Goal: Complete application form: Complete application form

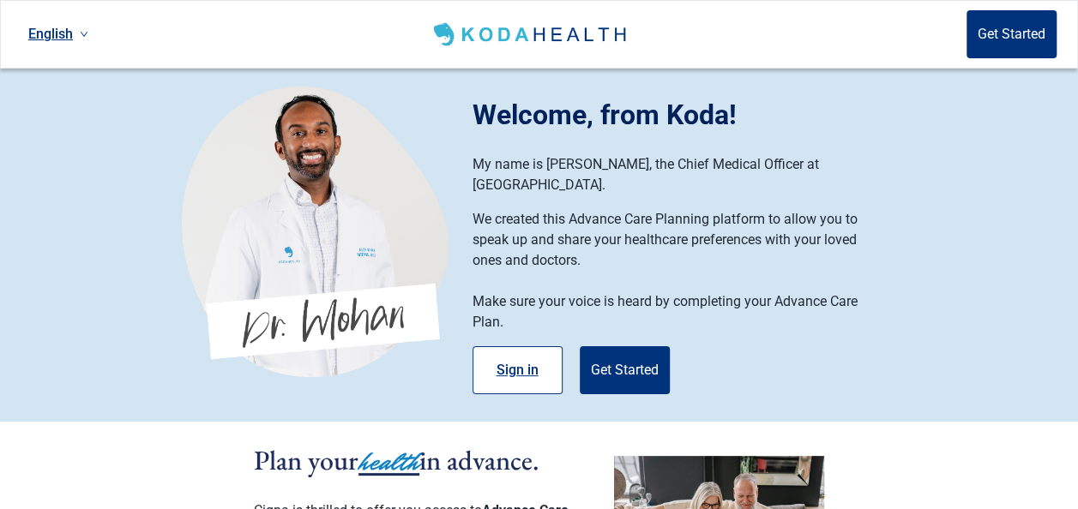
click at [539, 352] on button "Sign in" at bounding box center [518, 371] width 90 height 48
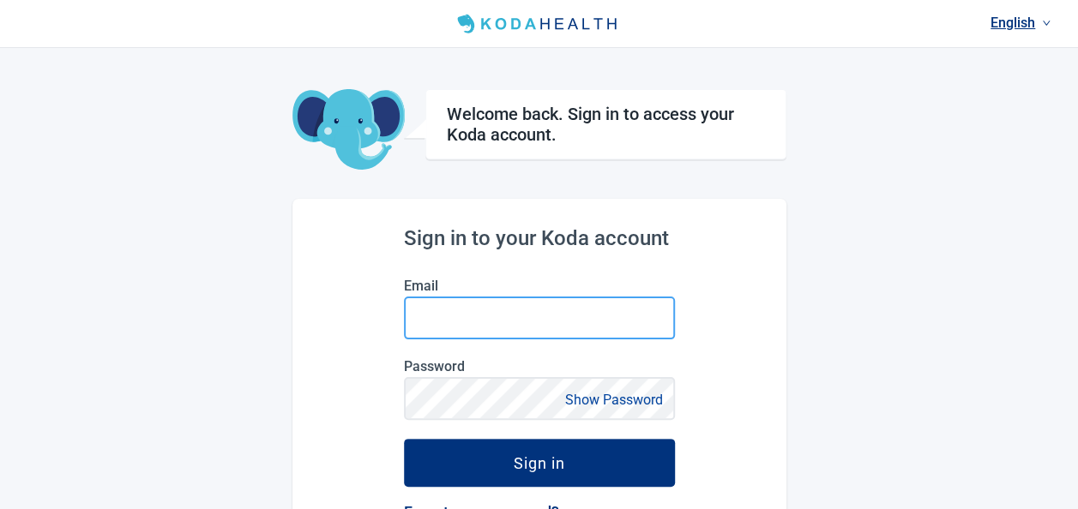
click at [608, 319] on input "Email" at bounding box center [539, 318] width 271 height 43
type input "[PERSON_NAME][EMAIL_ADDRESS][DOMAIN_NAME]"
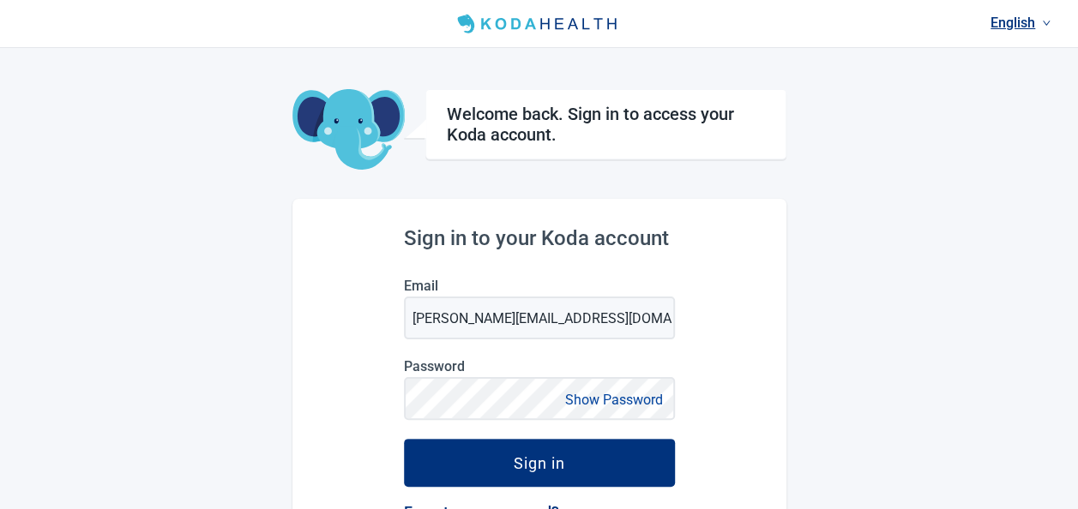
click at [568, 408] on button "Show Password" at bounding box center [614, 400] width 108 height 23
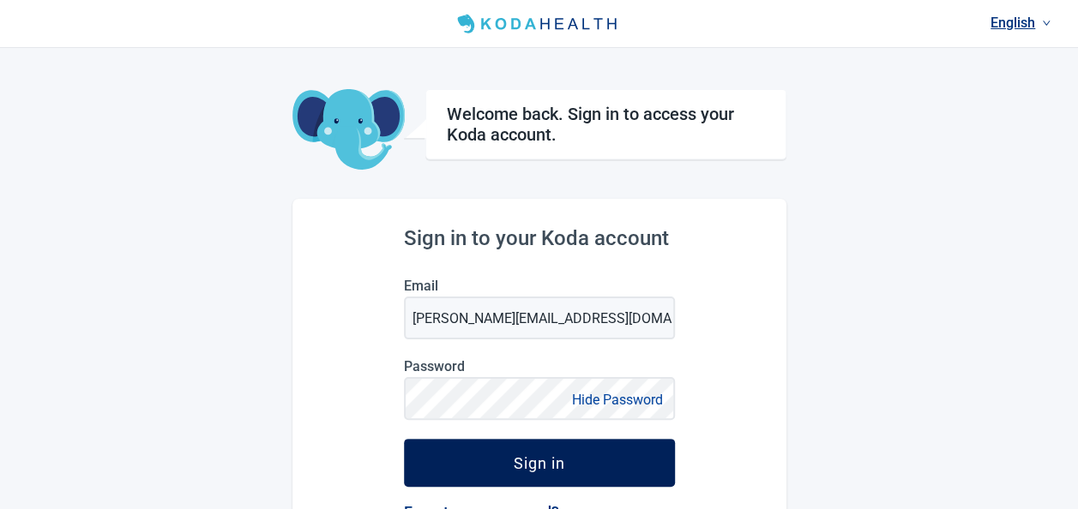
click at [584, 471] on button "Sign in" at bounding box center [539, 463] width 271 height 48
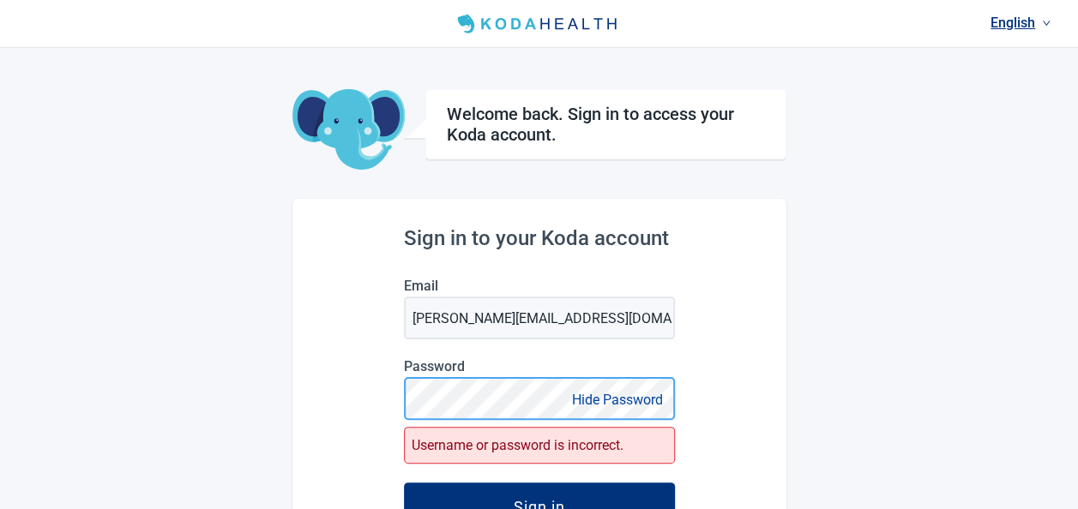
click at [307, 443] on div "Sign in to your Koda account Email [PERSON_NAME][EMAIL_ADDRESS][DOMAIN_NAME] Pa…" at bounding box center [539, 480] width 494 height 562
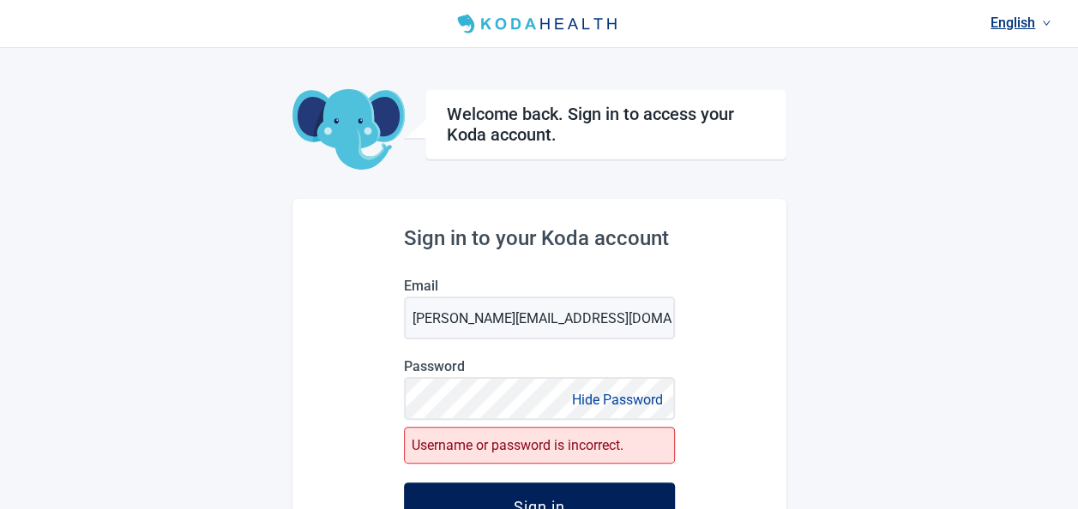
click at [449, 493] on button "Sign in" at bounding box center [539, 507] width 271 height 48
click at [447, 493] on button "Sign in" at bounding box center [539, 507] width 271 height 48
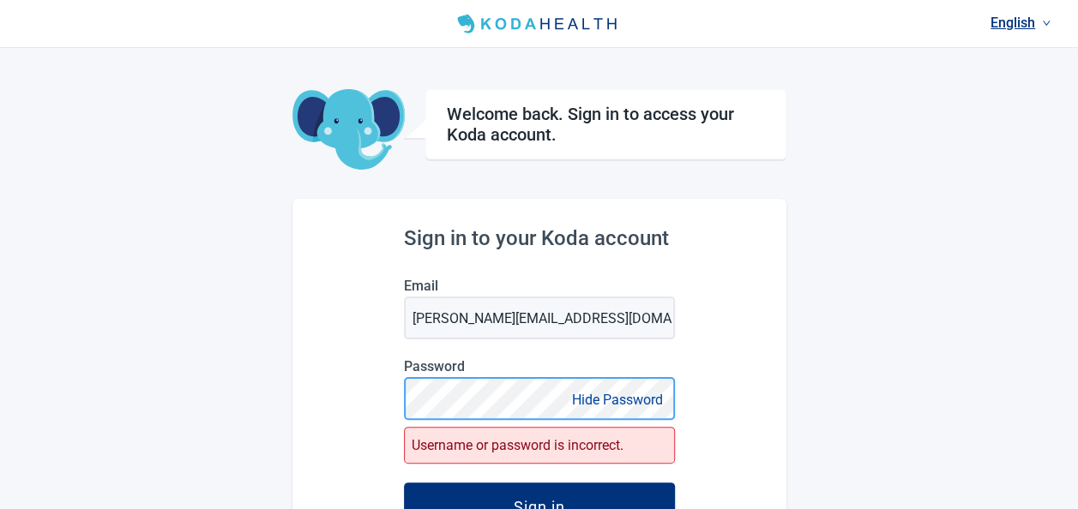
click at [404, 483] on button "Sign in" at bounding box center [539, 507] width 271 height 48
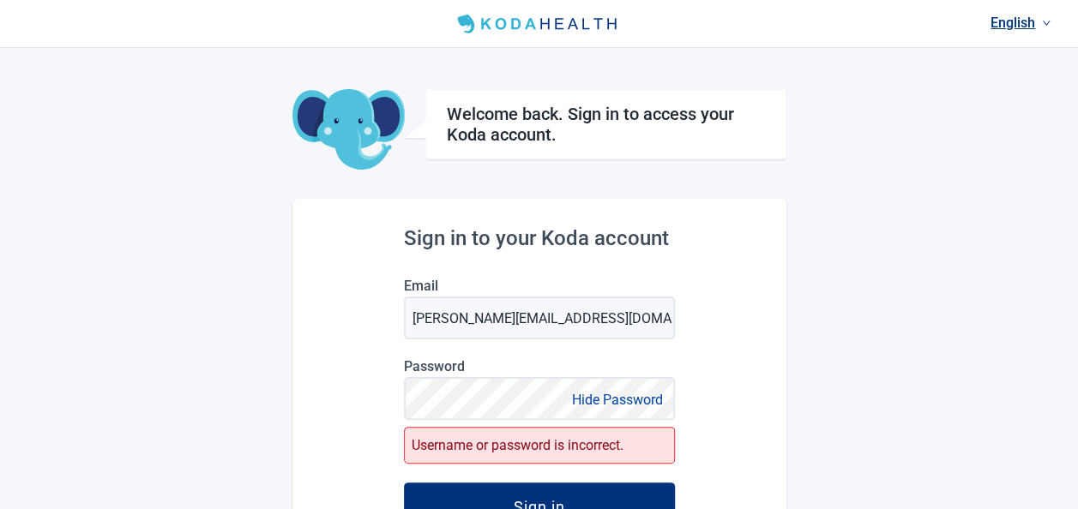
click at [787, 378] on div "English Welcome back. Sign in to access your Koda account. Sign in to your Koda…" at bounding box center [539, 380] width 1078 height 761
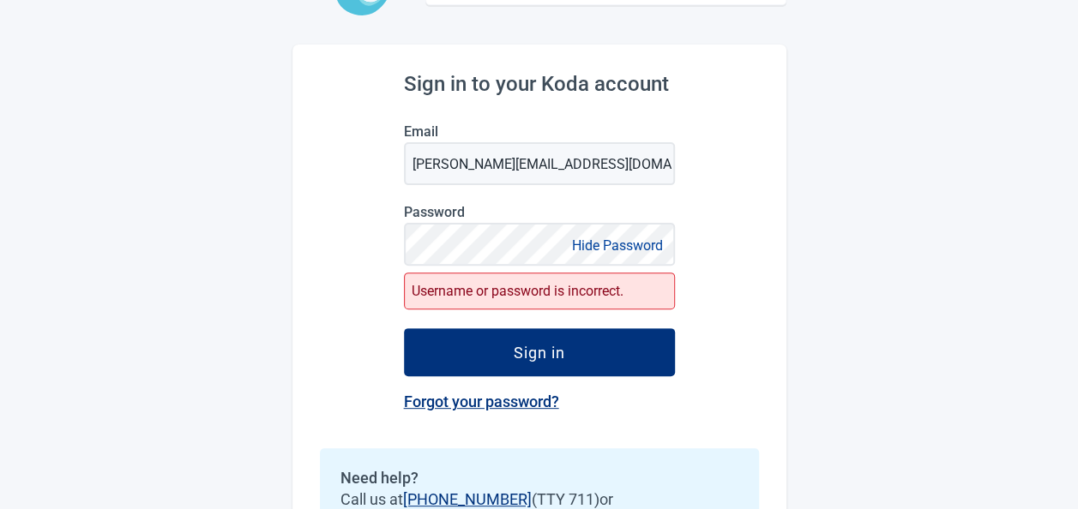
scroll to position [172, 0]
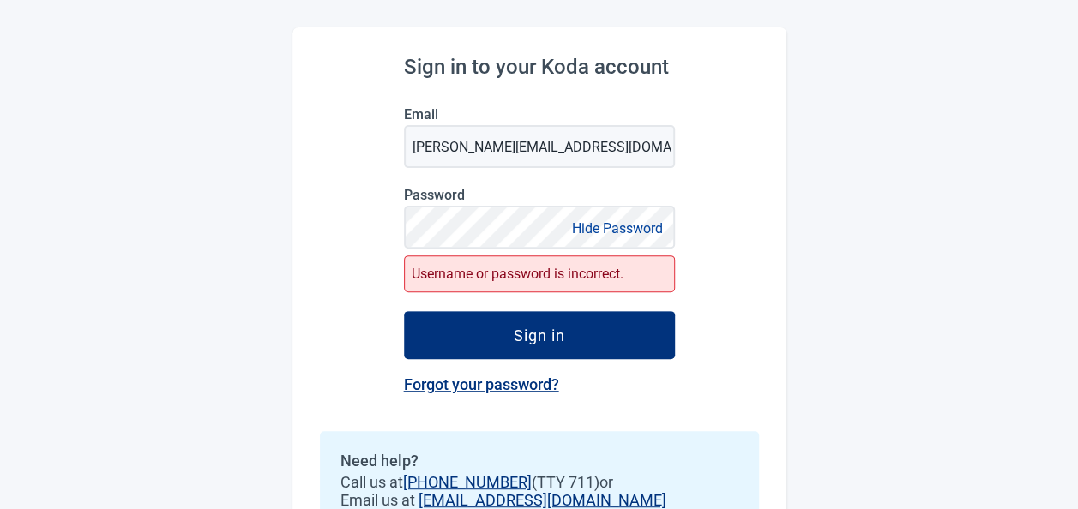
click at [536, 382] on link "Forgot your password?" at bounding box center [481, 385] width 155 height 18
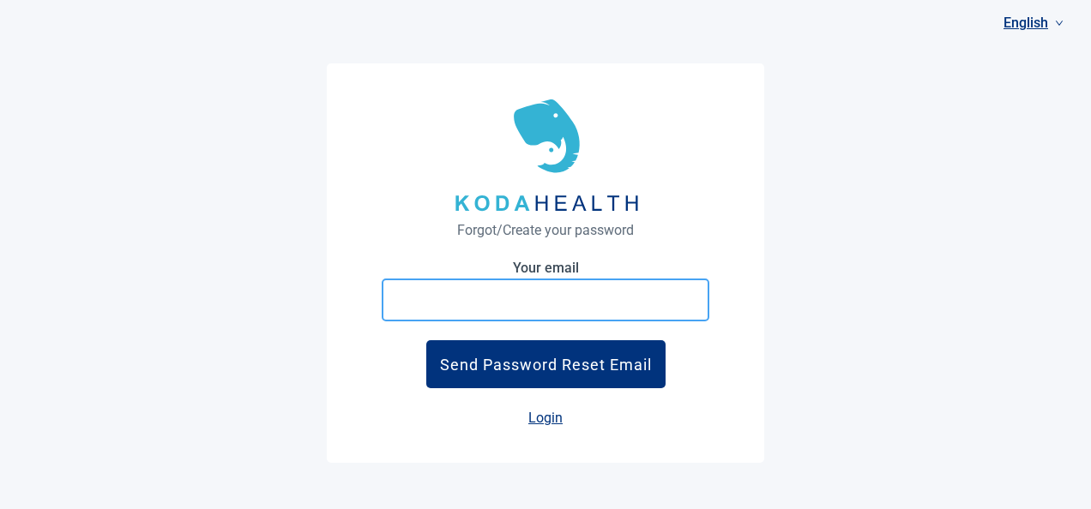
click at [549, 297] on input "Your email" at bounding box center [546, 300] width 328 height 43
click at [551, 298] on input "Your email" at bounding box center [546, 300] width 328 height 43
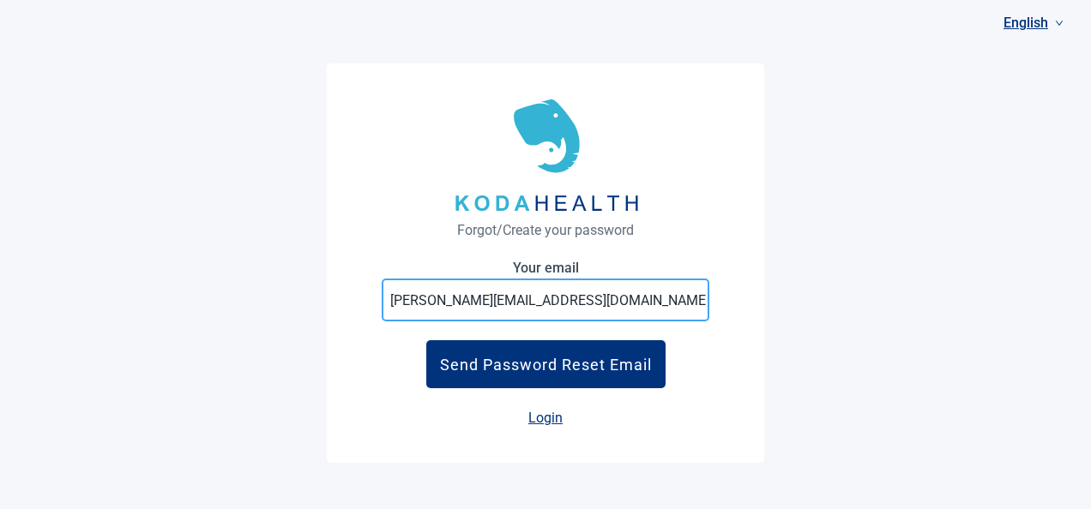
type input "[PERSON_NAME][EMAIL_ADDRESS][DOMAIN_NAME]"
click at [426, 341] on button "Send Password Reset Email" at bounding box center [545, 365] width 239 height 48
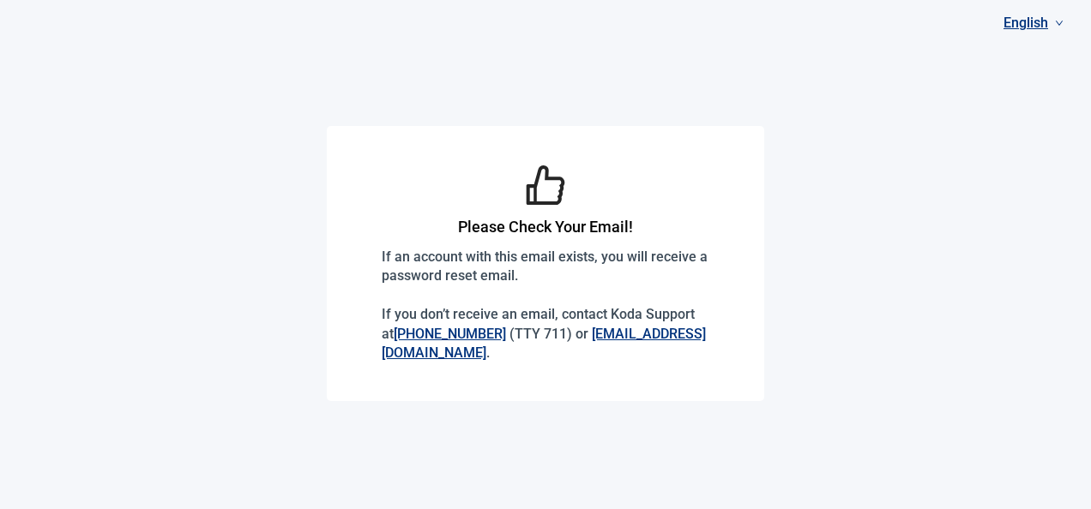
click at [558, 231] on h1 "Please Check Your Email!" at bounding box center [546, 227] width 328 height 24
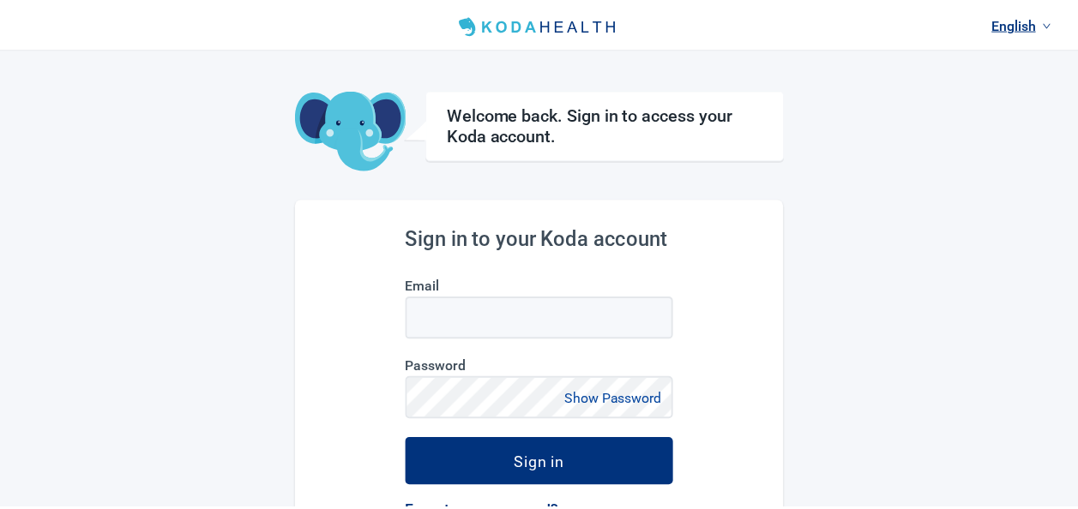
scroll to position [172, 0]
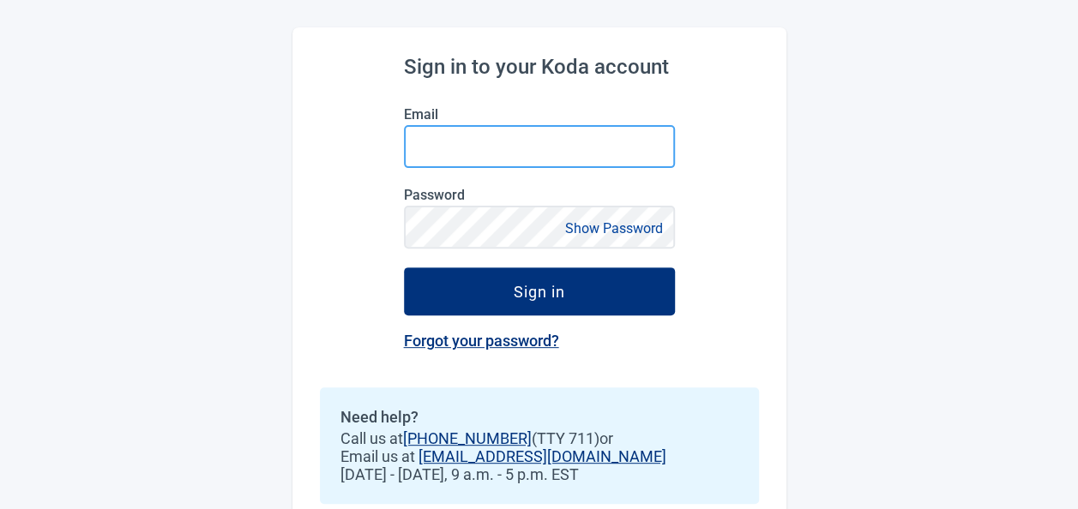
type input "[PERSON_NAME][EMAIL_ADDRESS][DOMAIN_NAME]"
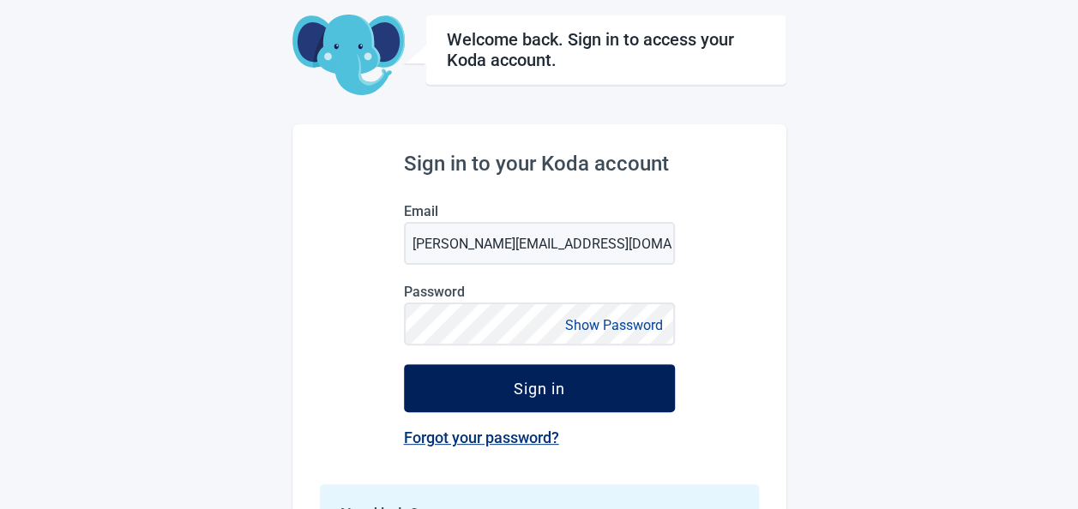
scroll to position [0, 0]
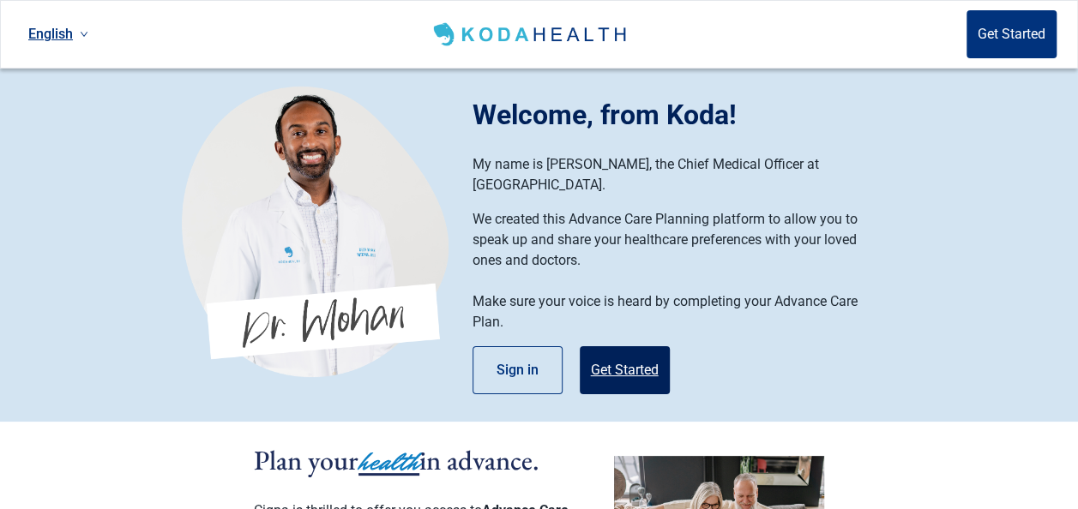
click at [656, 347] on button "Get Started" at bounding box center [625, 371] width 90 height 48
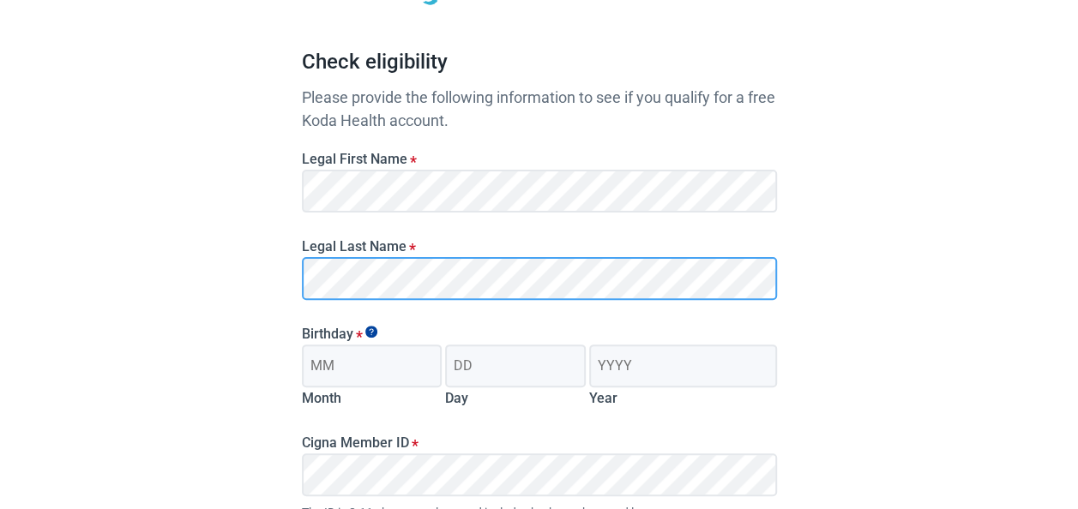
scroll to position [343, 0]
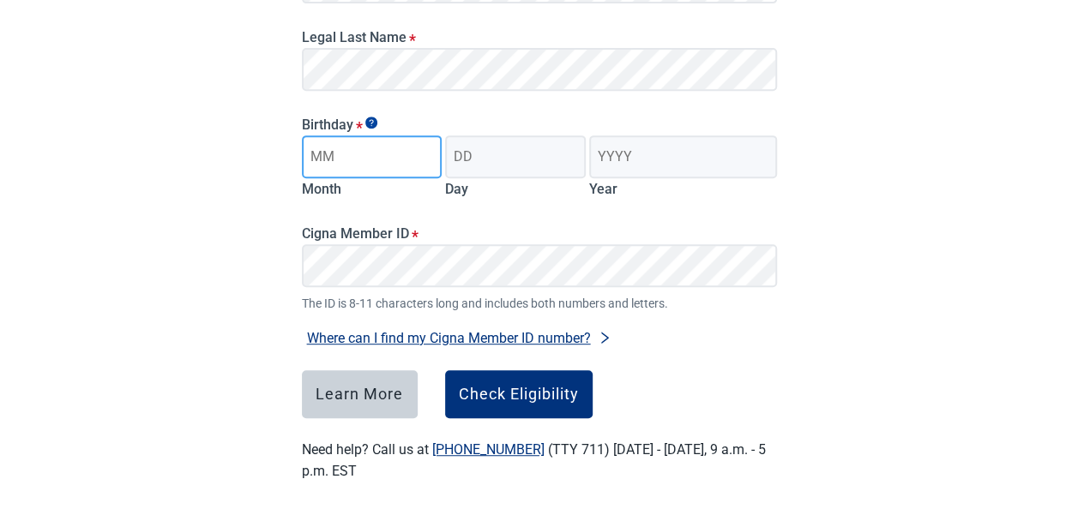
click at [376, 165] on input "Month" at bounding box center [372, 157] width 141 height 43
type input "04"
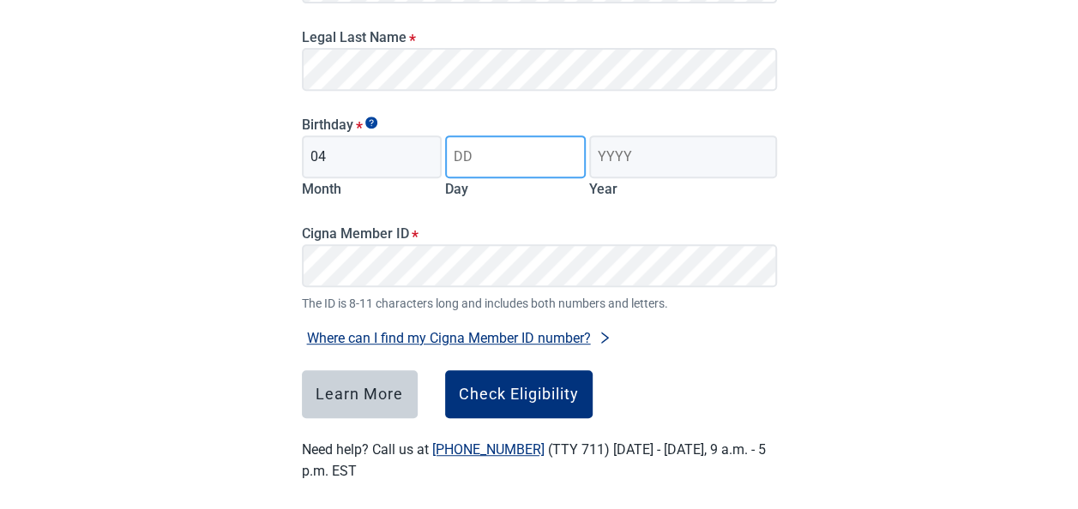
click at [504, 145] on input "Day" at bounding box center [515, 157] width 141 height 43
type input "14"
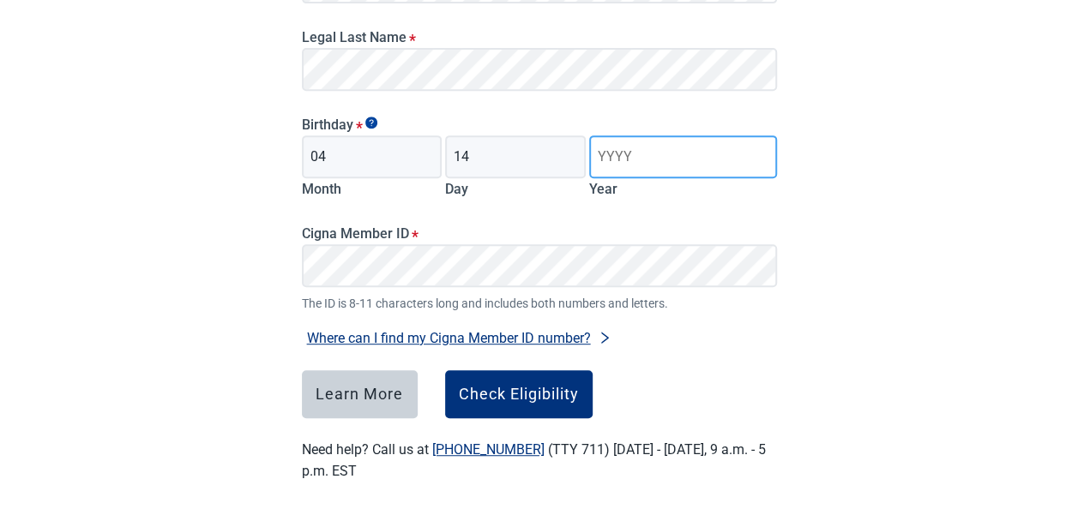
click at [626, 169] on input "Year" at bounding box center [682, 157] width 187 height 43
type input "1957"
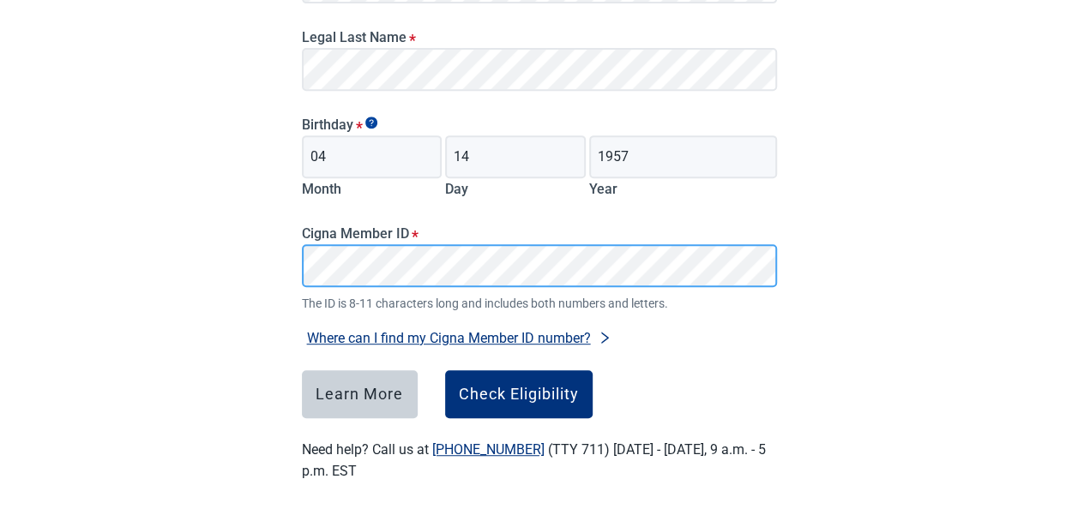
click at [57, 269] on div "Have Questions about Healthcare Planning? Learn More Here English Sign in Check…" at bounding box center [539, 90] width 1078 height 866
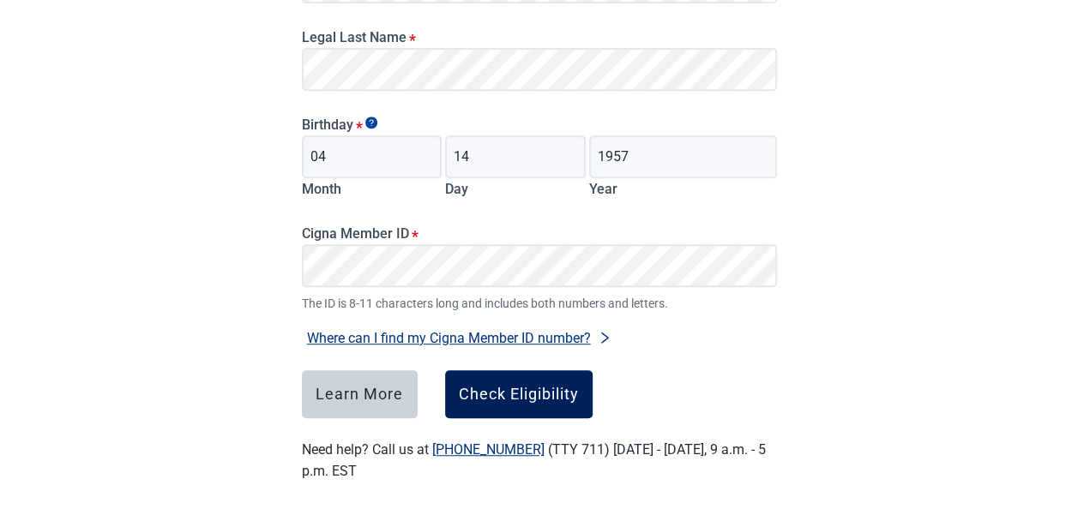
click at [509, 400] on div "Check Eligibility" at bounding box center [519, 394] width 120 height 17
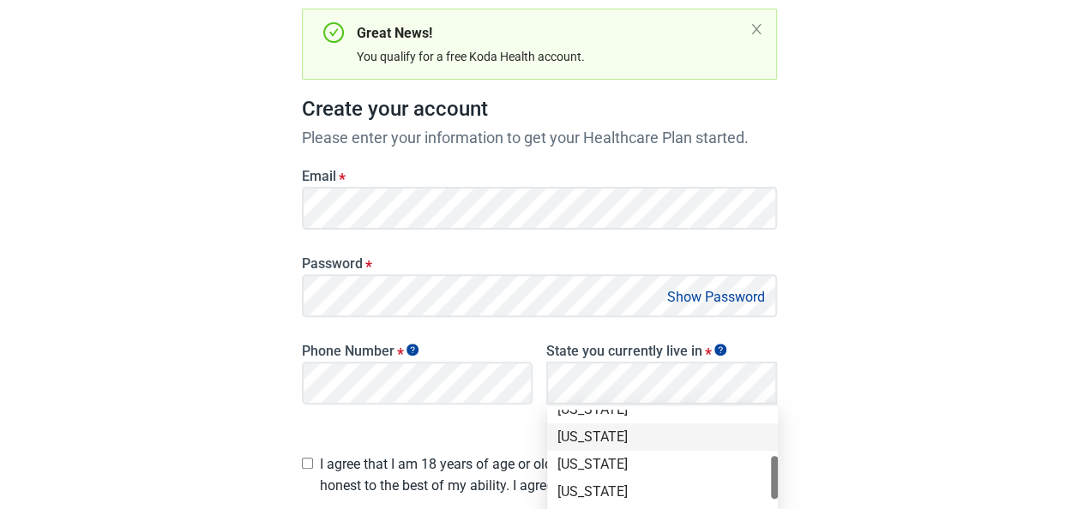
scroll to position [257, 0]
click at [604, 415] on div "[US_STATE]" at bounding box center [663, 413] width 210 height 19
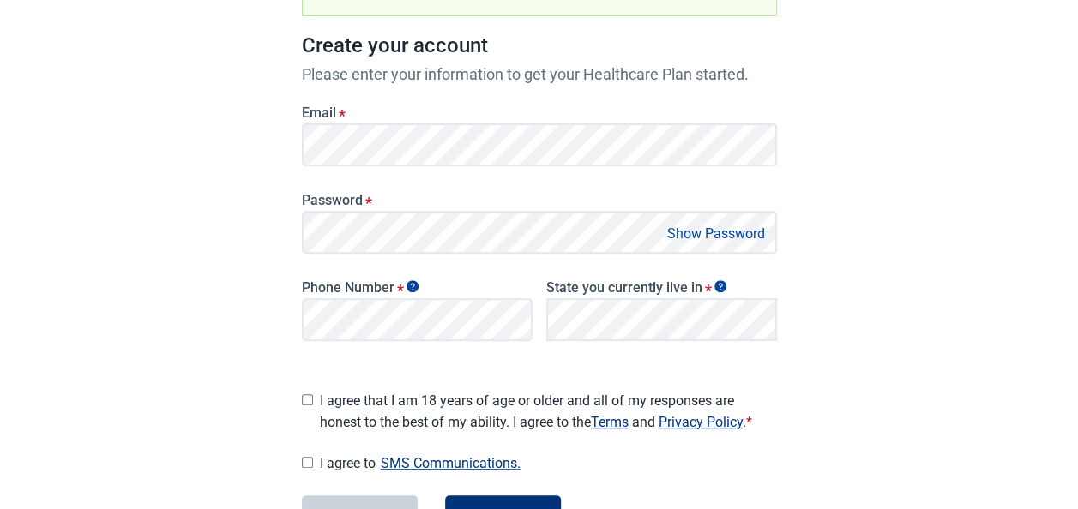
scroll to position [343, 0]
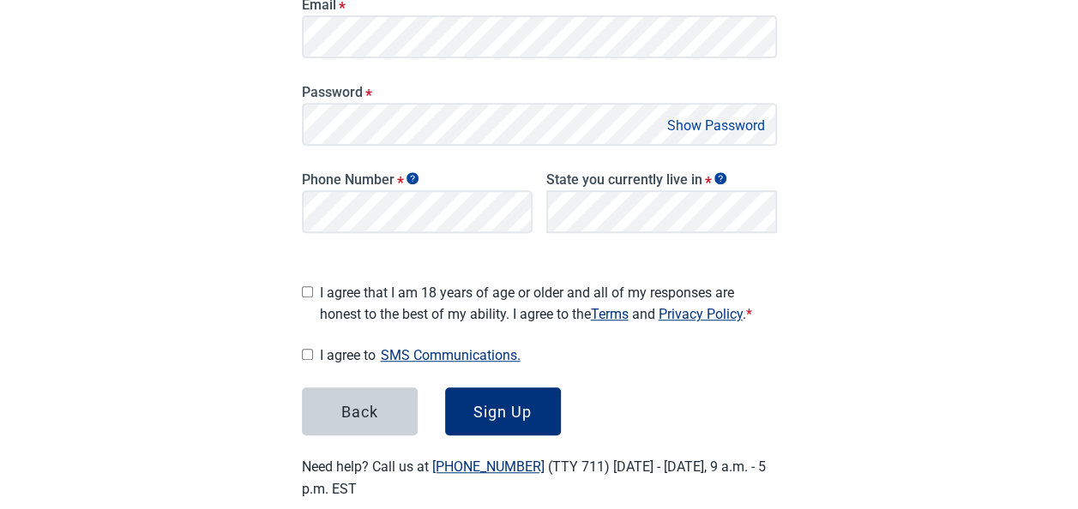
click at [307, 287] on input "I agree that I am 18 years of age or older and all of my responses are honest t…" at bounding box center [307, 291] width 11 height 11
checkbox input "true"
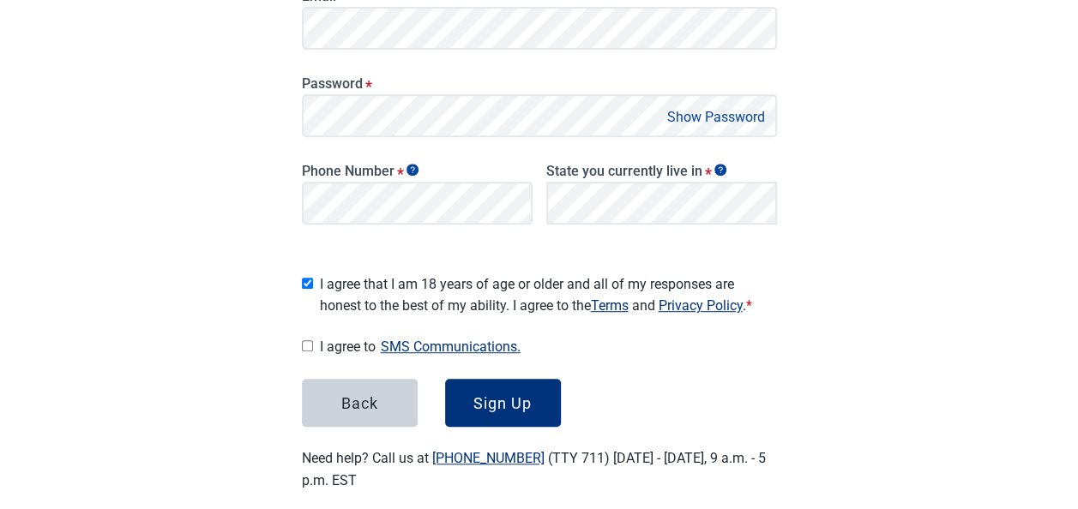
scroll to position [369, 0]
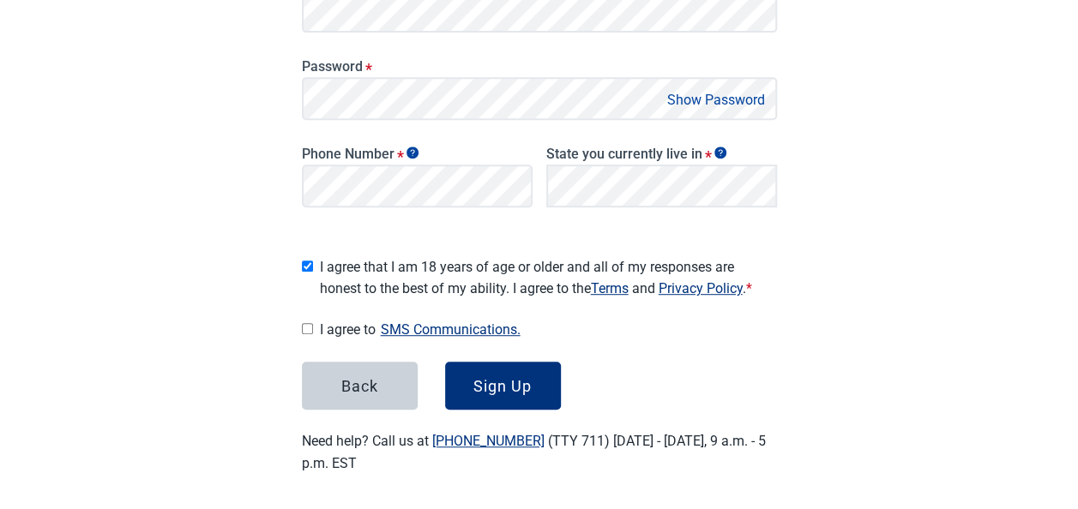
click at [307, 324] on input "I agree to SMS Communications." at bounding box center [307, 328] width 11 height 11
checkbox input "true"
click at [503, 383] on div "Sign Up" at bounding box center [502, 385] width 58 height 17
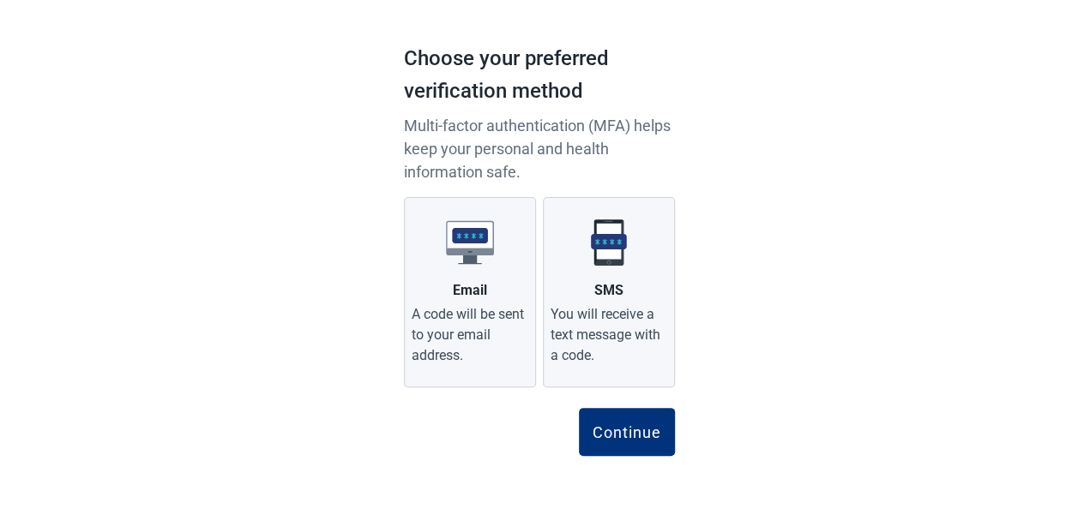
scroll to position [91, 0]
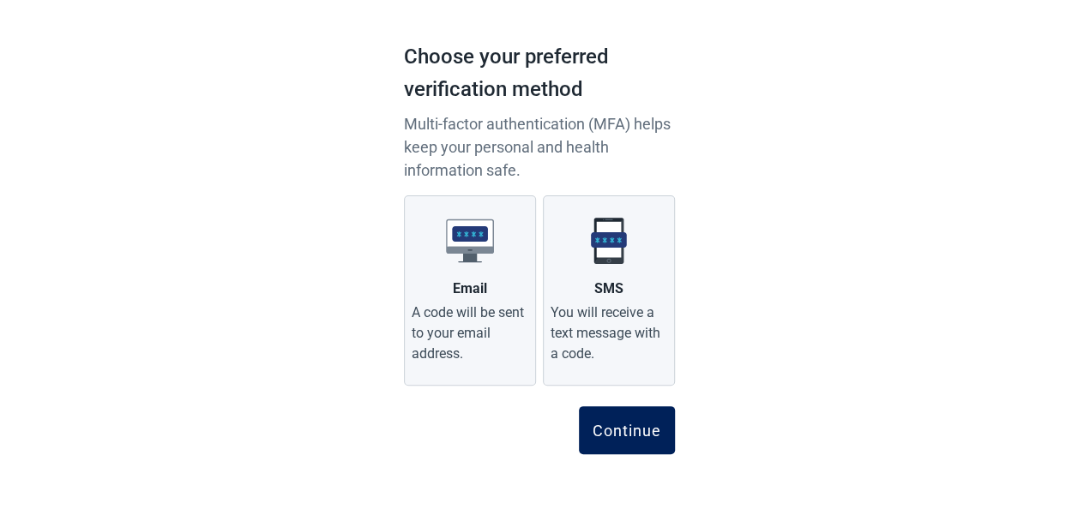
click at [609, 441] on button "Continue" at bounding box center [627, 431] width 96 height 48
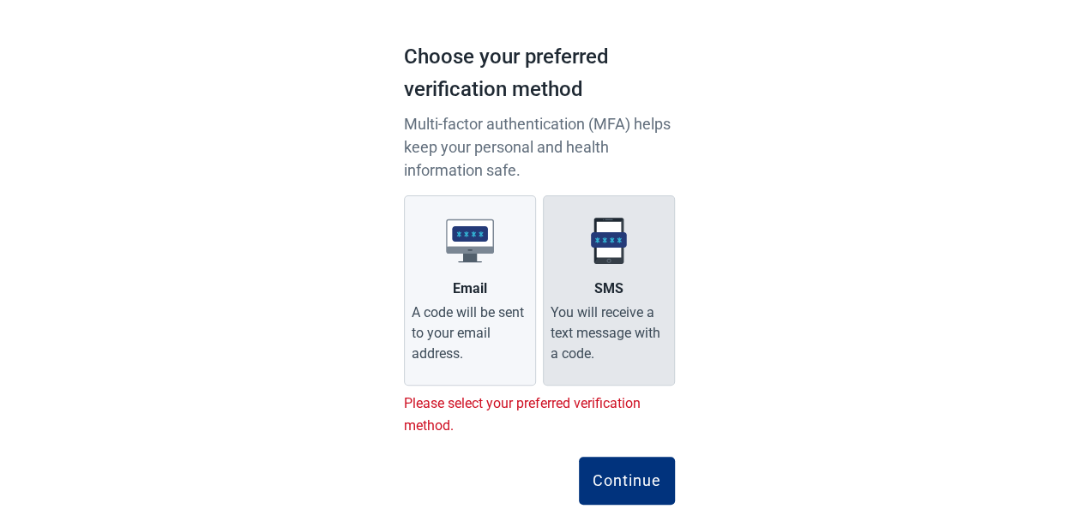
click at [630, 298] on label "SMS You will receive a text message with a code." at bounding box center [609, 291] width 132 height 190
click at [0, 0] on input "SMS You will receive a text message with a code." at bounding box center [0, 0] width 0 height 0
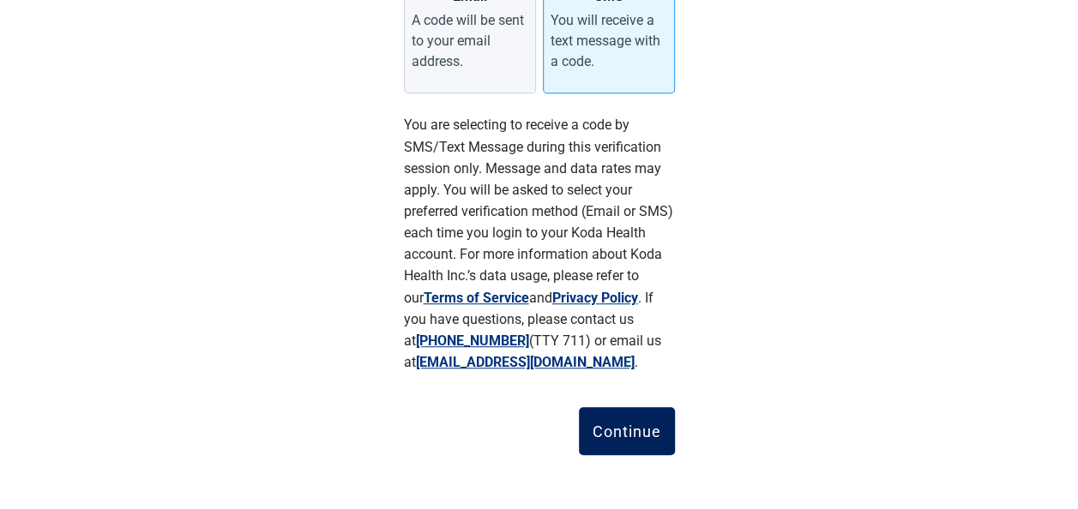
click at [654, 429] on div "Continue" at bounding box center [627, 431] width 69 height 17
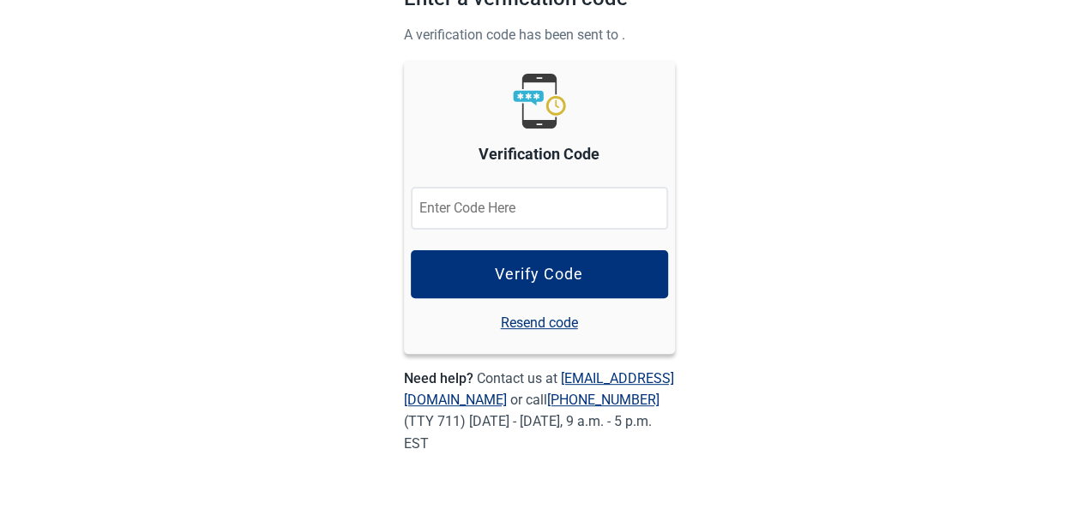
scroll to position [148, 0]
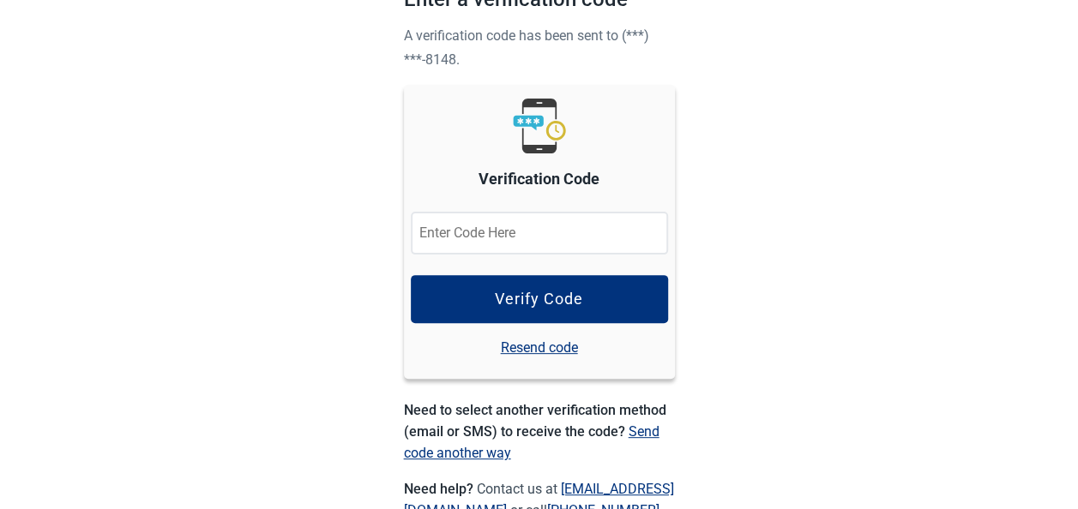
click at [618, 241] on input "Verification Code" at bounding box center [539, 233] width 257 height 43
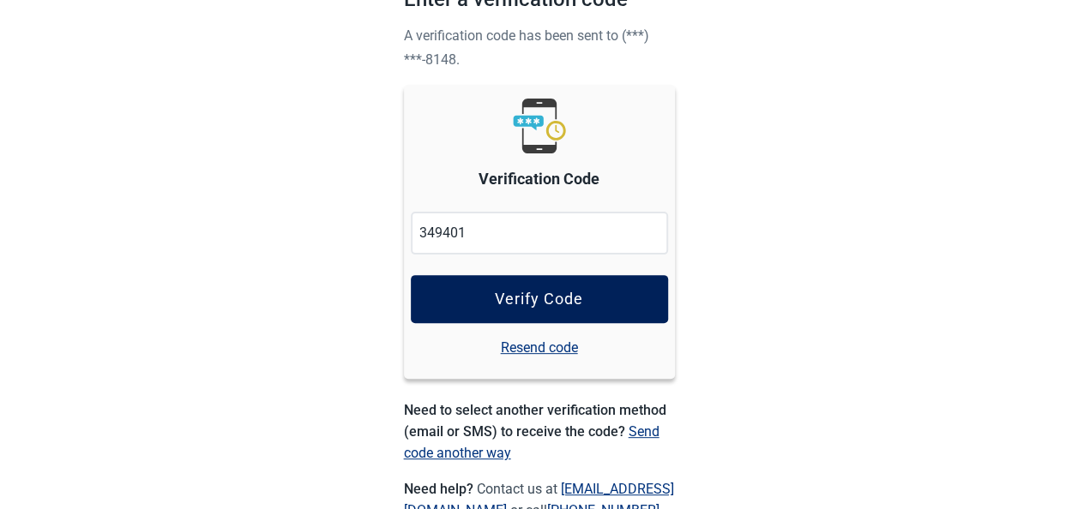
type input "349401"
click at [590, 319] on button "Verify Code" at bounding box center [539, 299] width 257 height 48
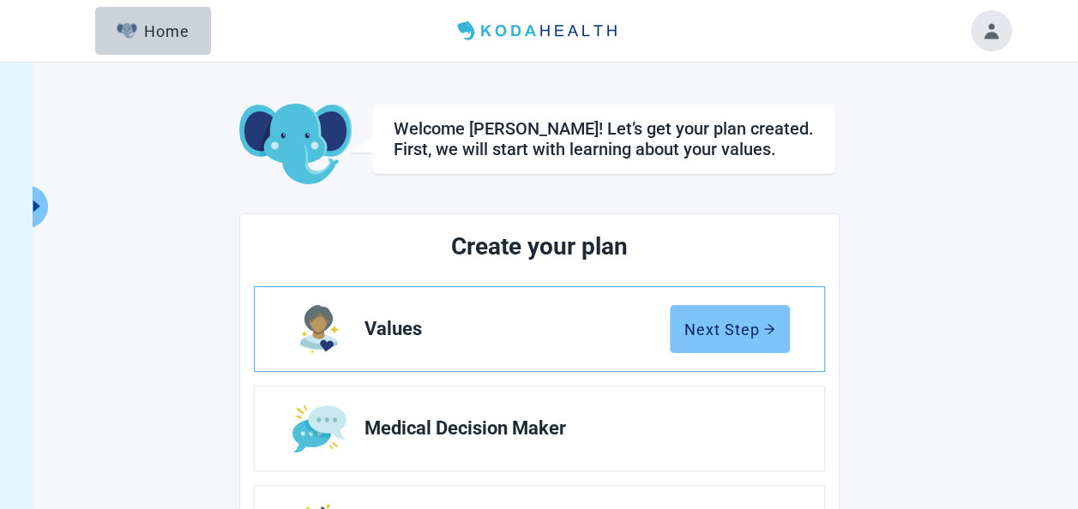
click at [757, 328] on div "Next Step" at bounding box center [729, 329] width 91 height 17
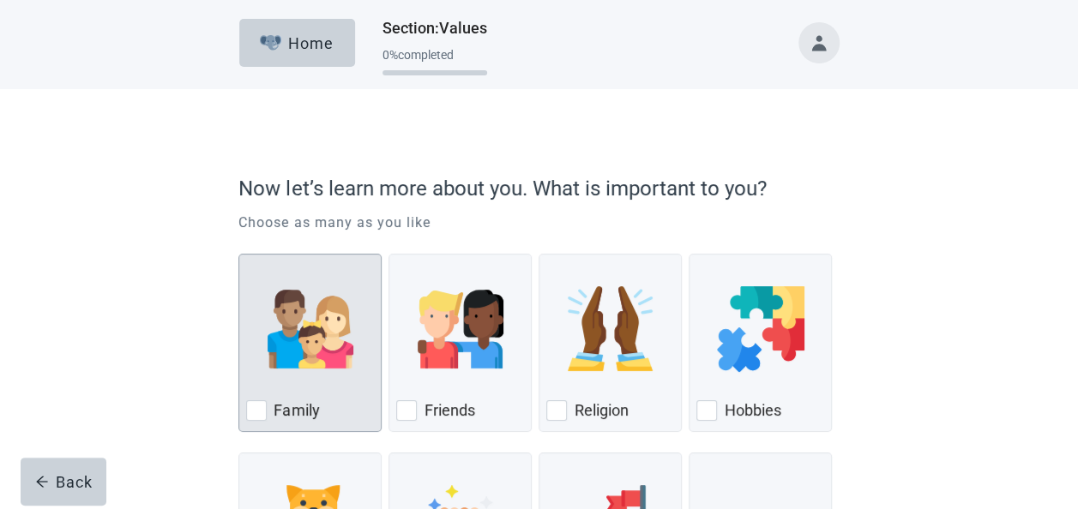
click at [309, 376] on div "Family, checkbox, not checked" at bounding box center [310, 330] width 128 height 136
click at [239, 255] on input "Family" at bounding box center [238, 254] width 1 height 1
checkbox input "true"
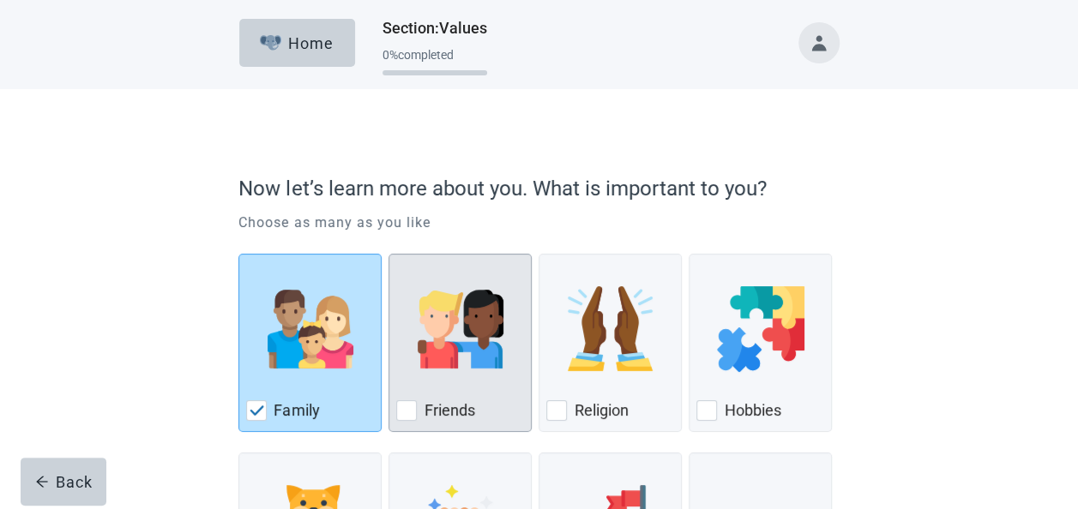
click at [418, 413] on div "Friends" at bounding box center [460, 410] width 128 height 27
click at [389, 255] on input "Friends" at bounding box center [389, 254] width 1 height 1
checkbox input "true"
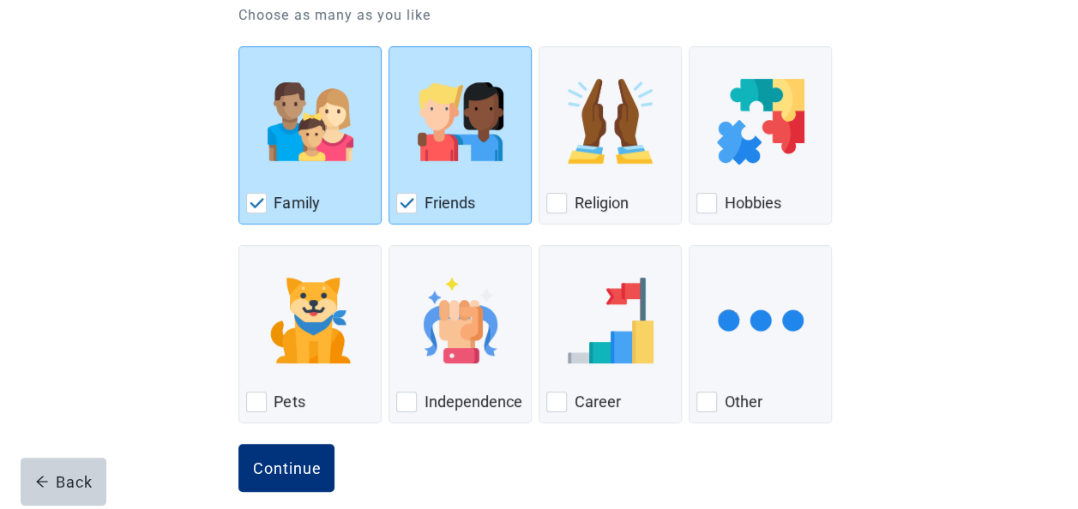
scroll to position [226, 0]
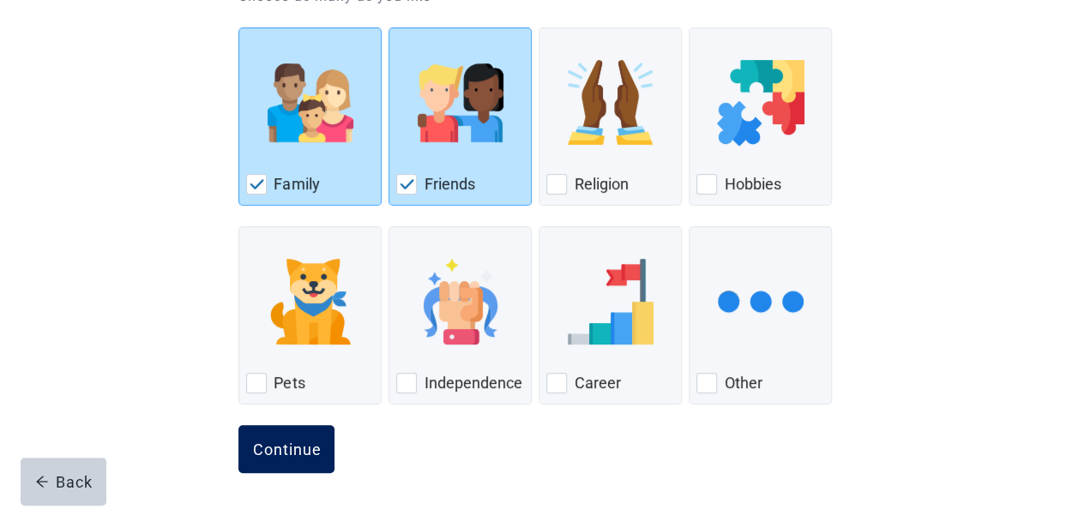
click at [269, 455] on div "Continue" at bounding box center [286, 449] width 69 height 17
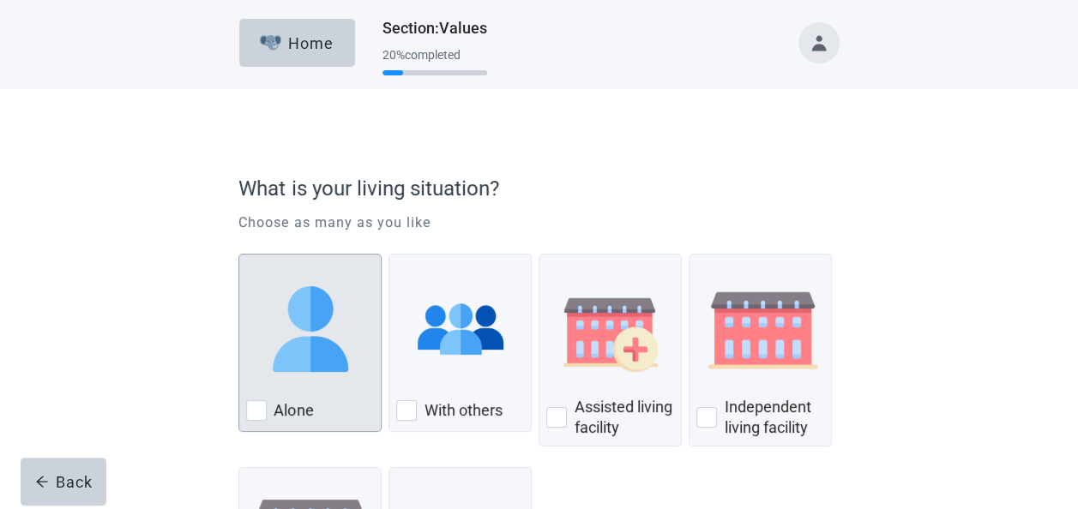
click at [261, 417] on div "Alone, checkbox, not checked" at bounding box center [256, 411] width 21 height 21
click at [239, 255] on input "Alone" at bounding box center [238, 254] width 1 height 1
checkbox input "true"
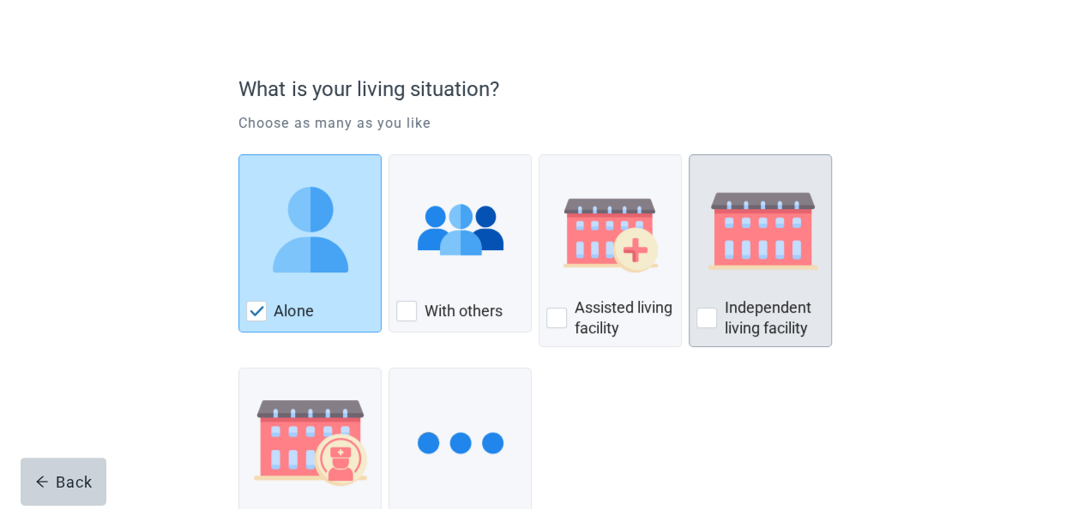
scroll to position [241, 0]
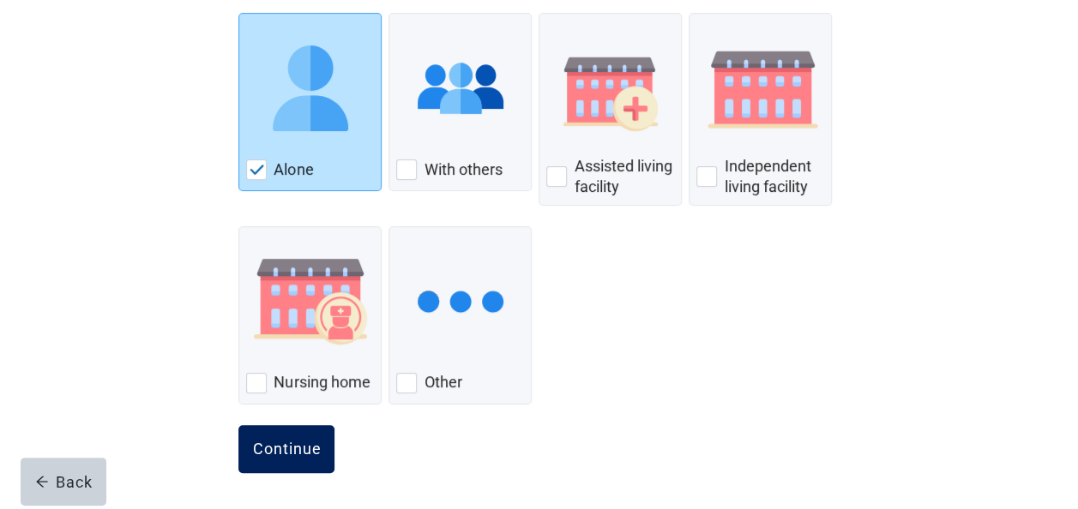
click at [272, 458] on button "Continue" at bounding box center [286, 449] width 96 height 48
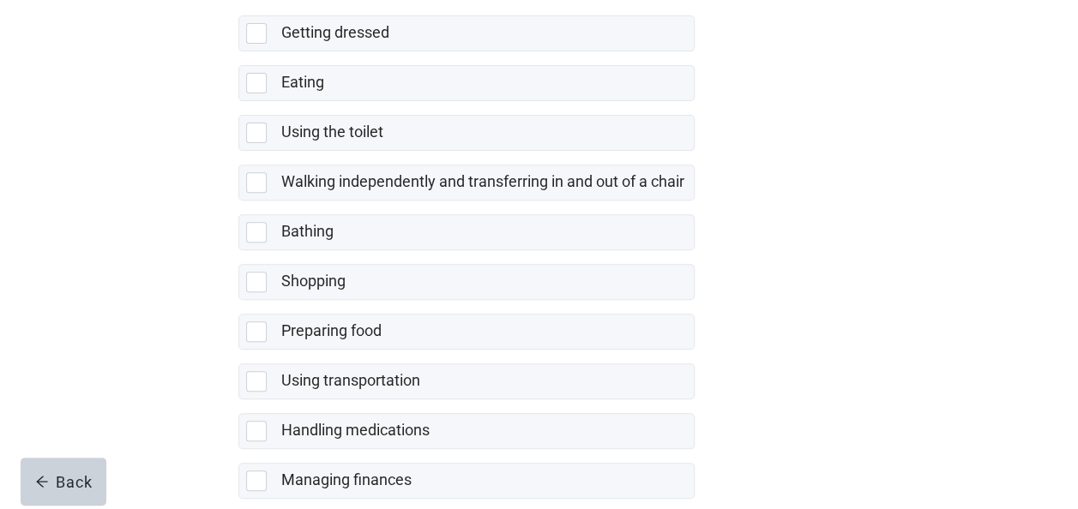
scroll to position [343, 0]
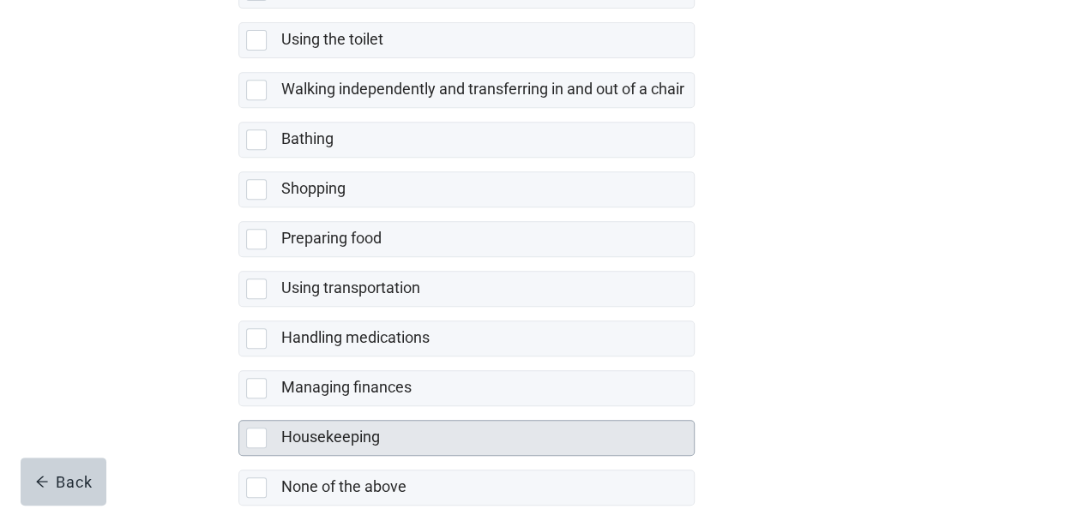
click at [254, 442] on div "Housekeeping, checkbox, not selected" at bounding box center [256, 438] width 21 height 21
click at [239, 407] on input "Housekeeping" at bounding box center [238, 407] width 1 height 1
checkbox input "true"
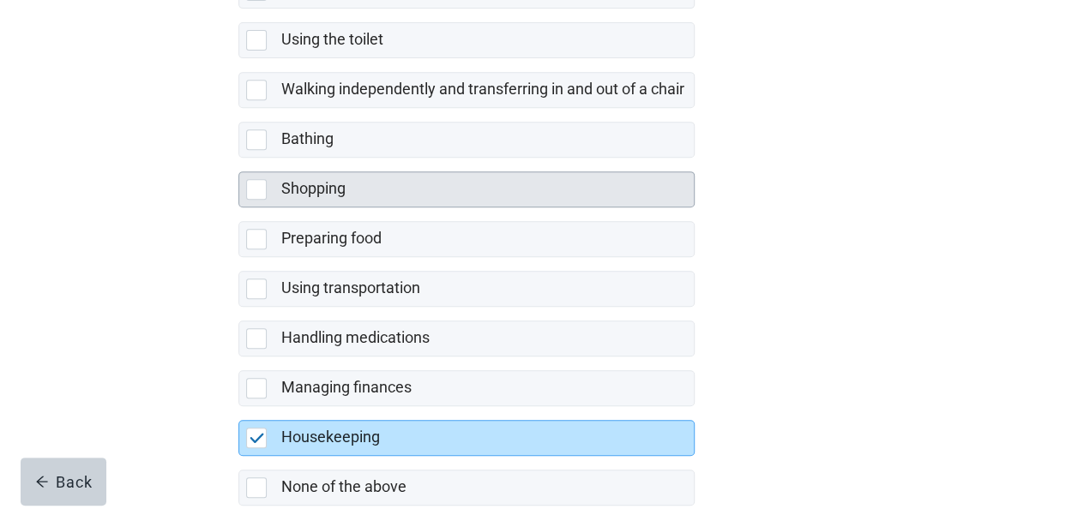
click at [254, 196] on div "Shopping, checkbox, not selected" at bounding box center [256, 189] width 21 height 21
click at [239, 159] on input "Shopping" at bounding box center [238, 158] width 1 height 1
checkbox input "true"
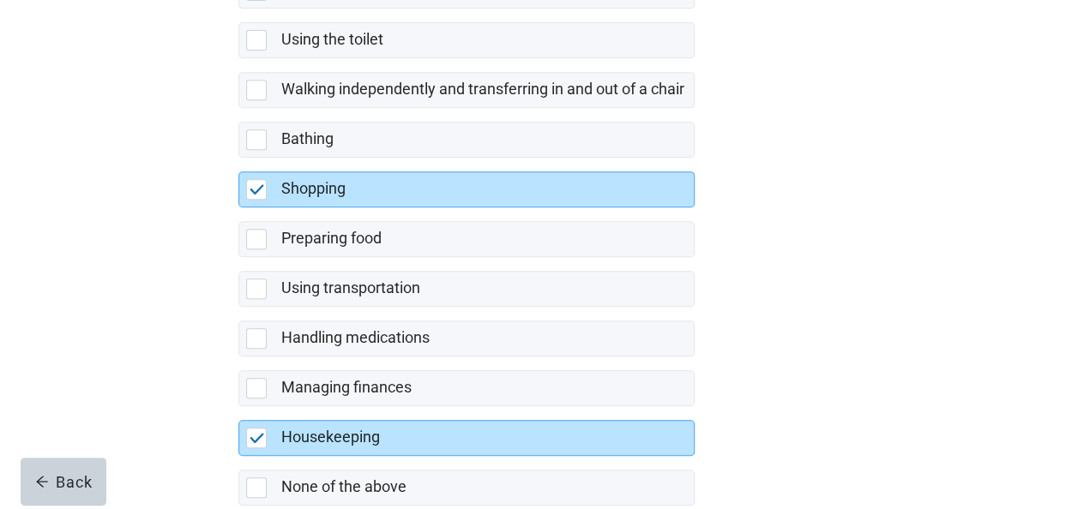
scroll to position [432, 0]
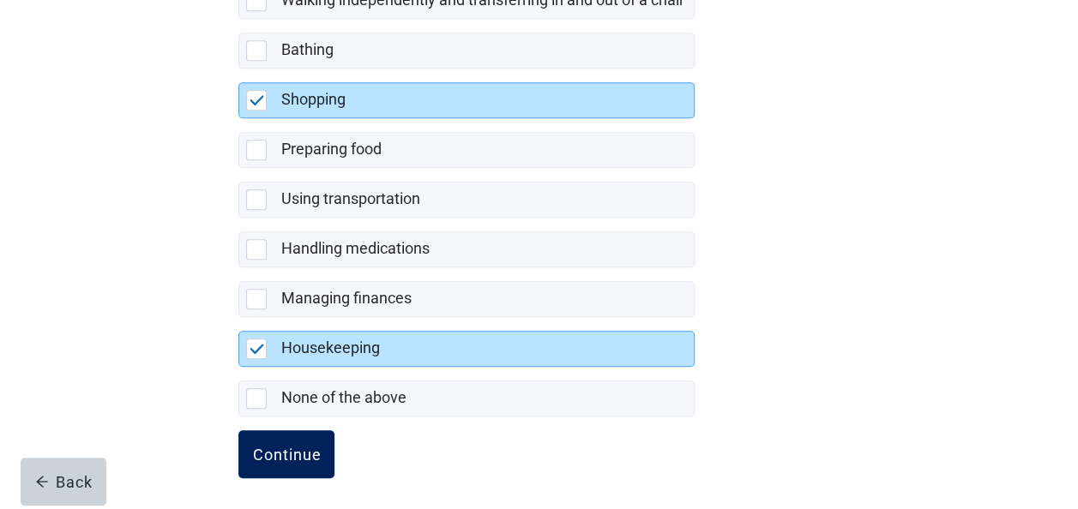
drag, startPoint x: 304, startPoint y: 459, endPoint x: 324, endPoint y: 454, distance: 21.2
click at [304, 459] on button "Continue" at bounding box center [286, 455] width 96 height 48
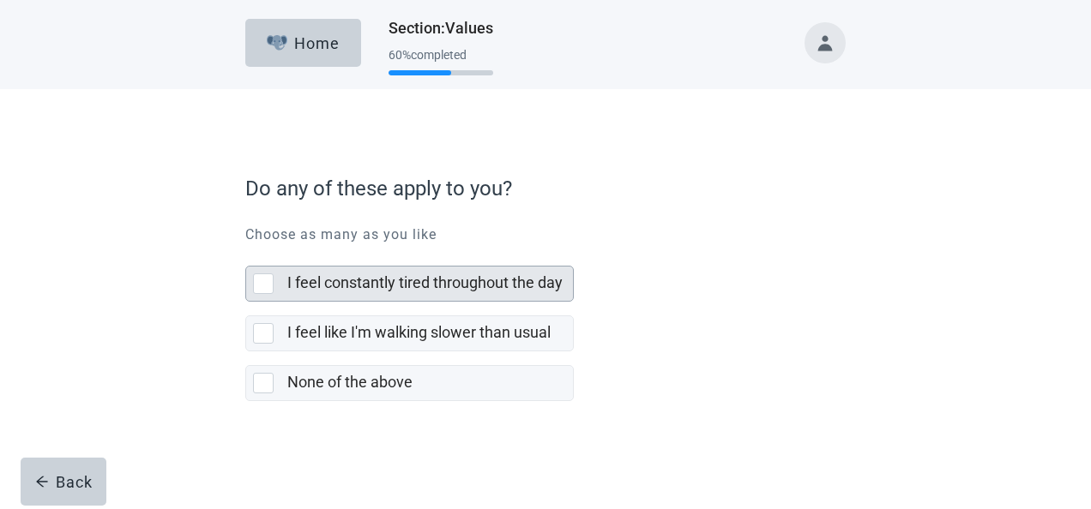
drag, startPoint x: 256, startPoint y: 285, endPoint x: 303, endPoint y: 274, distance: 48.3
click at [256, 284] on div "I feel constantly tired throughout the day, checkbox, not selected" at bounding box center [263, 284] width 21 height 21
click at [246, 253] on input "I feel constantly tired throughout the day" at bounding box center [245, 252] width 1 height 1
checkbox input "true"
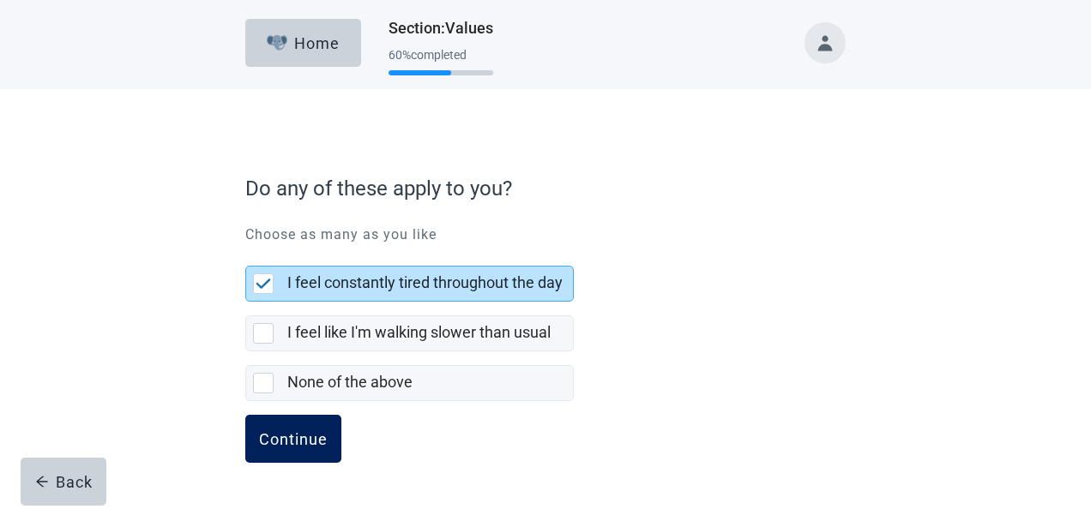
click at [329, 434] on button "Continue" at bounding box center [293, 439] width 96 height 48
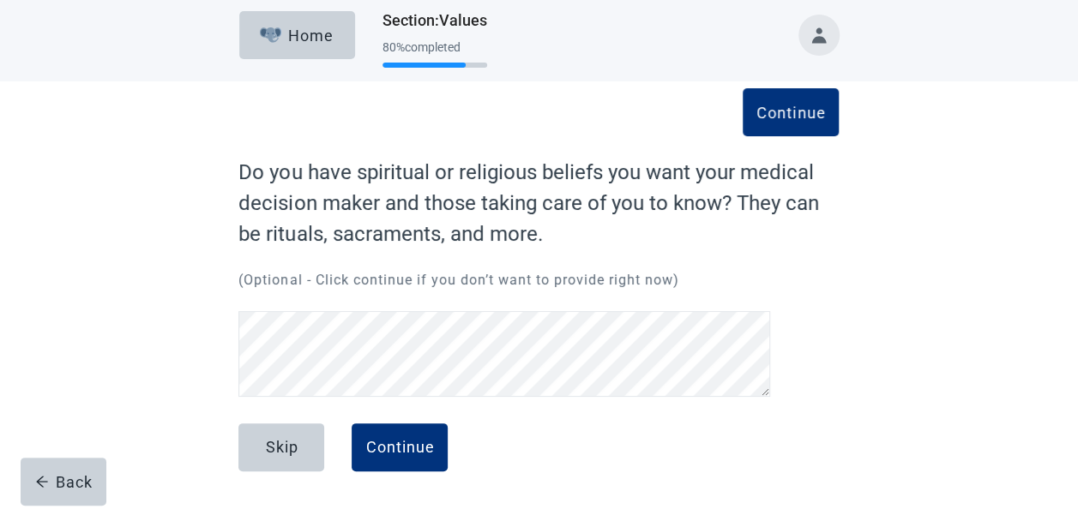
scroll to position [7, 0]
click at [398, 449] on div "Continue" at bounding box center [399, 448] width 69 height 17
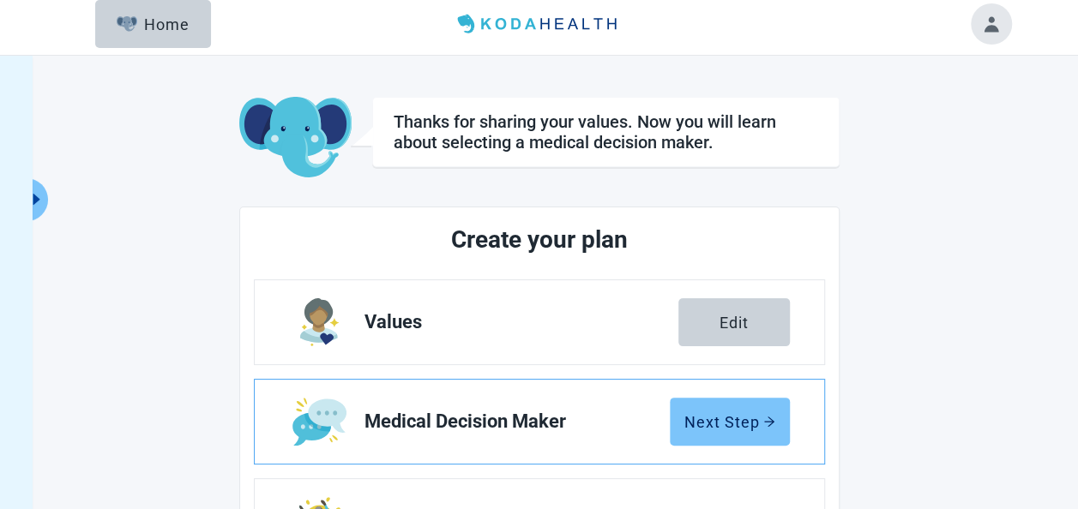
click at [736, 434] on button "Next Step" at bounding box center [730, 422] width 120 height 48
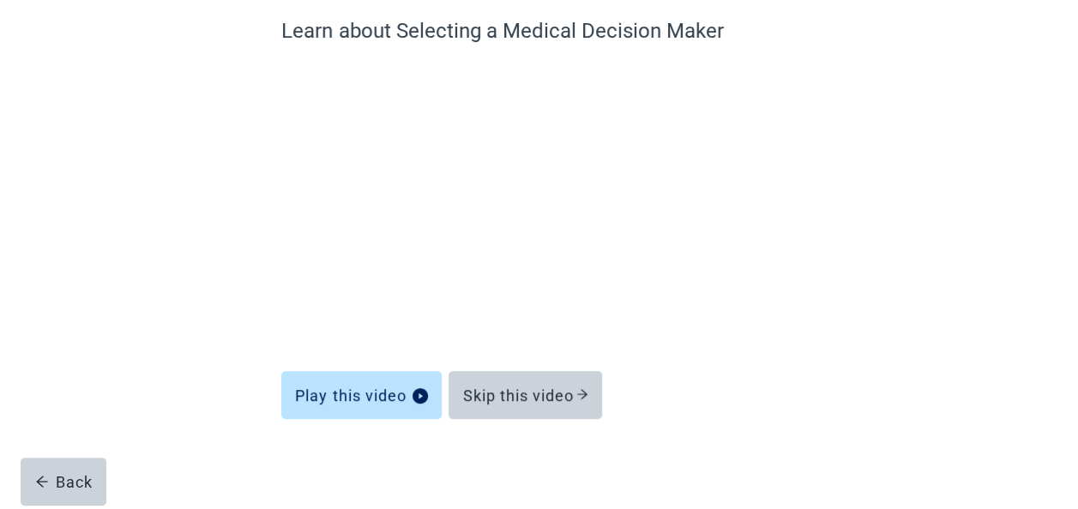
scroll to position [152, 0]
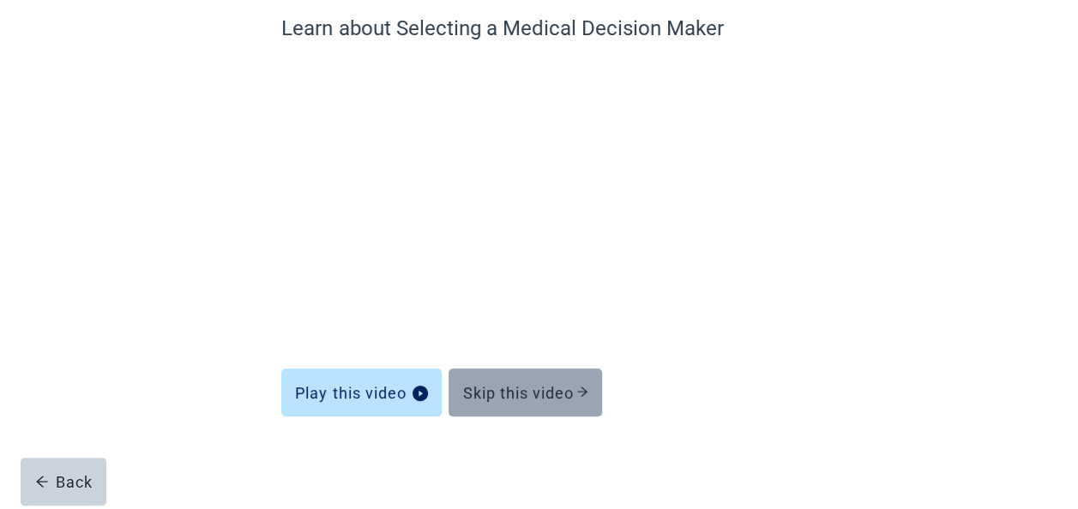
click at [511, 394] on div "Skip this video" at bounding box center [525, 392] width 126 height 17
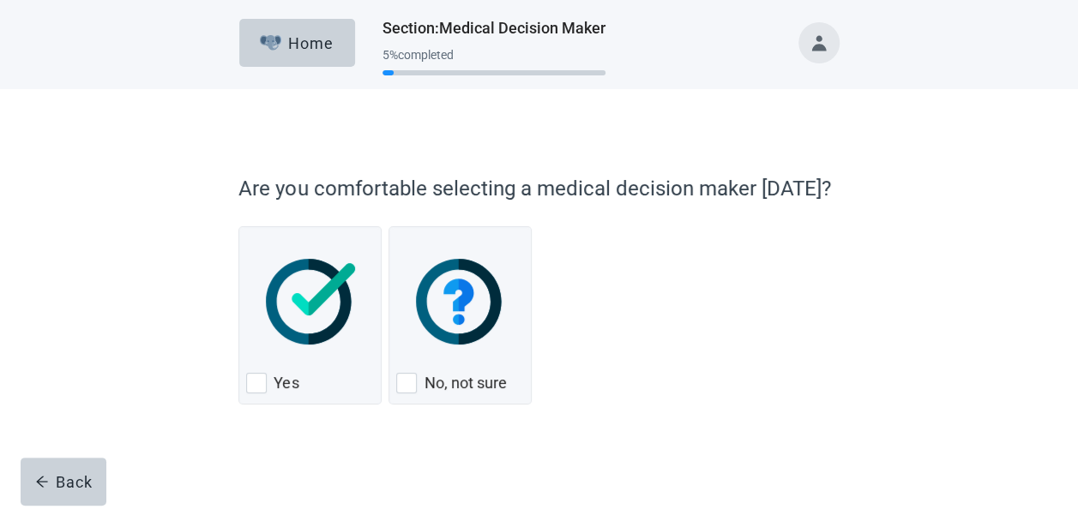
scroll to position [1, 0]
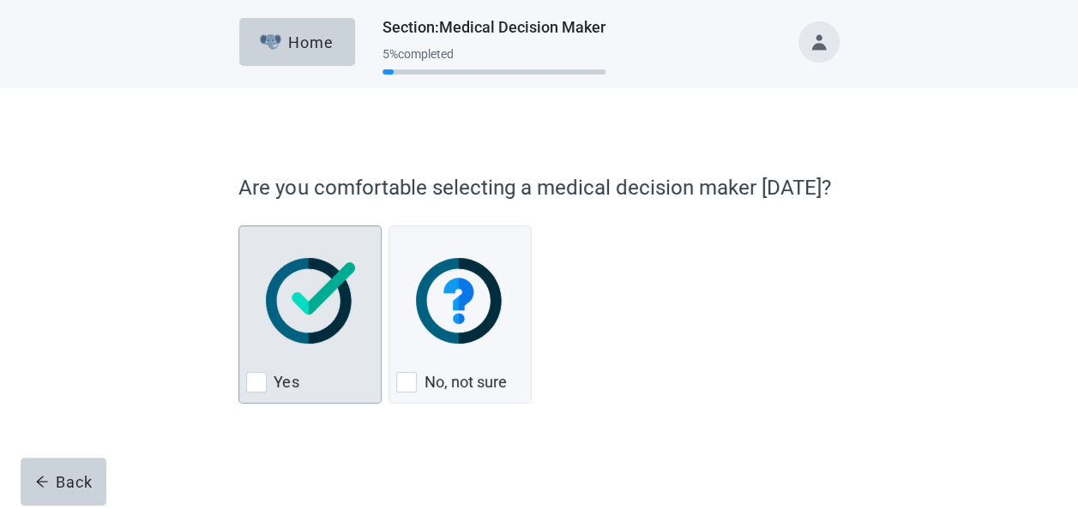
click at [264, 388] on div "Yes, checkbox, not checked" at bounding box center [256, 382] width 21 height 21
click at [239, 226] on input "Yes" at bounding box center [238, 226] width 1 height 1
checkbox input "true"
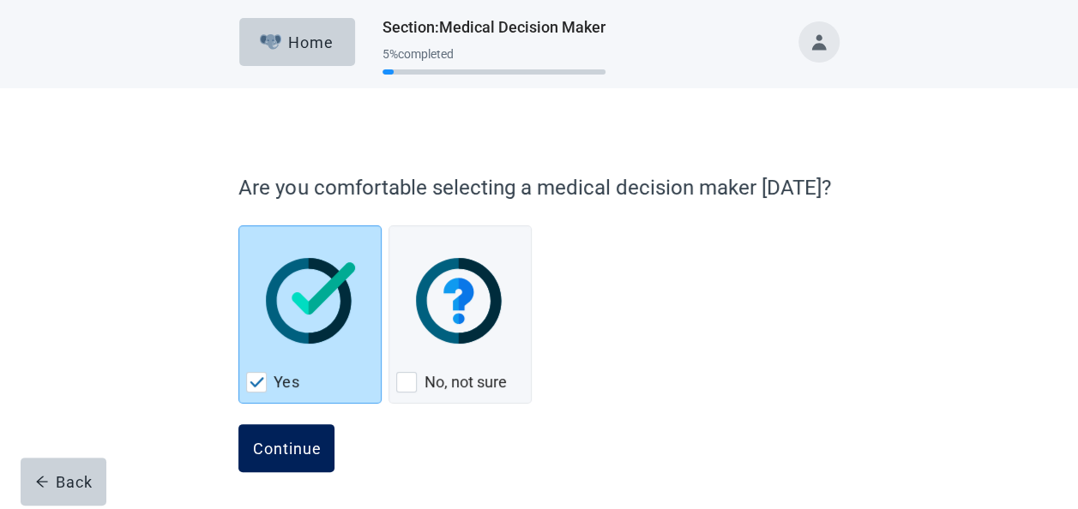
click at [316, 449] on div "Continue" at bounding box center [286, 448] width 69 height 17
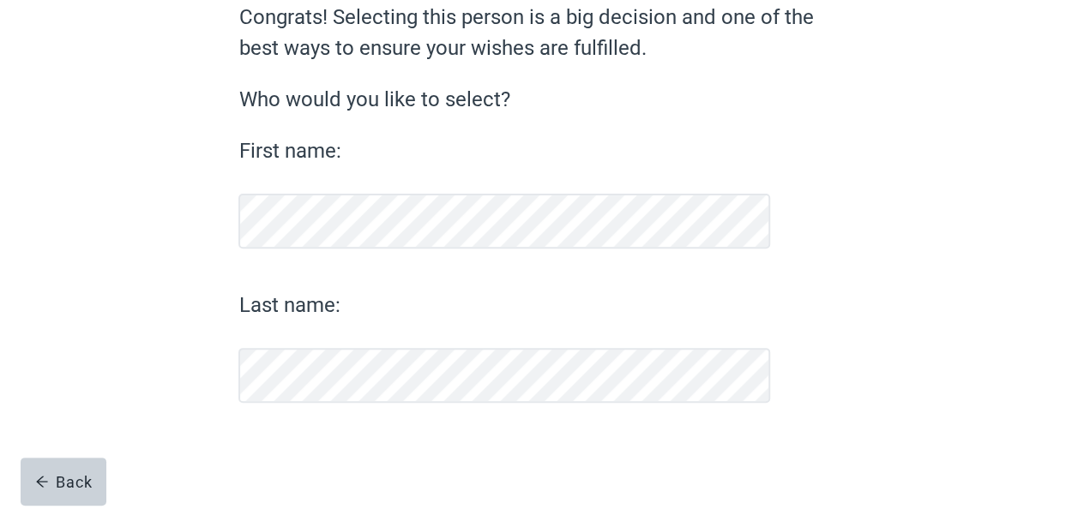
scroll to position [163, 0]
click at [319, 454] on div "Continue" at bounding box center [286, 447] width 69 height 17
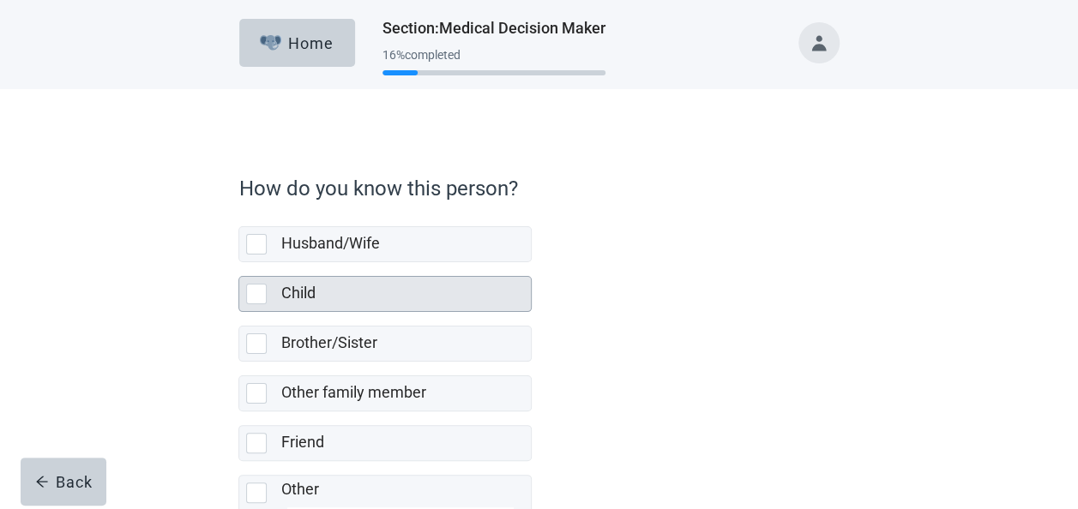
click at [252, 292] on div "Child, checkbox, not selected" at bounding box center [256, 294] width 21 height 21
click at [239, 263] on input "Child" at bounding box center [238, 262] width 1 height 1
checkbox input "true"
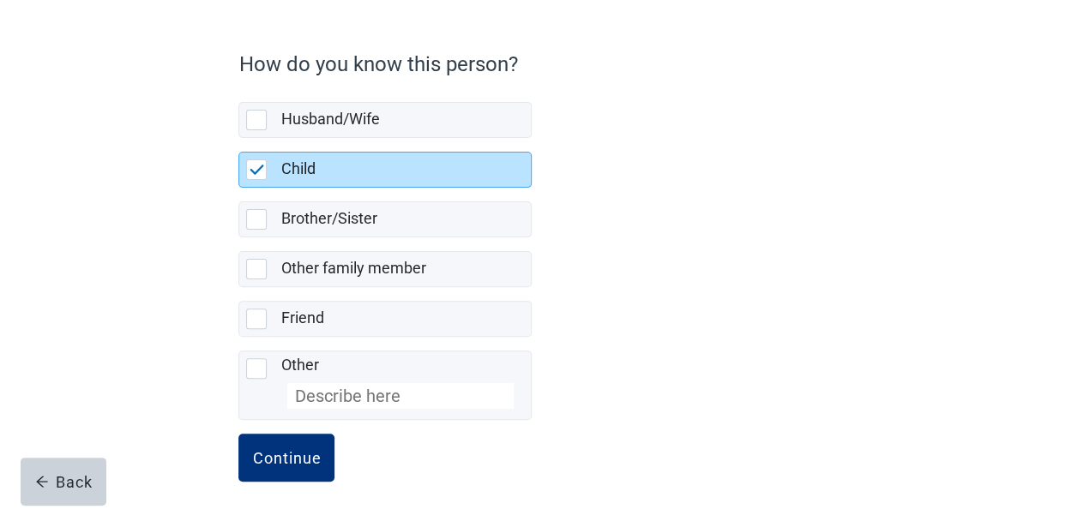
scroll to position [131, 0]
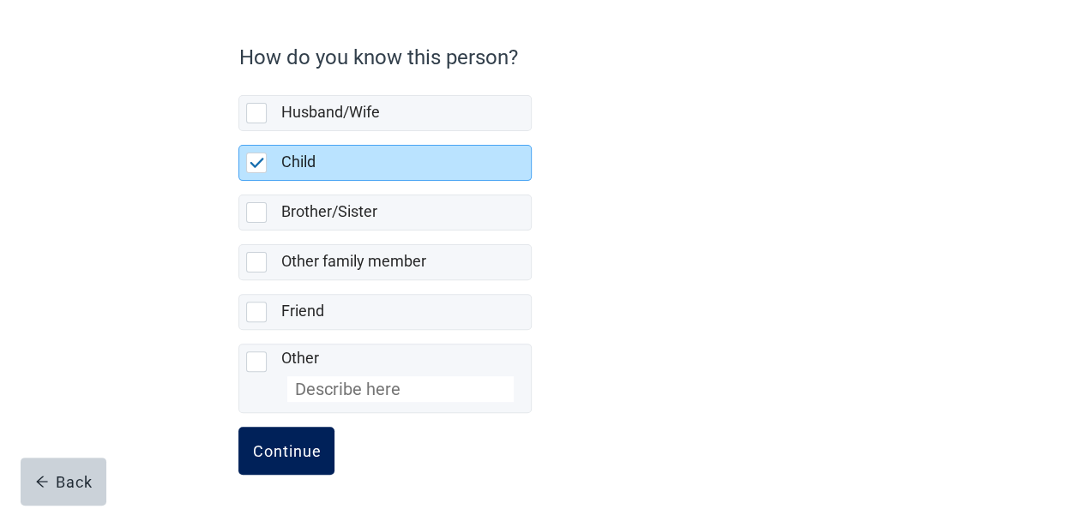
click at [300, 458] on button "Continue" at bounding box center [286, 451] width 96 height 48
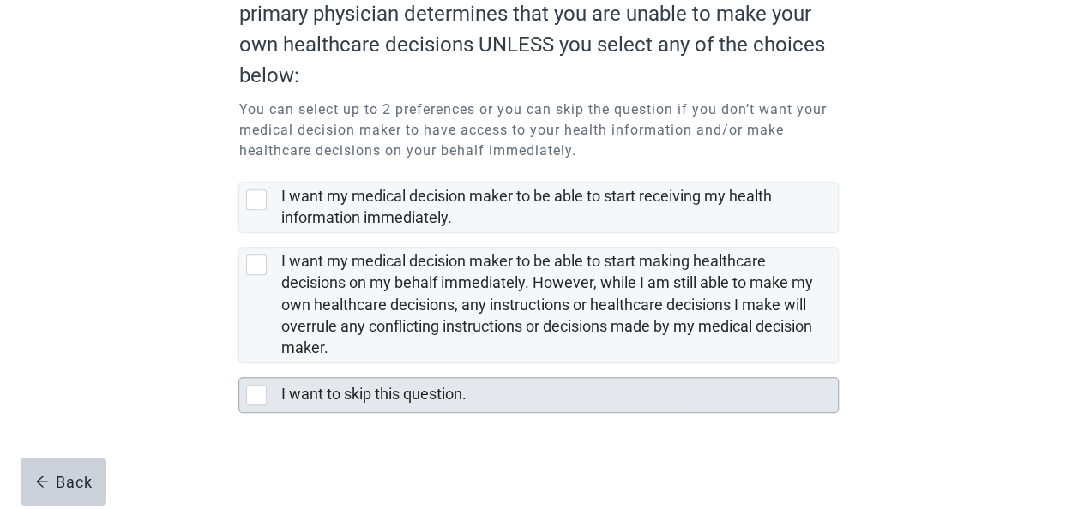
scroll to position [238, 0]
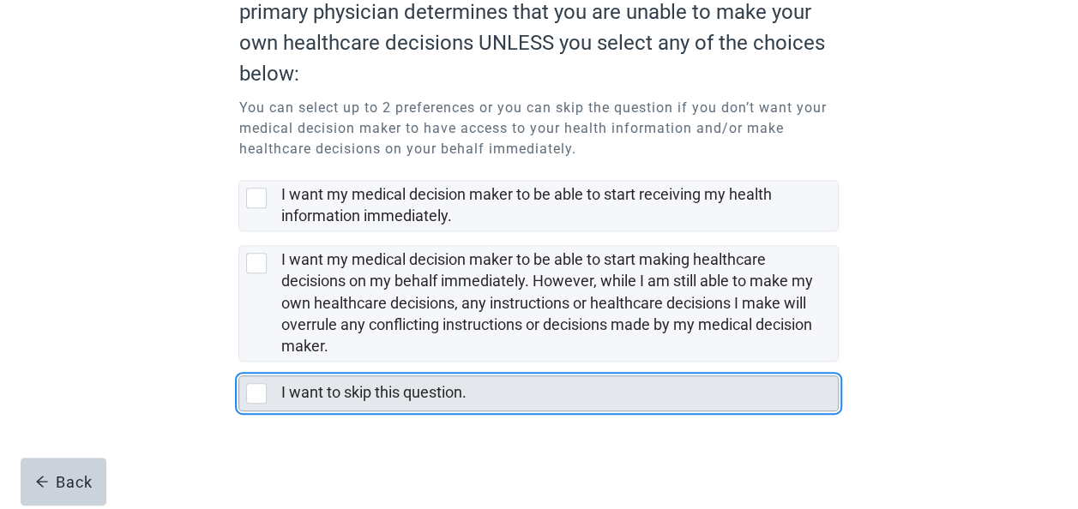
click at [247, 395] on div "I want to skip this question., checkbox, not selected" at bounding box center [256, 393] width 21 height 21
click at [239, 363] on input "I want to skip this question." at bounding box center [238, 362] width 1 height 1
checkbox input "true"
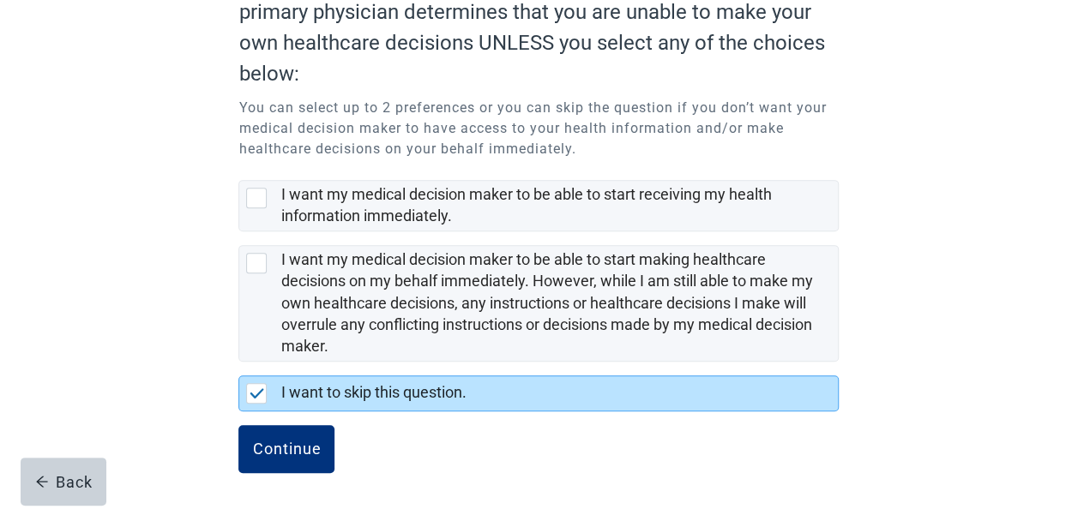
drag, startPoint x: 287, startPoint y: 449, endPoint x: 588, endPoint y: 435, distance: 301.4
click at [291, 453] on div "Continue" at bounding box center [286, 449] width 69 height 17
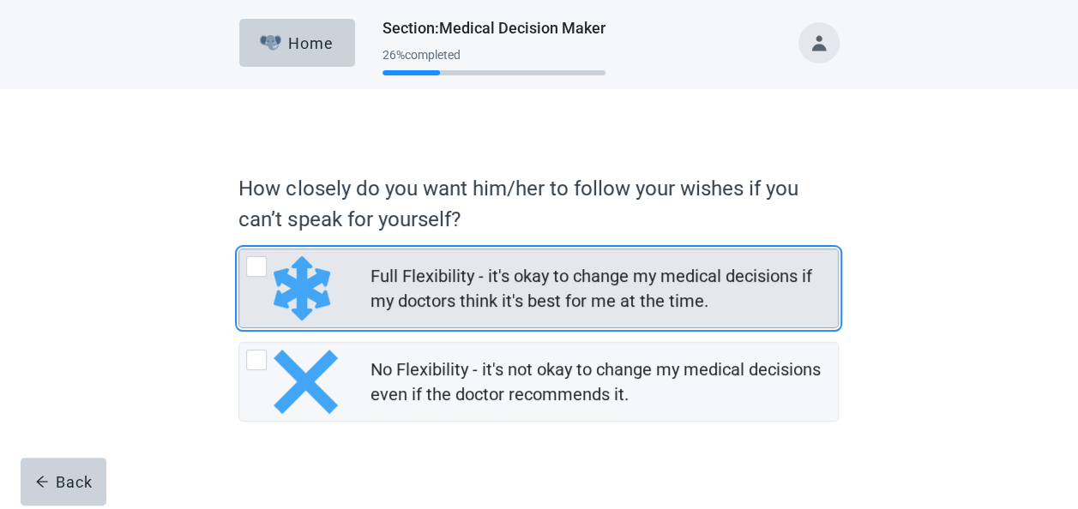
click at [249, 272] on div "Full Flexibility - it's okay to change my medical decisions if my doctors think…" at bounding box center [256, 266] width 21 height 21
click at [239, 250] on input "Full Flexibility - it's okay to change my medical decisions if my doctors think…" at bounding box center [238, 249] width 1 height 1
radio input "true"
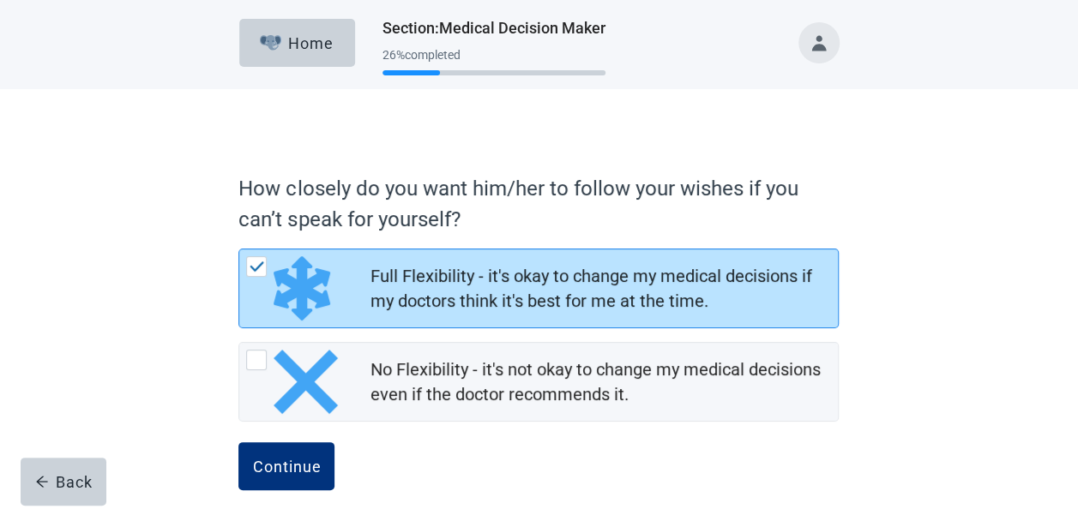
scroll to position [17, 0]
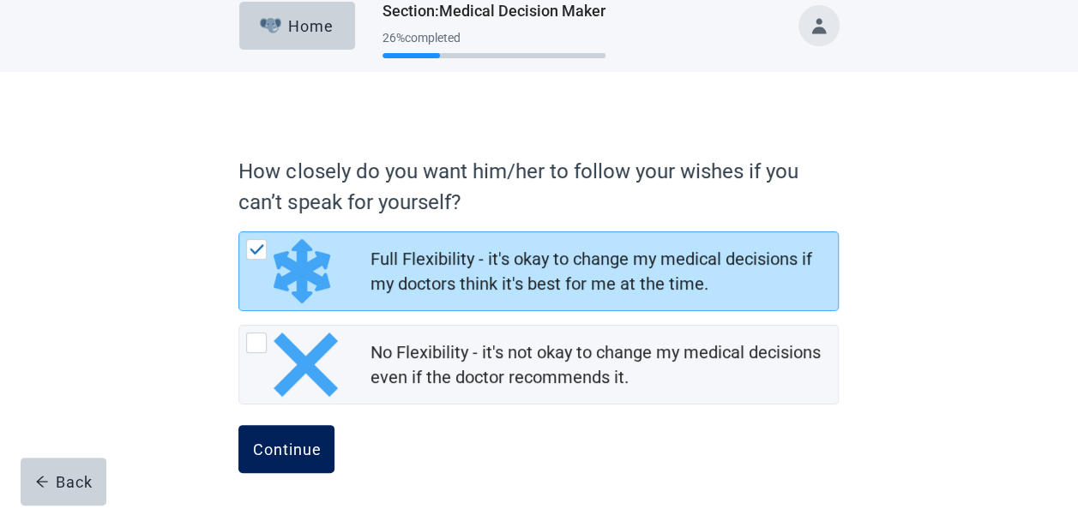
click at [305, 448] on div "Continue" at bounding box center [286, 449] width 69 height 17
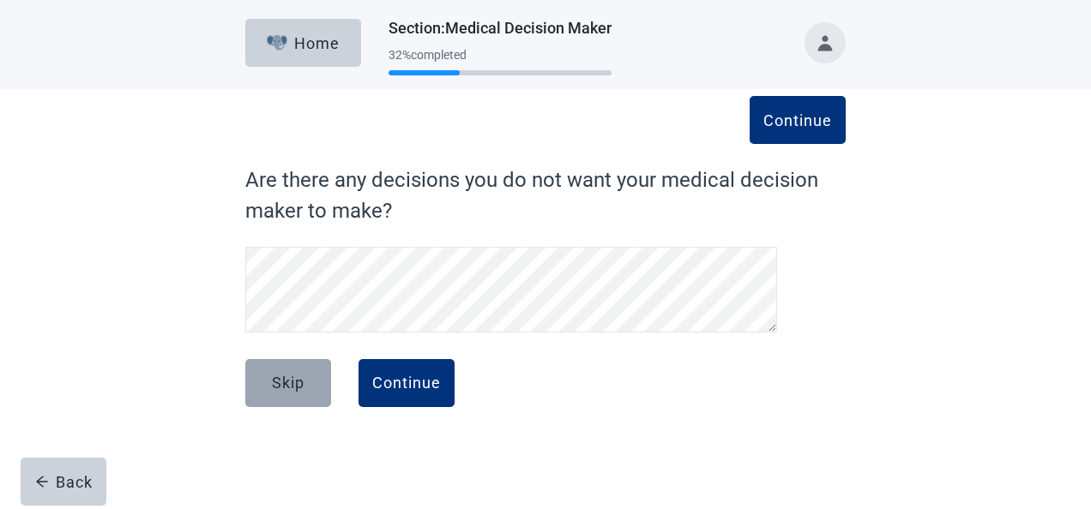
click at [270, 398] on button "Skip" at bounding box center [288, 383] width 86 height 48
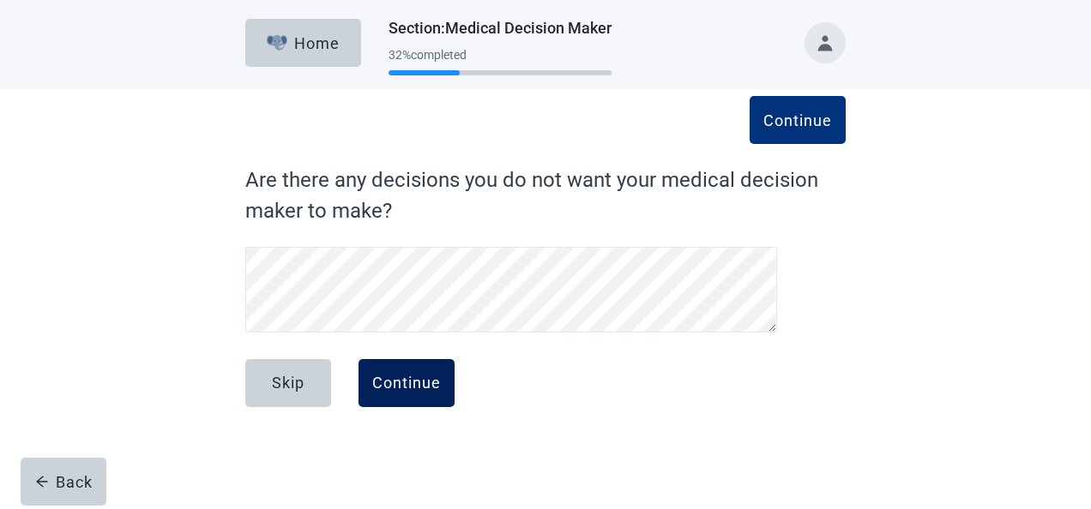
click at [419, 389] on div "Continue" at bounding box center [406, 383] width 69 height 17
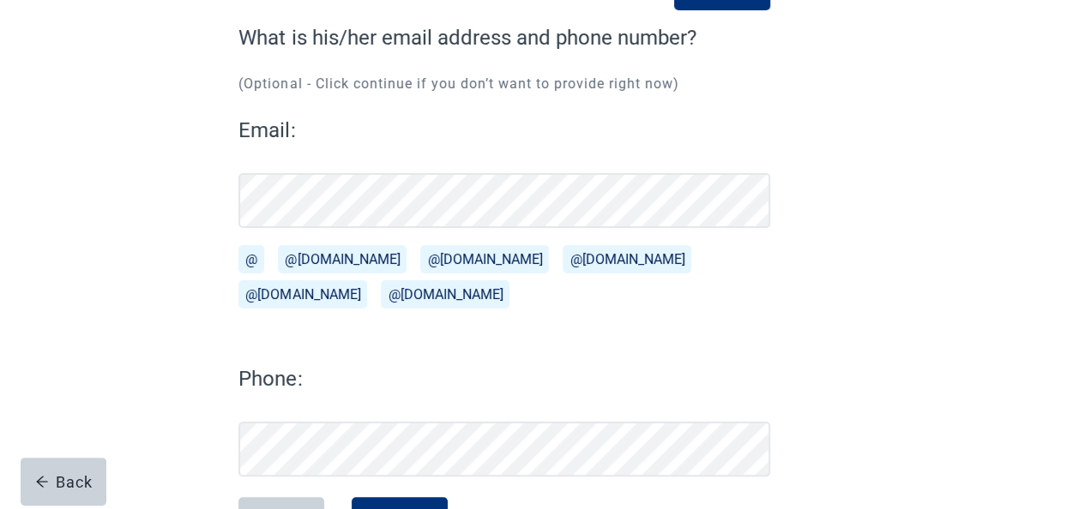
scroll to position [216, 0]
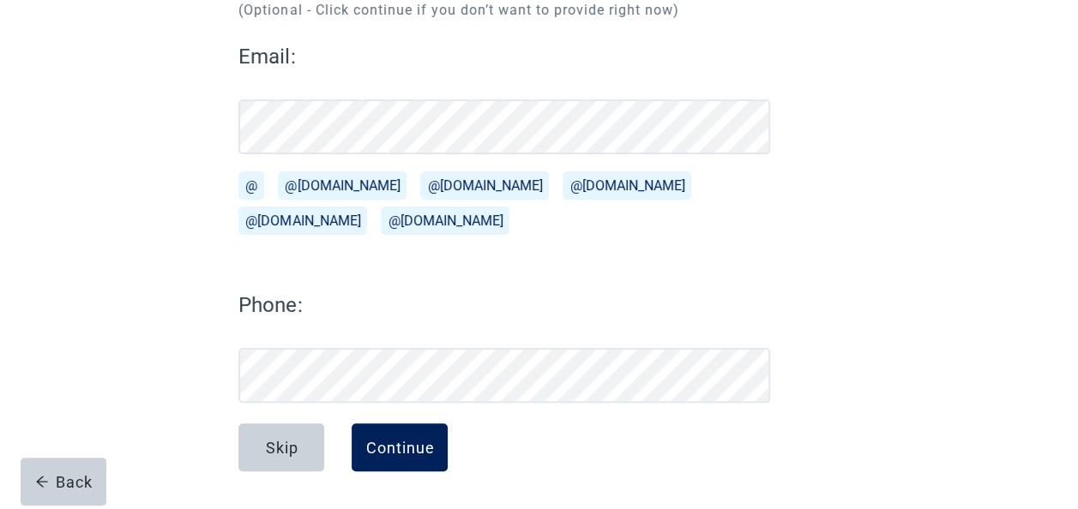
click at [433, 449] on div "Continue" at bounding box center [399, 447] width 69 height 17
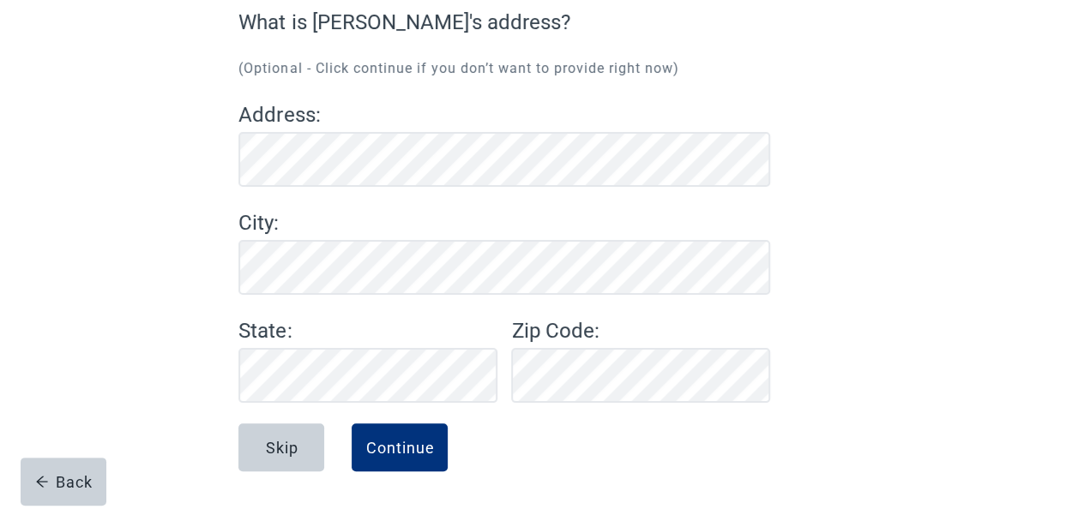
scroll to position [158, 0]
click at [413, 435] on button "Continue" at bounding box center [400, 448] width 96 height 48
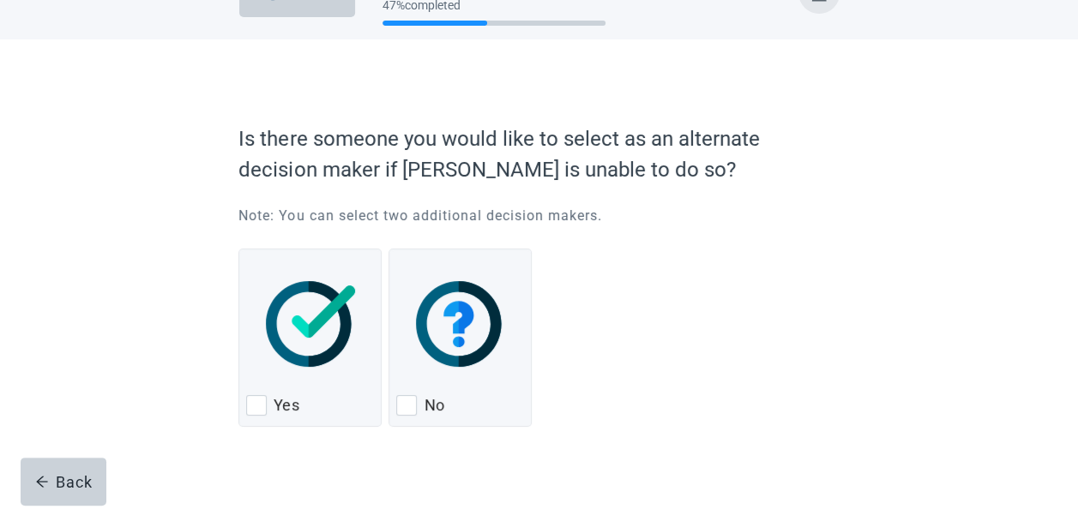
scroll to position [73, 0]
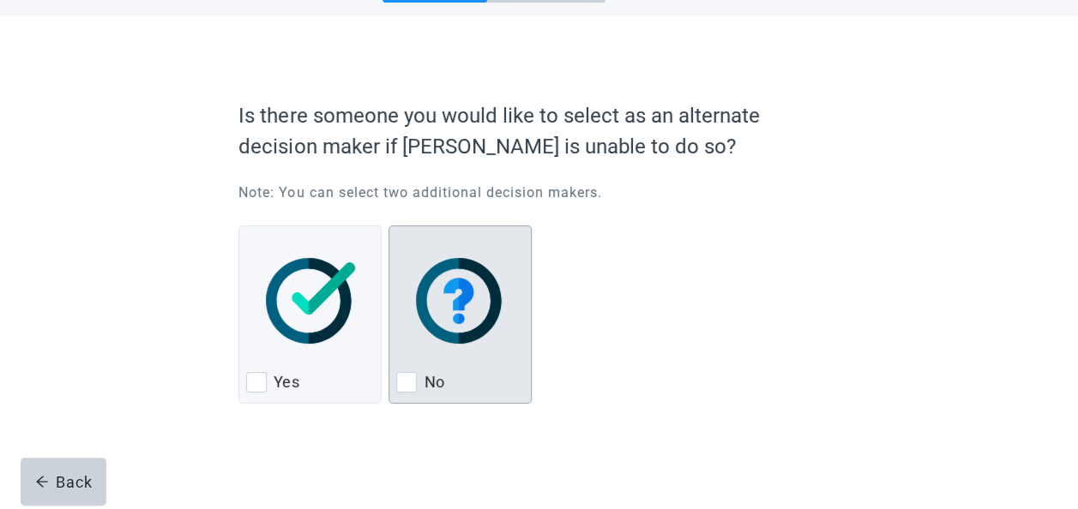
click at [413, 381] on div "No, checkbox, not checked" at bounding box center [406, 382] width 21 height 21
click at [389, 226] on input "No" at bounding box center [389, 226] width 1 height 1
checkbox input "true"
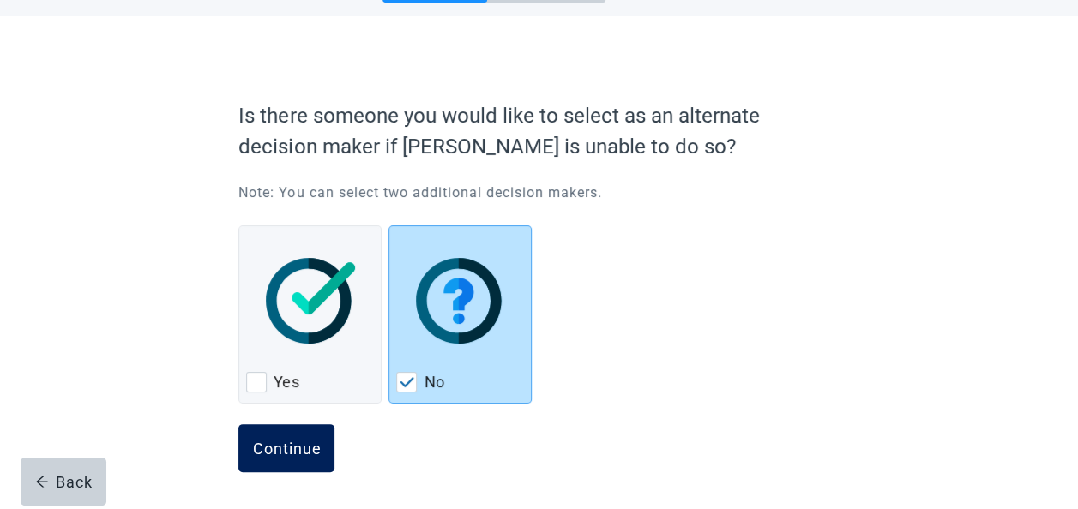
click at [282, 434] on button "Continue" at bounding box center [286, 449] width 96 height 48
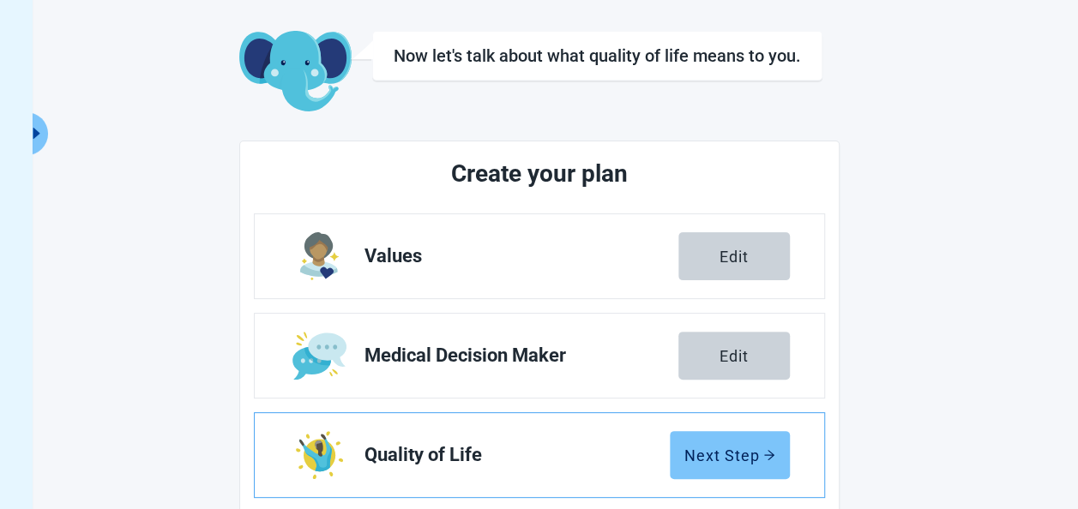
click at [726, 468] on button "Next Step" at bounding box center [730, 455] width 120 height 48
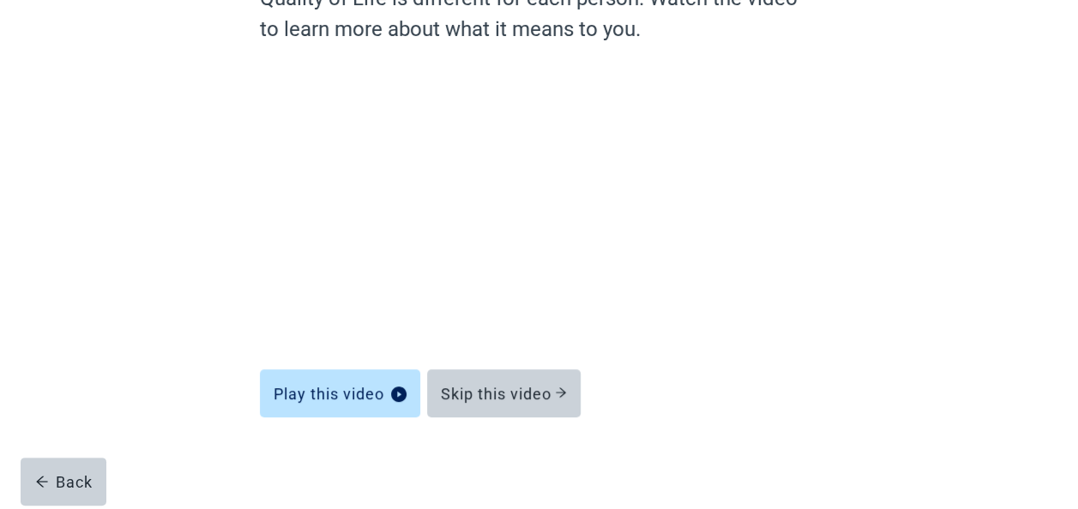
scroll to position [183, 0]
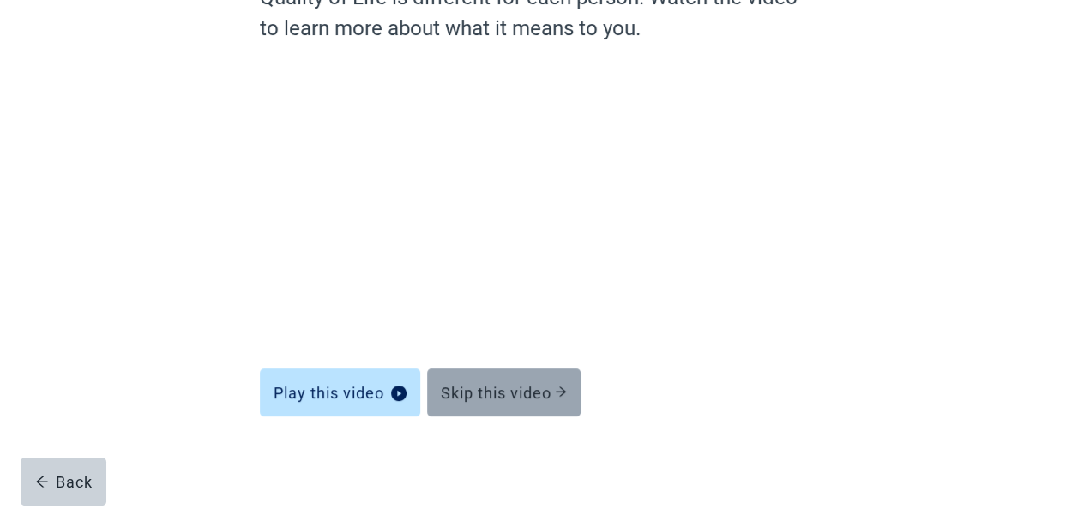
click at [535, 402] on button "Skip this video" at bounding box center [504, 393] width 154 height 48
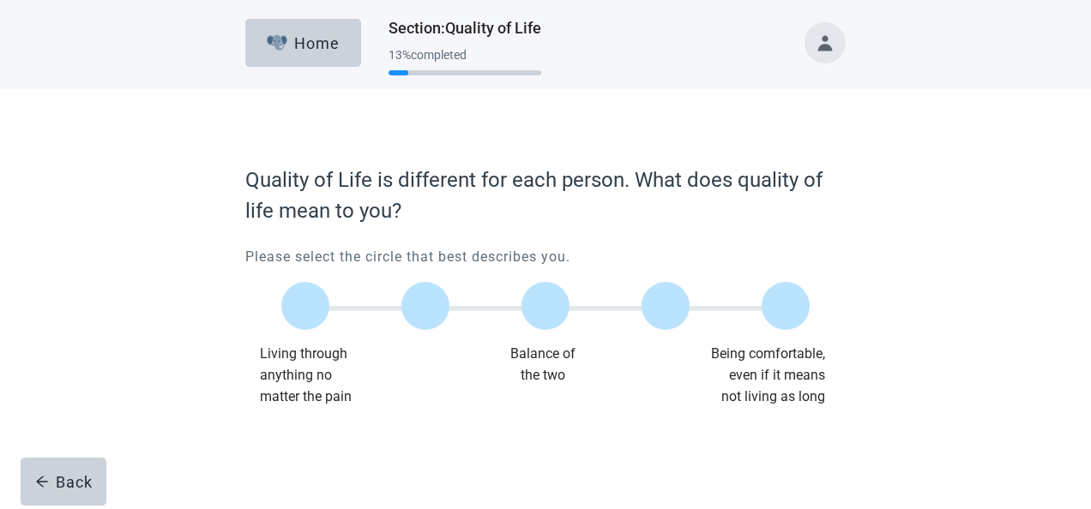
click at [605, 310] on div "Main content" at bounding box center [545, 306] width 120 height 77
click at [664, 306] on label "Main content" at bounding box center [666, 306] width 48 height 48
click at [666, 306] on input "Quality of life scale: 75 out of 100. 75% between extremes" at bounding box center [666, 306] width 0 height 0
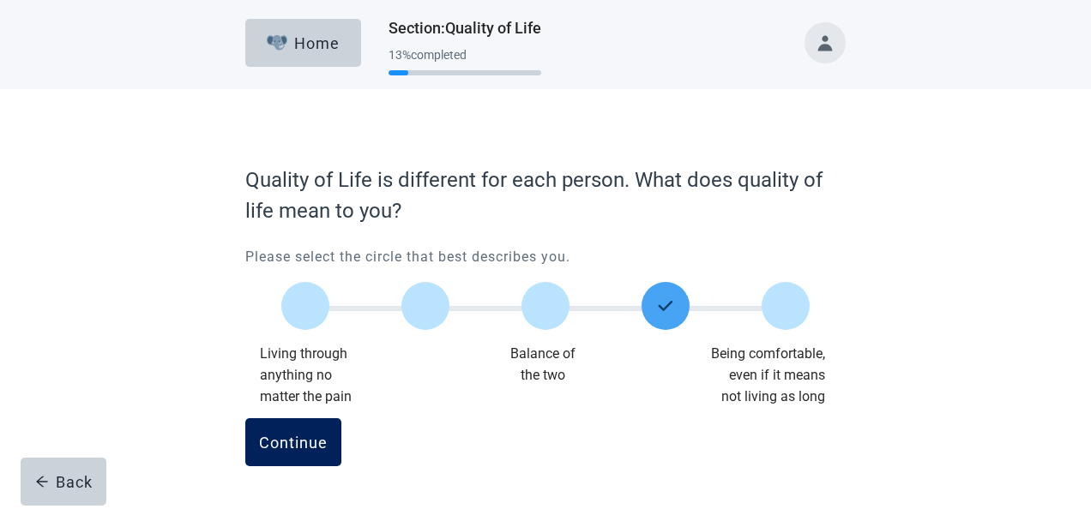
click at [283, 456] on button "Continue" at bounding box center [293, 443] width 96 height 48
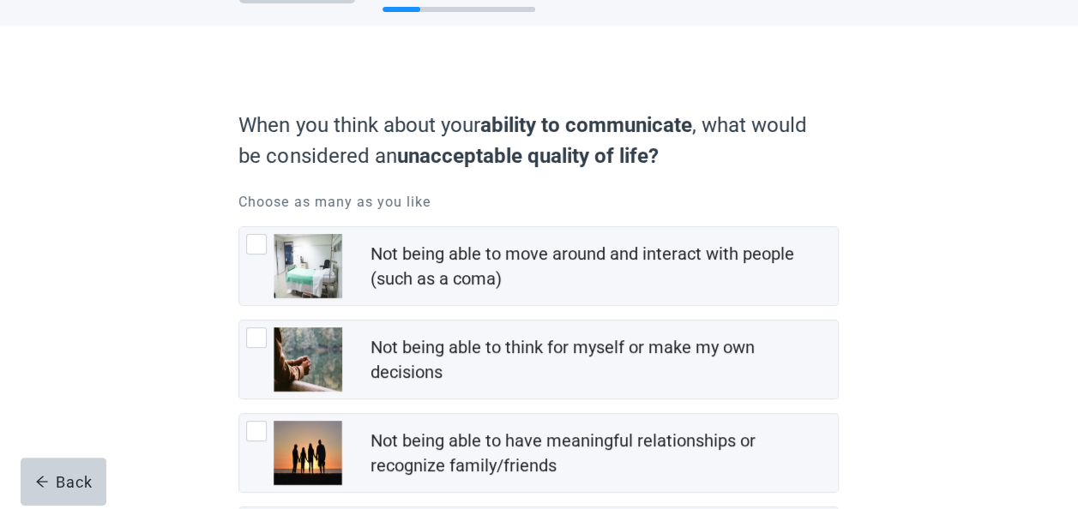
scroll to position [86, 0]
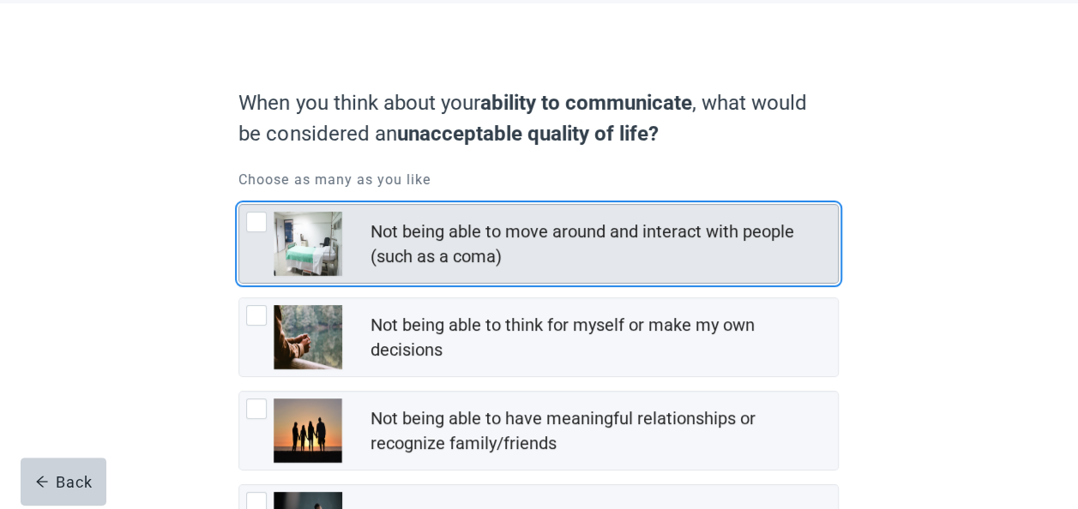
click at [266, 211] on div "Not being able to move around and interact with people (such as a coma)" at bounding box center [538, 244] width 599 height 78
click at [239, 205] on input "Not being able to move around and interact with people (such as a coma)" at bounding box center [238, 204] width 1 height 1
checkbox input "true"
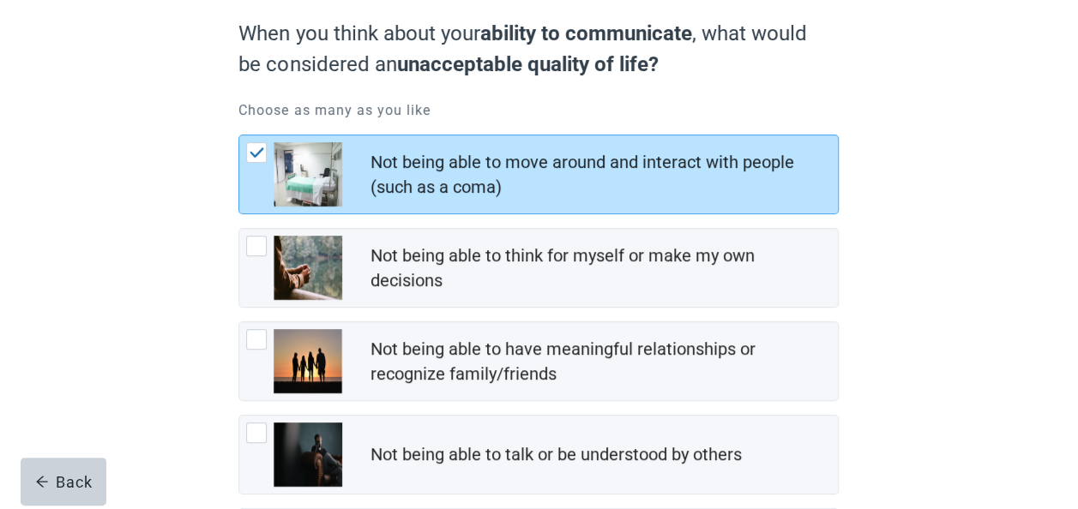
scroll to position [172, 0]
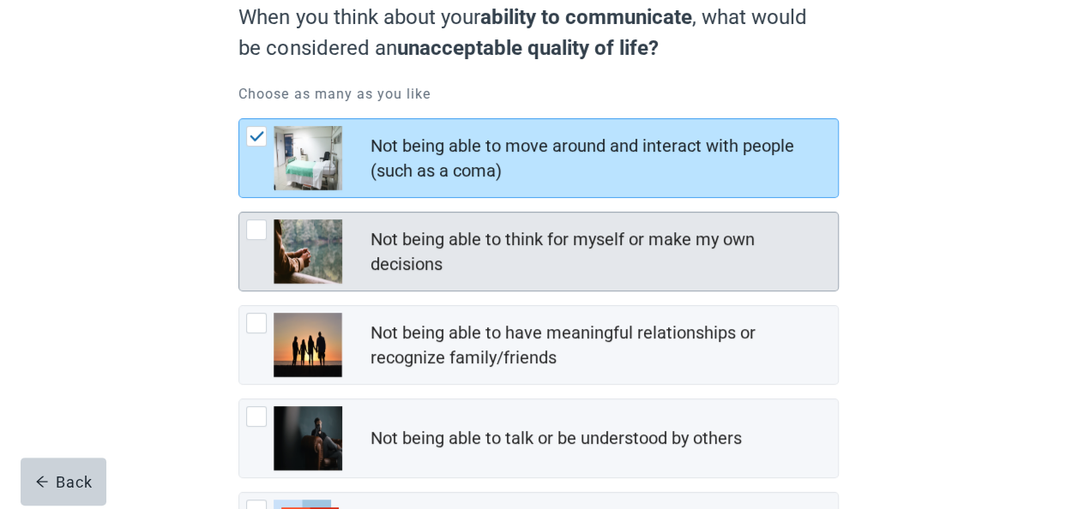
click at [775, 266] on div "Not being able to think for myself or make my own decisions" at bounding box center [599, 252] width 458 height 50
click at [239, 213] on input "Not being able to think for myself or make my own decisions" at bounding box center [238, 212] width 1 height 1
checkbox input "true"
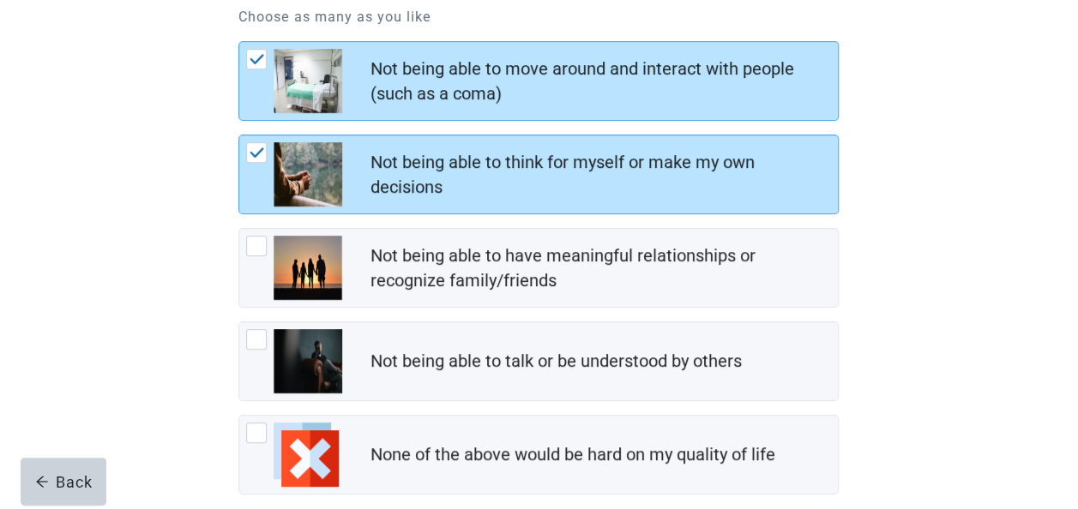
scroll to position [338, 0]
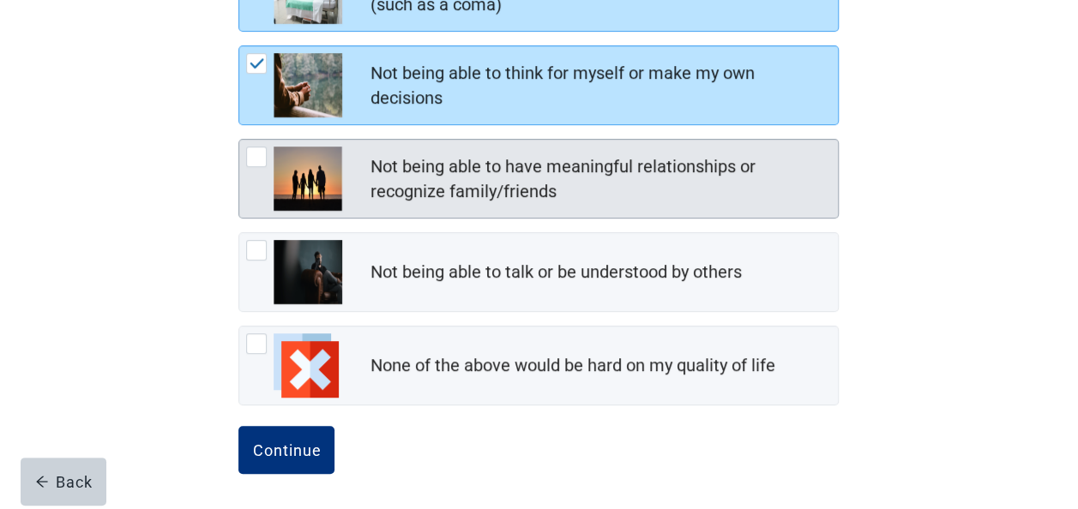
click at [336, 202] on img "Not being able to have meaningful relationships or recognize family/friends, ch…" at bounding box center [308, 179] width 69 height 64
click at [239, 140] on input "Not being able to have meaningful relationships or recognize family/friends" at bounding box center [238, 139] width 1 height 1
checkbox input "true"
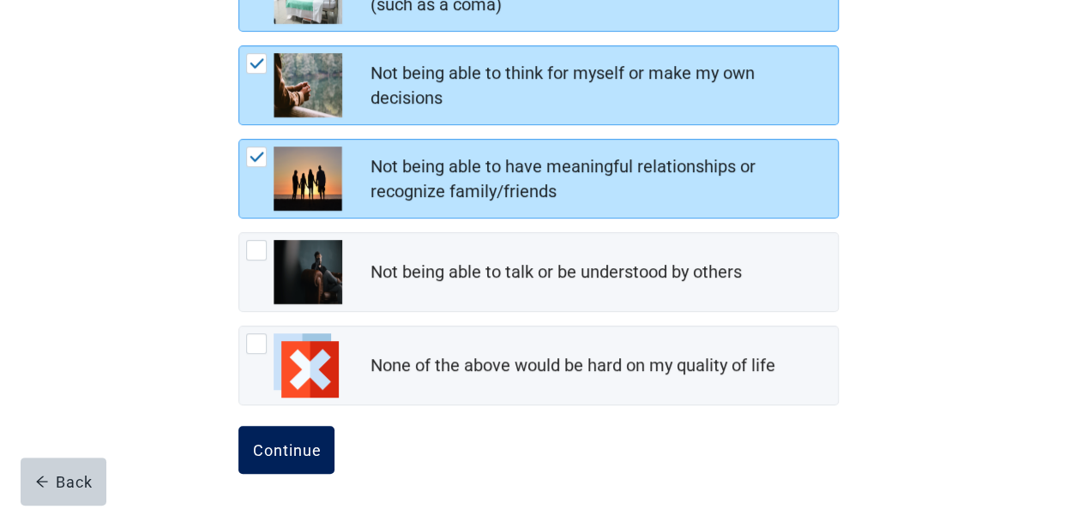
click at [295, 446] on div "Continue" at bounding box center [286, 450] width 69 height 17
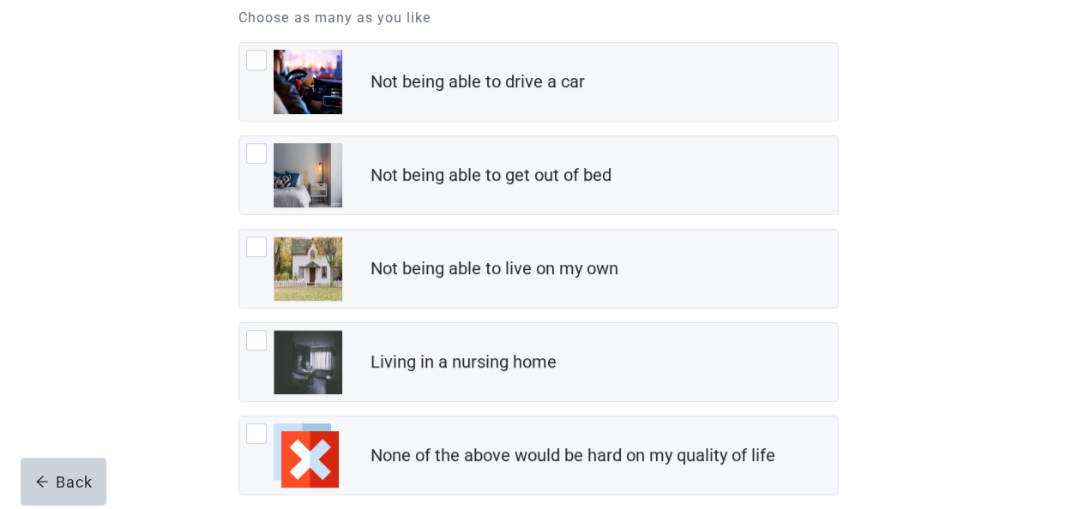
scroll to position [338, 0]
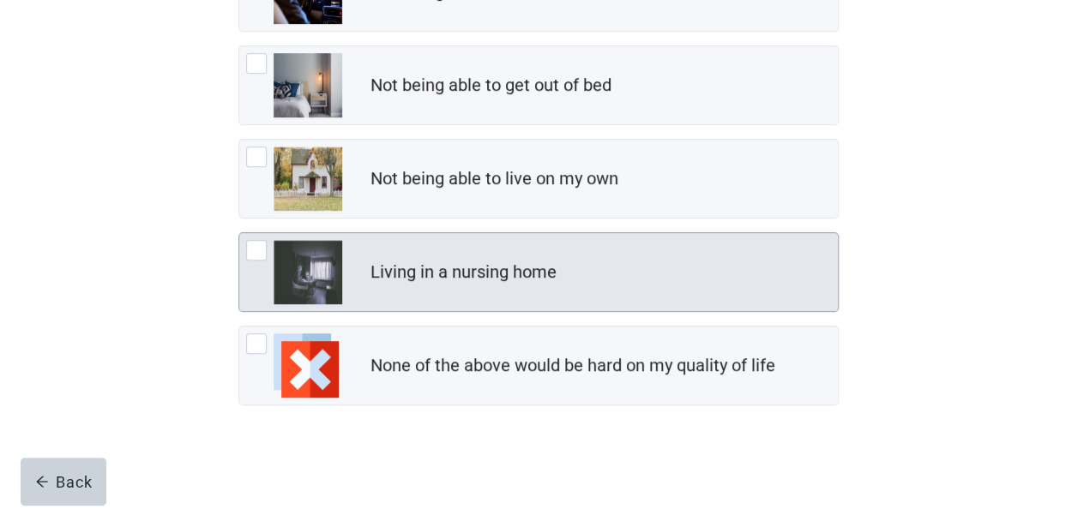
click at [407, 264] on div "Living in a nursing home" at bounding box center [463, 272] width 186 height 25
click at [239, 233] on input "Living in a nursing home" at bounding box center [238, 232] width 1 height 1
checkbox input "true"
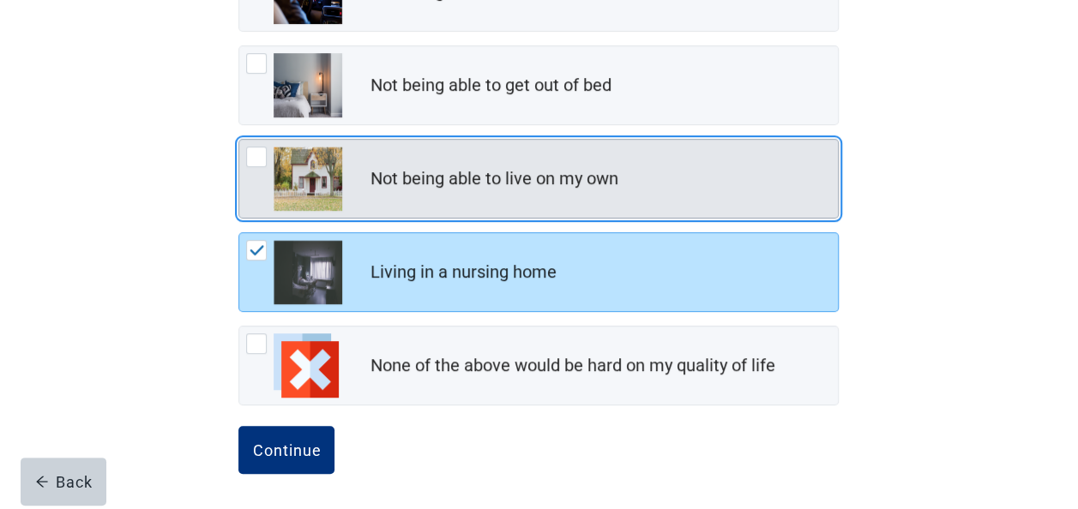
click at [256, 153] on div "Not being able to live on my own, checkbox, not checked" at bounding box center [256, 157] width 21 height 21
click at [239, 140] on input "Not being able to live on my own" at bounding box center [238, 139] width 1 height 1
checkbox input "true"
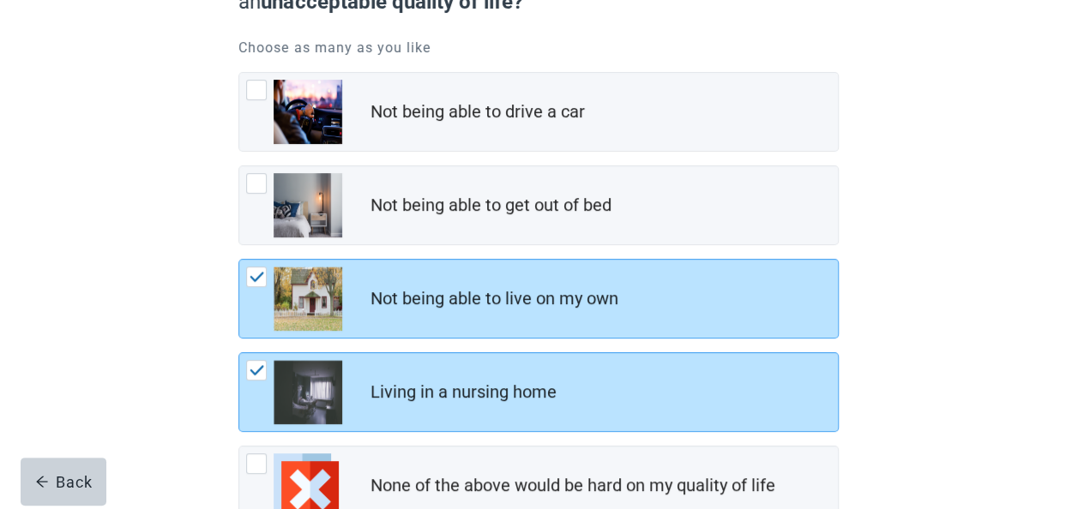
scroll to position [166, 0]
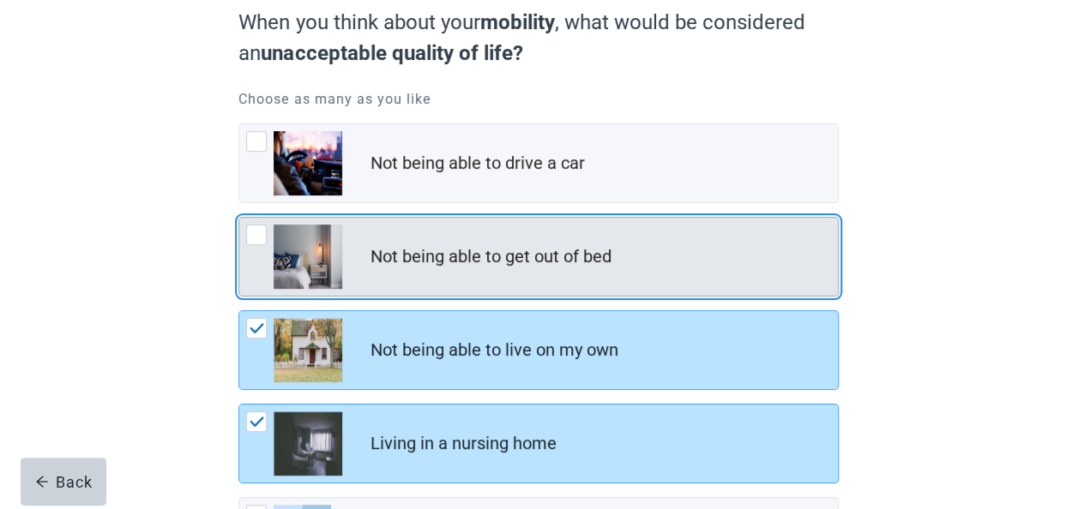
click at [255, 234] on div "Not being able to get out of bed, checkbox, not checked" at bounding box center [256, 235] width 21 height 21
click at [239, 218] on input "Not being able to get out of bed" at bounding box center [238, 217] width 1 height 1
checkbox input "true"
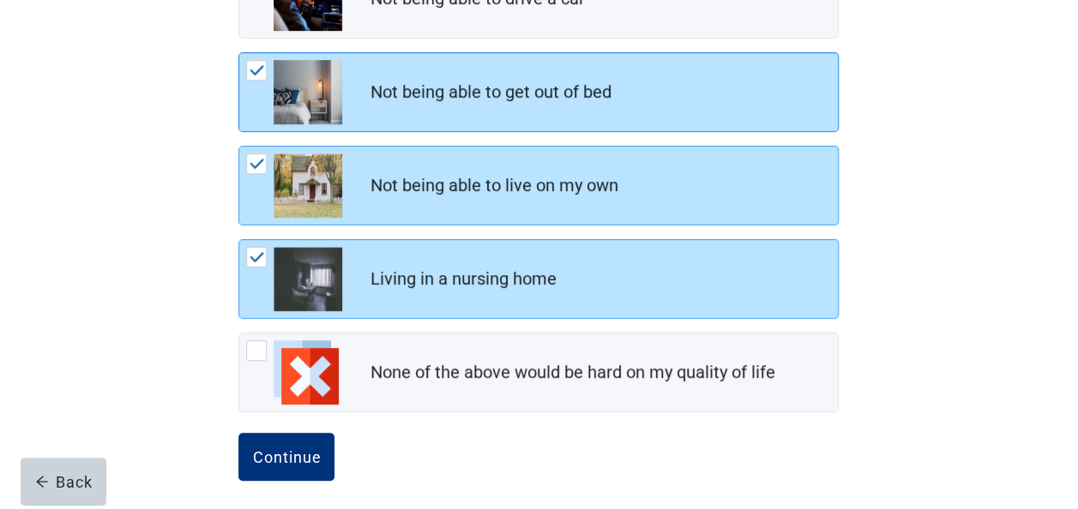
scroll to position [338, 0]
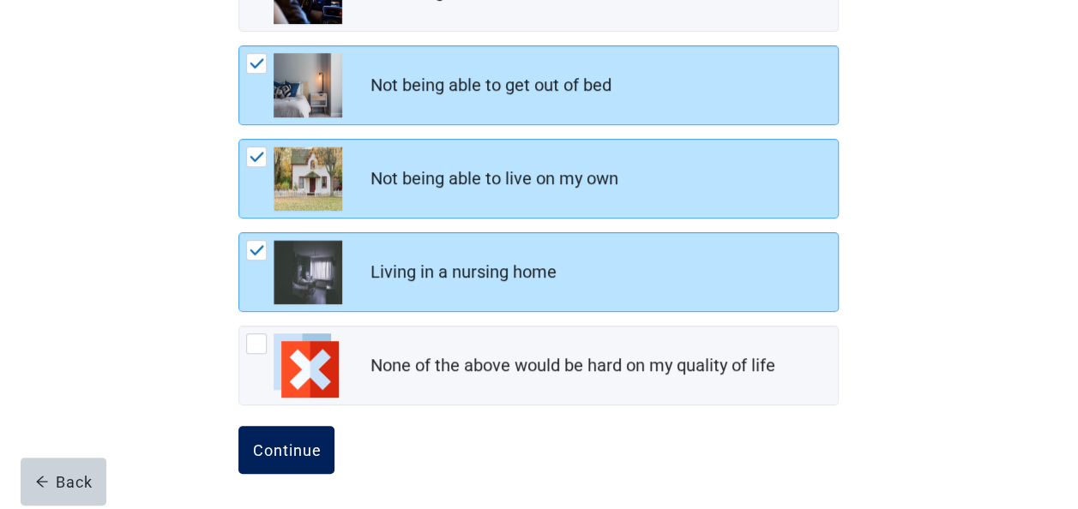
click at [285, 442] on div "Continue" at bounding box center [286, 450] width 69 height 17
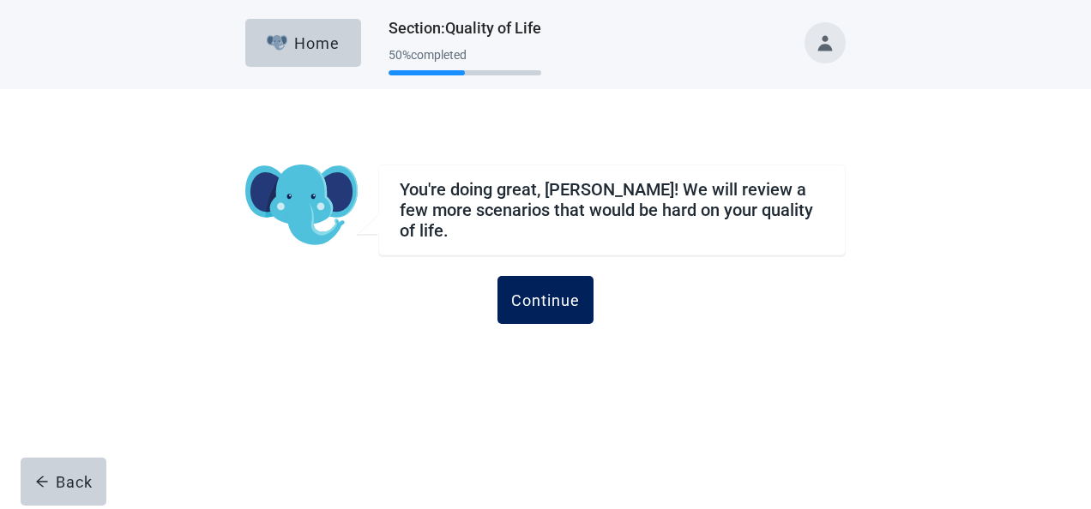
click at [535, 292] on div "Continue" at bounding box center [545, 300] width 69 height 17
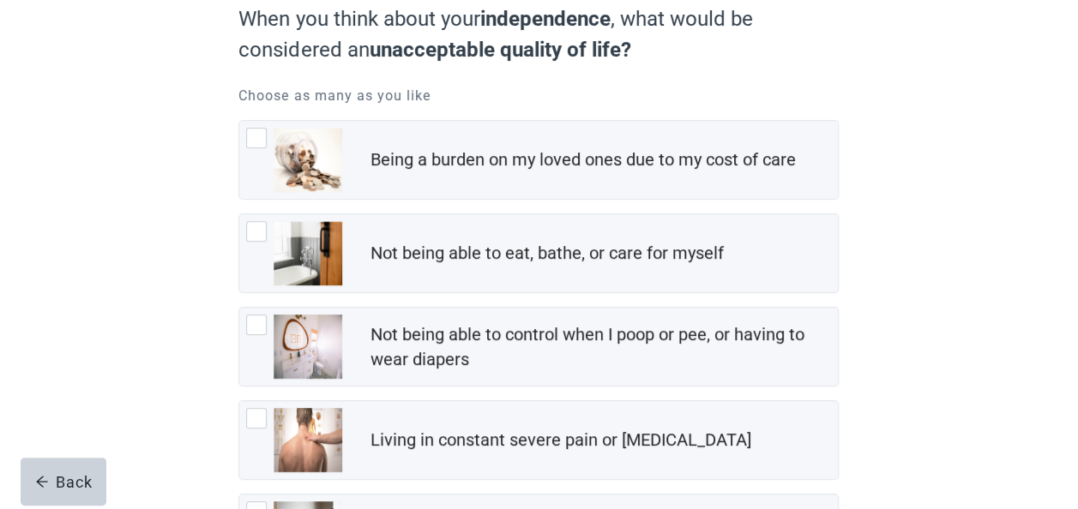
scroll to position [172, 0]
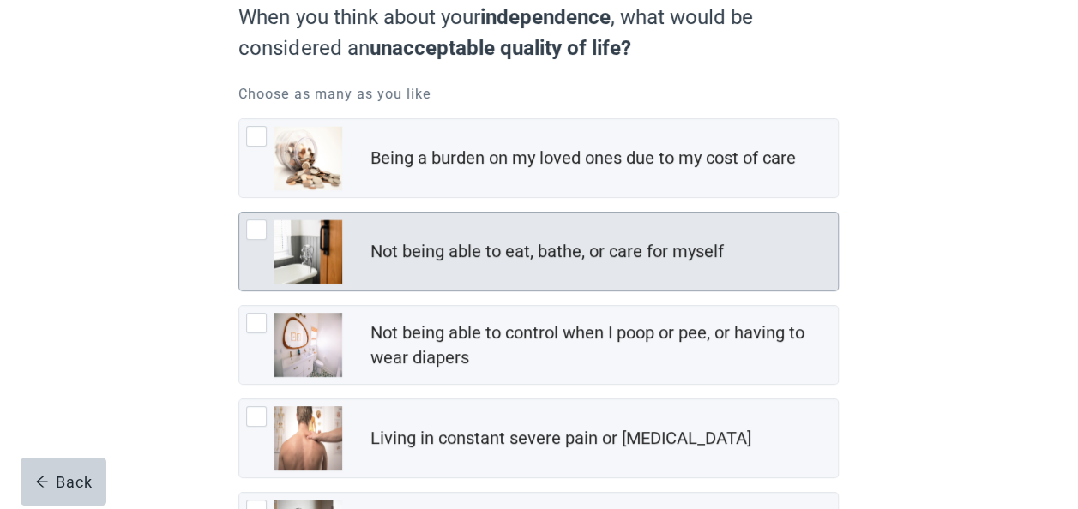
click at [254, 233] on div "Not being able to eat, bathe, or care for myself, checkbox, not checked" at bounding box center [256, 230] width 21 height 21
click at [239, 213] on input "Not being able to eat, bathe, or care for myself" at bounding box center [238, 212] width 1 height 1
checkbox input "true"
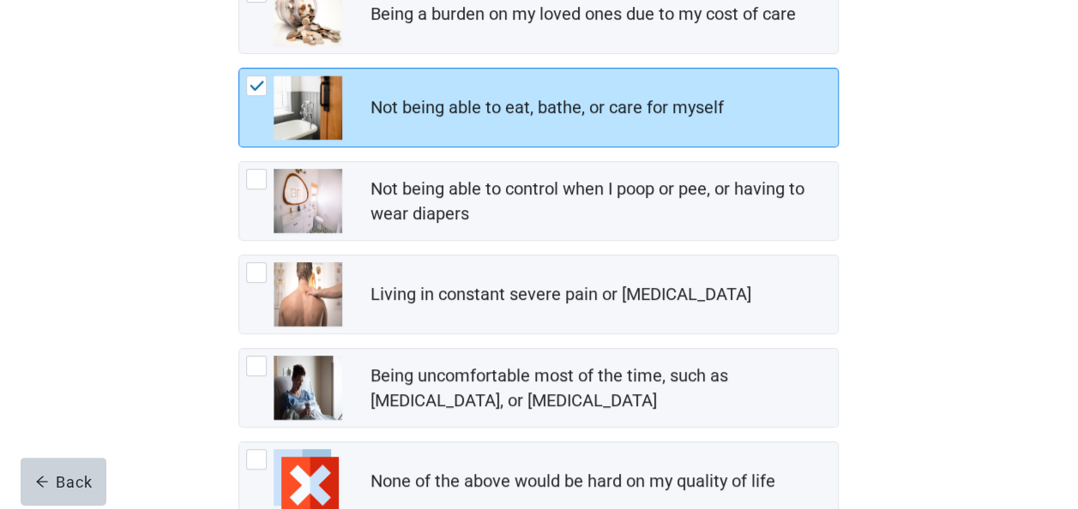
scroll to position [343, 0]
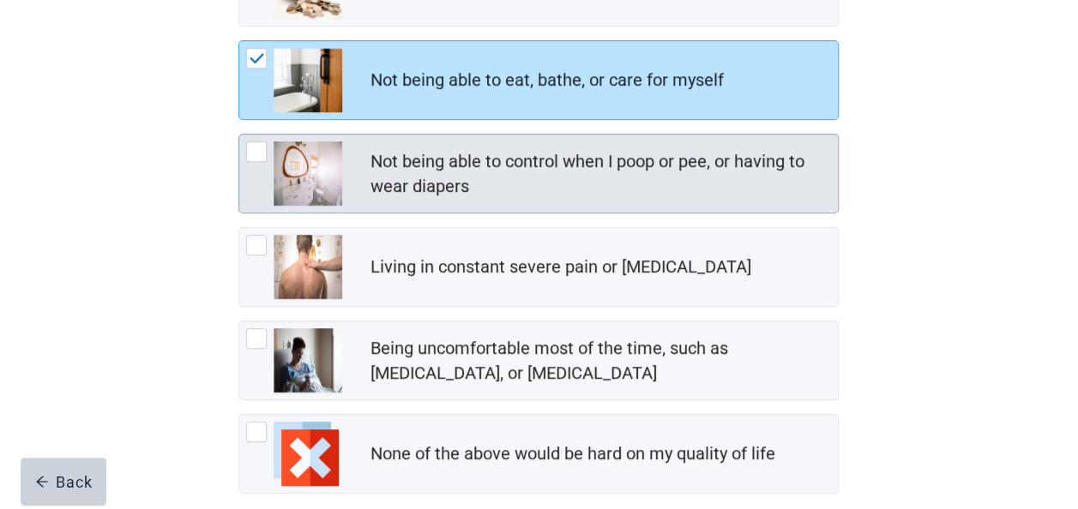
click at [257, 144] on div "Not being able to control when I poop or pee, or having to wear diapers, checkb…" at bounding box center [256, 152] width 21 height 21
click at [239, 135] on input "Not being able to control when I poop or pee, or having to wear diapers" at bounding box center [238, 134] width 1 height 1
checkbox input "true"
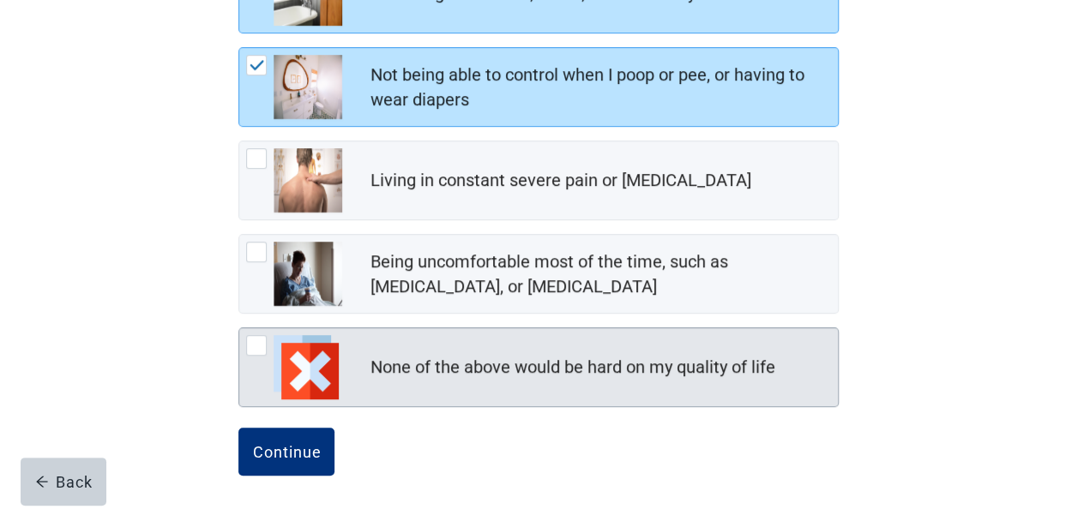
scroll to position [431, 0]
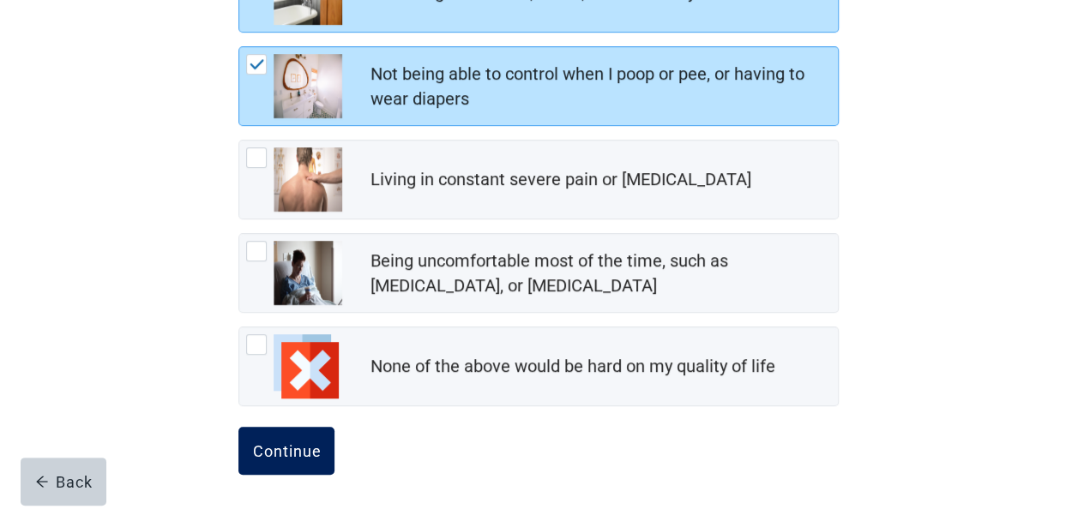
click at [263, 448] on div "Continue" at bounding box center [286, 451] width 69 height 17
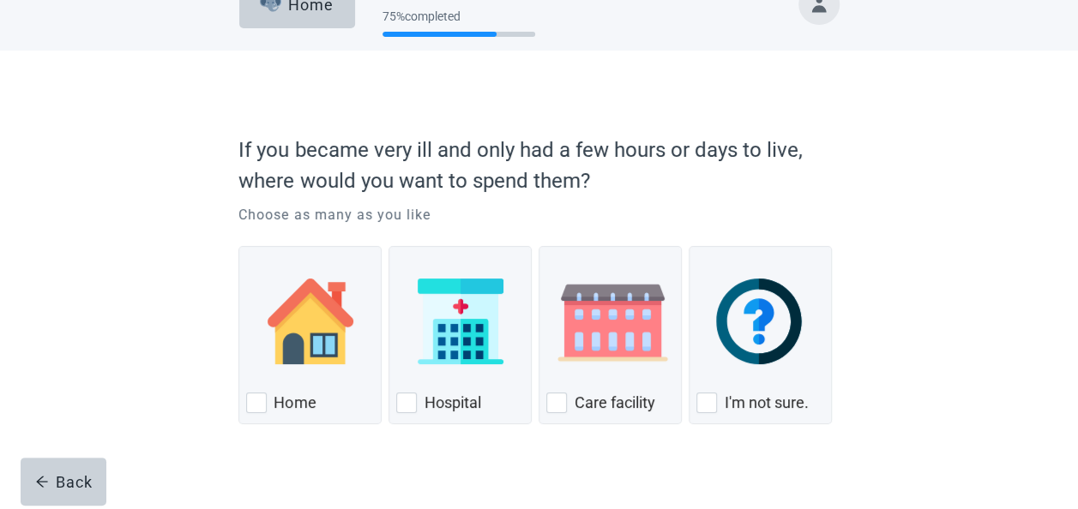
scroll to position [59, 0]
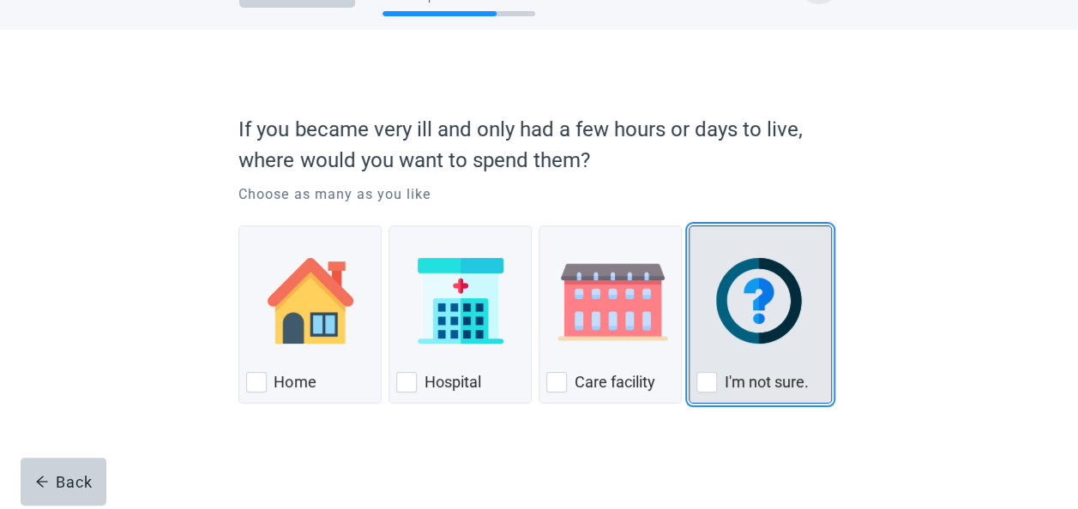
click at [719, 385] on div "I'm not sure." at bounding box center [760, 382] width 128 height 27
click at [690, 226] on input "I'm not sure." at bounding box center [689, 226] width 1 height 1
checkbox input "true"
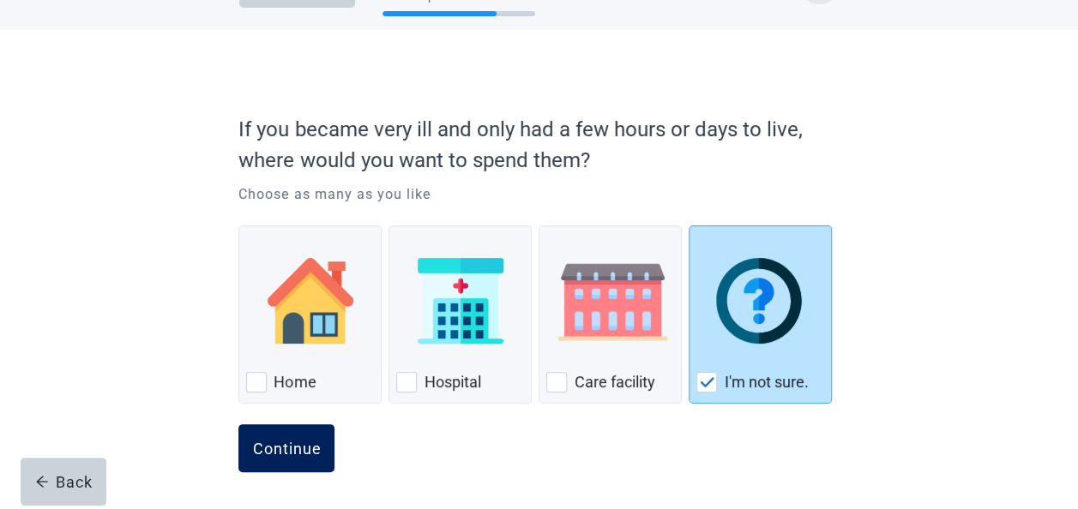
click at [274, 463] on button "Continue" at bounding box center [286, 449] width 96 height 48
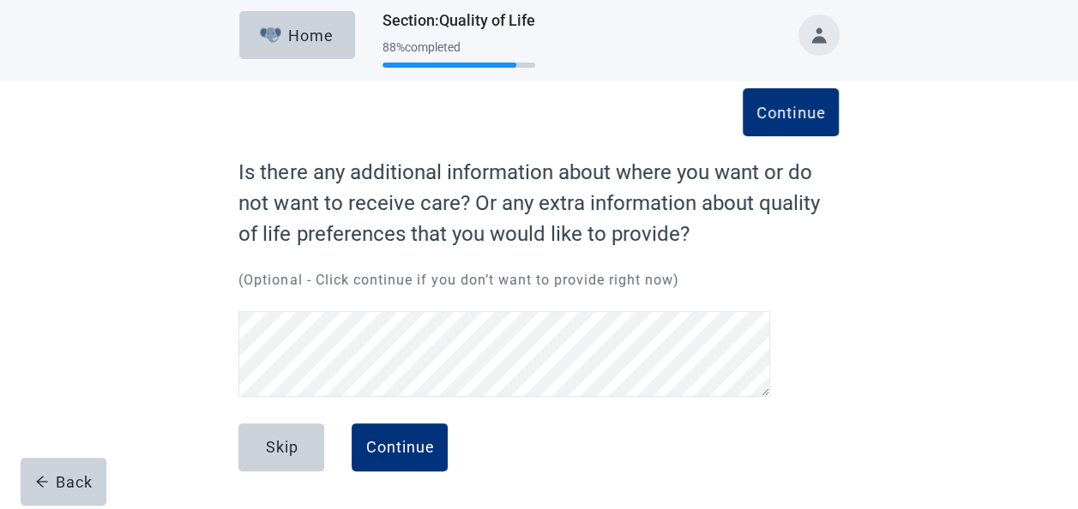
scroll to position [7, 0]
click at [410, 450] on div "Continue" at bounding box center [399, 448] width 69 height 17
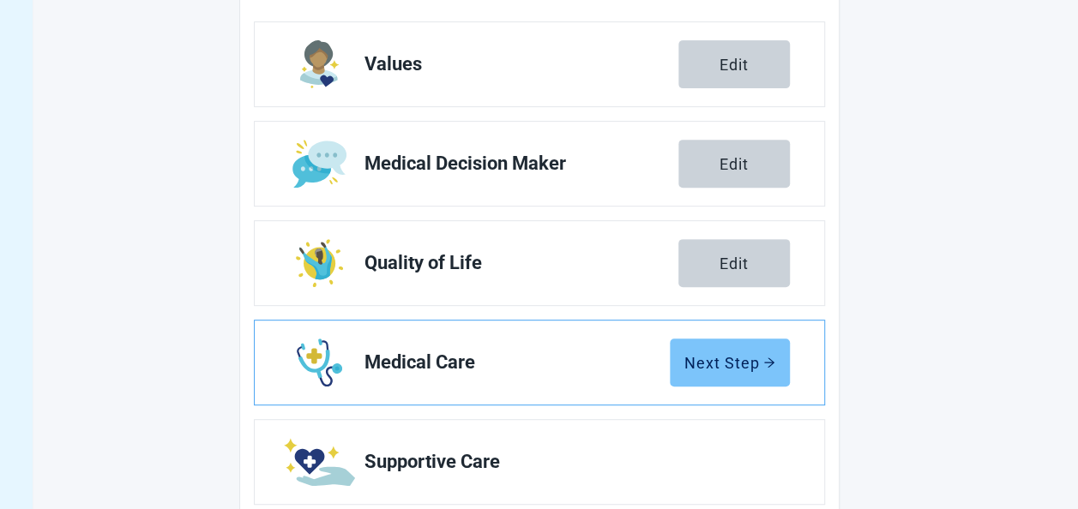
scroll to position [350, 0]
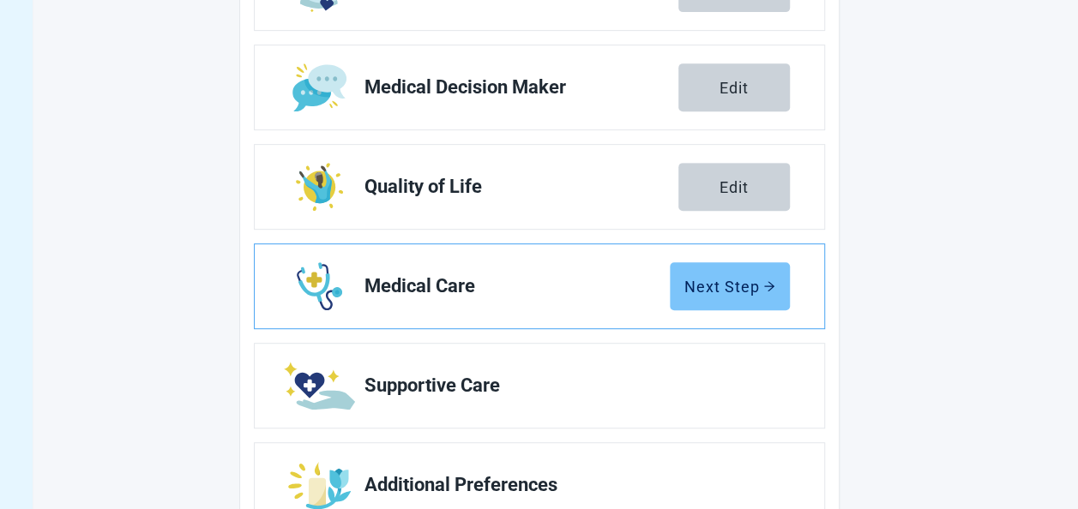
click at [769, 290] on icon "arrow-right" at bounding box center [769, 286] width 12 height 12
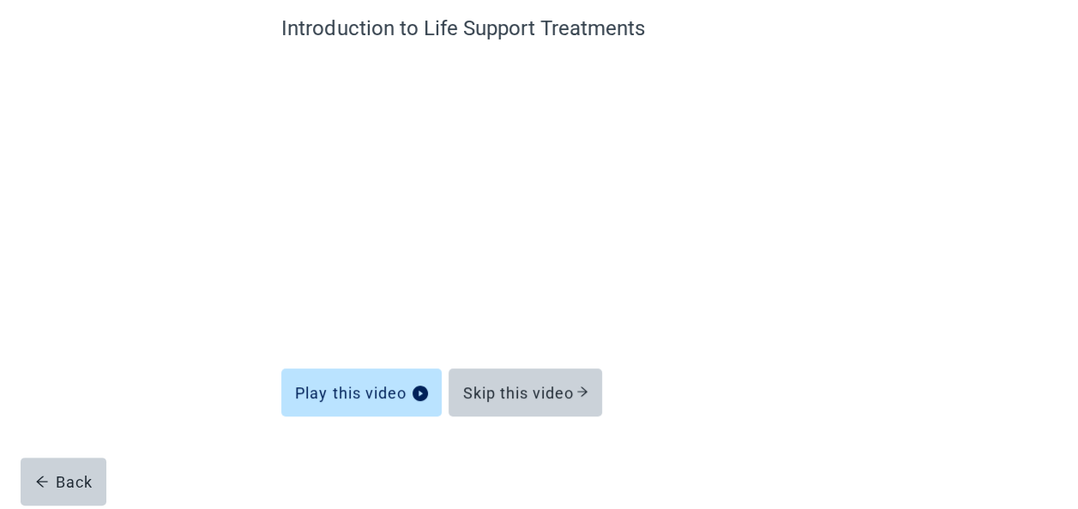
scroll to position [152, 0]
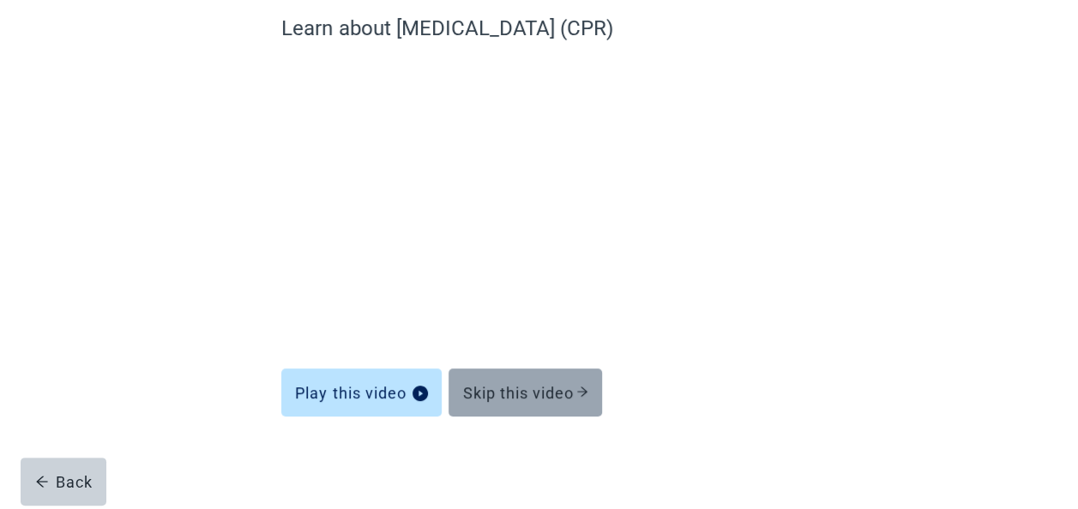
click at [556, 395] on div "Skip this video" at bounding box center [525, 392] width 126 height 17
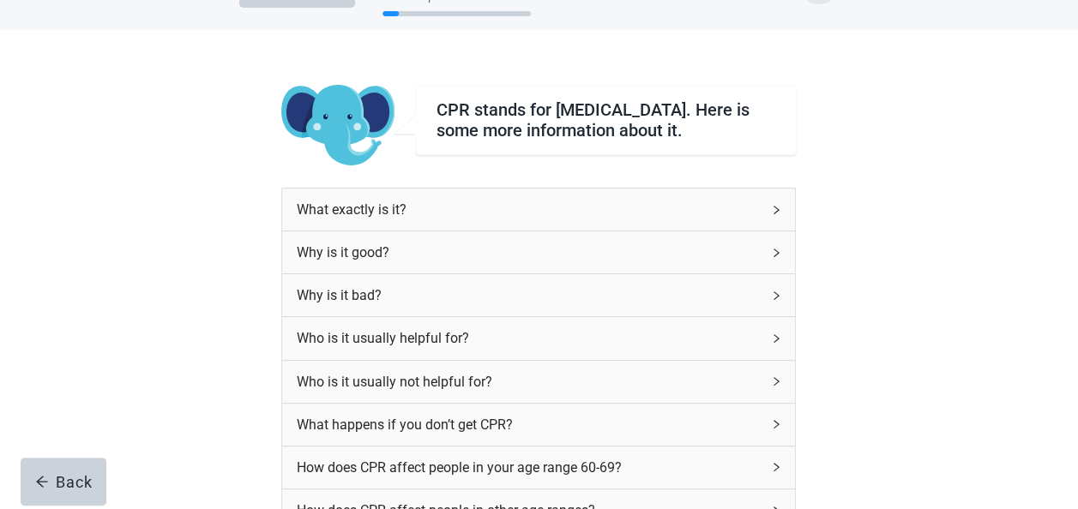
scroll to position [86, 0]
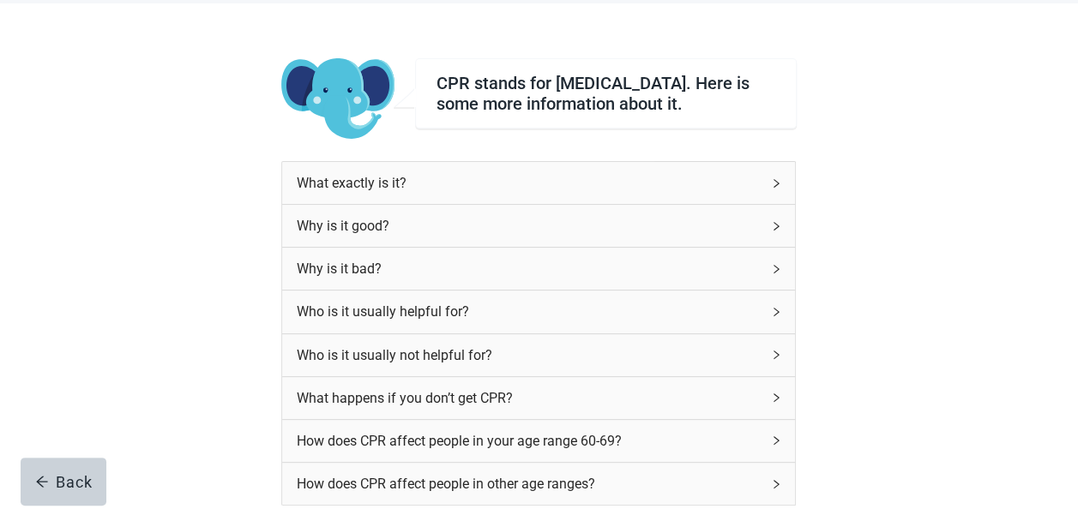
click at [787, 276] on div "Why is it bad?" at bounding box center [538, 269] width 513 height 42
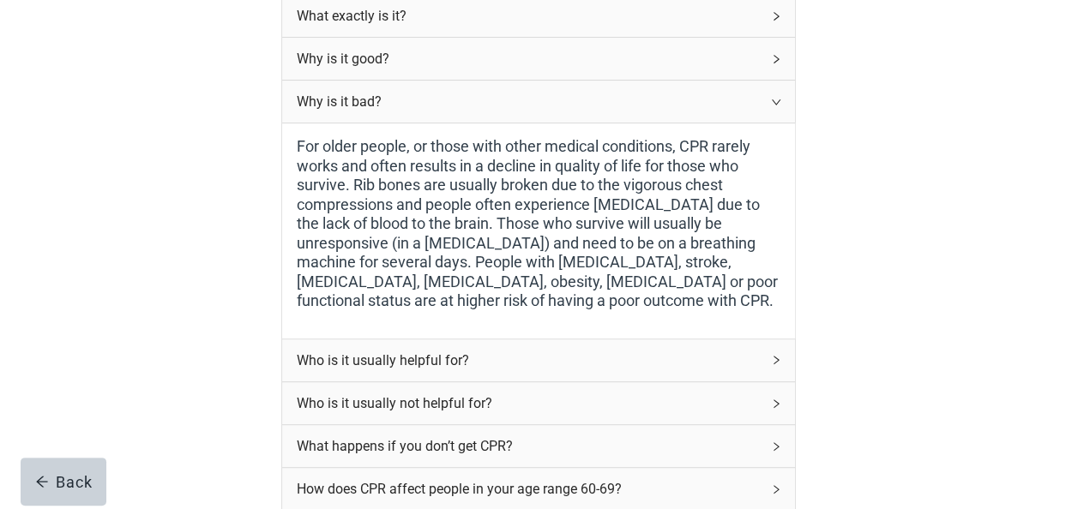
scroll to position [343, 0]
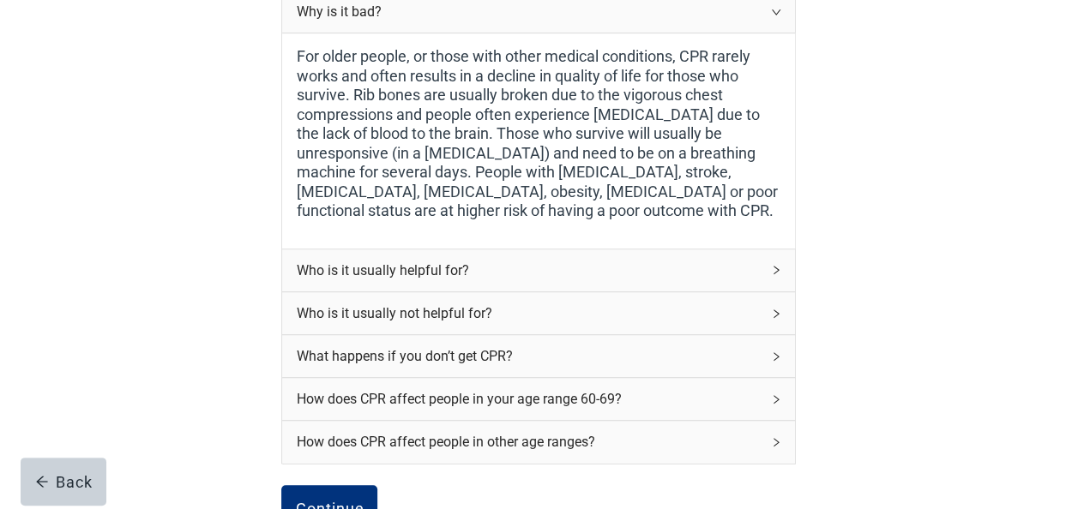
click at [739, 280] on div "Who is it usually helpful for?" at bounding box center [528, 270] width 465 height 21
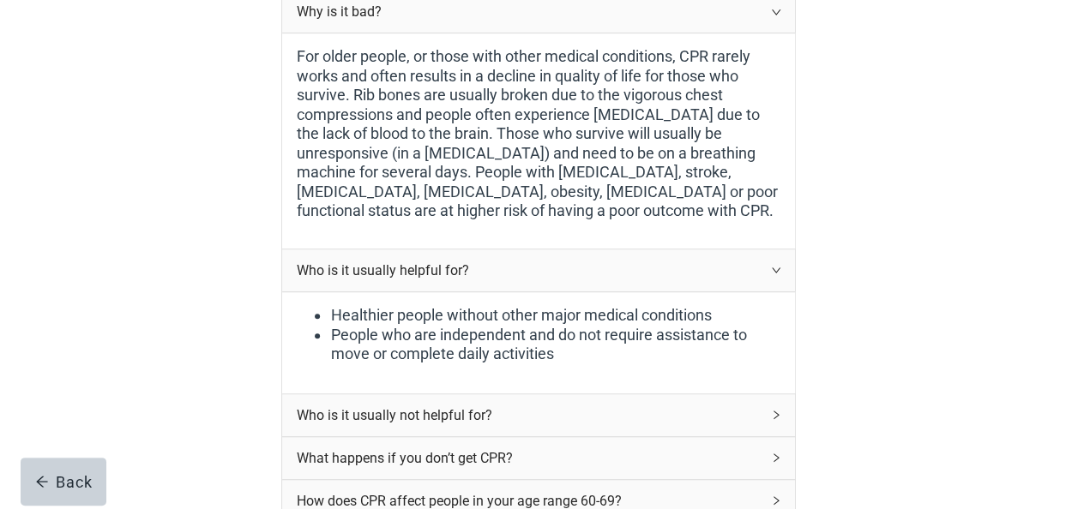
scroll to position [429, 0]
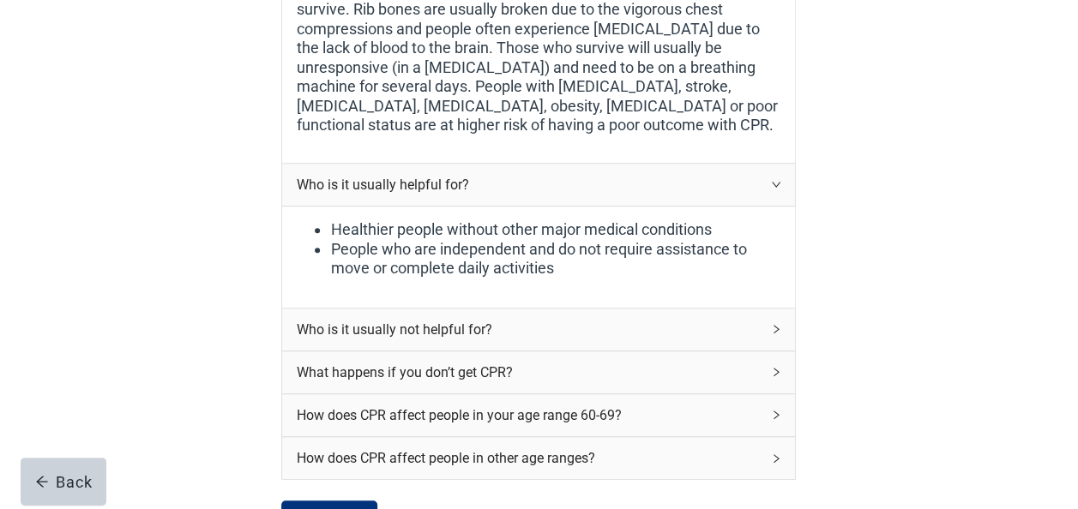
click at [525, 351] on div "Who is it usually not helpful for?" at bounding box center [538, 330] width 513 height 42
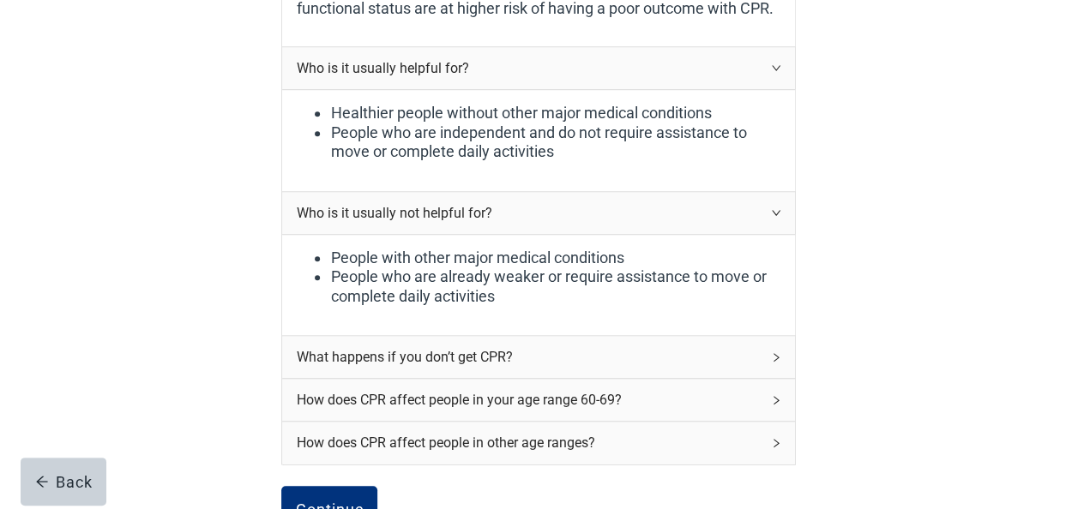
scroll to position [600, 0]
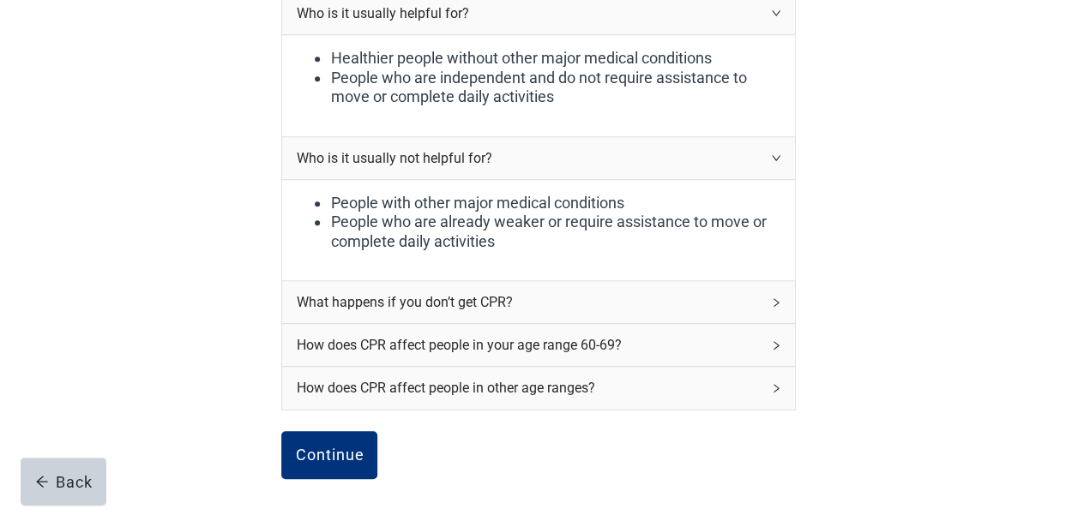
click at [702, 322] on div "What happens if you don’t get CPR?" at bounding box center [538, 302] width 513 height 42
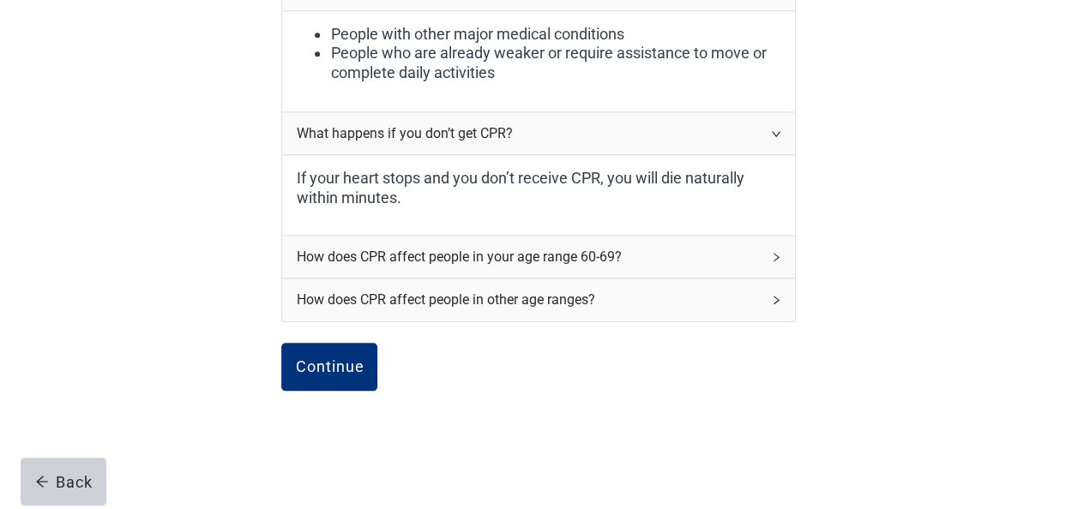
scroll to position [772, 0]
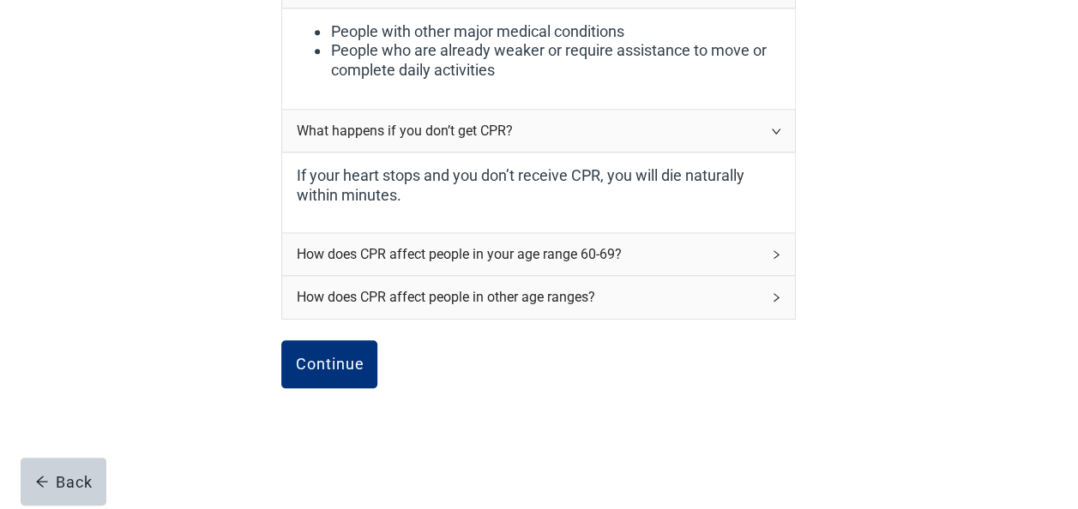
click at [722, 263] on div "How does CPR affect people in your age range 60-69?" at bounding box center [528, 254] width 465 height 21
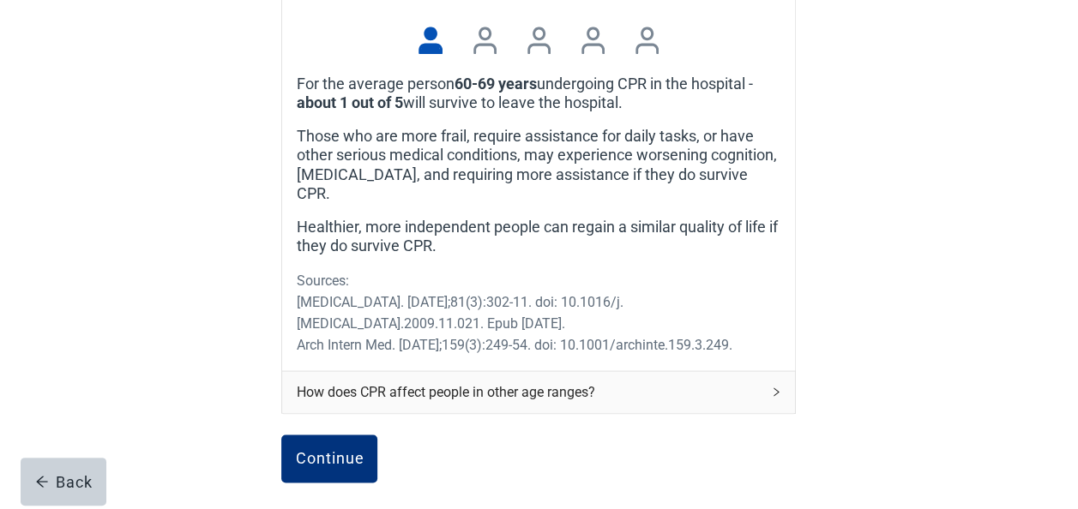
scroll to position [1230, 0]
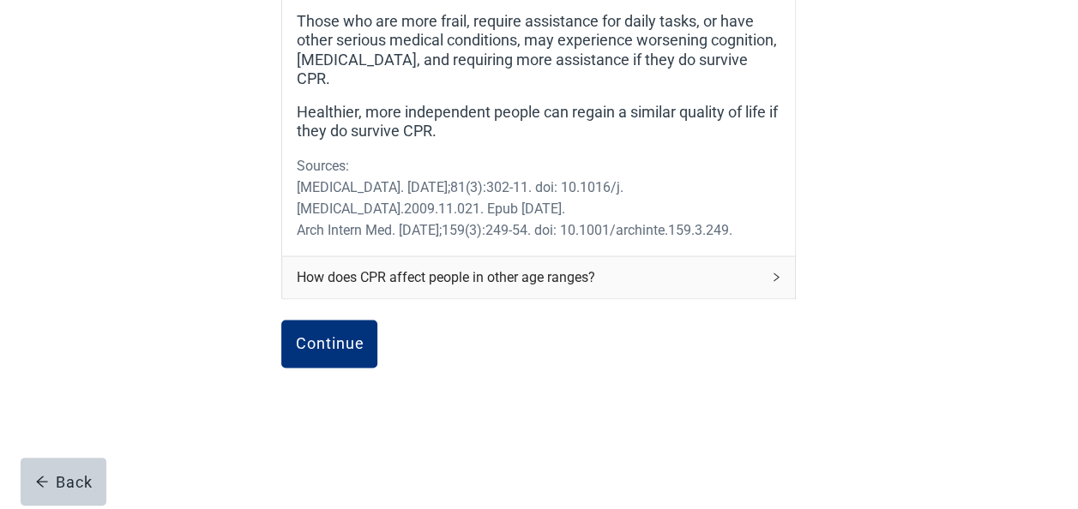
click at [686, 274] on div "How does CPR affect people in other age ranges?" at bounding box center [538, 277] width 513 height 42
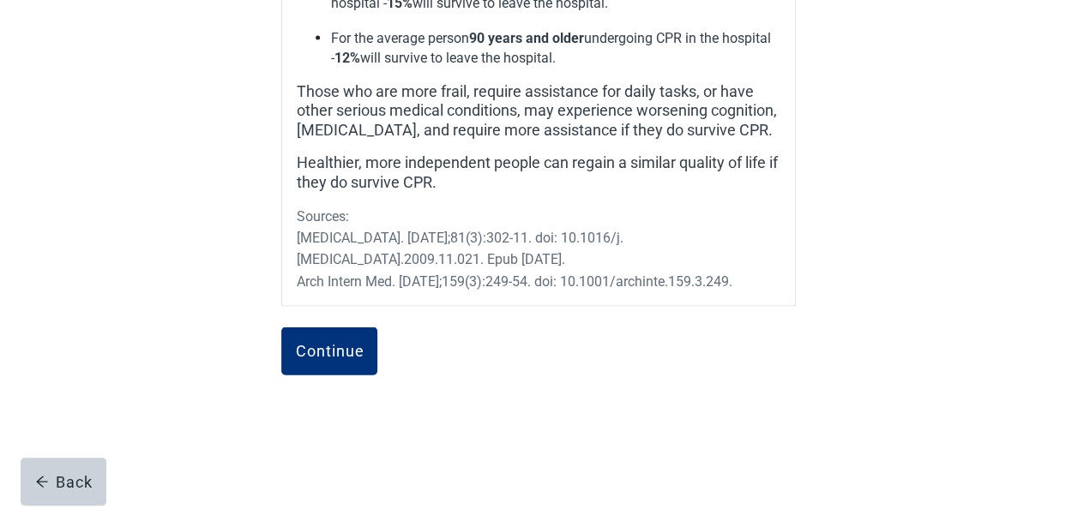
scroll to position [1685, 0]
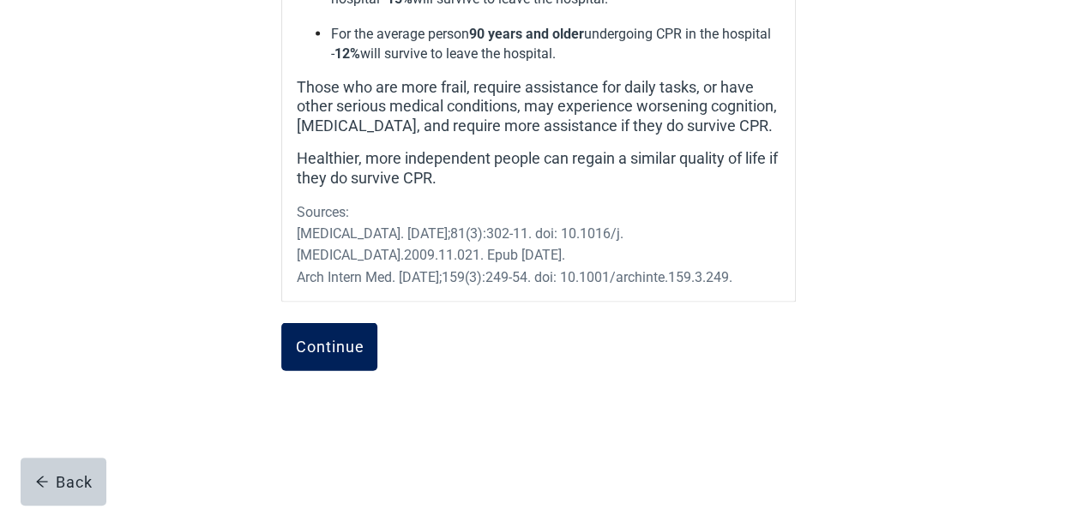
click at [312, 340] on button "Continue" at bounding box center [329, 347] width 96 height 48
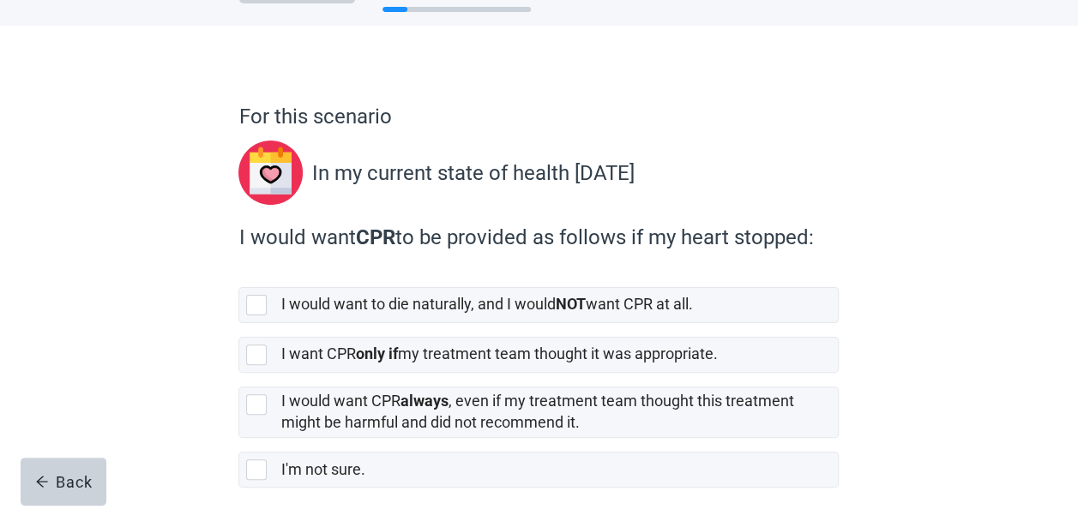
scroll to position [86, 0]
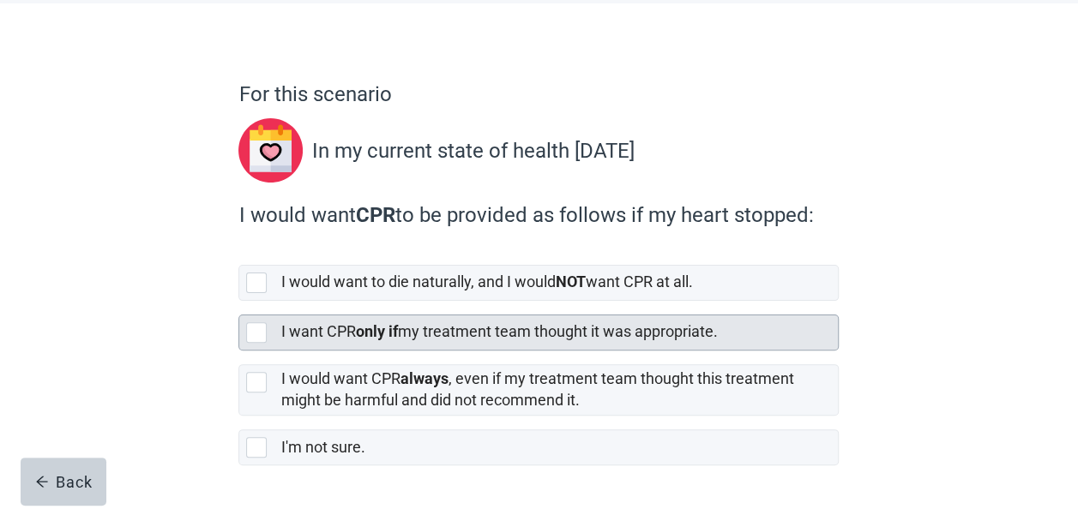
click at [256, 331] on div "[object Object], checkbox, not selected" at bounding box center [256, 332] width 21 height 21
click at [239, 302] on input "I want CPR only if my treatment team thought it was appropriate." at bounding box center [238, 301] width 1 height 1
checkbox input "true"
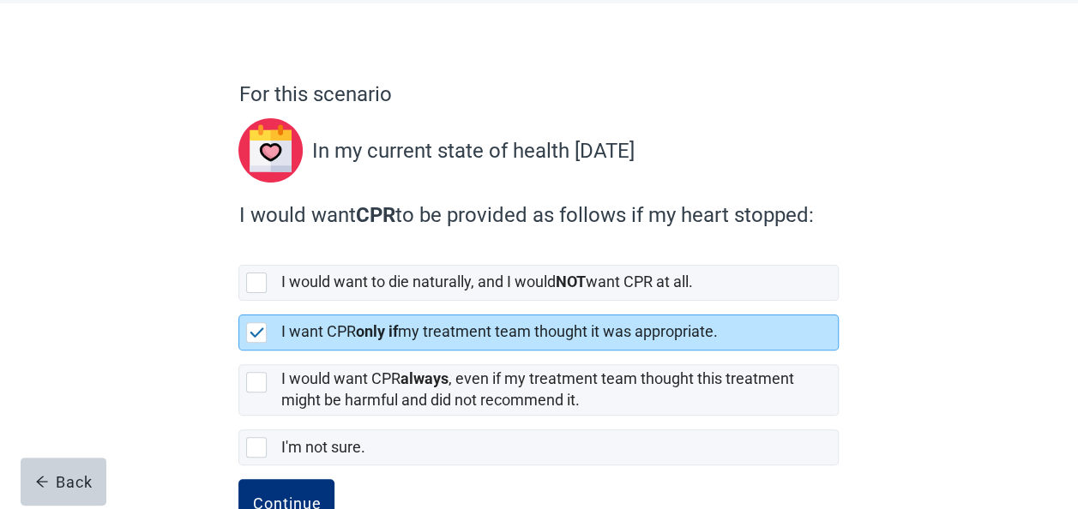
scroll to position [139, 0]
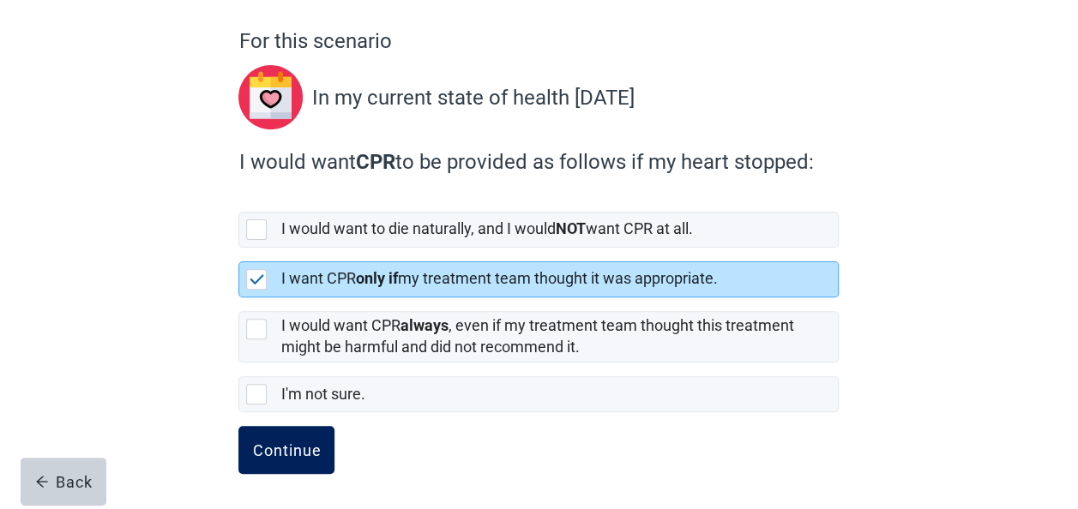
click at [295, 445] on div "Continue" at bounding box center [286, 450] width 69 height 17
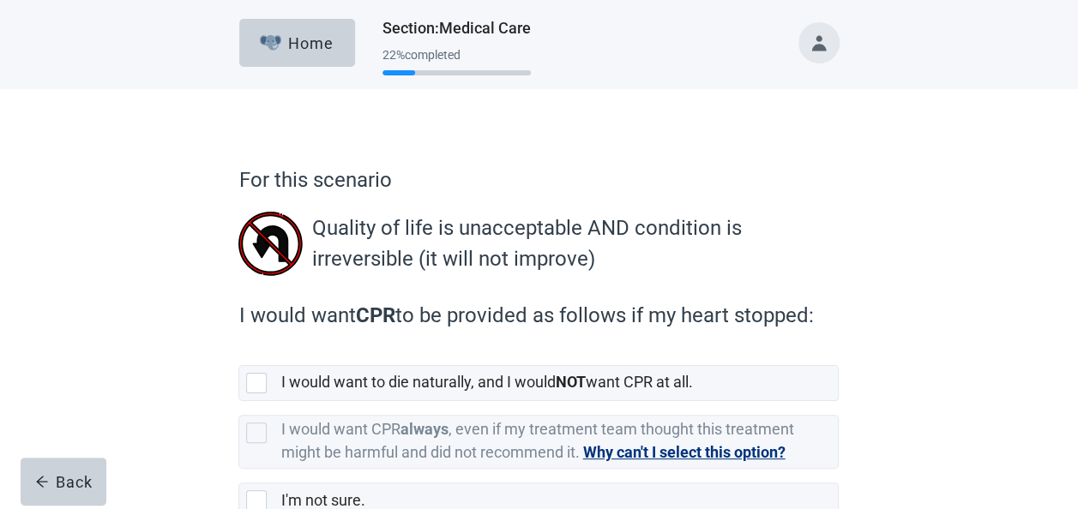
scroll to position [107, 0]
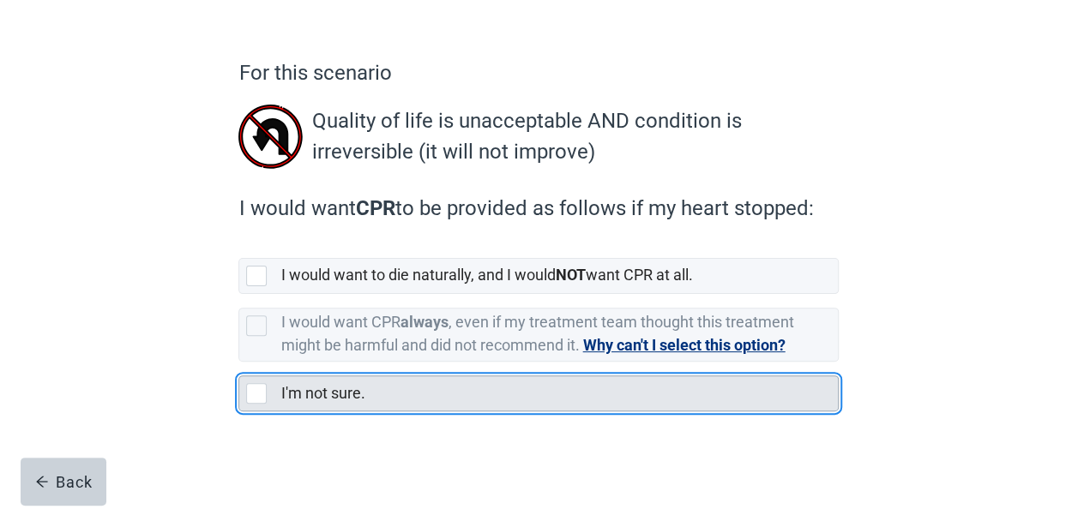
click at [250, 401] on div "I'm not sure., checkbox, not selected" at bounding box center [256, 393] width 21 height 21
click at [239, 363] on input "I'm not sure." at bounding box center [238, 362] width 1 height 1
checkbox input "true"
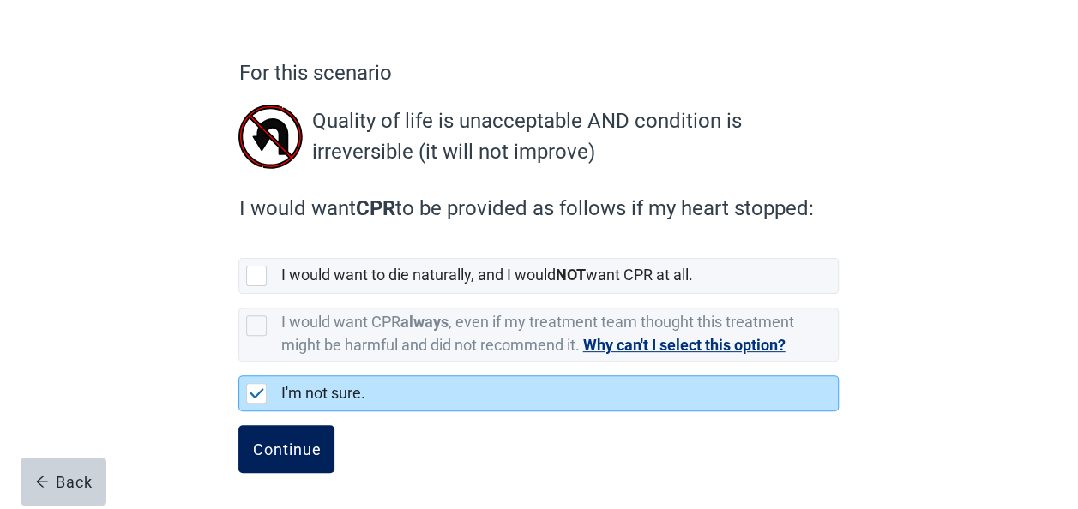
click at [285, 460] on button "Continue" at bounding box center [286, 449] width 96 height 48
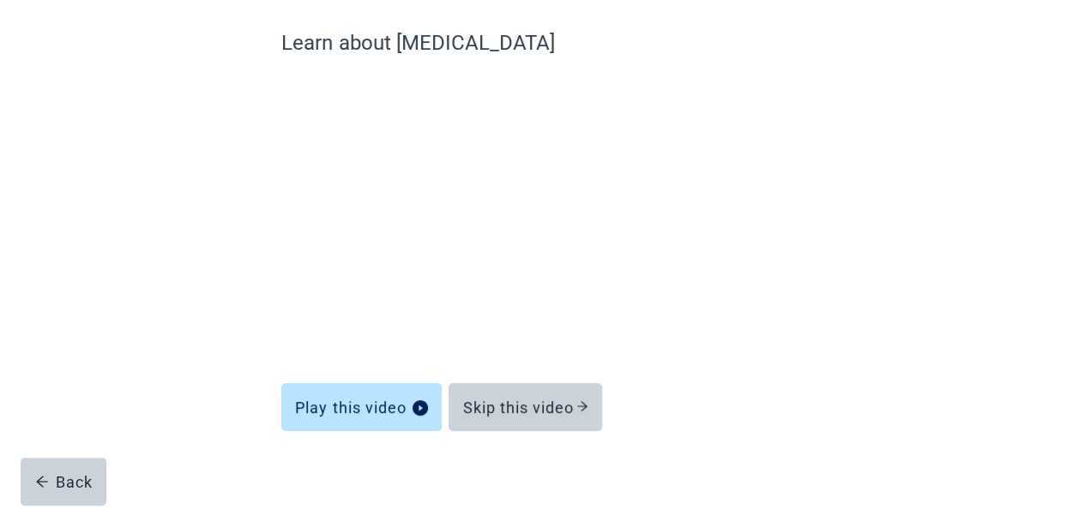
scroll to position [152, 0]
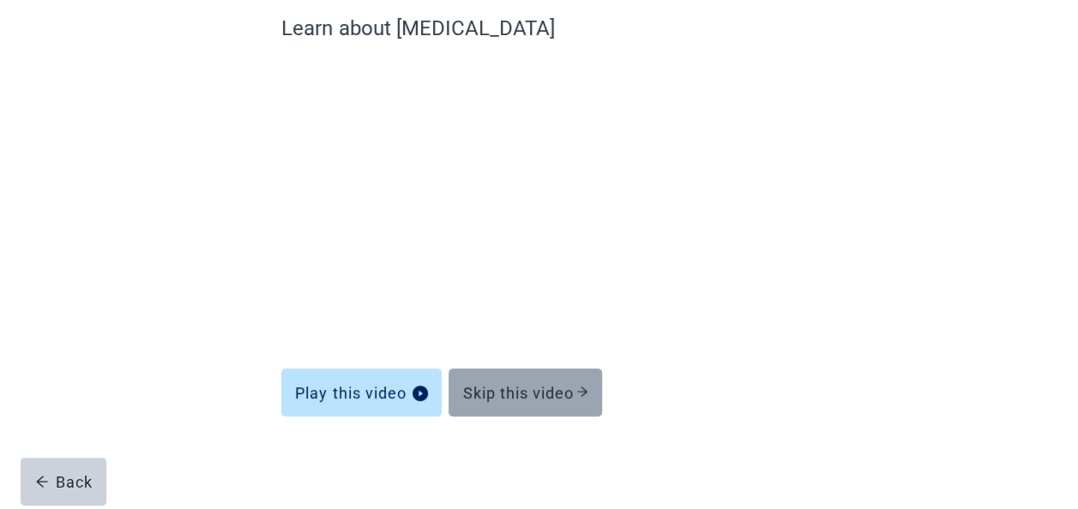
click at [579, 395] on icon "arrow-right" at bounding box center [582, 392] width 12 height 12
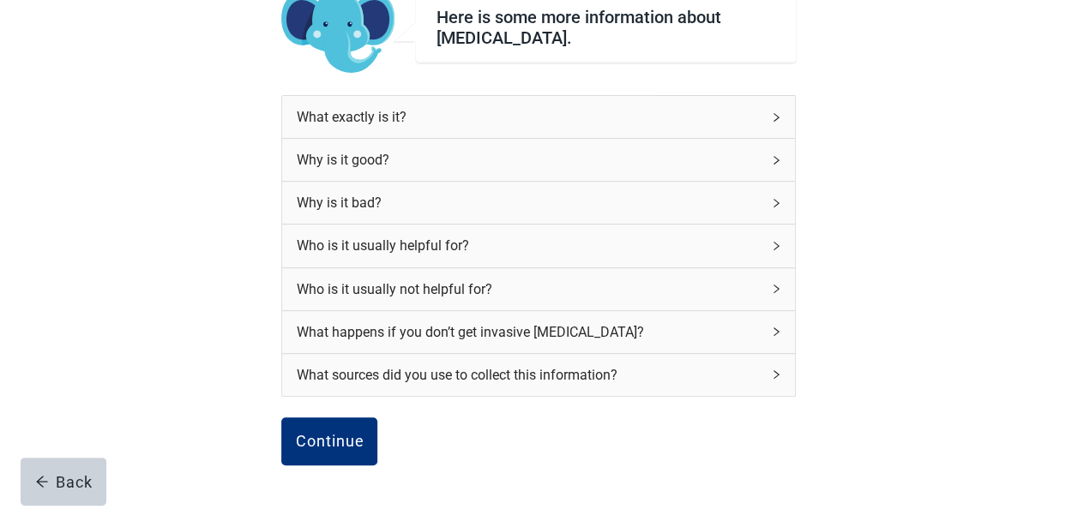
click at [775, 166] on div "Why is it good?" at bounding box center [538, 160] width 513 height 42
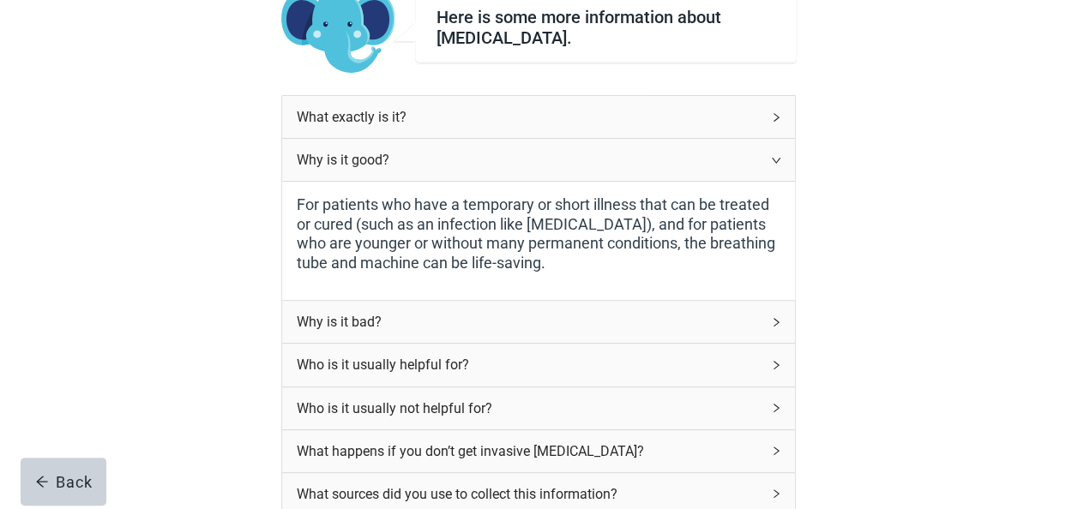
click at [783, 322] on div "Why is it bad?" at bounding box center [538, 322] width 513 height 42
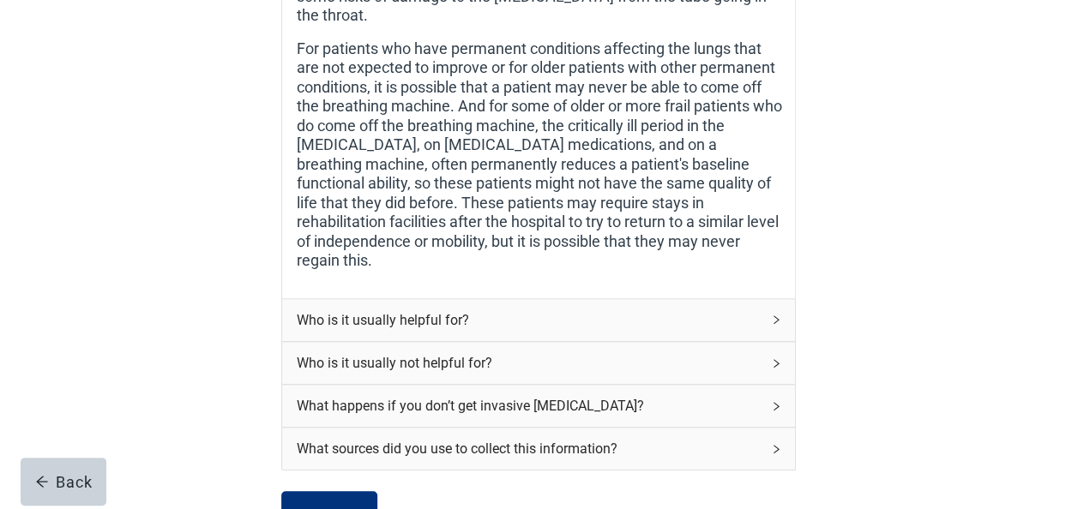
scroll to position [666, 0]
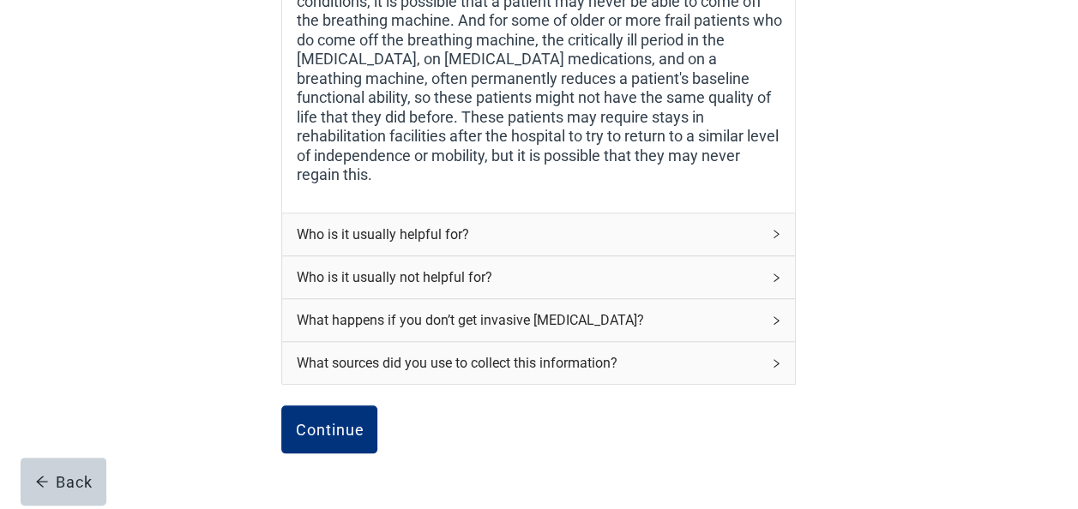
click at [607, 230] on div "Who is it usually helpful for?" at bounding box center [538, 235] width 513 height 42
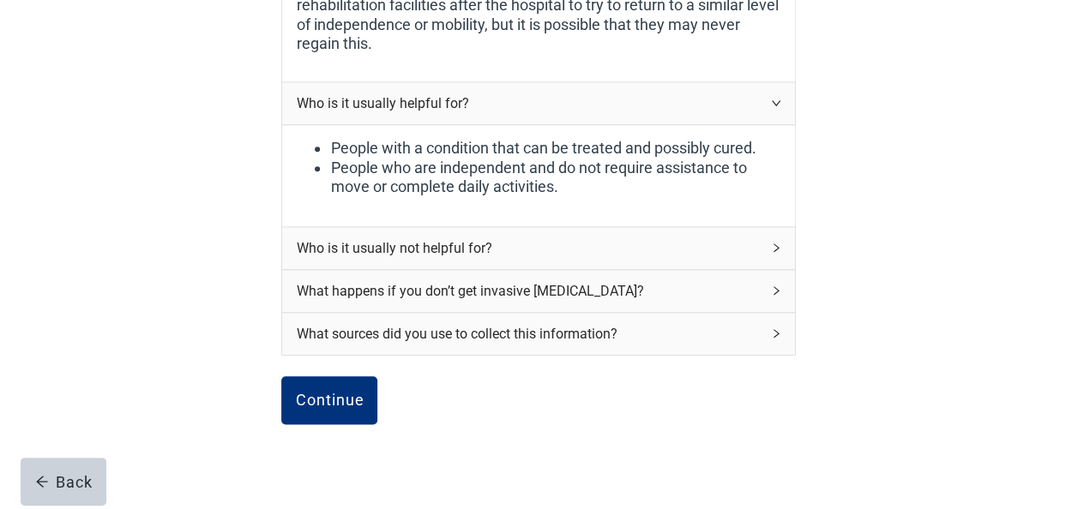
scroll to position [838, 0]
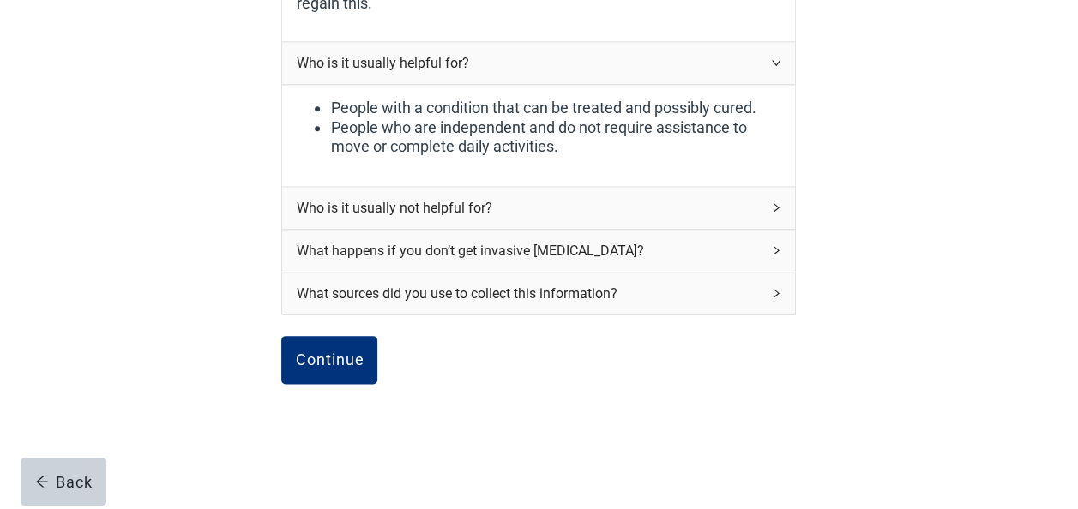
click at [612, 197] on div "Who is it usually not helpful for?" at bounding box center [528, 207] width 465 height 21
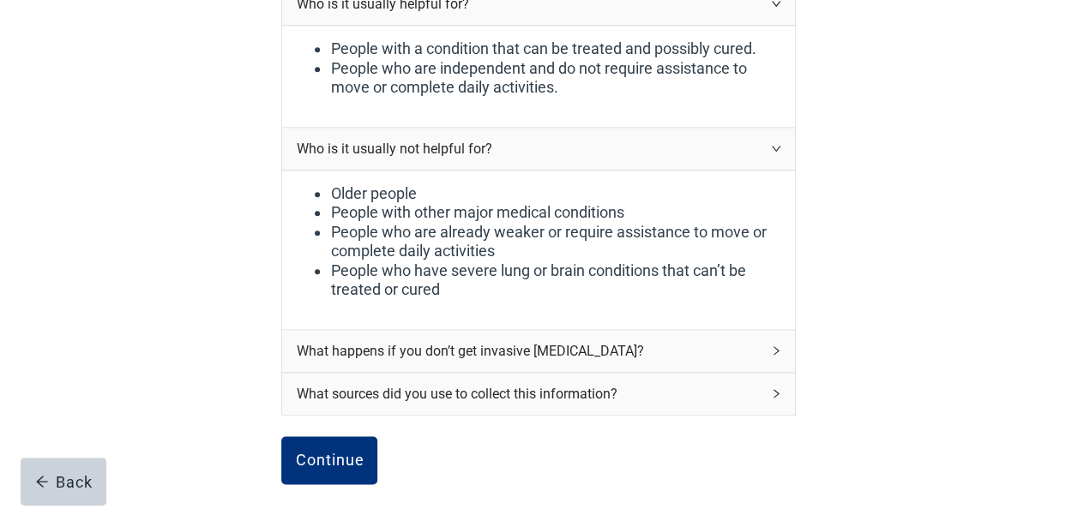
scroll to position [924, 0]
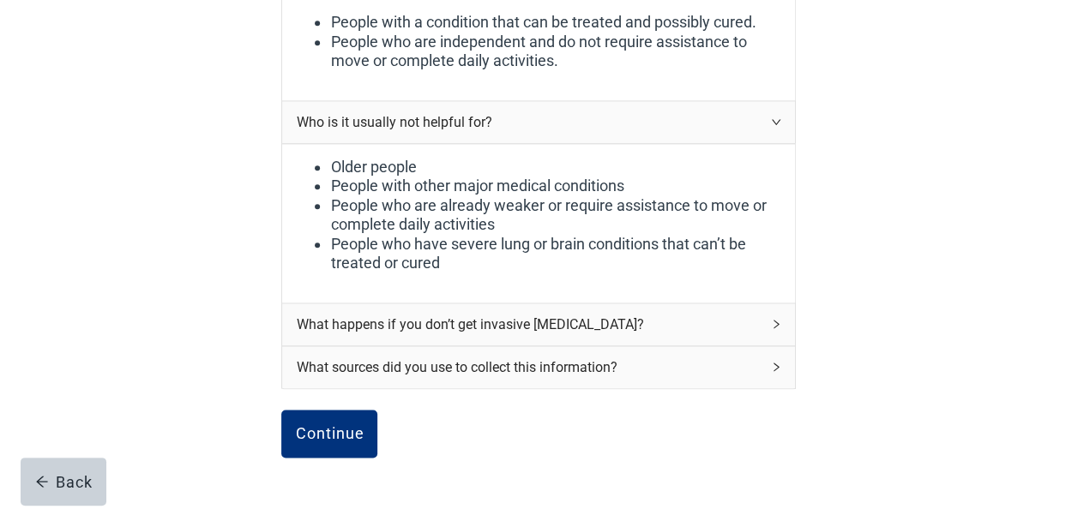
click at [629, 314] on div "What happens if you don’t get invasive [MEDICAL_DATA]?" at bounding box center [528, 324] width 465 height 21
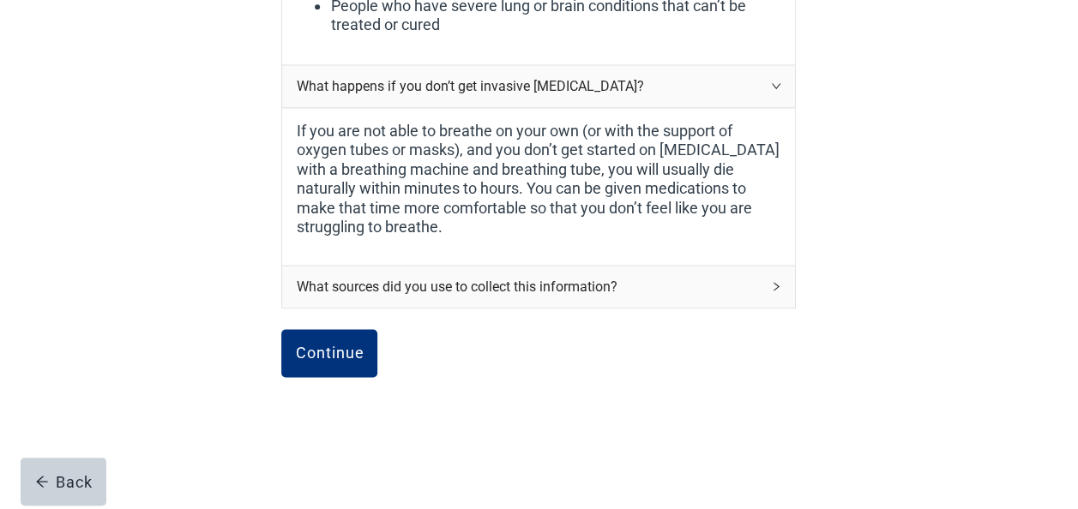
scroll to position [1165, 0]
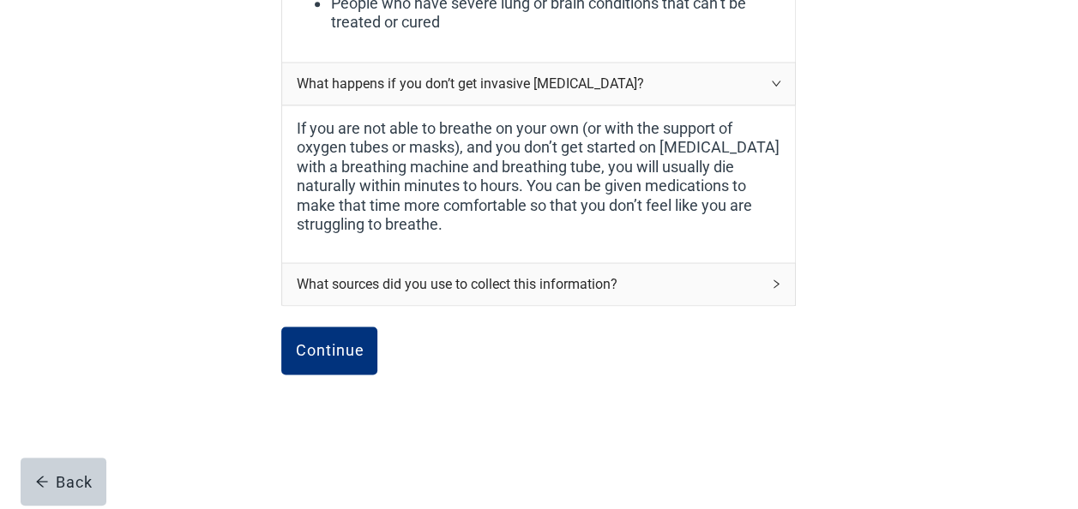
drag, startPoint x: 782, startPoint y: 283, endPoint x: 788, endPoint y: 290, distance: 9.1
click at [570, 274] on div "What sources did you use to collect this information?" at bounding box center [528, 284] width 465 height 21
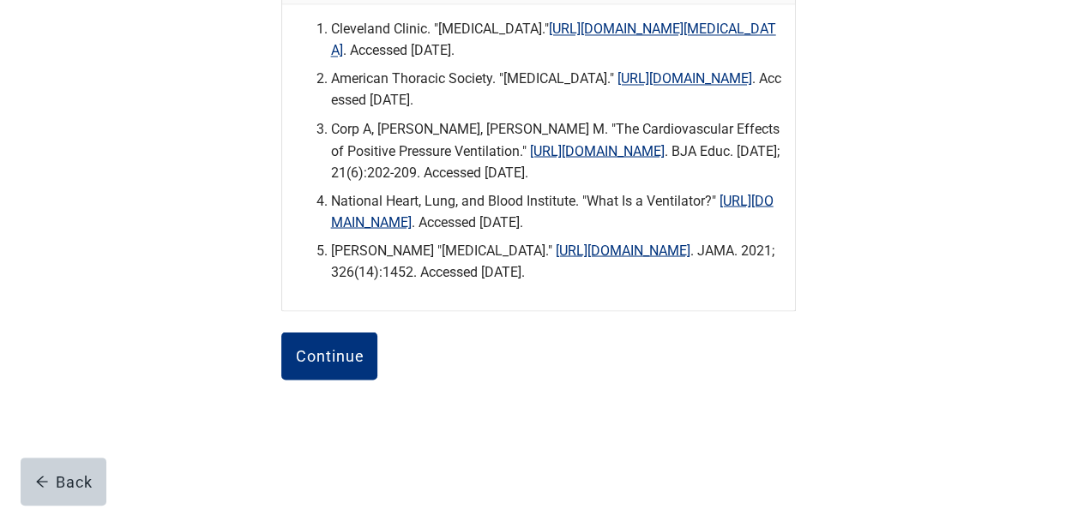
scroll to position [1492, 0]
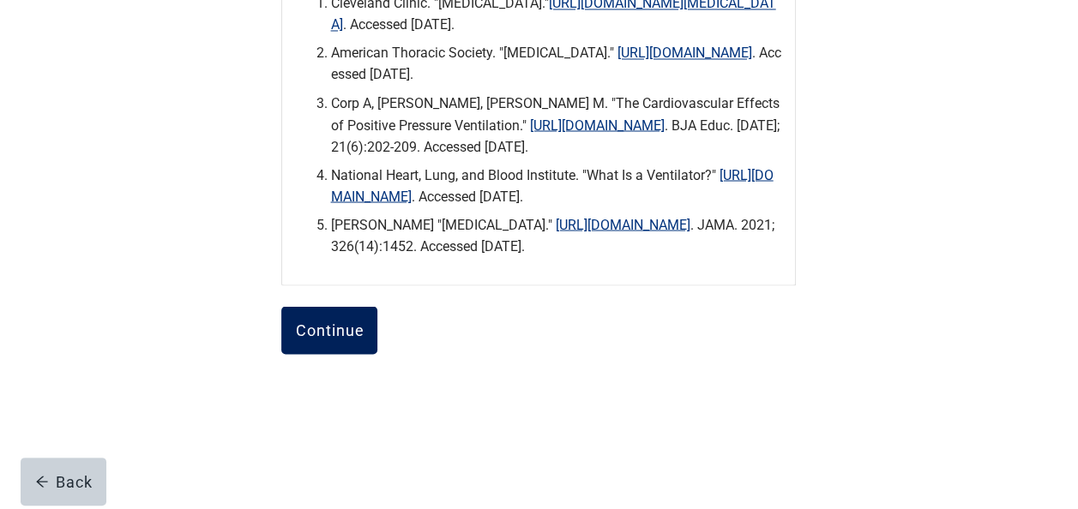
click at [367, 343] on button "Continue" at bounding box center [329, 330] width 96 height 48
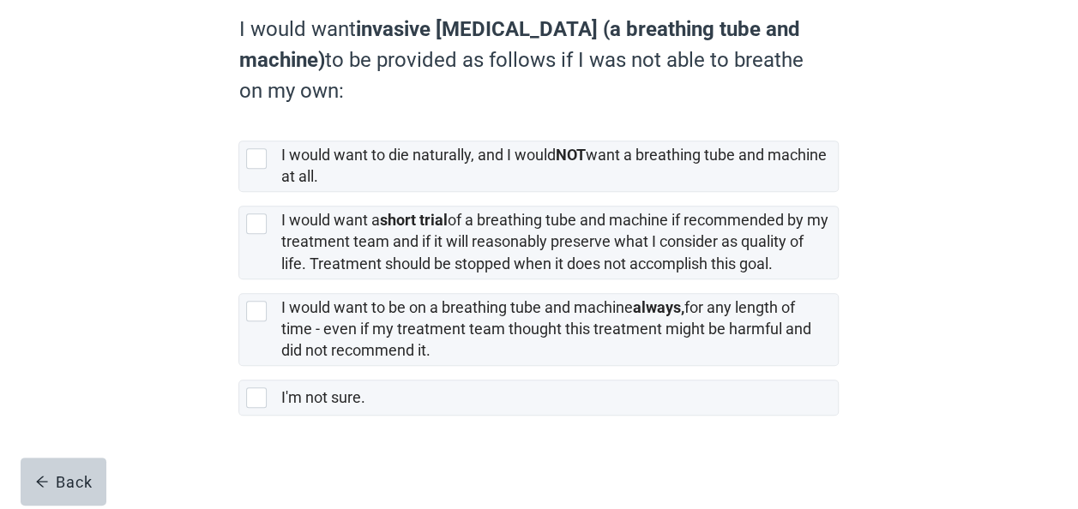
scroll to position [275, 0]
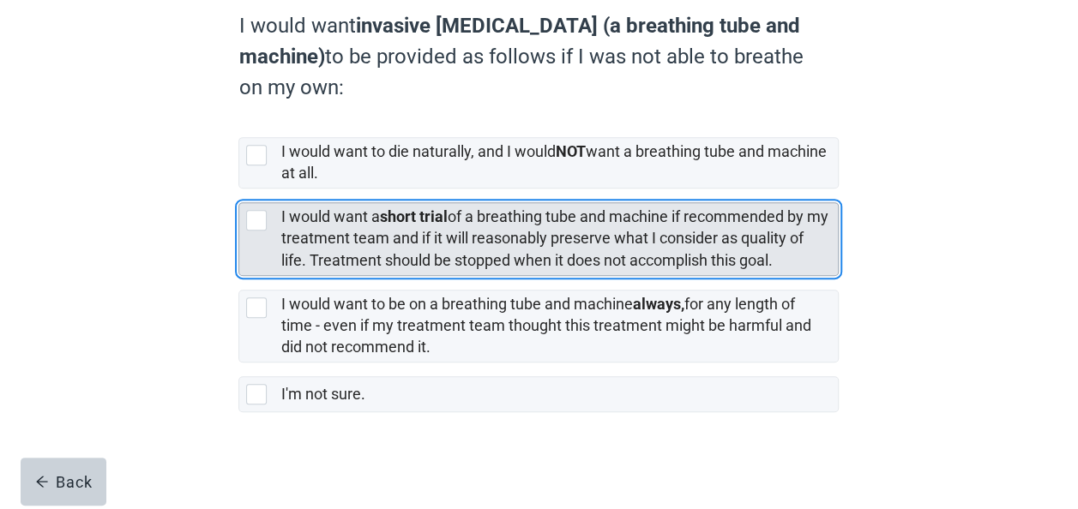
click at [258, 223] on div "[object Object], checkbox, not selected" at bounding box center [256, 220] width 21 height 21
click at [239, 190] on input "I would want a short trial of a breathing tube and machine if recommended by my…" at bounding box center [238, 189] width 1 height 1
checkbox input "true"
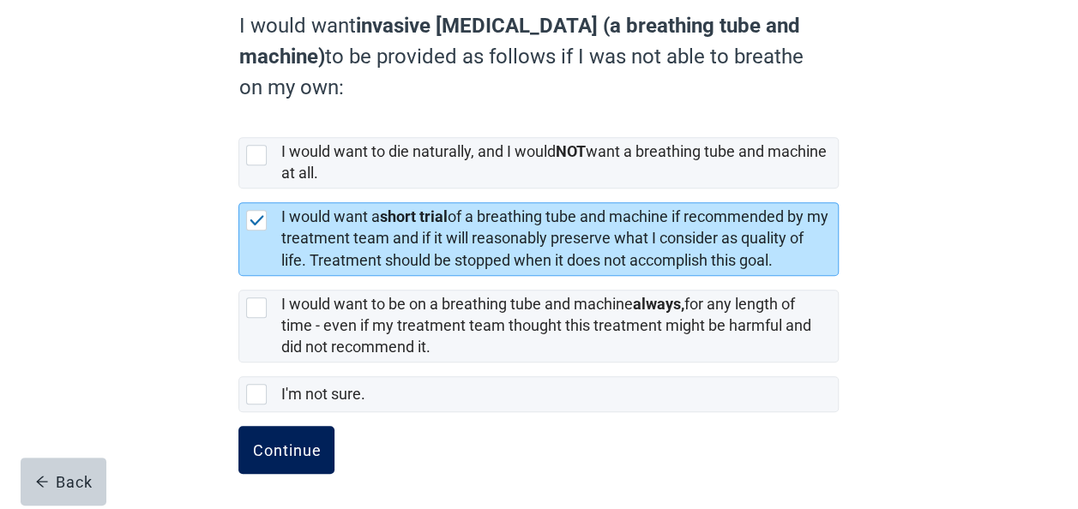
click at [292, 449] on div "Continue" at bounding box center [286, 450] width 69 height 17
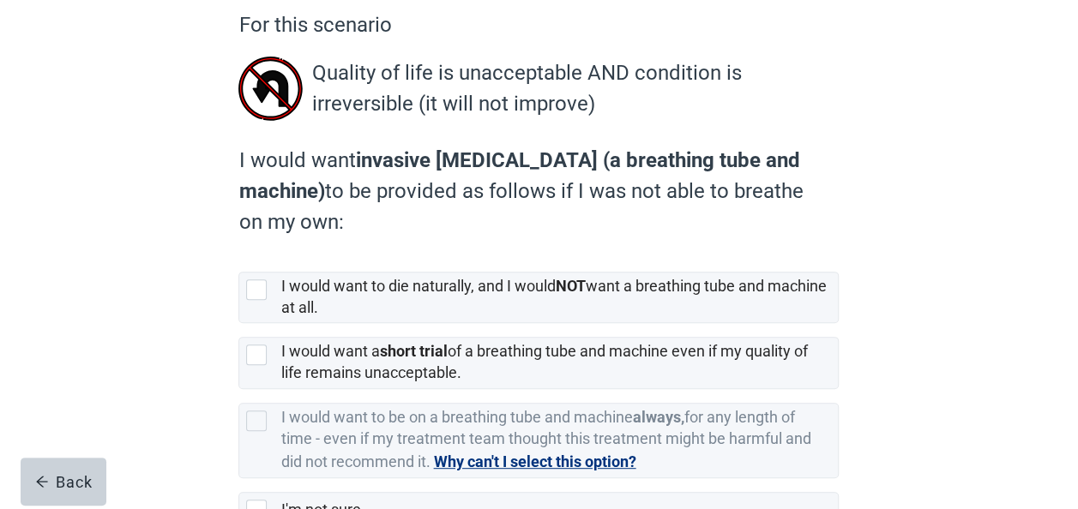
scroll to position [172, 0]
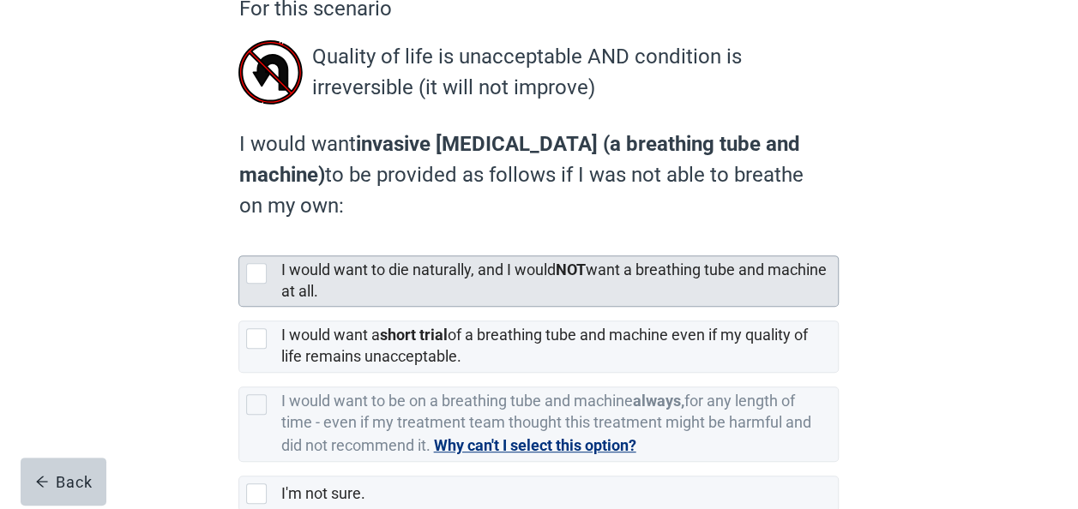
click at [256, 274] on div "[object Object], checkbox, not selected" at bounding box center [256, 273] width 21 height 21
click at [239, 243] on input "I would want to die naturally, and I would NOT want a breathing tube and machin…" at bounding box center [238, 242] width 1 height 1
checkbox input "true"
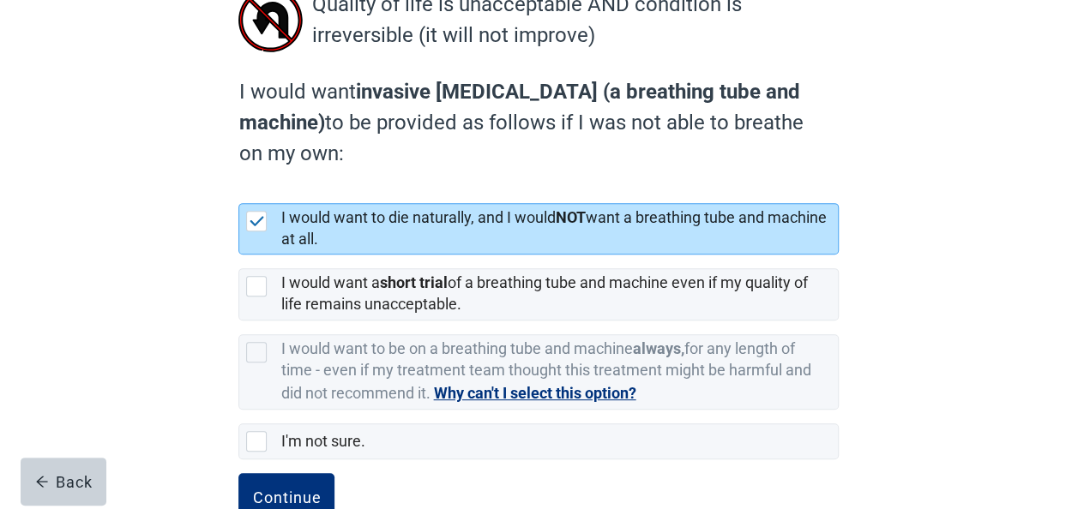
scroll to position [271, 0]
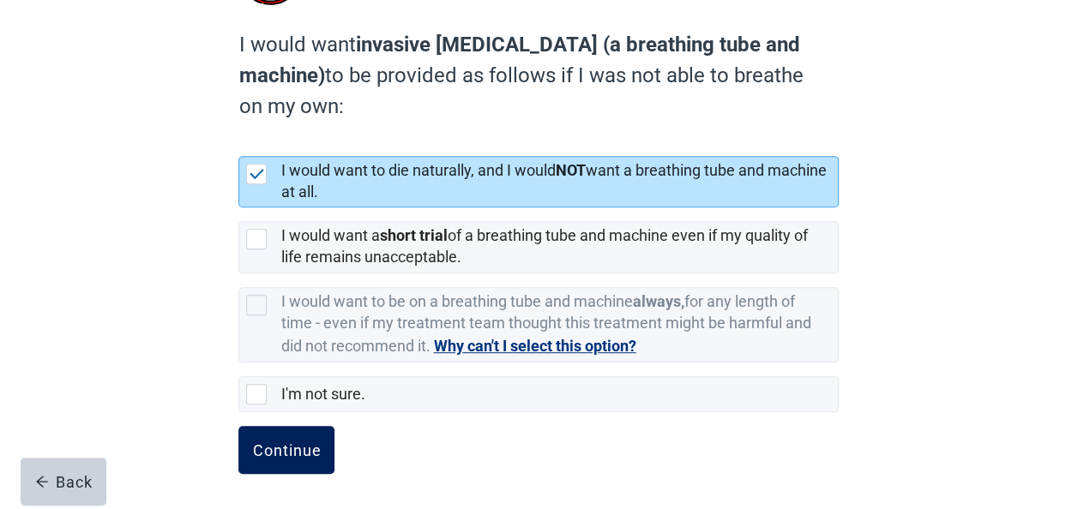
click at [304, 442] on div "Continue" at bounding box center [286, 450] width 69 height 17
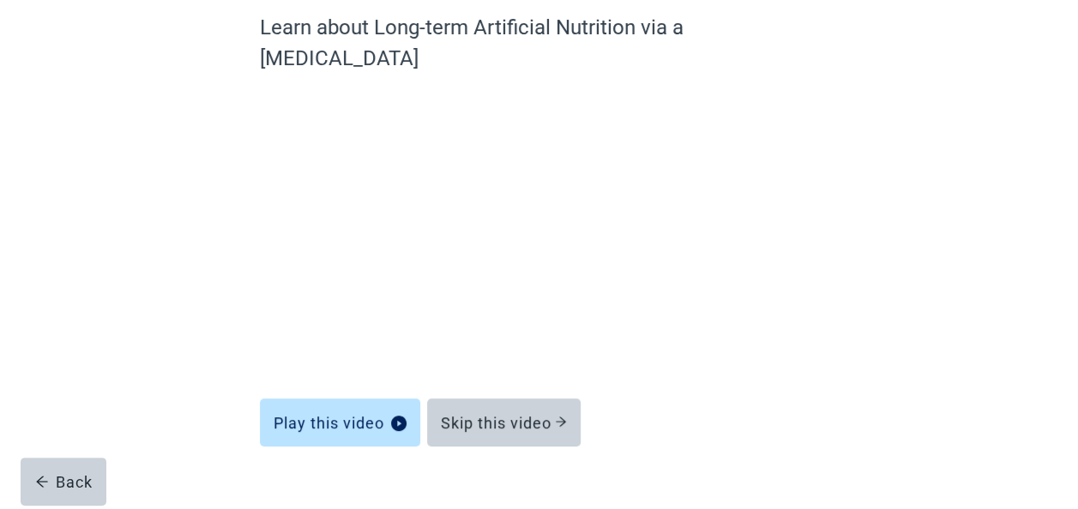
scroll to position [152, 0]
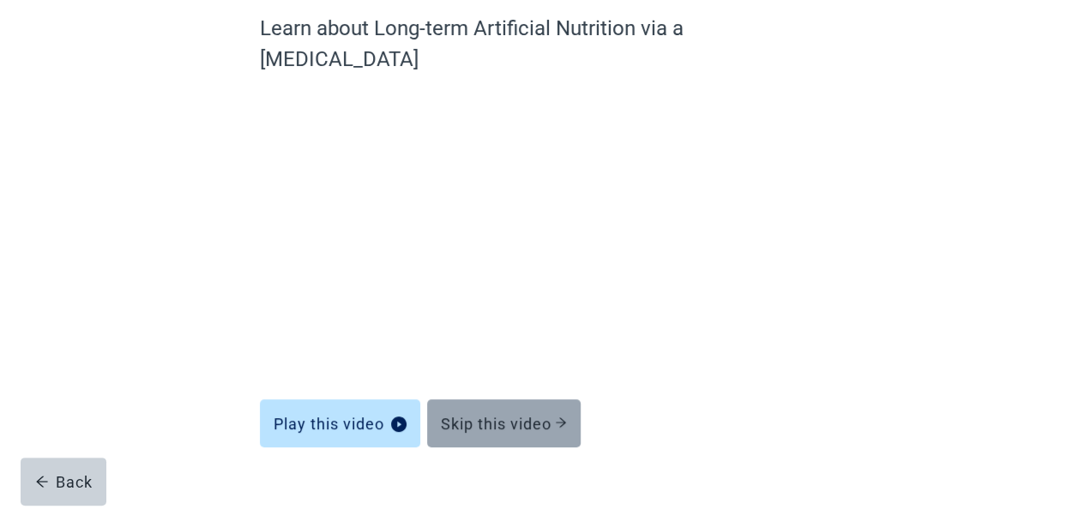
click at [535, 415] on div "Skip this video" at bounding box center [504, 423] width 126 height 17
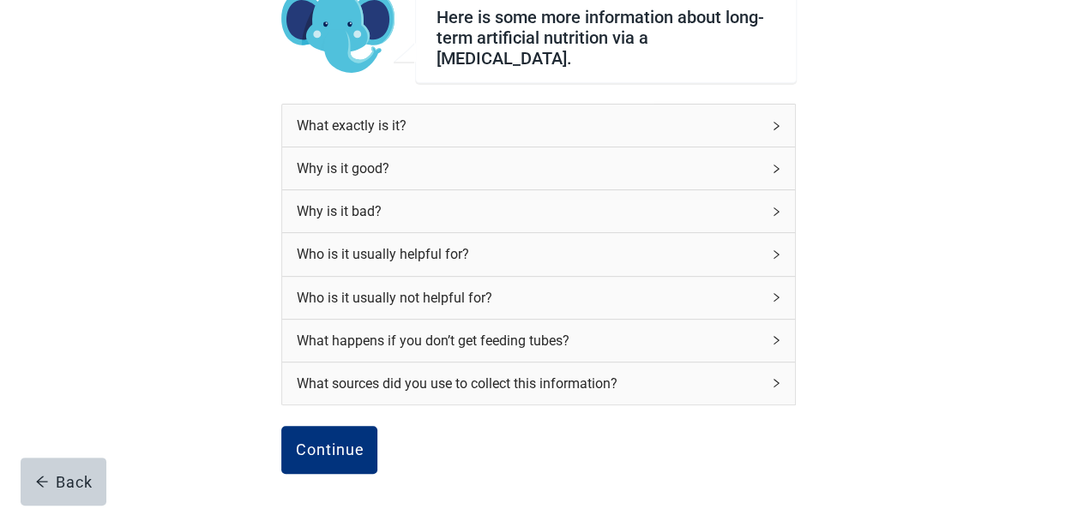
click at [744, 201] on div "Why is it bad?" at bounding box center [528, 211] width 465 height 21
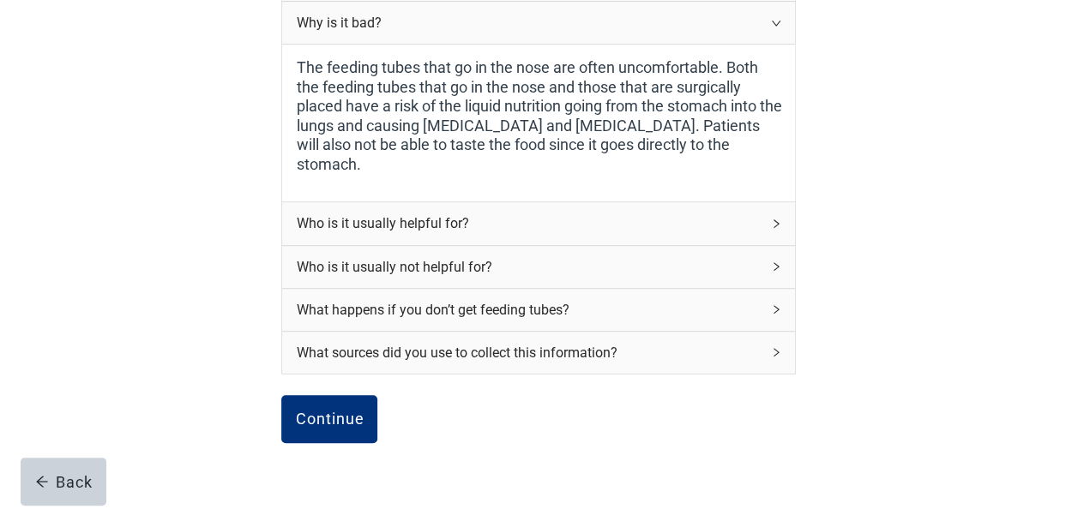
scroll to position [409, 0]
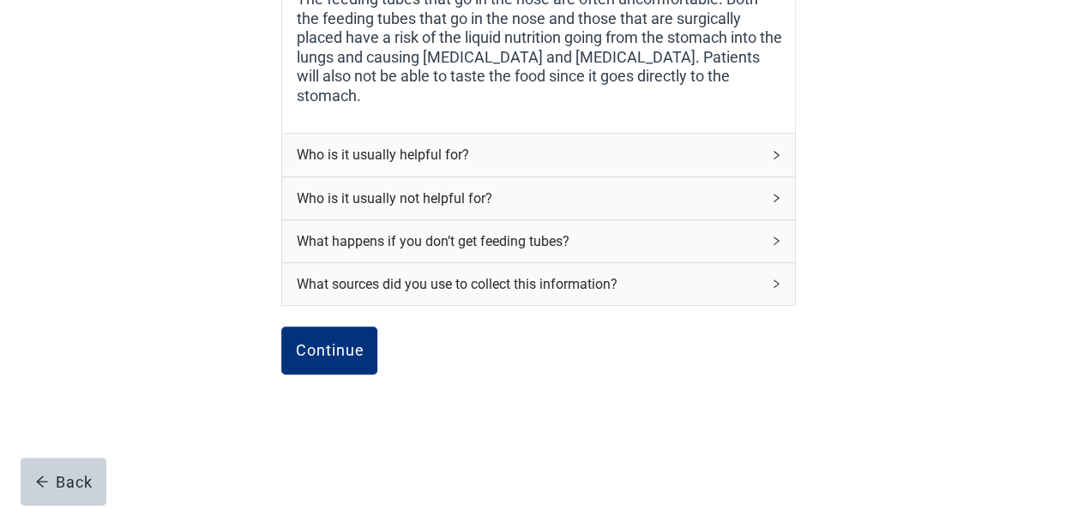
click at [477, 144] on div "Who is it usually helpful for?" at bounding box center [528, 154] width 465 height 21
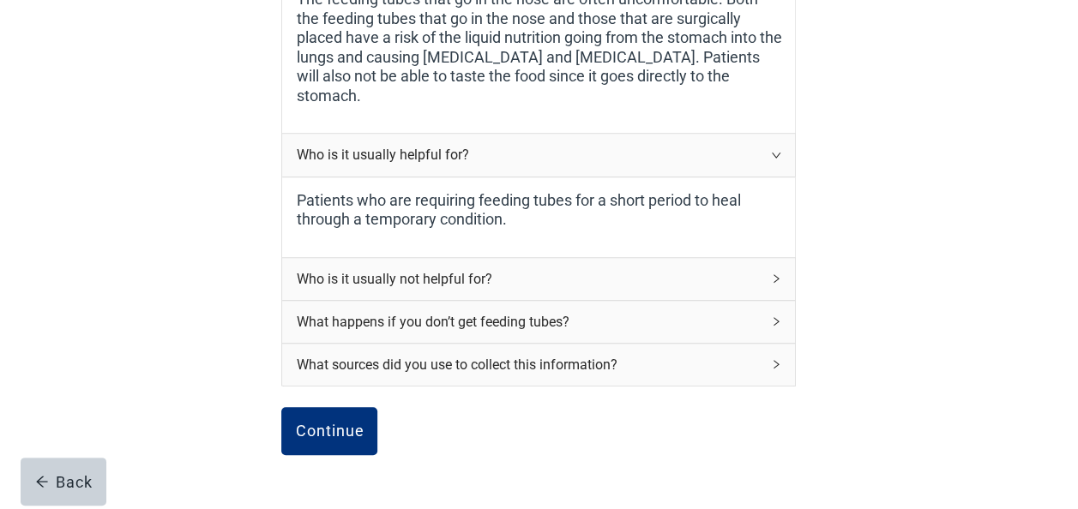
click at [624, 273] on div "Who is it usually not helpful for?" at bounding box center [528, 278] width 465 height 21
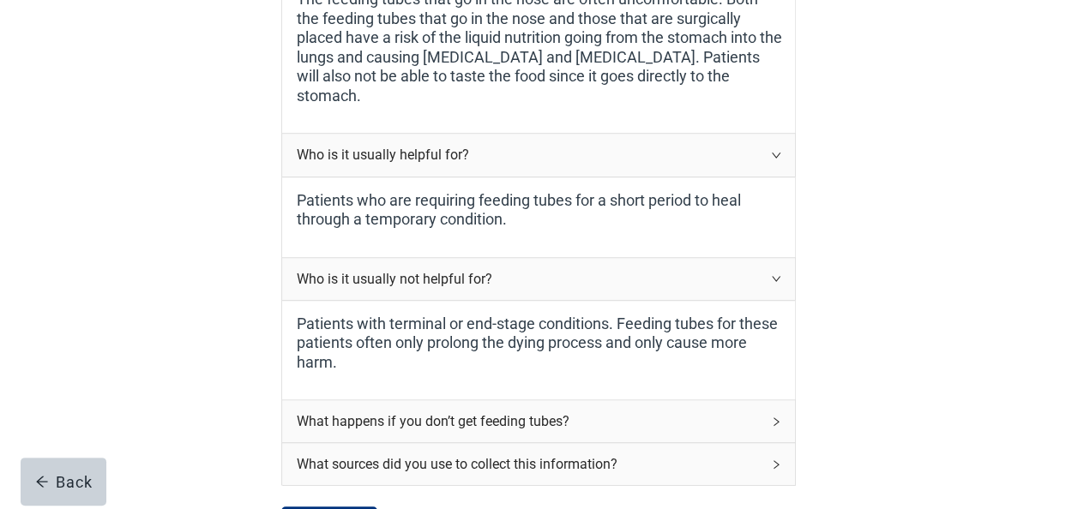
scroll to position [495, 0]
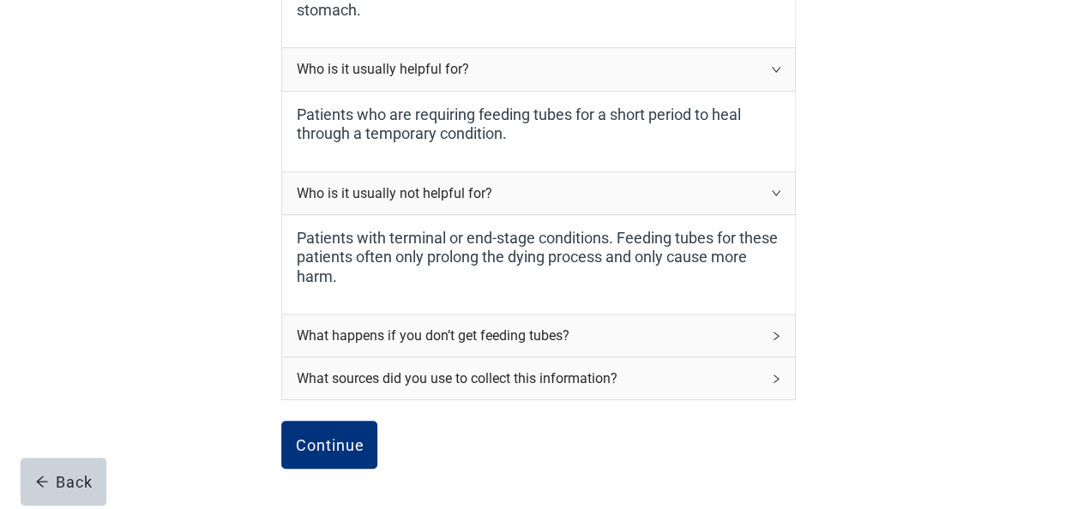
click at [484, 329] on div "What happens if you don’t get feeding tubes?" at bounding box center [528, 335] width 465 height 21
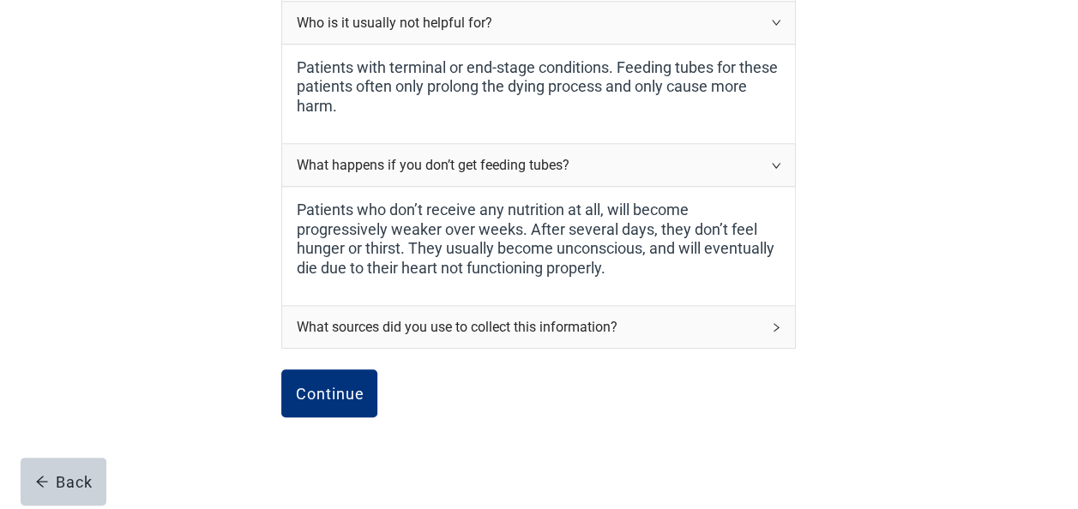
scroll to position [666, 0]
click at [337, 398] on button "Continue" at bounding box center [329, 393] width 96 height 48
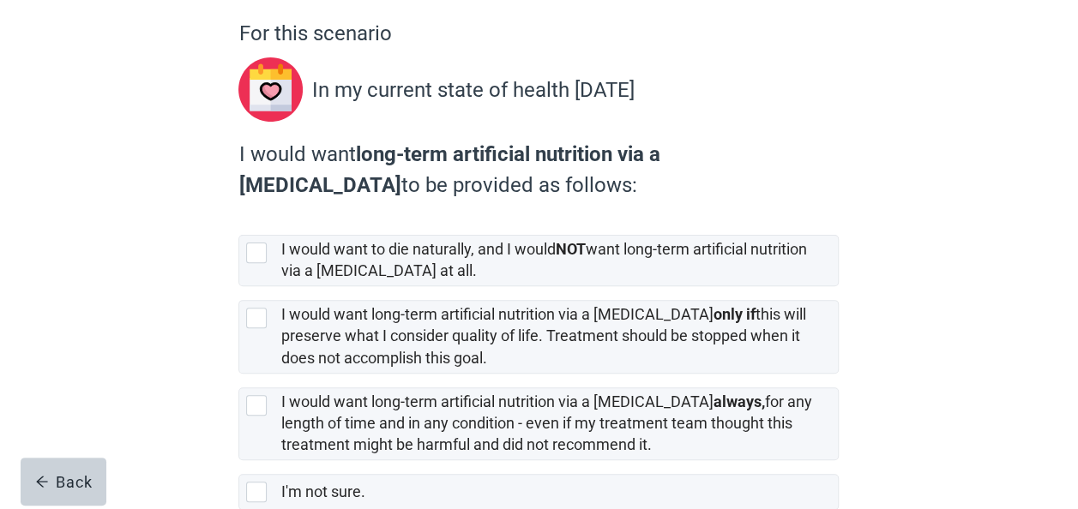
scroll to position [172, 0]
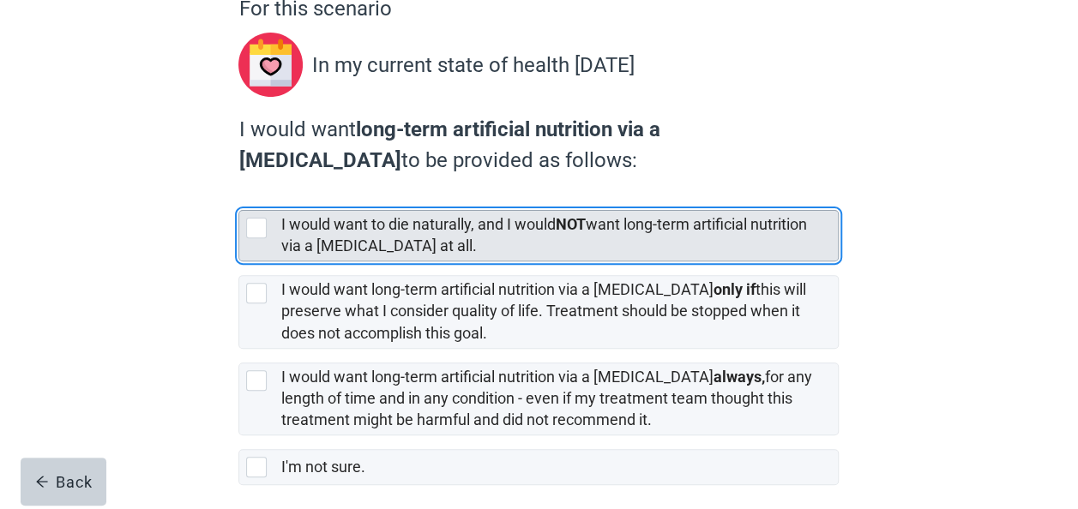
click at [254, 238] on div "[object Object], checkbox, not selected" at bounding box center [256, 228] width 21 height 21
click at [239, 197] on input "I would want to die naturally, and I would NOT want long-term artificial nutrit…" at bounding box center [238, 196] width 1 height 1
checkbox input "true"
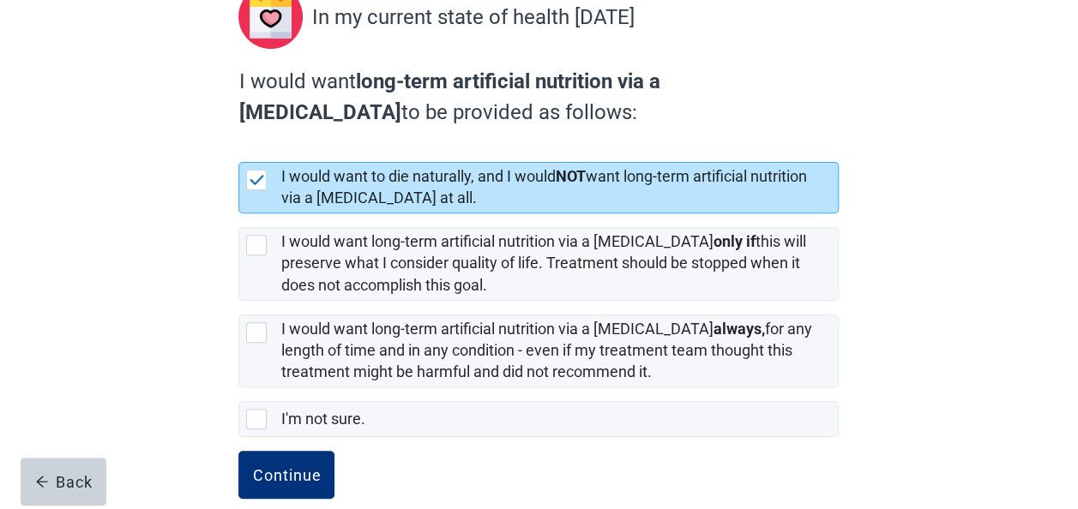
scroll to position [244, 0]
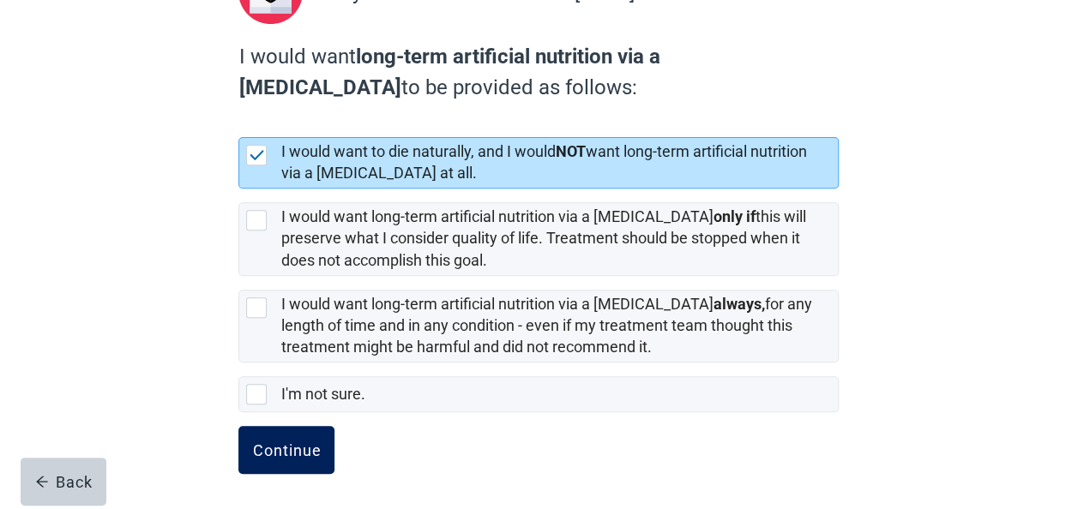
click at [276, 442] on div "Continue" at bounding box center [286, 450] width 69 height 17
click at [278, 467] on button "Continue" at bounding box center [286, 450] width 96 height 48
click at [286, 448] on div "Continue" at bounding box center [286, 450] width 69 height 17
click at [251, 436] on button "Continue" at bounding box center [286, 450] width 96 height 48
click at [264, 453] on div "Continue" at bounding box center [286, 450] width 69 height 17
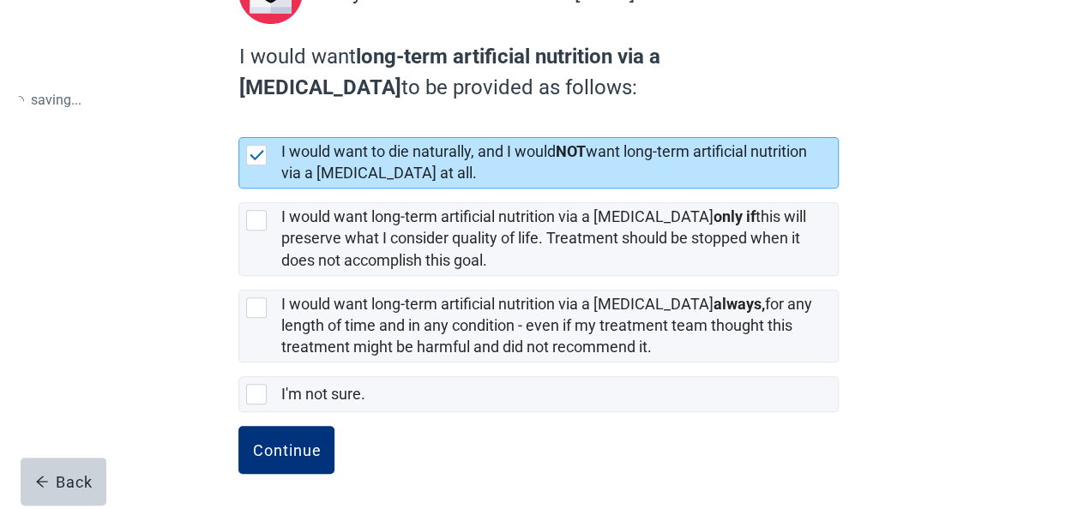
scroll to position [0, 0]
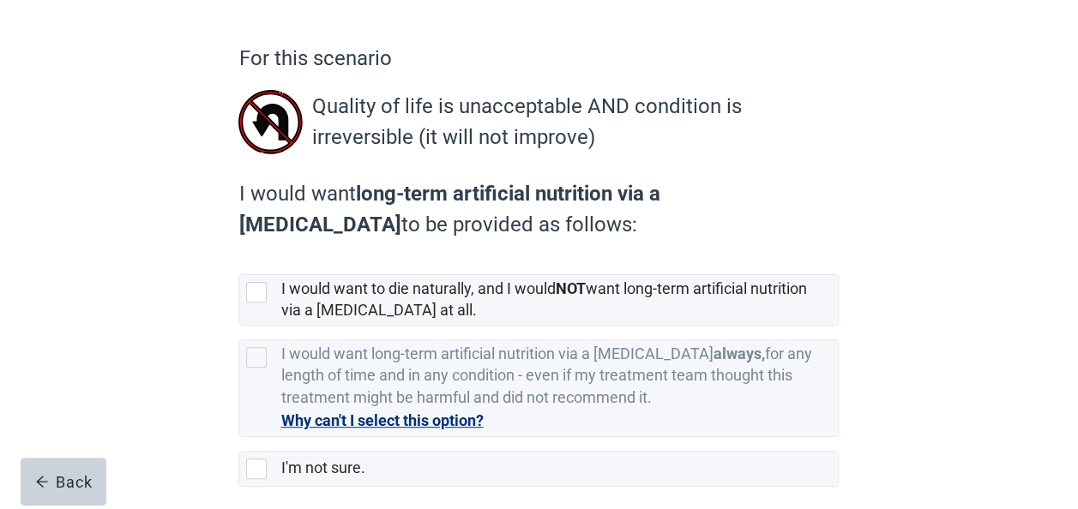
scroll to position [172, 0]
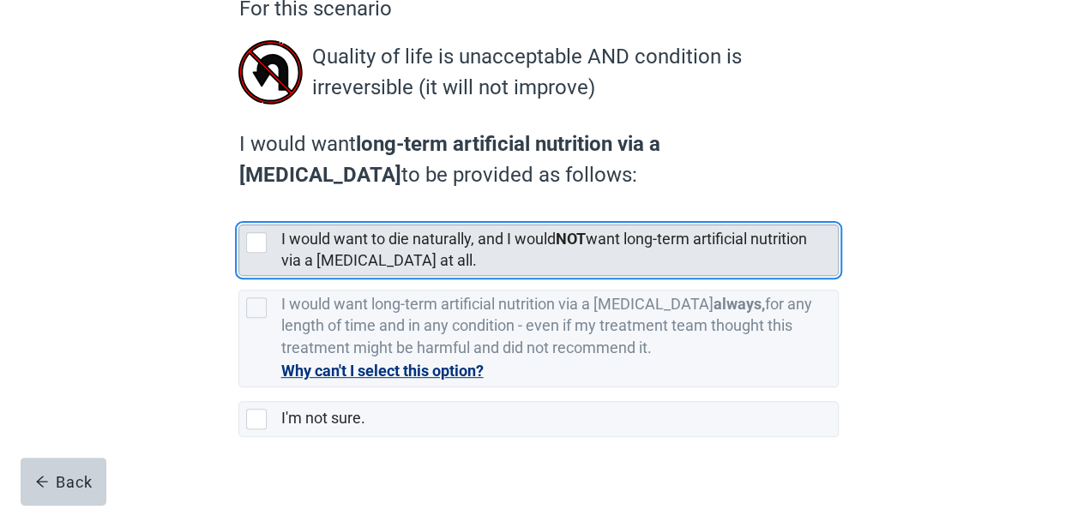
drag, startPoint x: 254, startPoint y: 235, endPoint x: 280, endPoint y: 248, distance: 29.5
click at [255, 235] on div "[object Object], checkbox, not selected" at bounding box center [256, 242] width 21 height 21
click at [239, 212] on input "I would want to die naturally, and I would NOT want long-term artificial nutrit…" at bounding box center [238, 211] width 1 height 1
checkbox input "true"
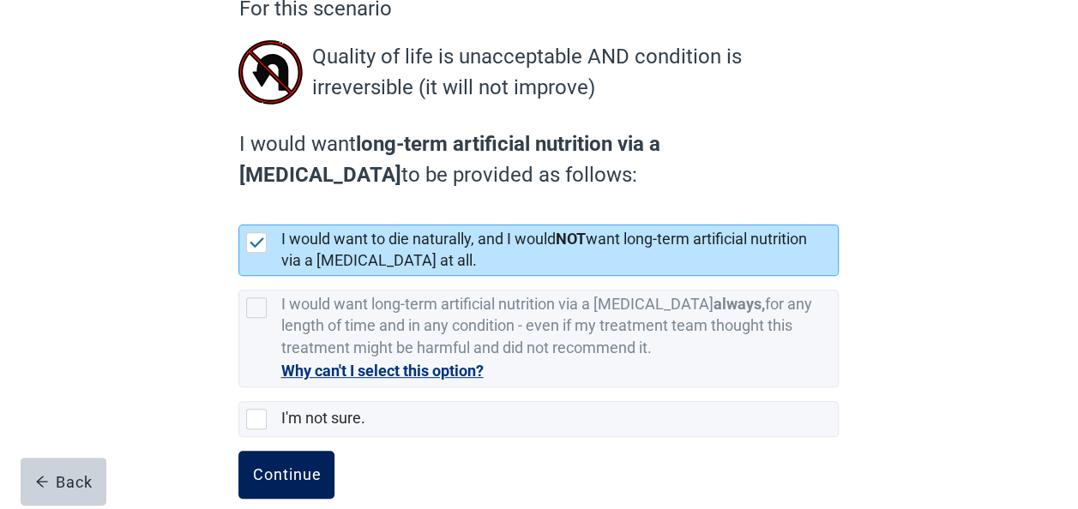
click at [269, 460] on button "Continue" at bounding box center [286, 475] width 96 height 48
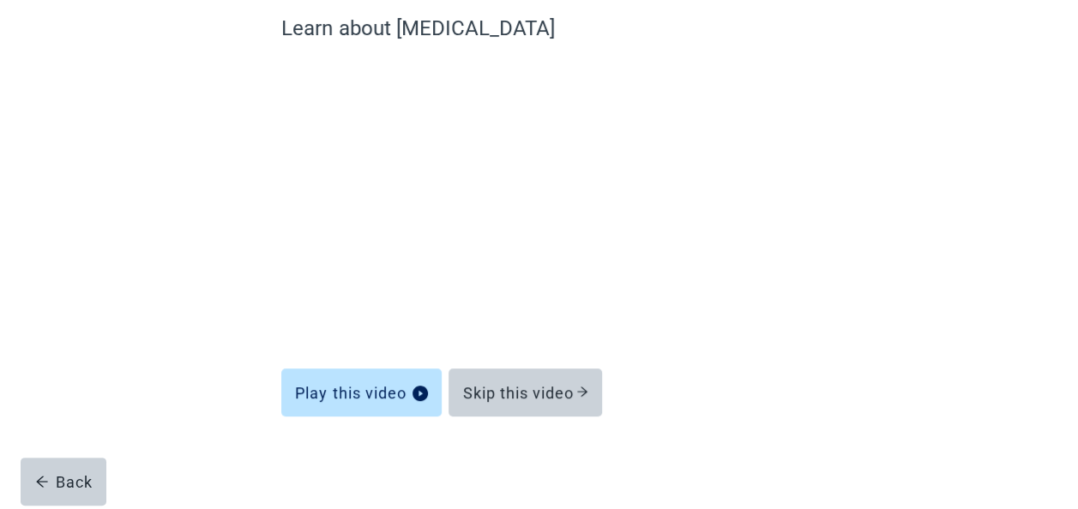
scroll to position [152, 0]
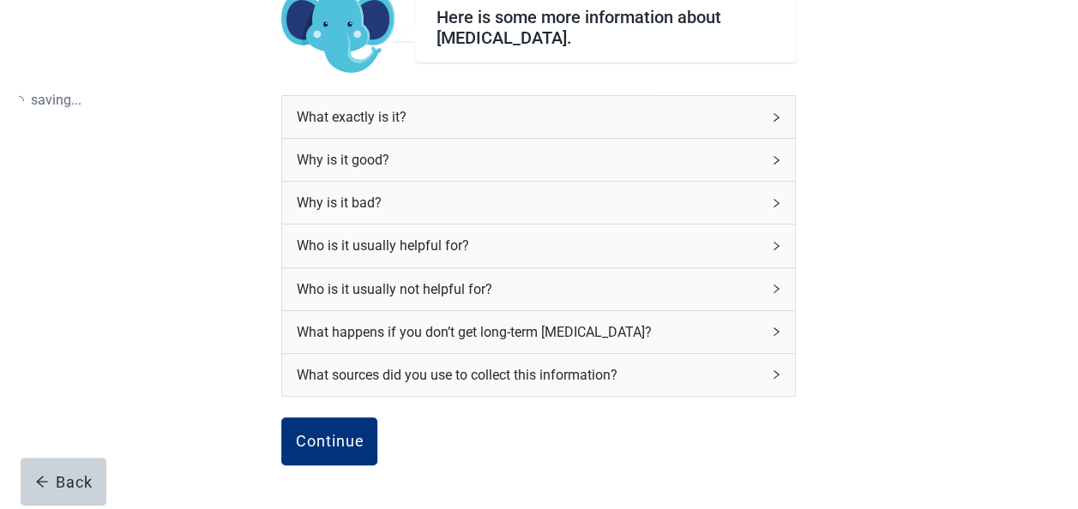
scroll to position [172, 0]
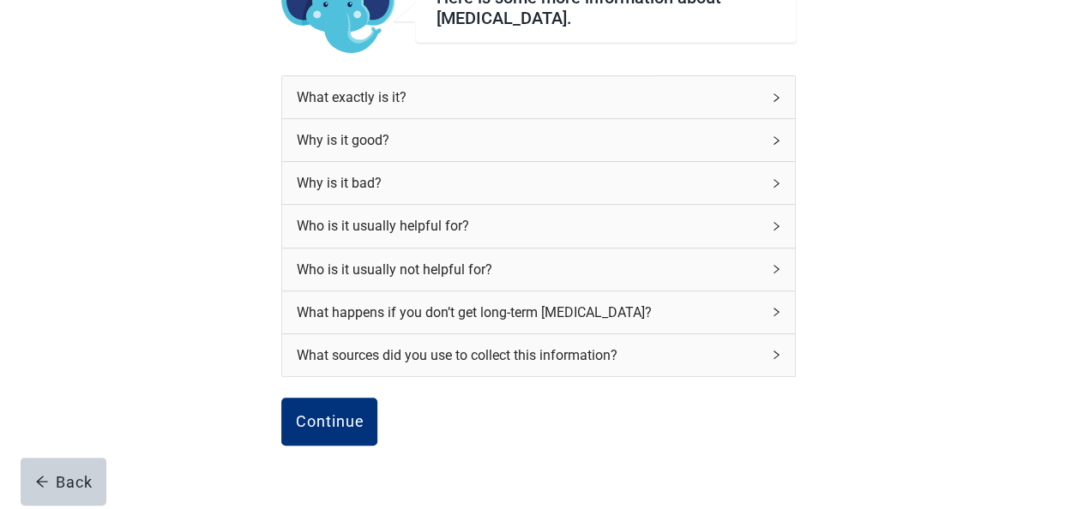
click at [774, 137] on icon "right" at bounding box center [776, 141] width 10 height 10
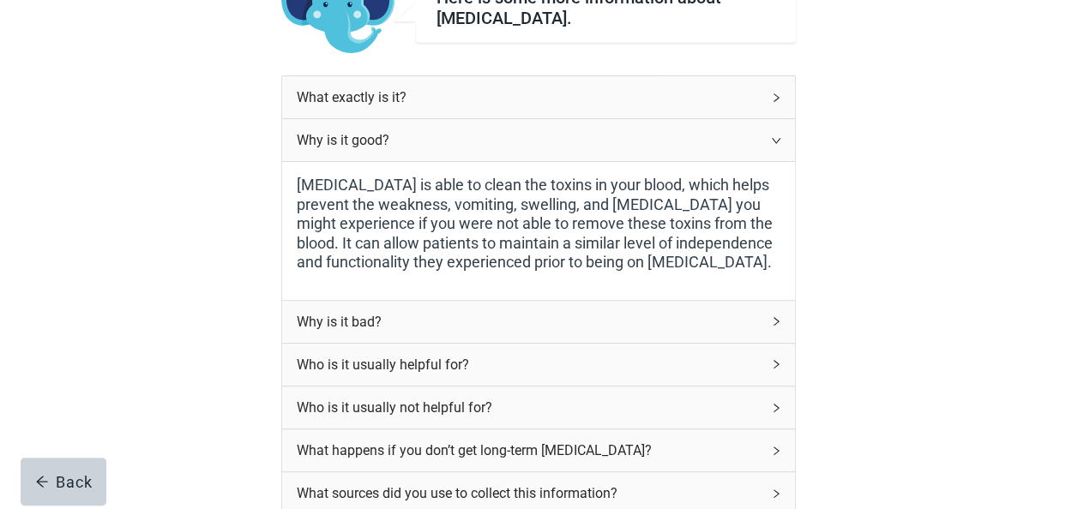
click at [511, 323] on div "Why is it bad?" at bounding box center [528, 321] width 465 height 21
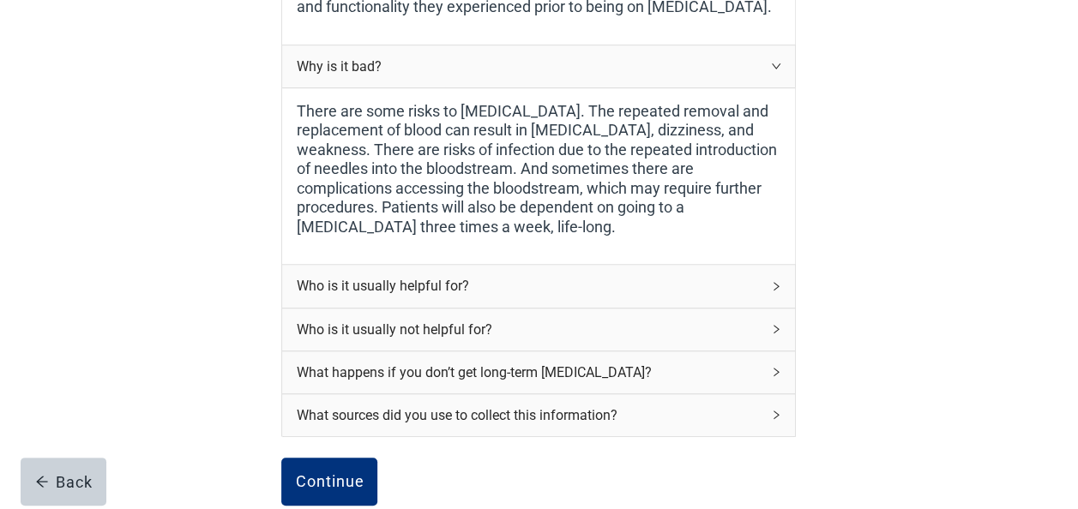
scroll to position [429, 0]
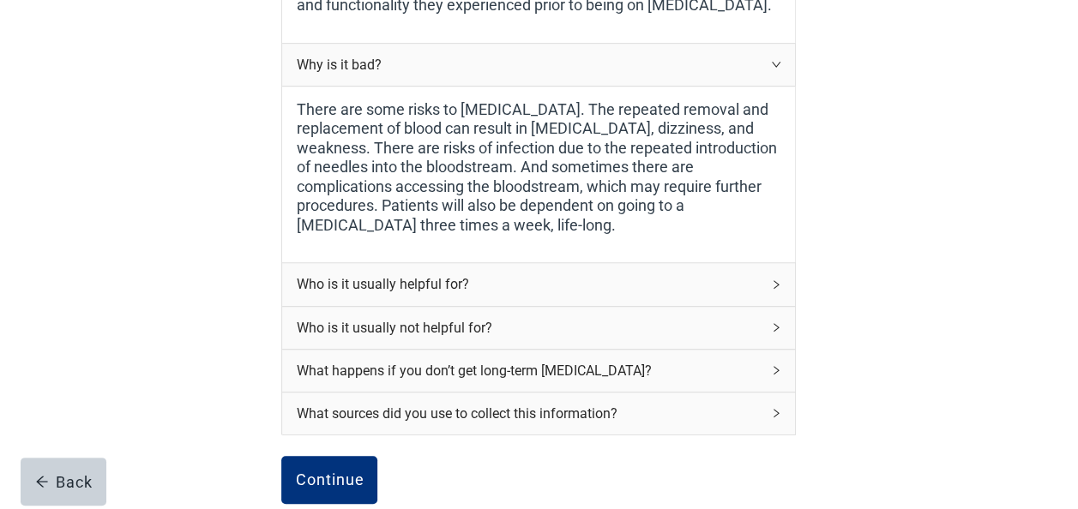
click at [700, 279] on div "Who is it usually helpful for?" at bounding box center [528, 284] width 465 height 21
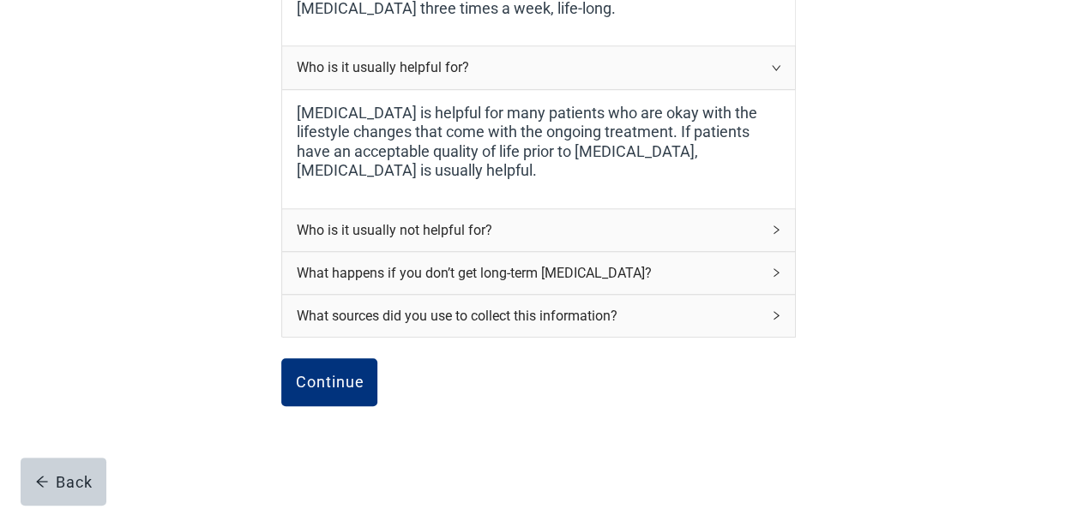
scroll to position [678, 0]
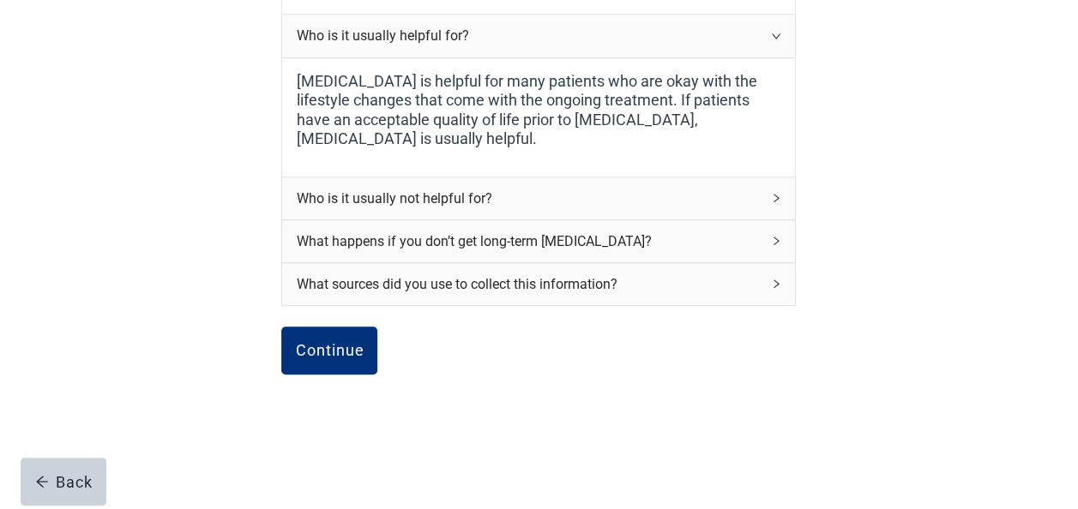
click at [427, 188] on div "Who is it usually not helpful for?" at bounding box center [528, 198] width 465 height 21
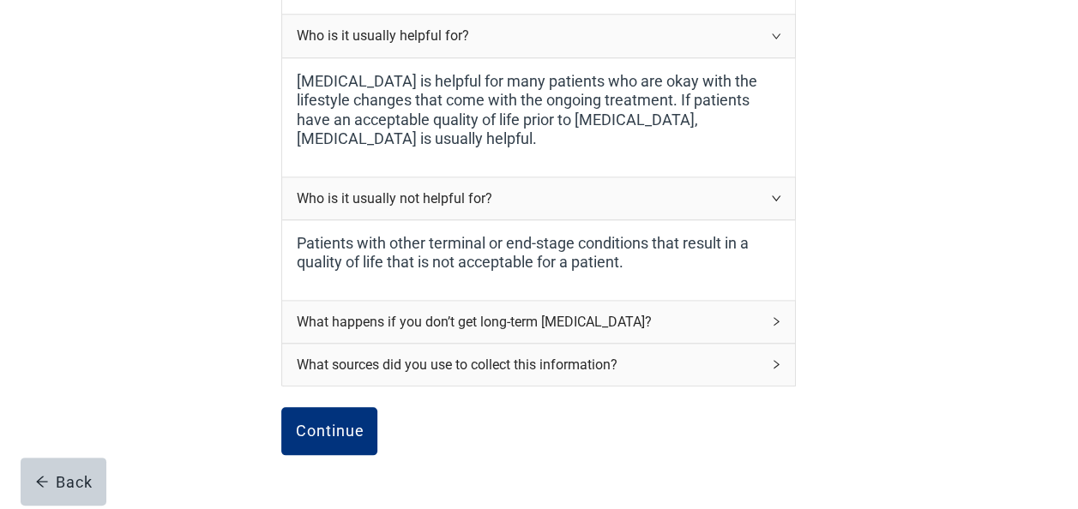
click at [554, 311] on div "What happens if you don’t get long-term [MEDICAL_DATA]?" at bounding box center [528, 321] width 465 height 21
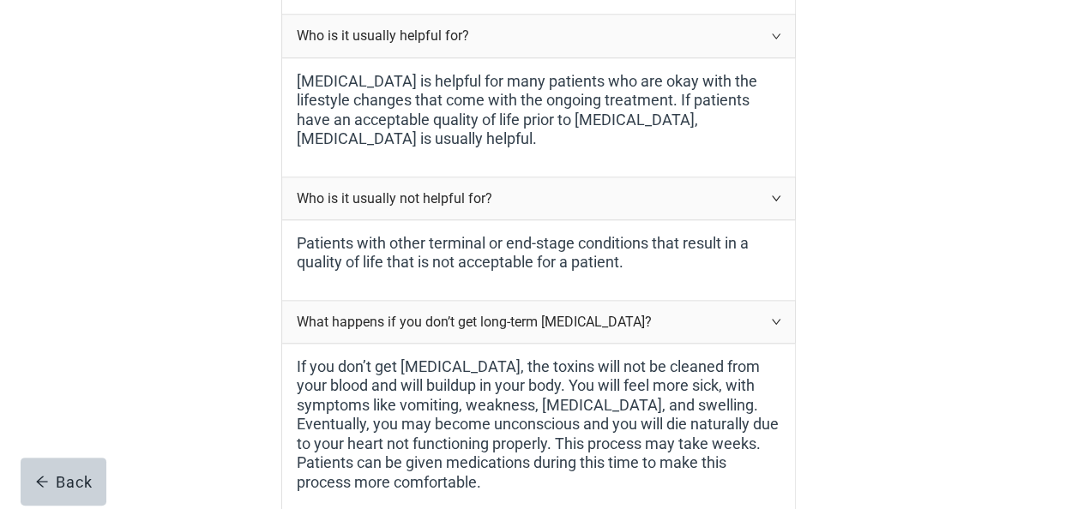
scroll to position [935, 0]
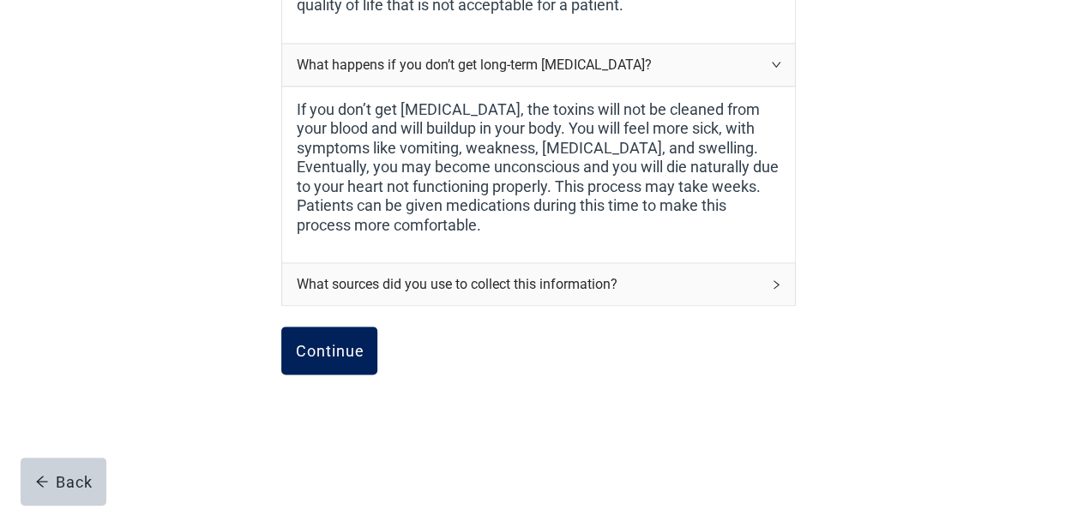
click at [326, 342] on div "Continue" at bounding box center [329, 350] width 69 height 17
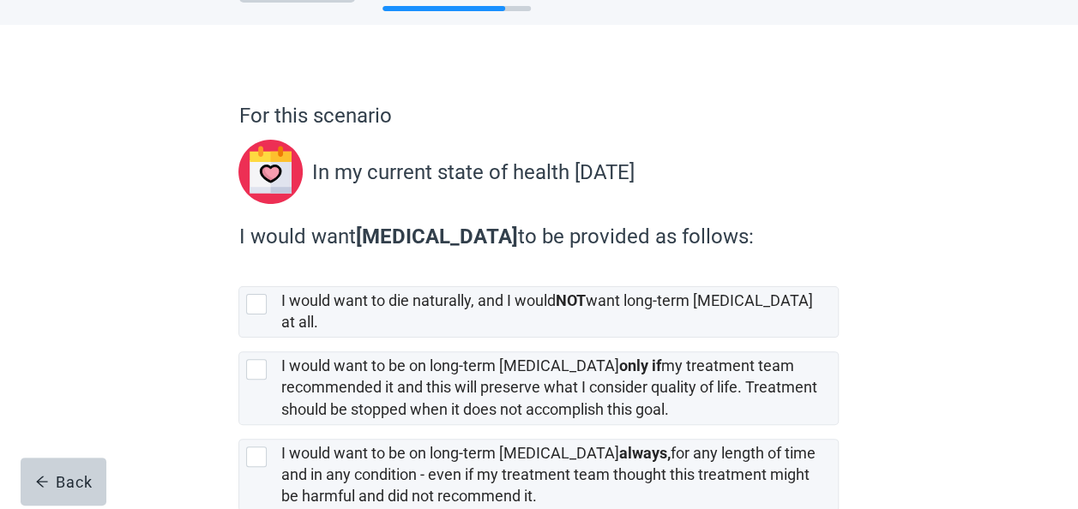
scroll to position [172, 0]
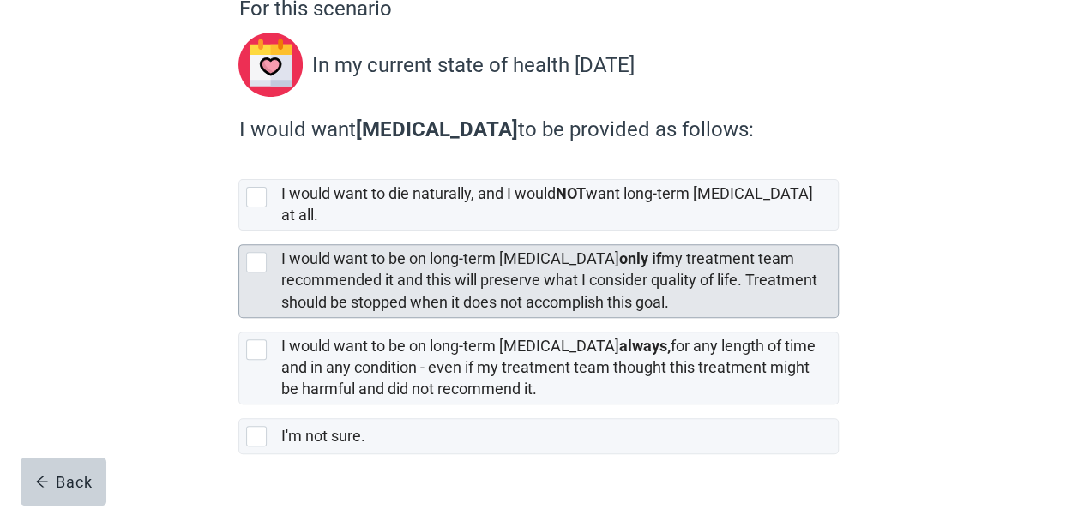
click at [254, 252] on div "[object Object], checkbox, not selected" at bounding box center [256, 262] width 21 height 21
click at [239, 232] on input "I would want to be on long-term [MEDICAL_DATA] only if my treatment team recomm…" at bounding box center [238, 231] width 1 height 1
checkbox input "true"
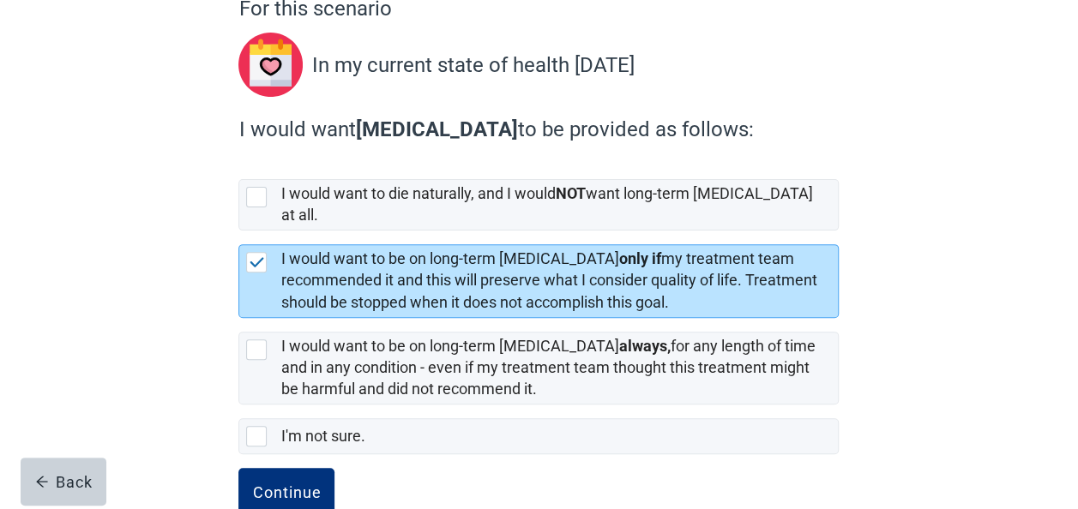
scroll to position [198, 0]
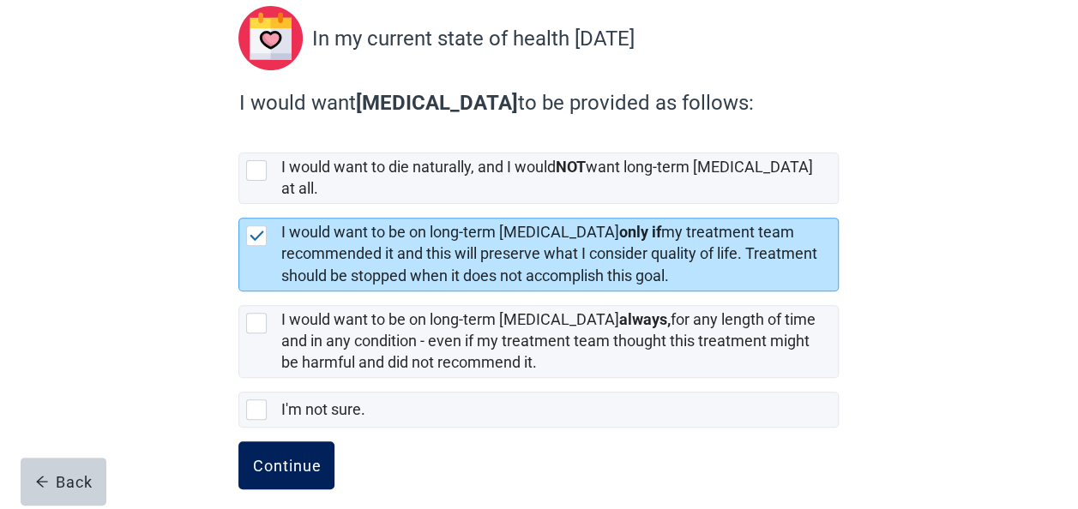
drag, startPoint x: 294, startPoint y: 448, endPoint x: 364, endPoint y: 455, distance: 69.8
click at [293, 457] on div "Continue" at bounding box center [286, 465] width 69 height 17
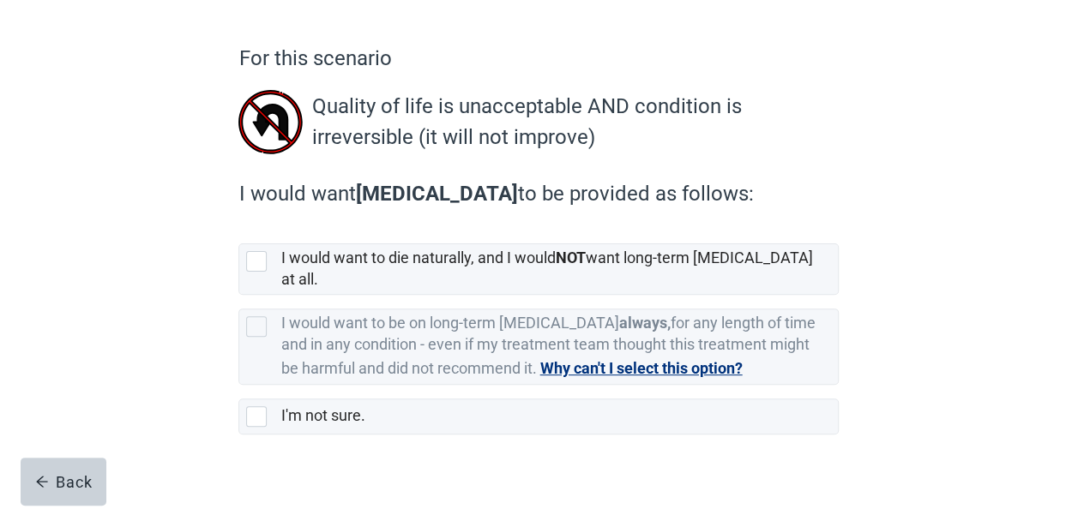
scroll to position [129, 0]
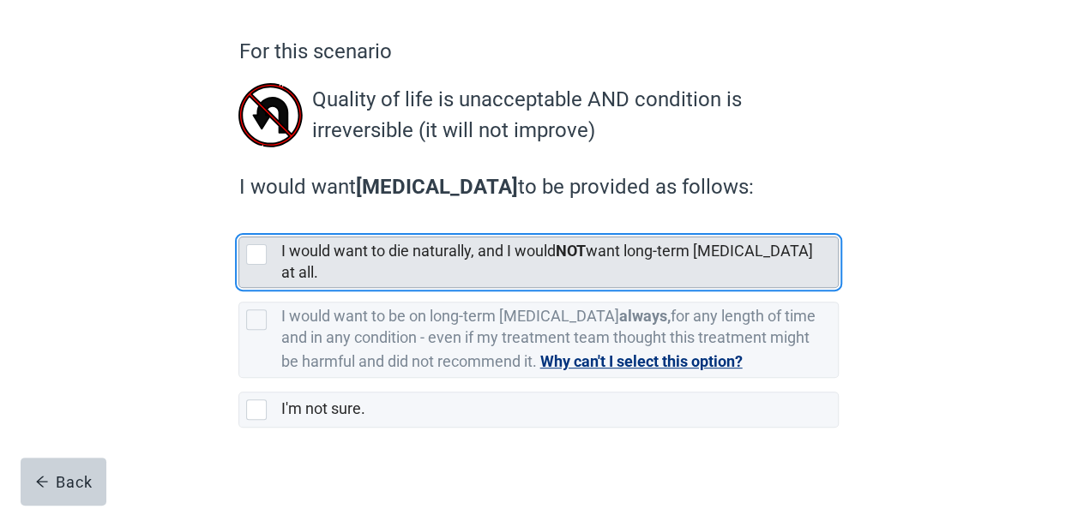
click at [269, 256] on div "[object Object], checkbox, not selected" at bounding box center [259, 254] width 27 height 21
click at [239, 224] on input "I would want to die naturally, and I would NOT want long-term [MEDICAL_DATA] at…" at bounding box center [238, 223] width 1 height 1
checkbox input "true"
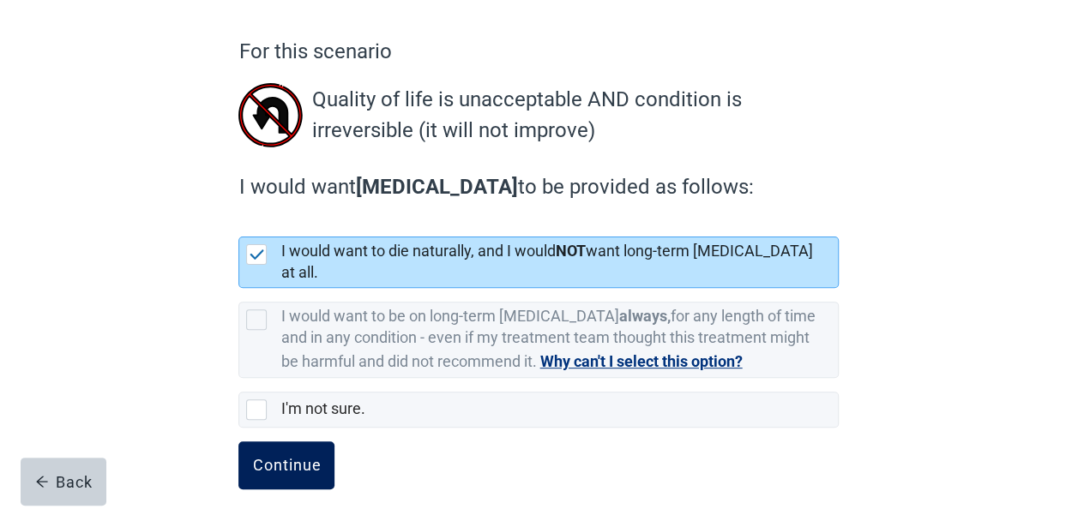
click at [316, 457] on div "Continue" at bounding box center [286, 465] width 69 height 17
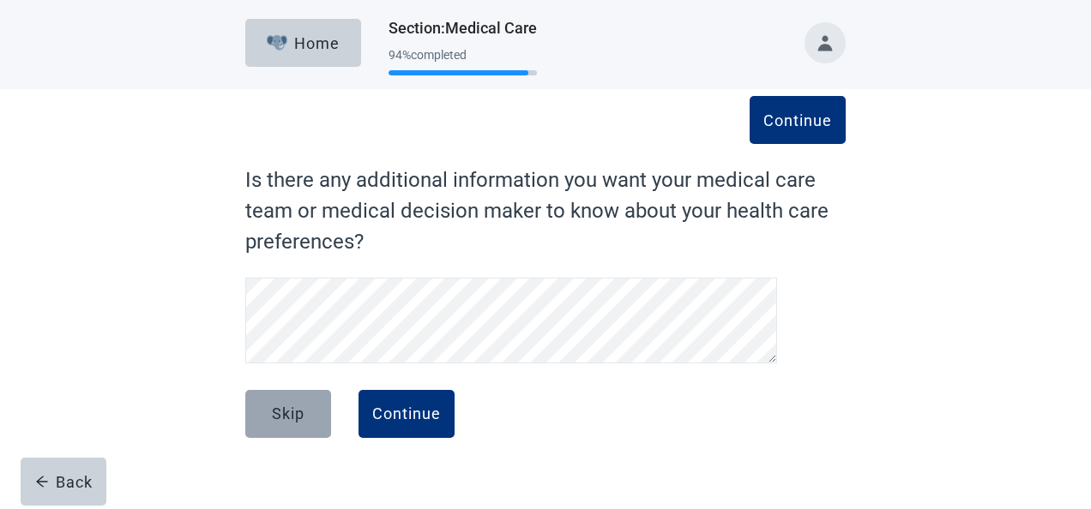
click at [308, 425] on button "Skip" at bounding box center [288, 414] width 86 height 48
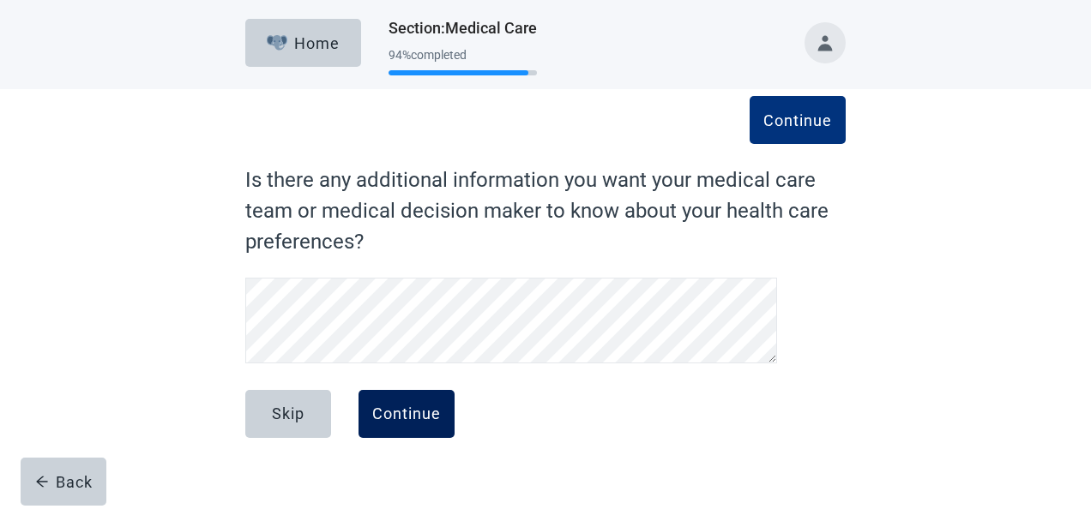
click at [412, 415] on div "Continue" at bounding box center [406, 414] width 69 height 17
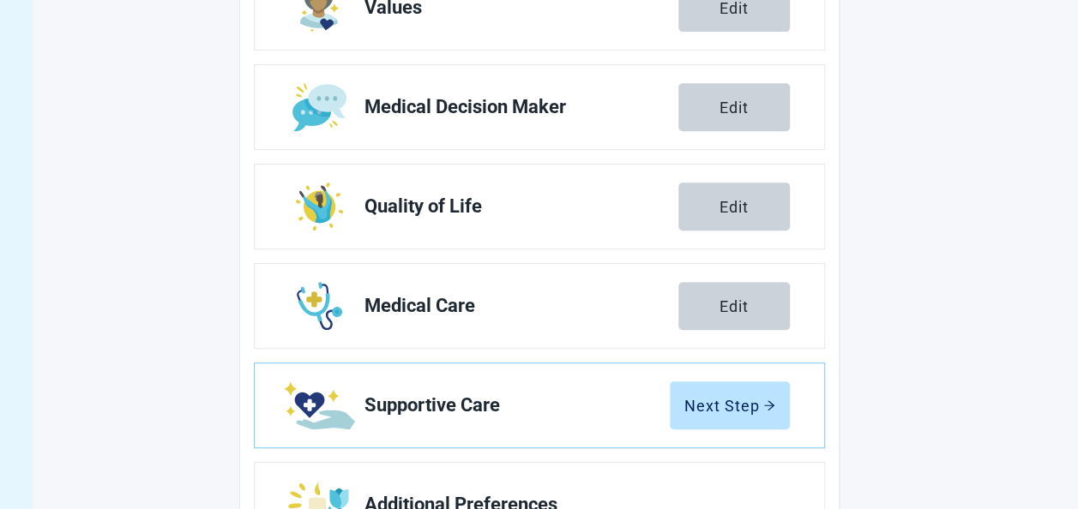
scroll to position [343, 0]
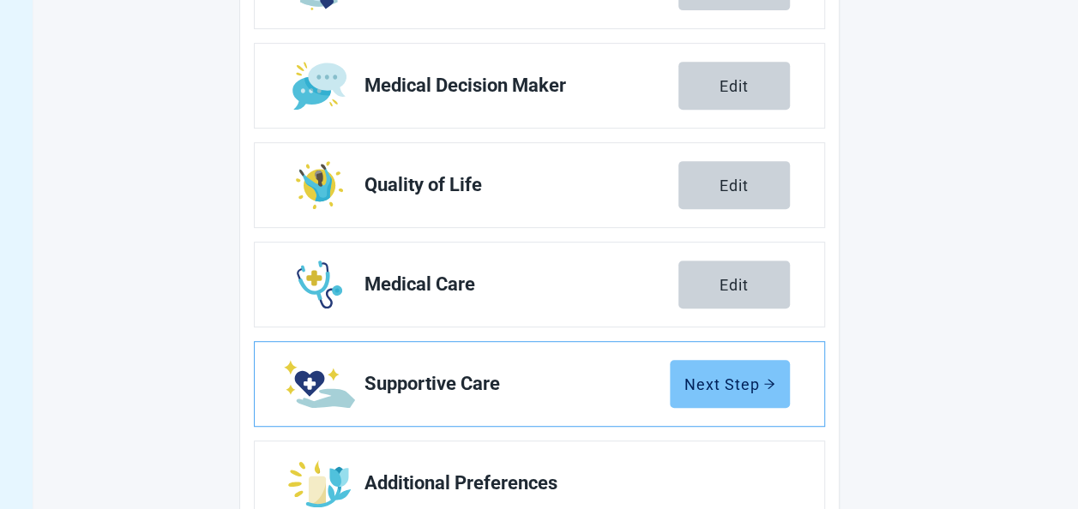
click at [770, 383] on icon "arrow-right" at bounding box center [769, 383] width 10 height 9
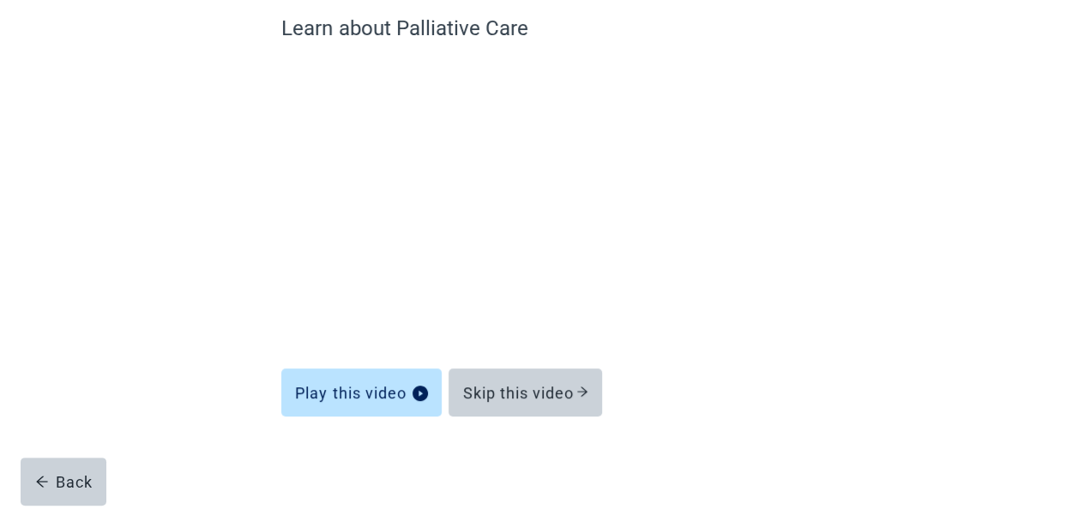
scroll to position [152, 0]
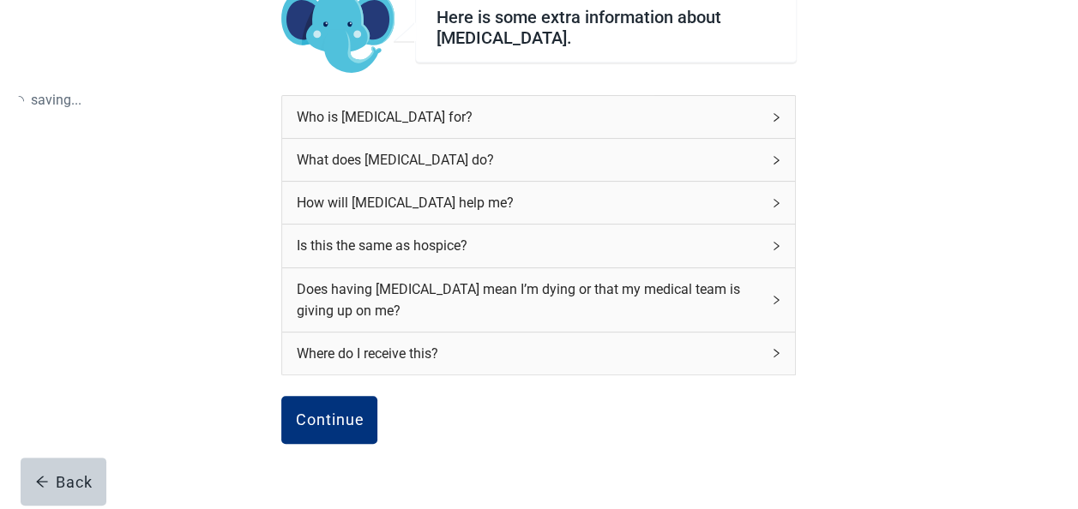
scroll to position [242, 0]
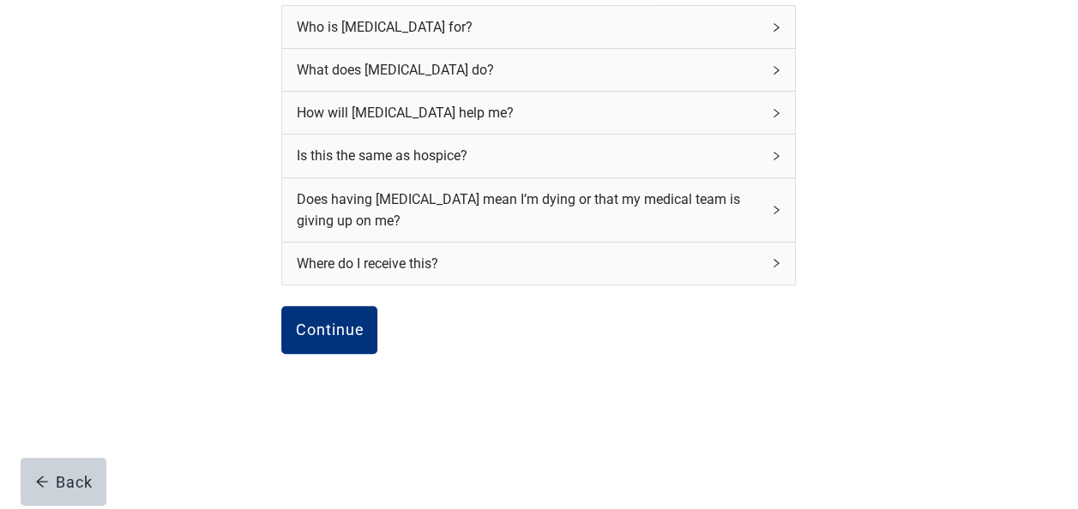
click at [745, 26] on div "Who is [MEDICAL_DATA] for?" at bounding box center [528, 26] width 465 height 21
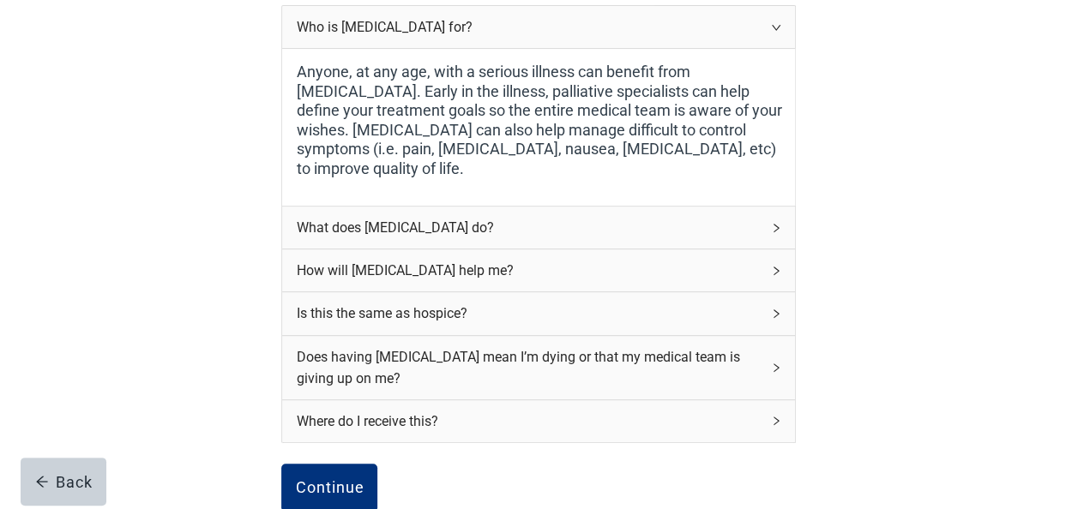
click at [765, 229] on div "What does [MEDICAL_DATA] do?" at bounding box center [538, 228] width 513 height 42
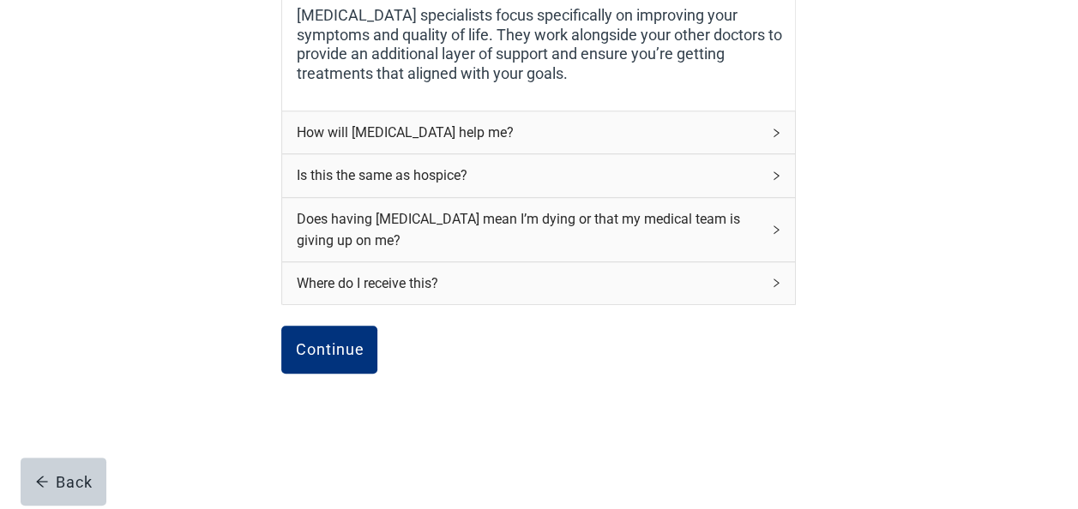
scroll to position [413, 0]
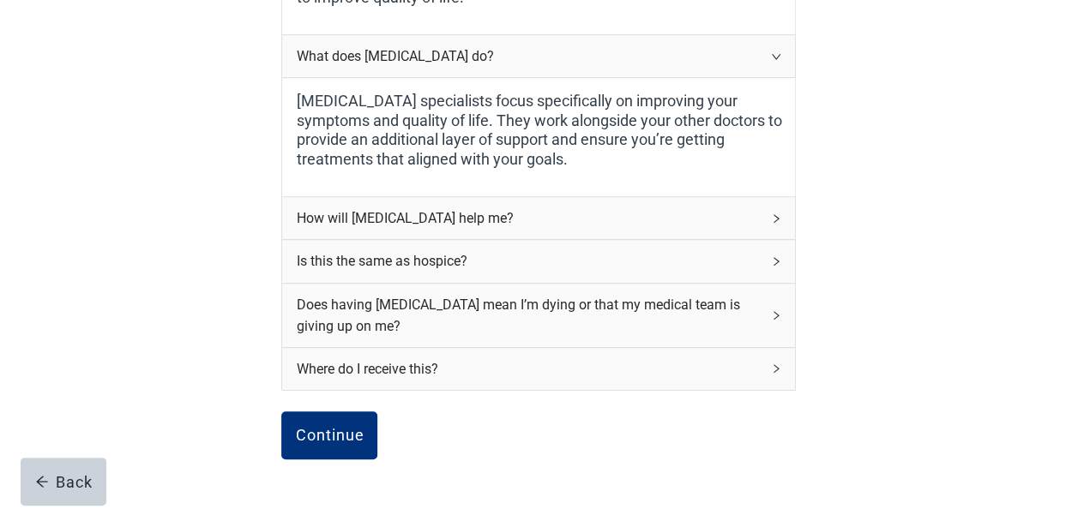
click at [624, 216] on div "How will [MEDICAL_DATA] help me?" at bounding box center [528, 218] width 465 height 21
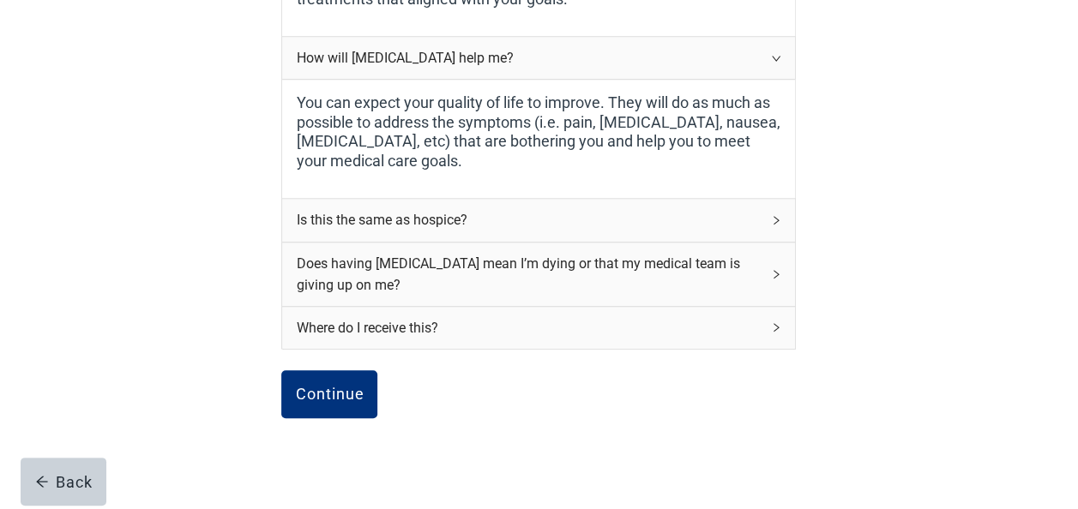
scroll to position [585, 0]
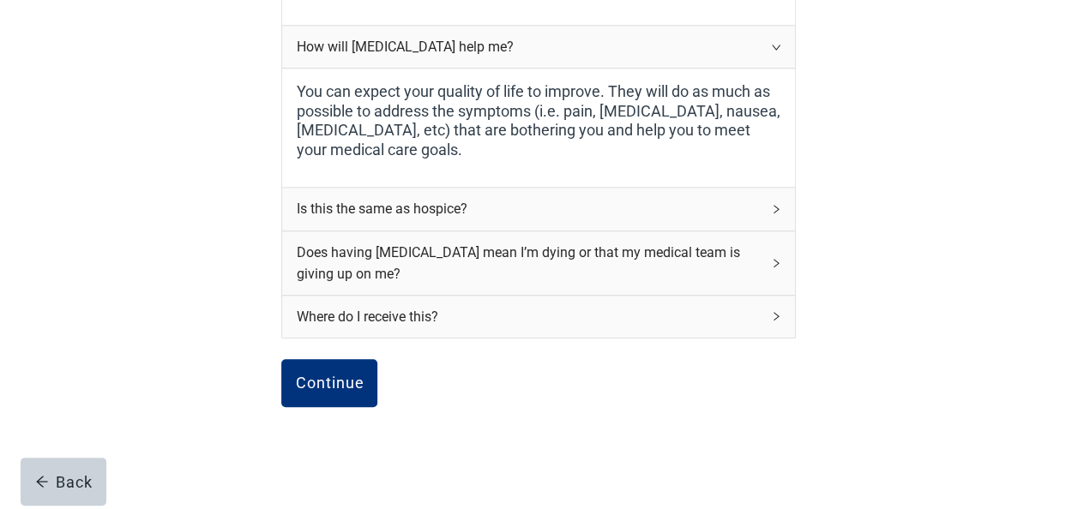
click at [604, 221] on div "Is this the same as hospice?" at bounding box center [538, 209] width 513 height 42
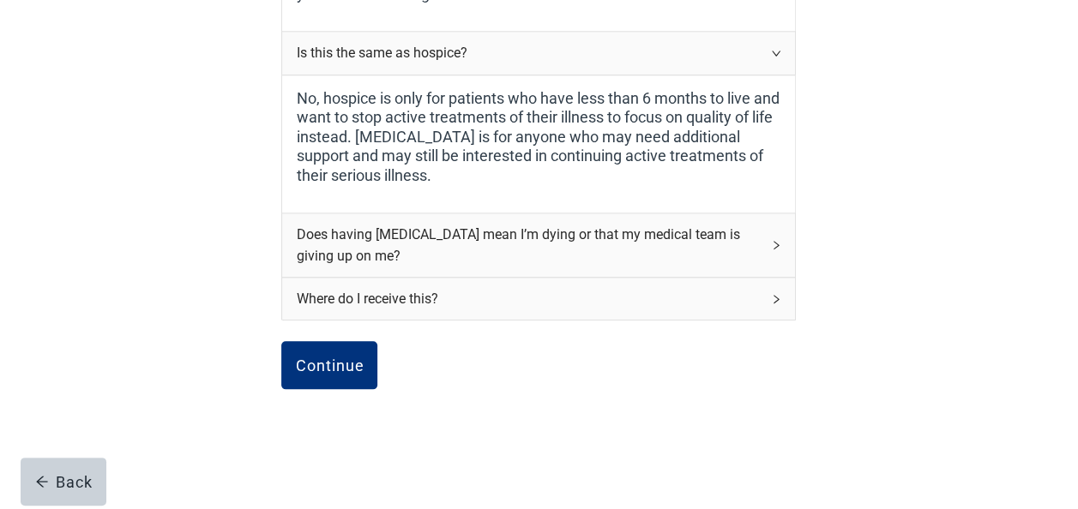
scroll to position [757, 0]
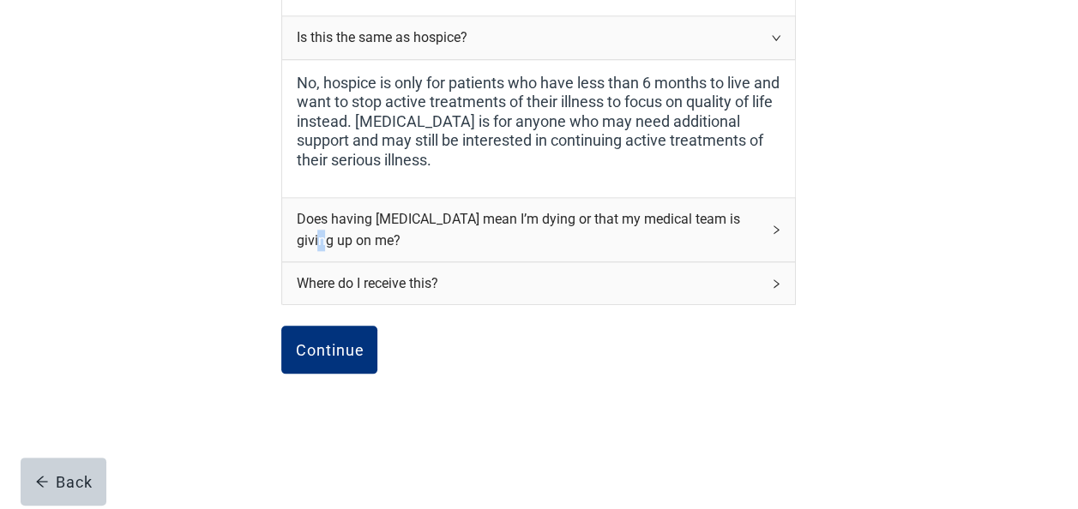
click at [738, 221] on div "Does having [MEDICAL_DATA] mean I’m dying or that my medical team is giving up …" at bounding box center [528, 229] width 465 height 43
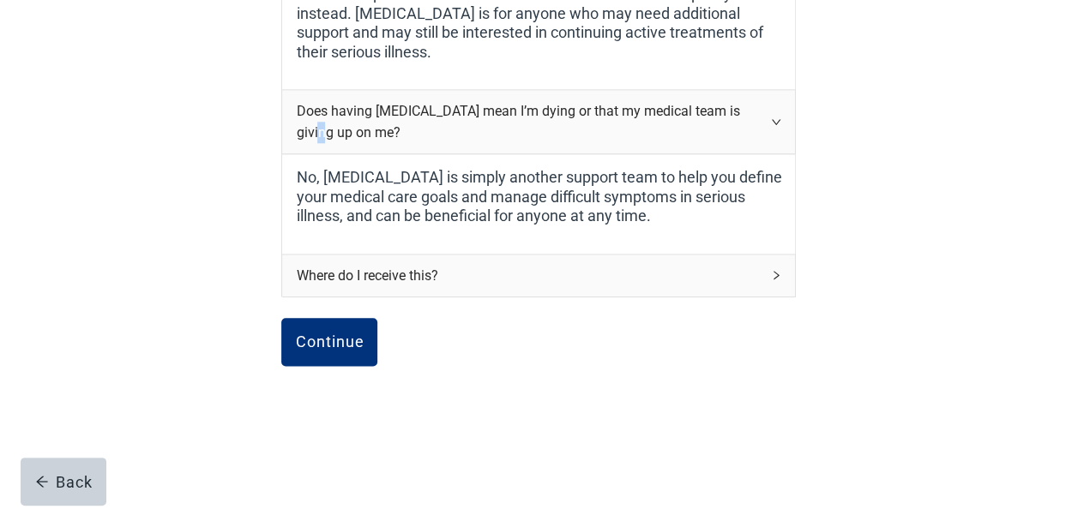
scroll to position [875, 0]
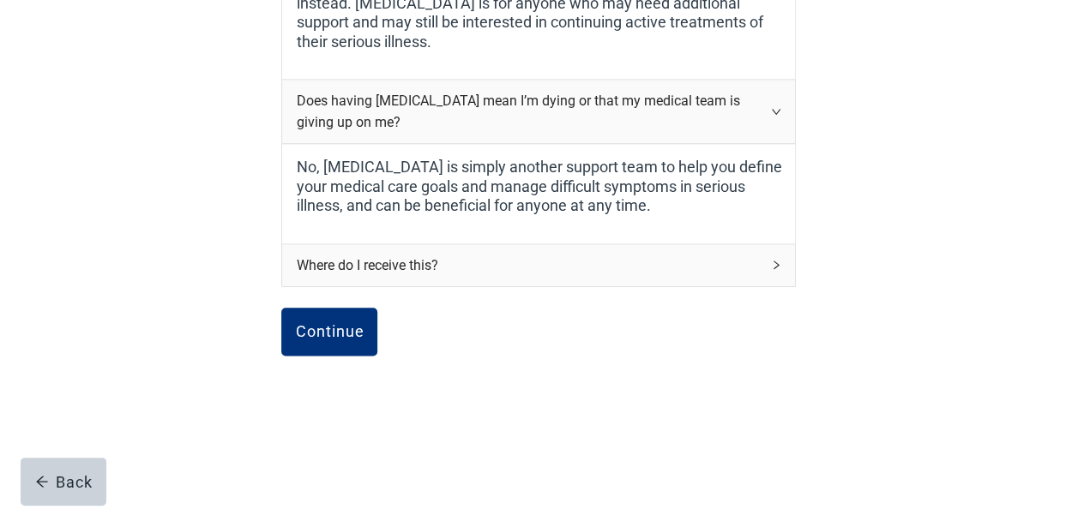
click at [527, 263] on div "Where do I receive this?" at bounding box center [528, 265] width 465 height 21
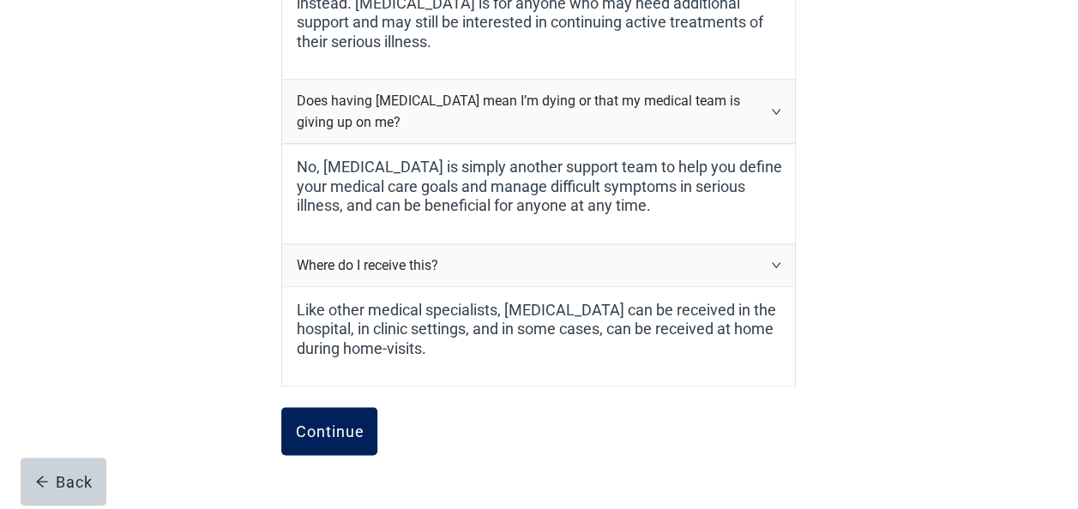
click at [350, 427] on div "Continue" at bounding box center [329, 431] width 69 height 17
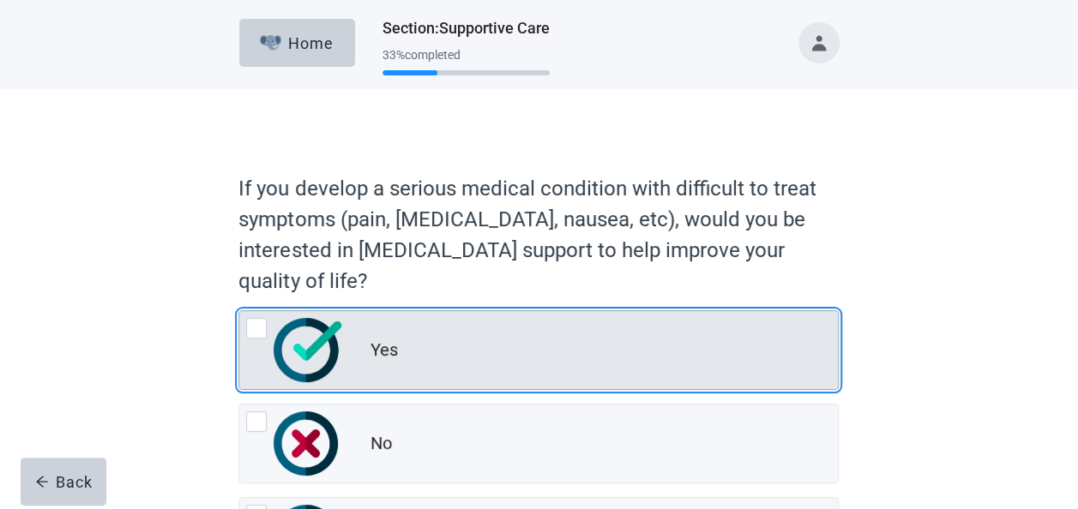
click at [243, 322] on div "Yes" at bounding box center [538, 350] width 599 height 78
click at [239, 311] on input "Yes" at bounding box center [238, 310] width 1 height 1
radio input "true"
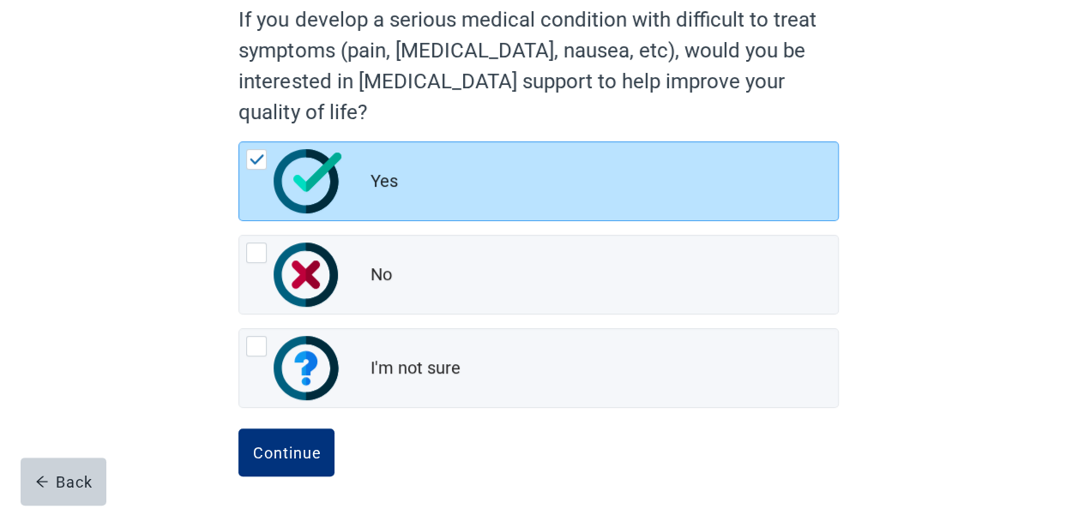
scroll to position [172, 0]
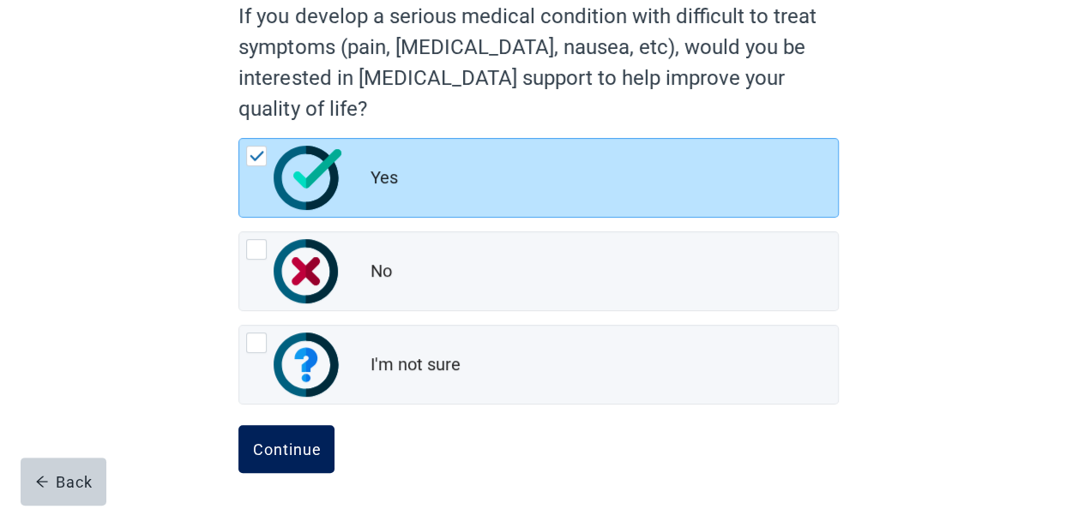
click at [304, 447] on div "Continue" at bounding box center [286, 449] width 69 height 17
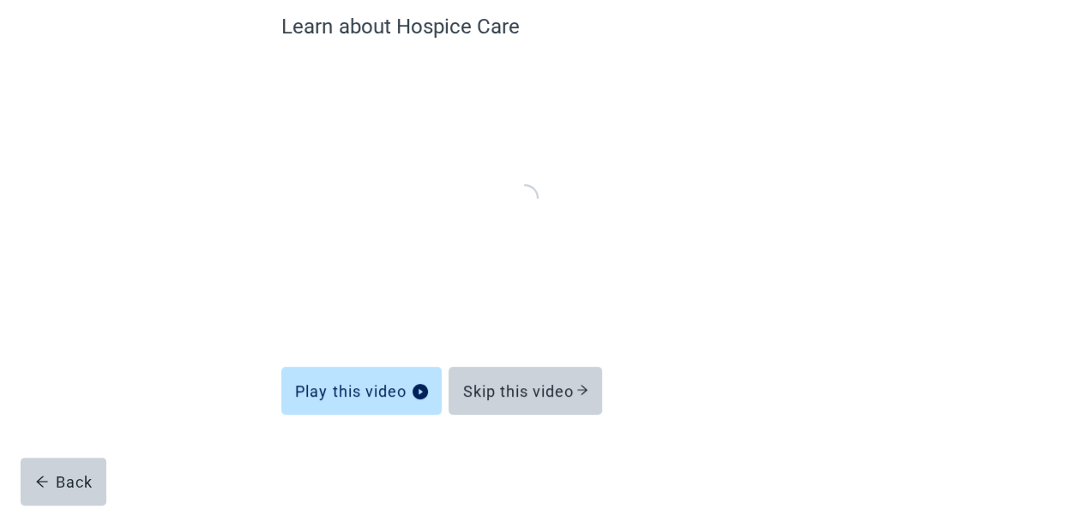
scroll to position [152, 0]
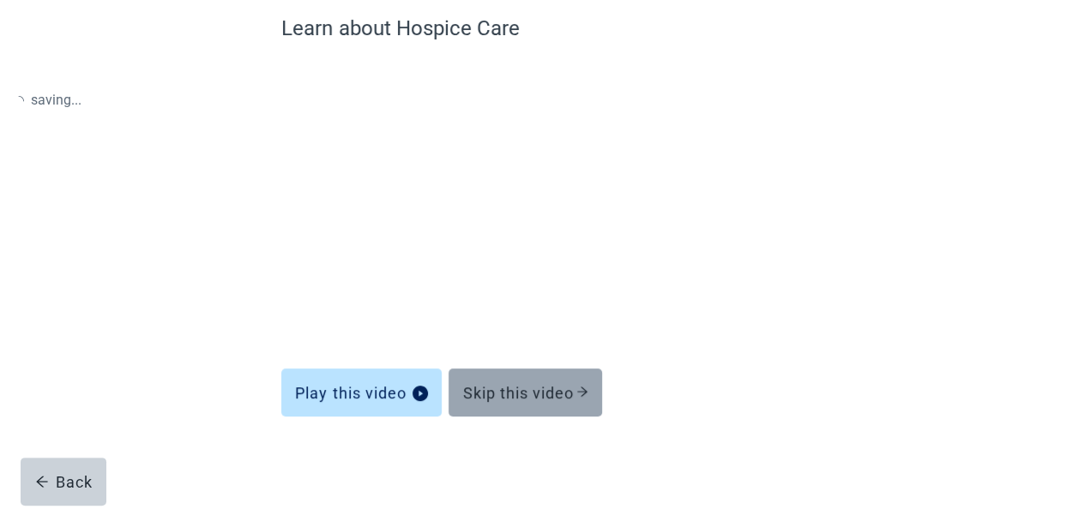
click at [546, 388] on div "Skip this video" at bounding box center [525, 392] width 126 height 17
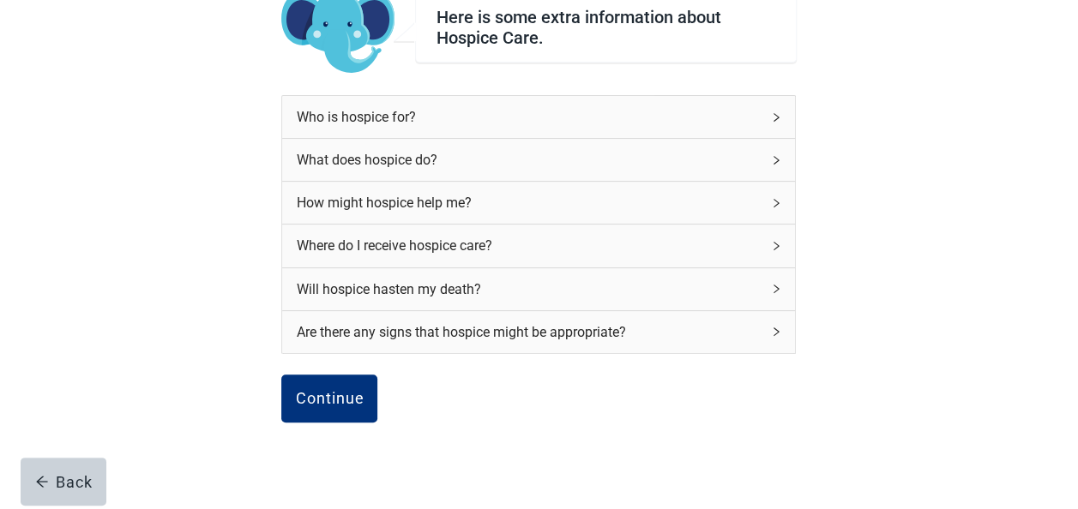
click at [570, 173] on div "What does hospice do?" at bounding box center [538, 160] width 513 height 42
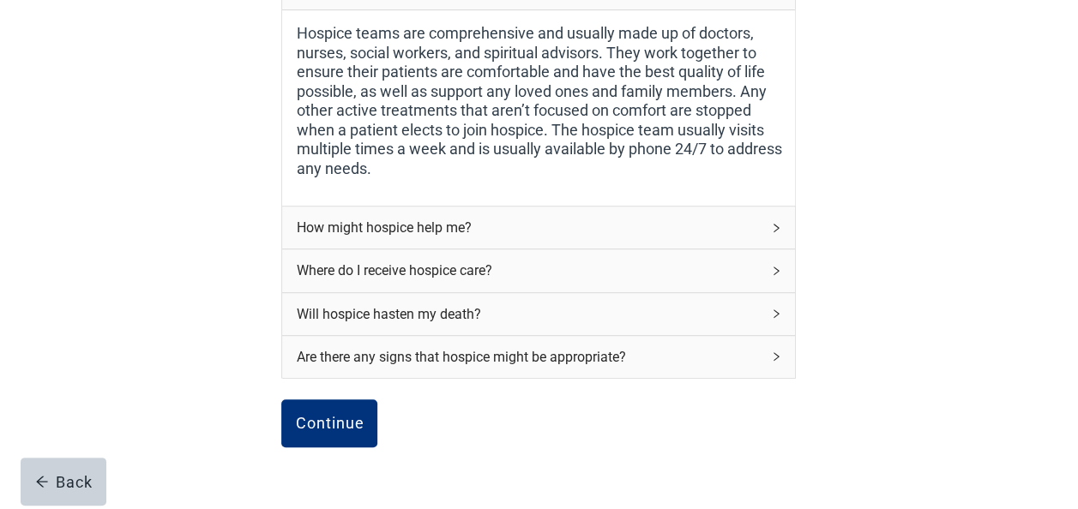
scroll to position [409, 0]
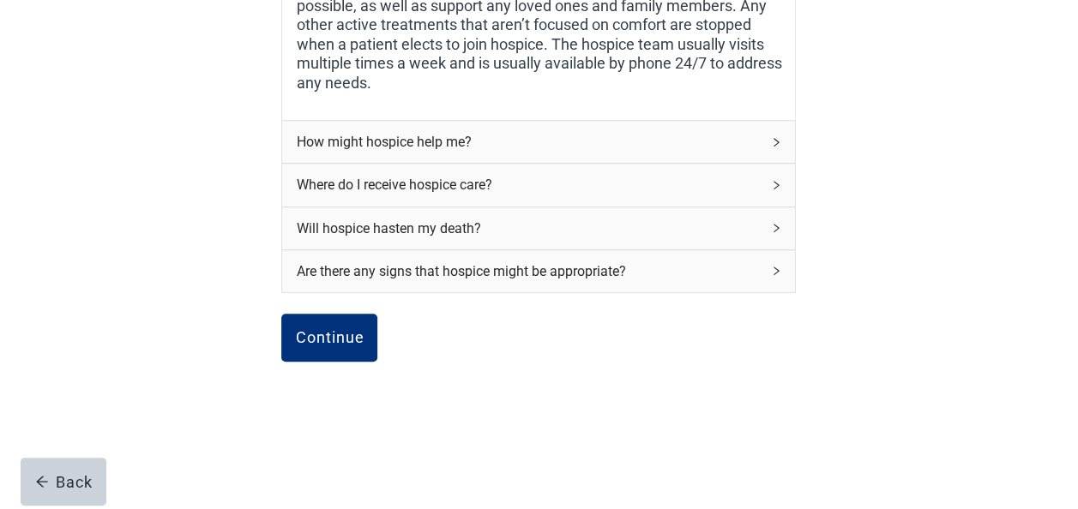
click at [395, 271] on div "Are there any signs that hospice might be appropriate?" at bounding box center [528, 271] width 465 height 21
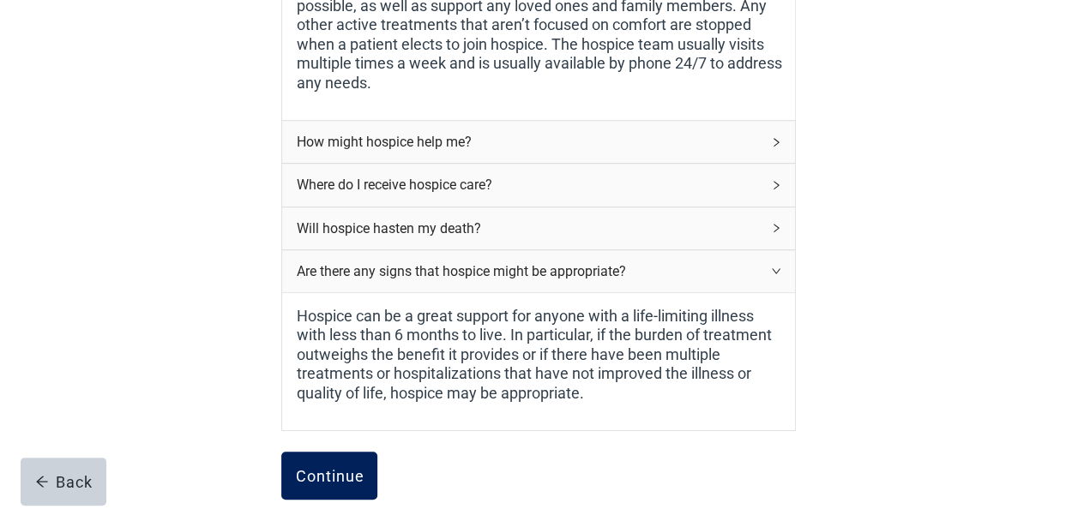
click at [335, 477] on div "Continue" at bounding box center [329, 475] width 69 height 17
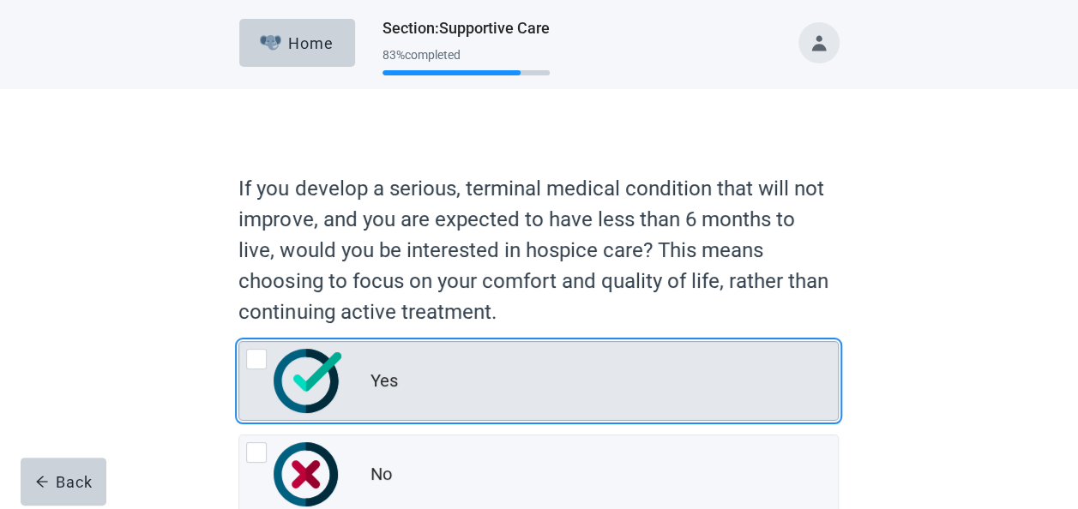
click at [257, 357] on div "Yes, radio button, not checked" at bounding box center [256, 359] width 21 height 21
click at [239, 342] on input "Yes" at bounding box center [238, 341] width 1 height 1
radio input "true"
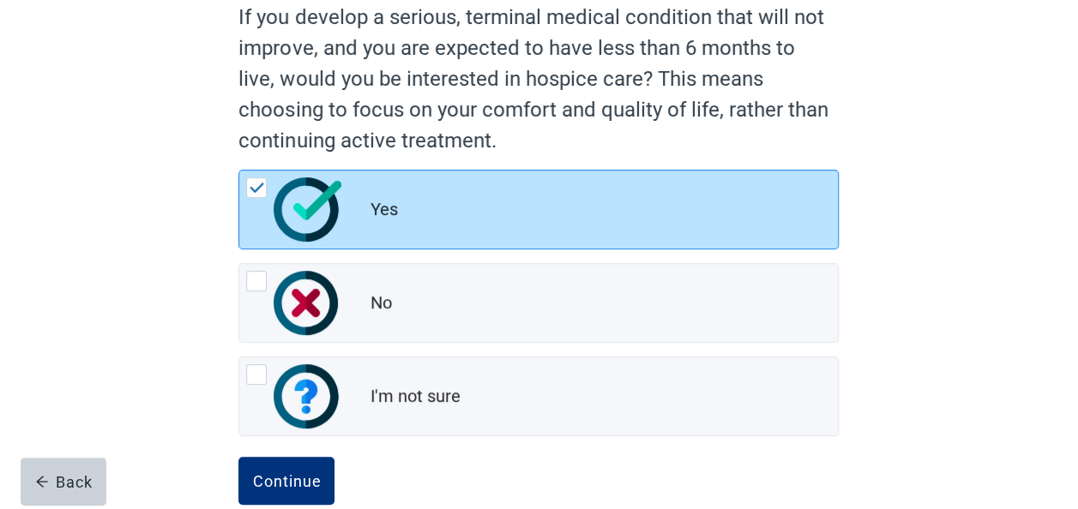
scroll to position [203, 0]
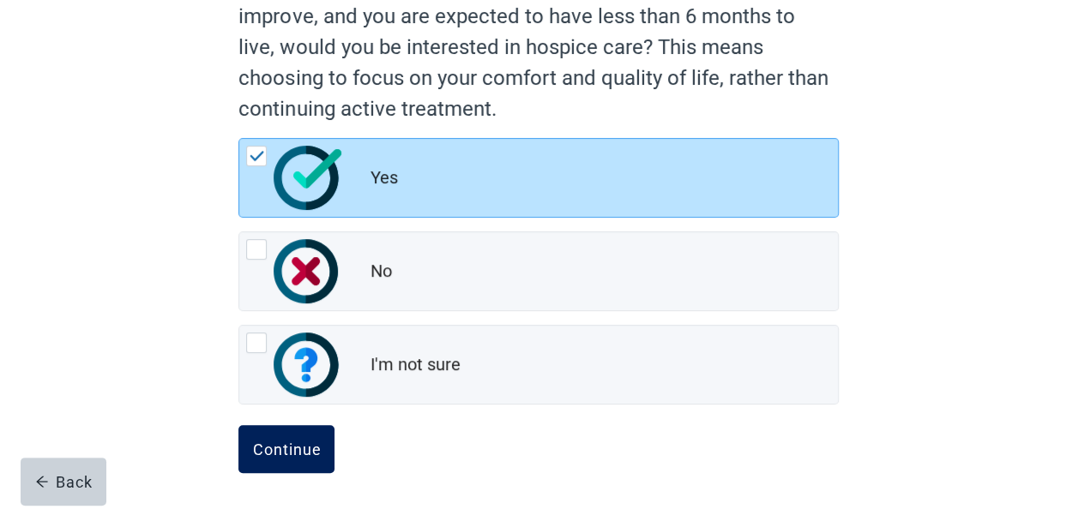
click at [304, 458] on button "Continue" at bounding box center [286, 449] width 96 height 48
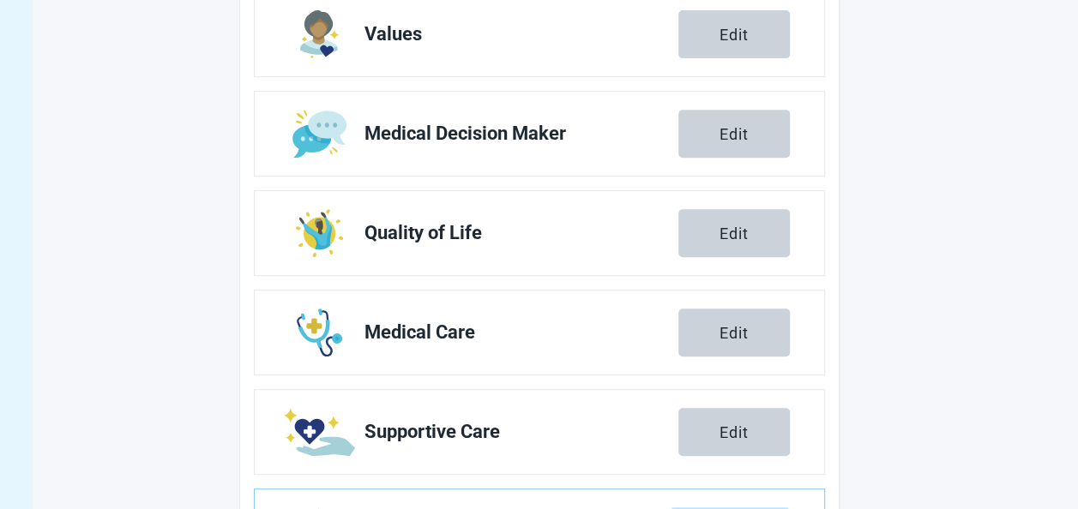
scroll to position [401, 0]
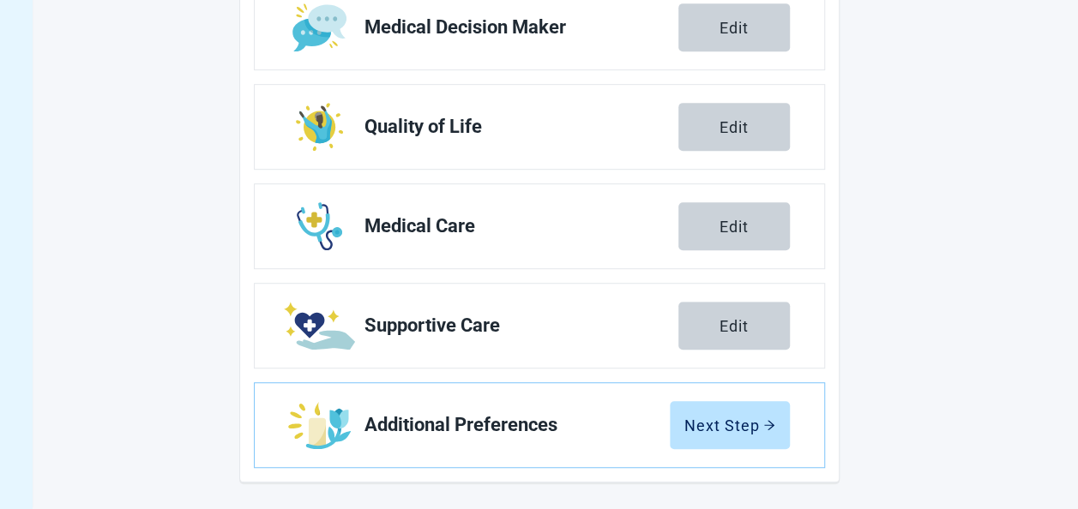
drag, startPoint x: 725, startPoint y: 420, endPoint x: 1007, endPoint y: 389, distance: 283.9
click at [725, 420] on div "Next Step" at bounding box center [729, 425] width 91 height 17
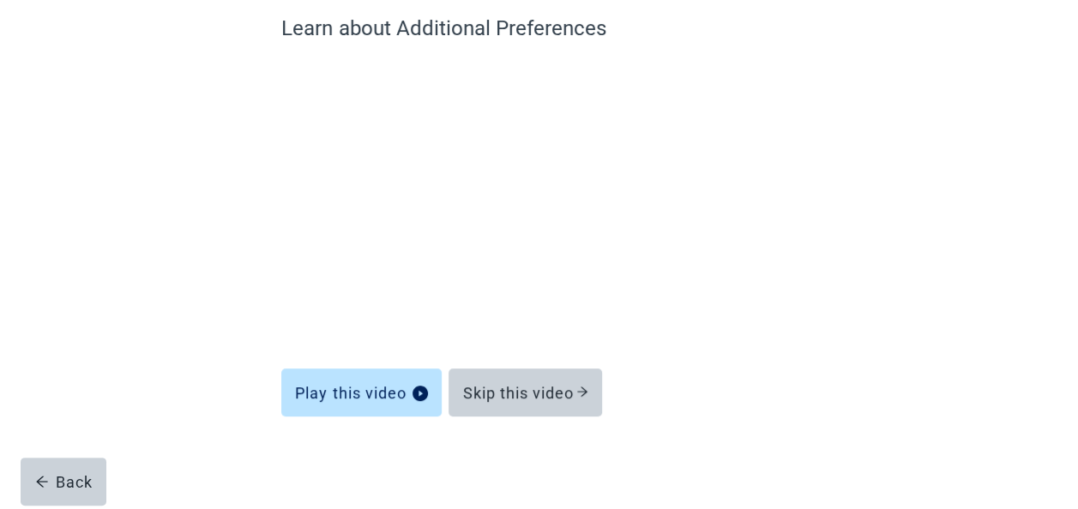
scroll to position [152, 0]
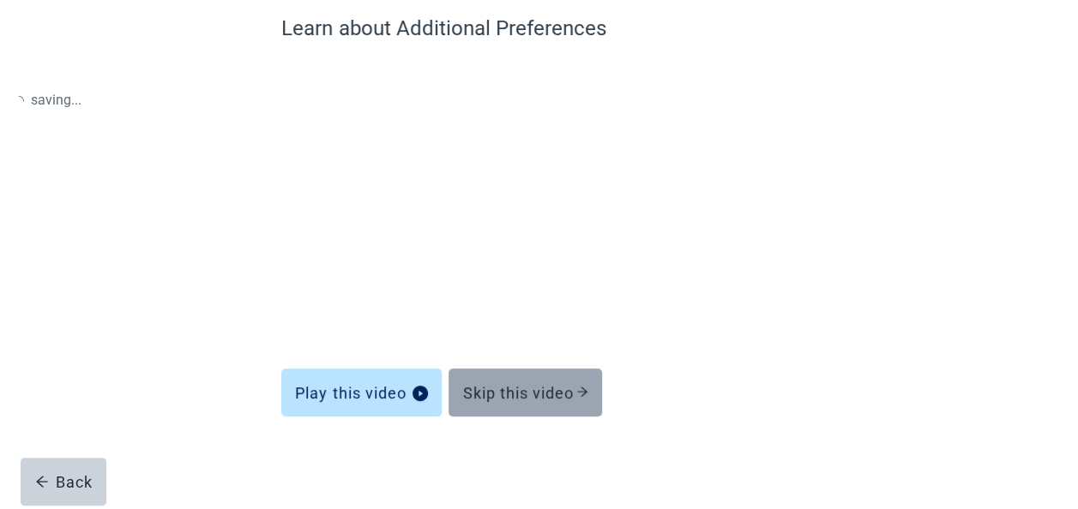
click at [504, 410] on button "Skip this video" at bounding box center [526, 393] width 154 height 48
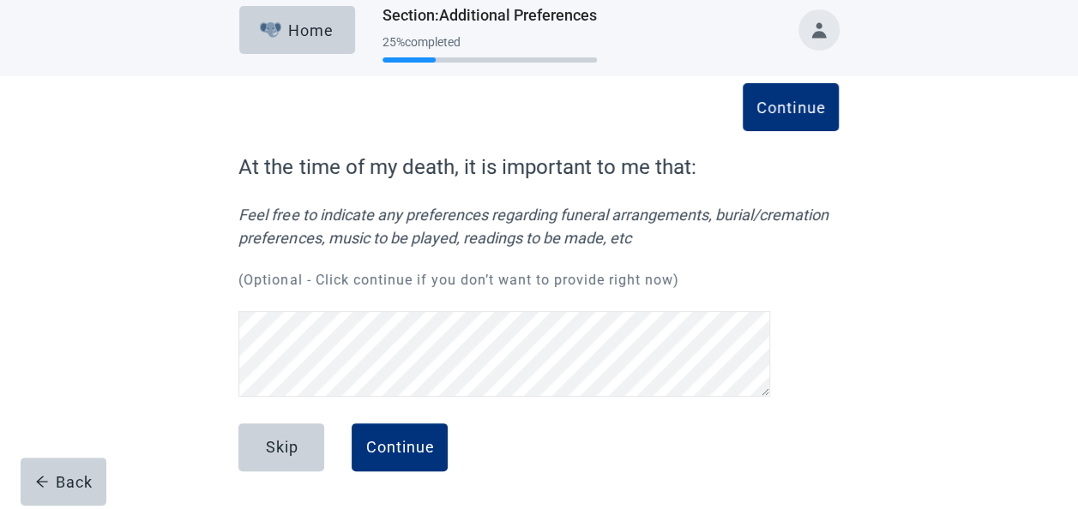
scroll to position [12, 0]
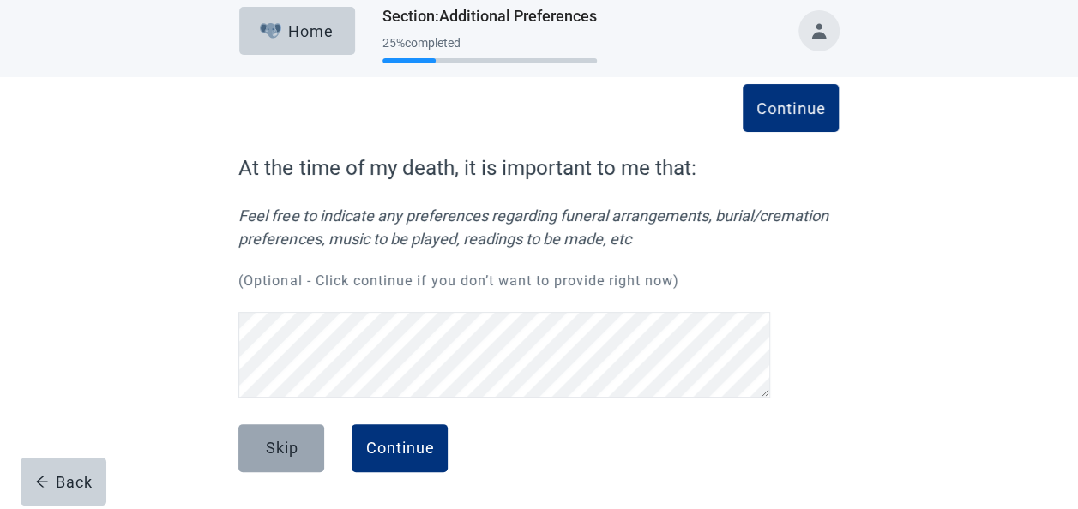
click at [286, 463] on button "Skip" at bounding box center [281, 449] width 86 height 48
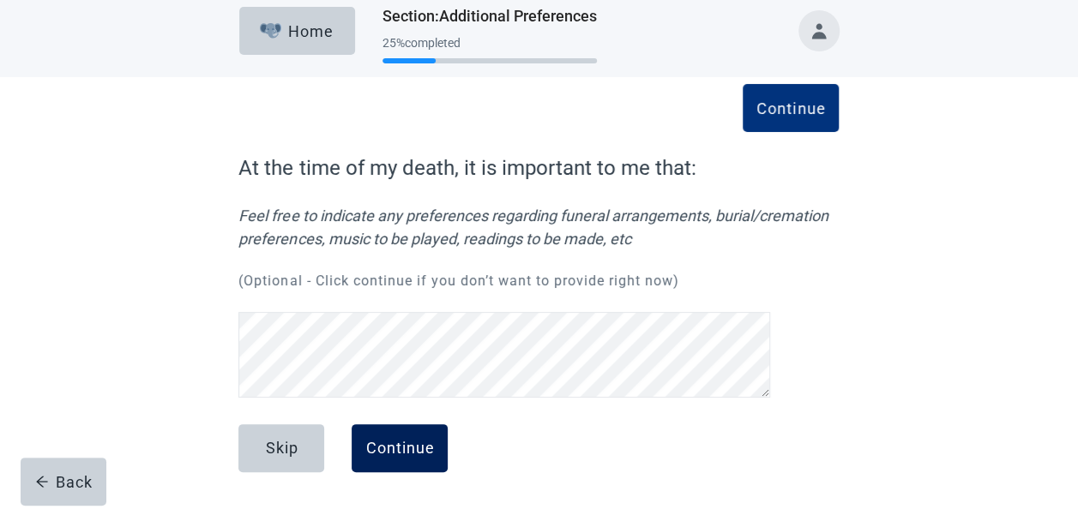
click at [384, 461] on button "Continue" at bounding box center [400, 449] width 96 height 48
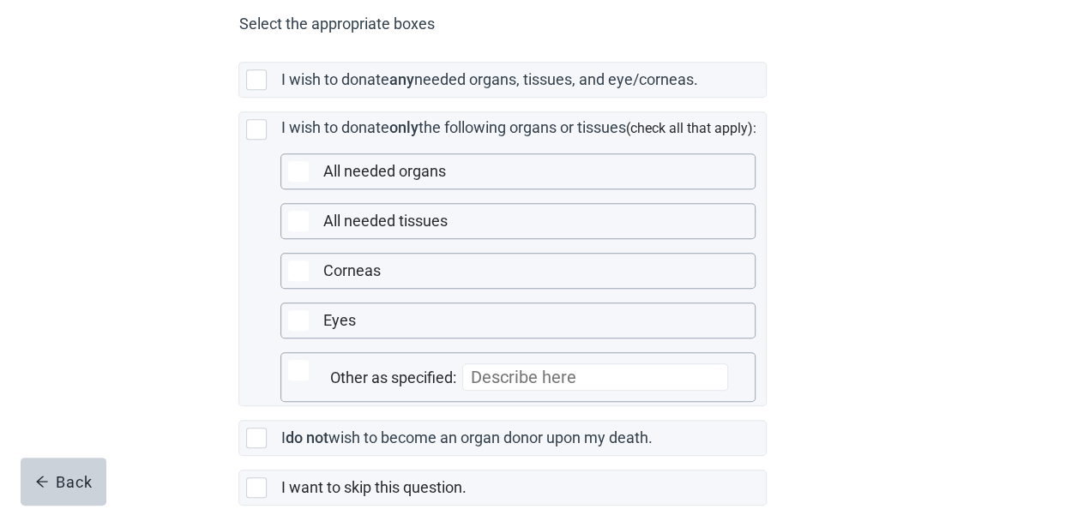
scroll to position [515, 0]
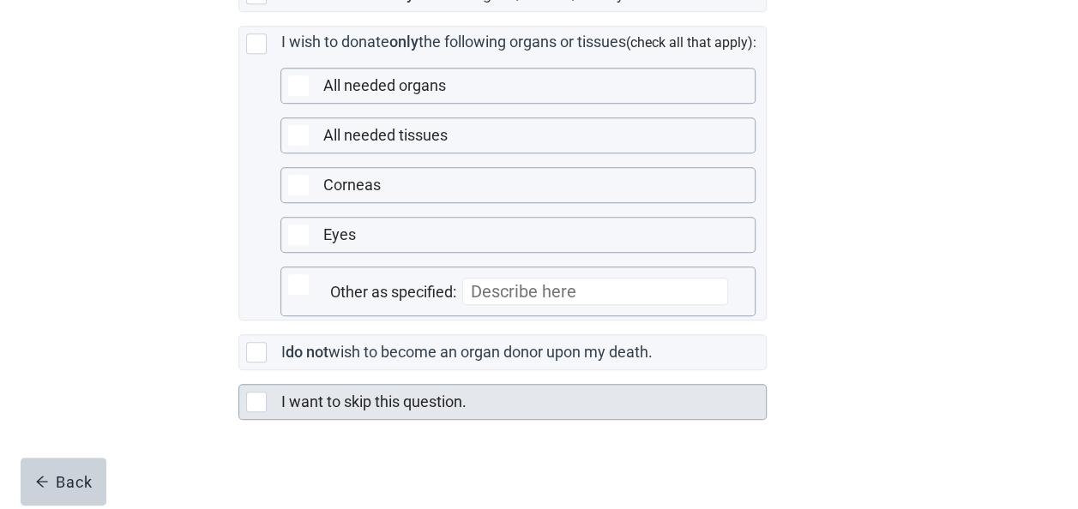
click at [254, 413] on div "Main content" at bounding box center [256, 402] width 21 height 21
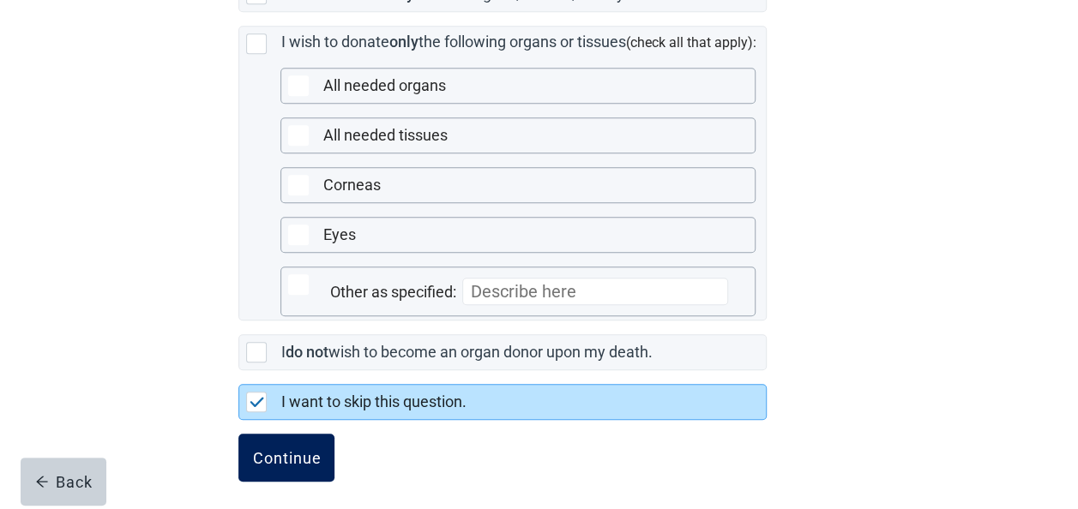
click at [282, 467] on div "Continue" at bounding box center [286, 457] width 69 height 17
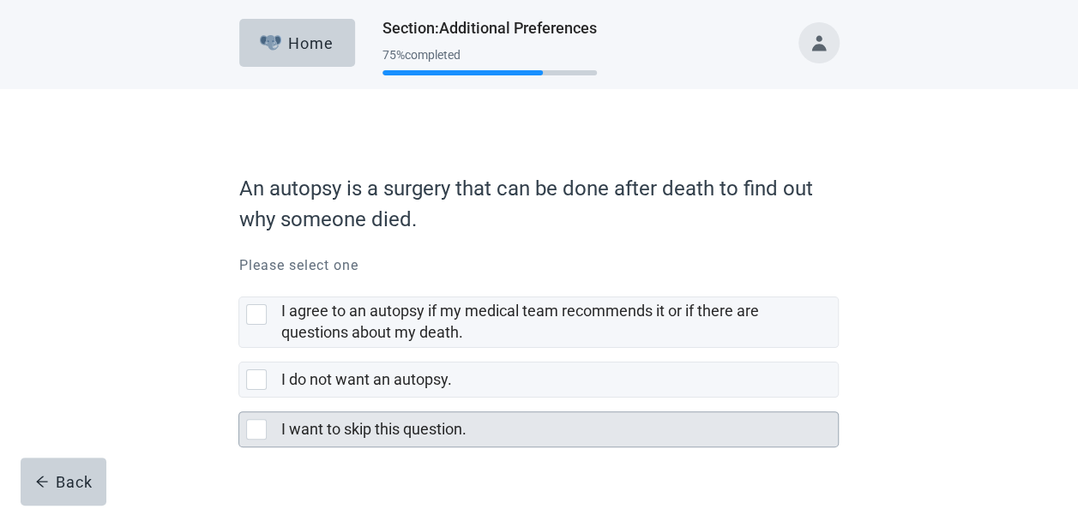
click at [269, 417] on div "I want to skip this question." at bounding box center [538, 430] width 599 height 34
click at [239, 399] on input "I want to skip this question." at bounding box center [238, 398] width 1 height 1
checkbox input "true"
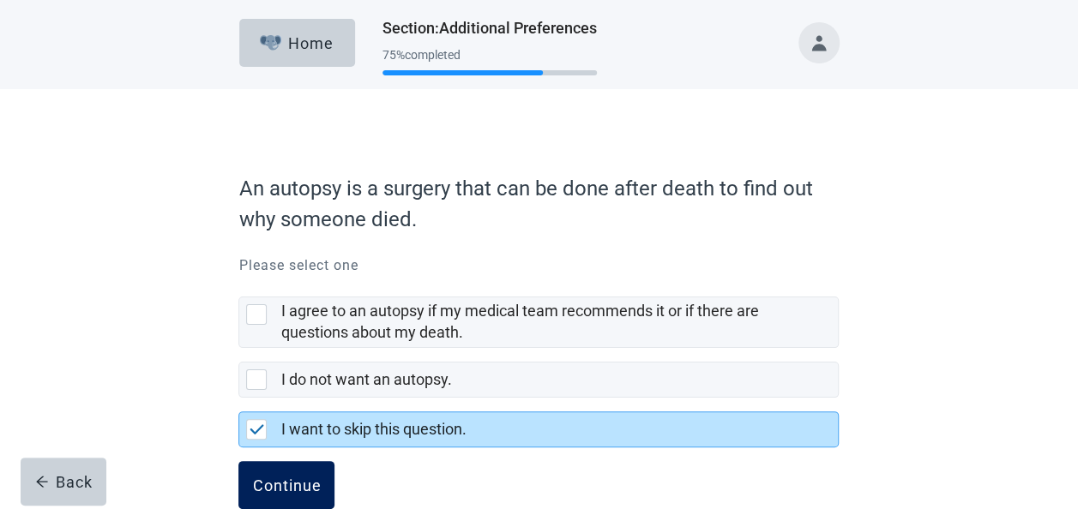
click at [268, 485] on div "Continue" at bounding box center [286, 485] width 69 height 17
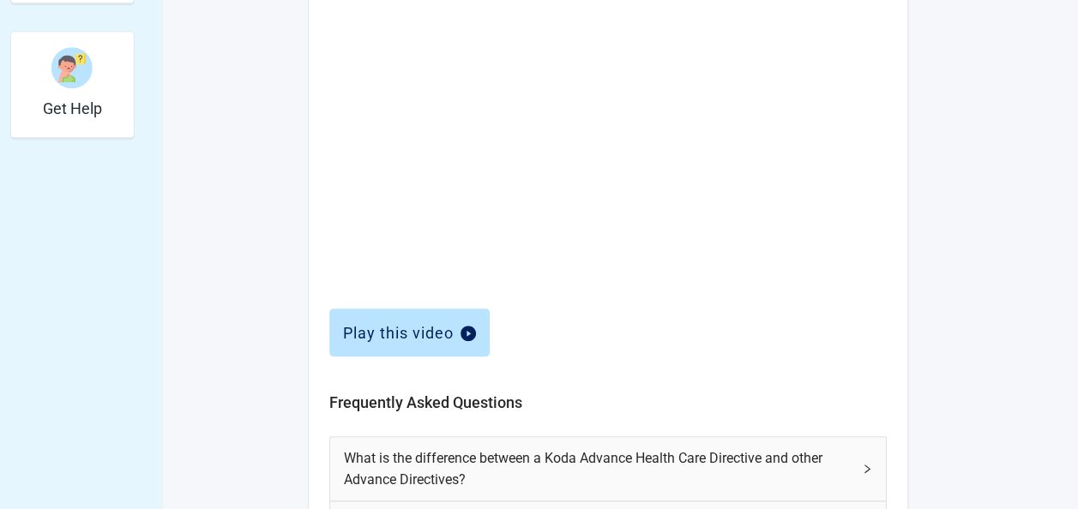
scroll to position [686, 0]
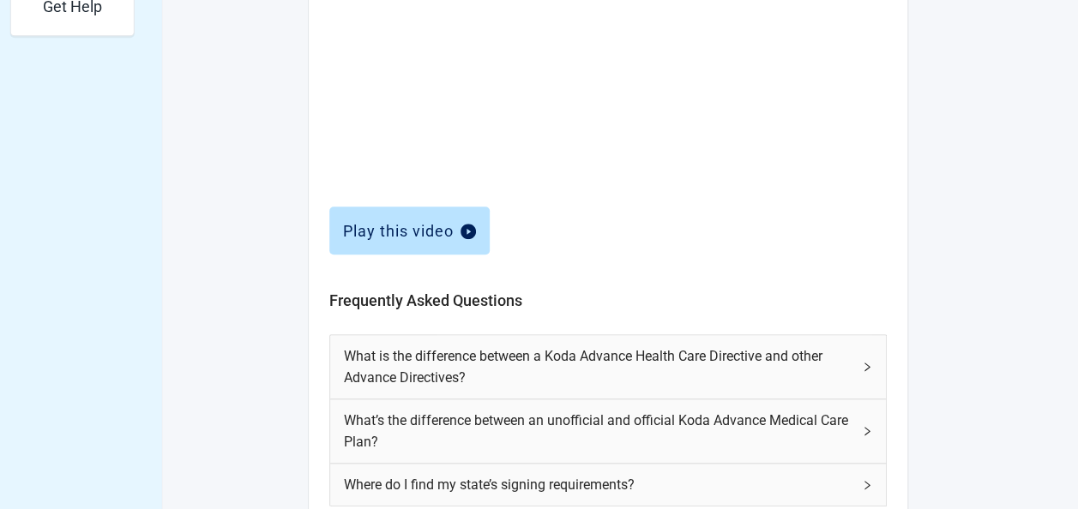
click at [554, 359] on span "What is the difference between a Koda Advance Health Care Directive and other A…" at bounding box center [598, 367] width 508 height 43
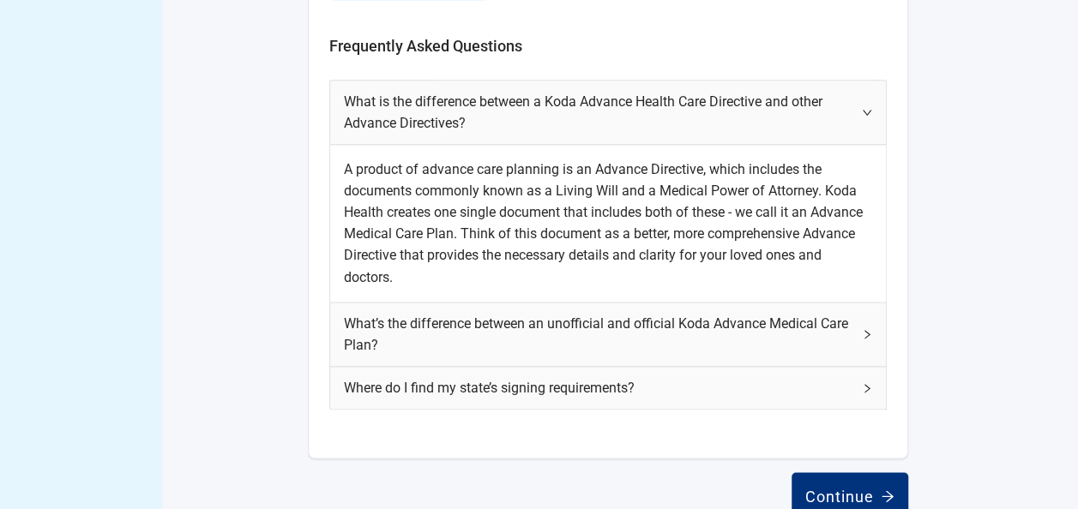
scroll to position [943, 0]
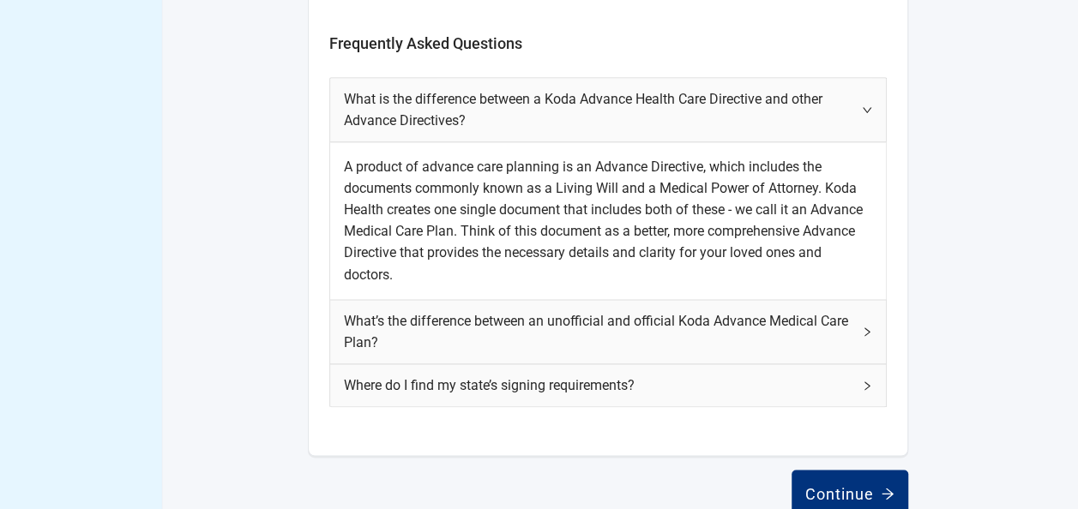
click at [656, 388] on span "Where do I find my state’s signing requirements?" at bounding box center [598, 385] width 508 height 21
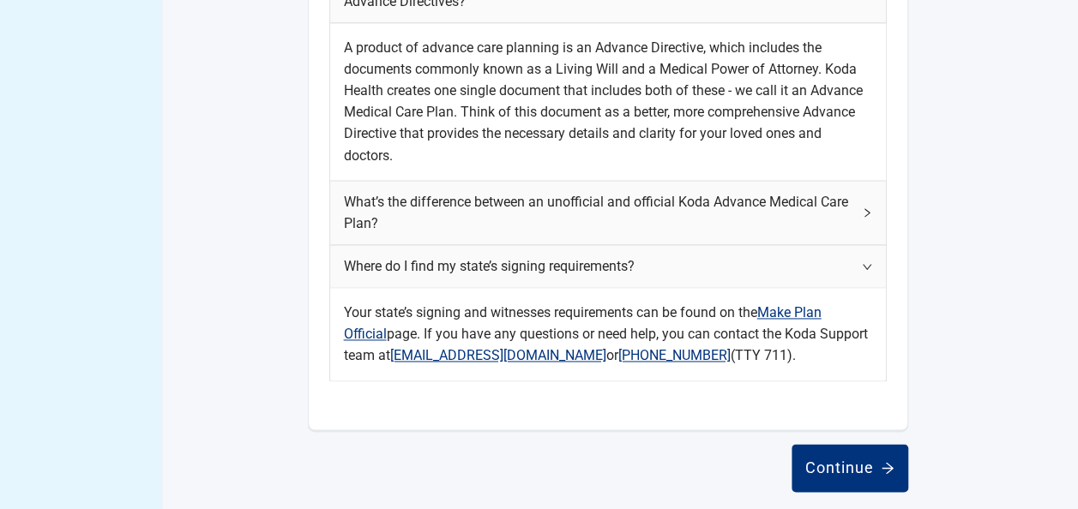
scroll to position [1070, 0]
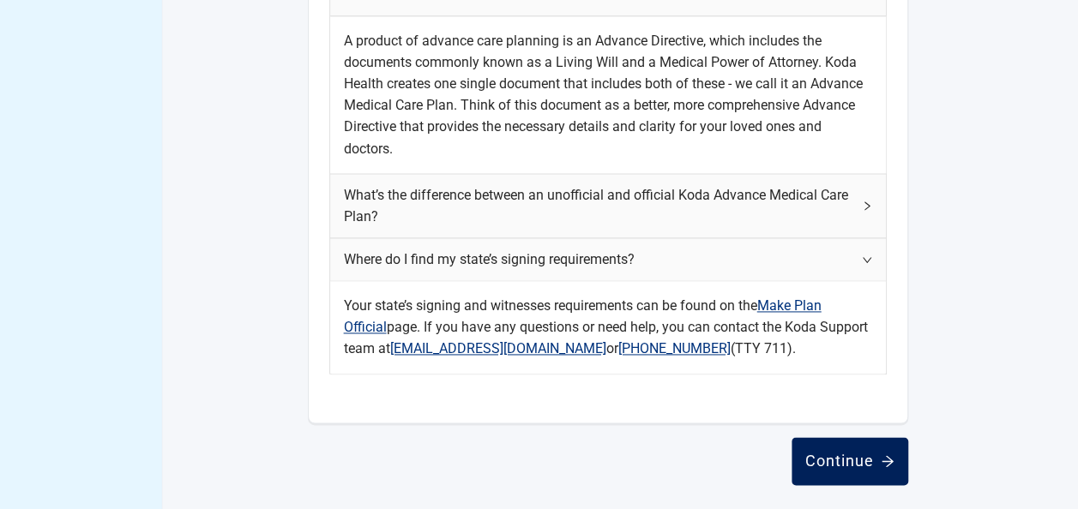
click at [847, 463] on div "Continue" at bounding box center [849, 461] width 89 height 17
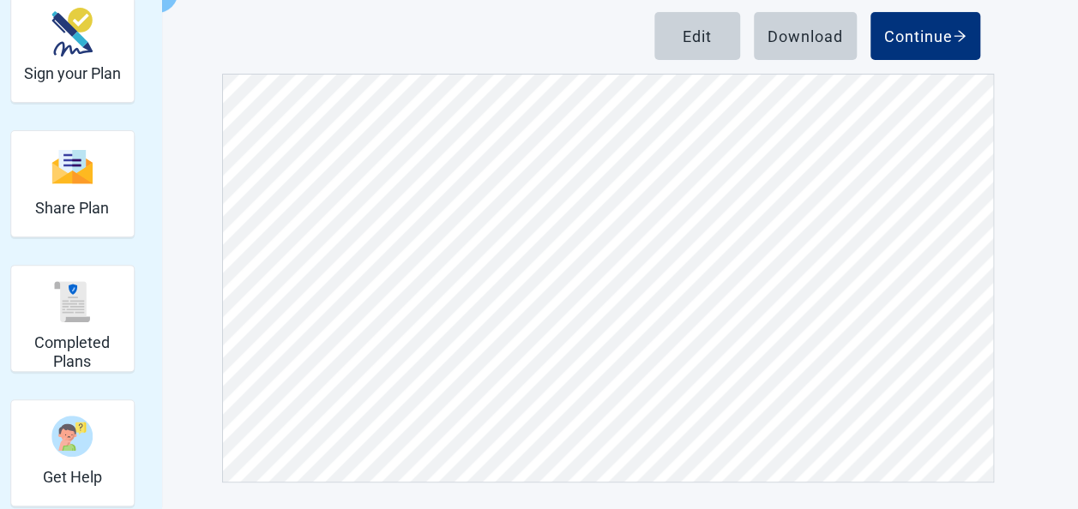
scroll to position [9992, 0]
click at [943, 40] on div "Continue" at bounding box center [925, 35] width 82 height 17
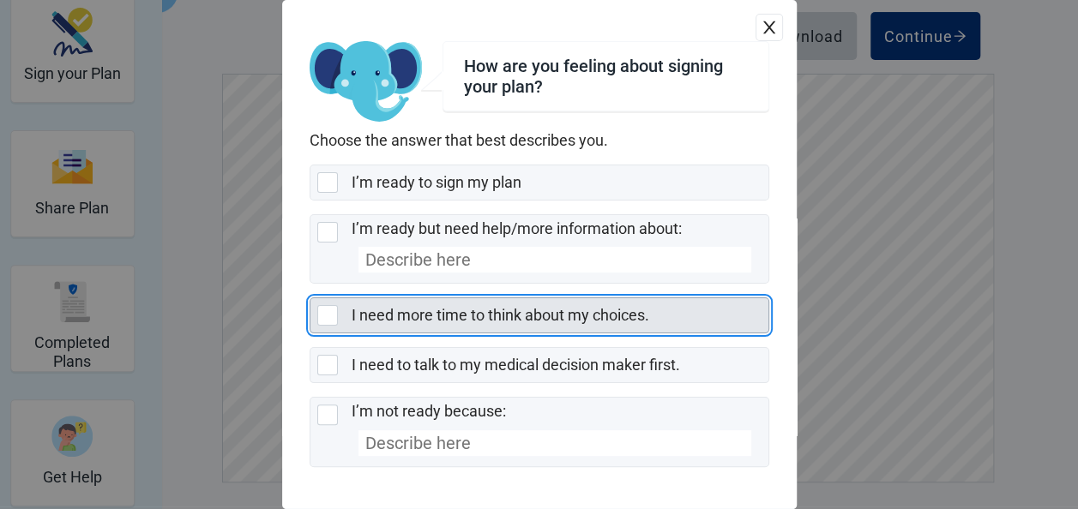
click at [486, 328] on div "I need more time to think about my choices." at bounding box center [560, 315] width 417 height 34
click at [310, 298] on input "I need more time to think about my choices." at bounding box center [310, 298] width 1 height 1
checkbox input "true"
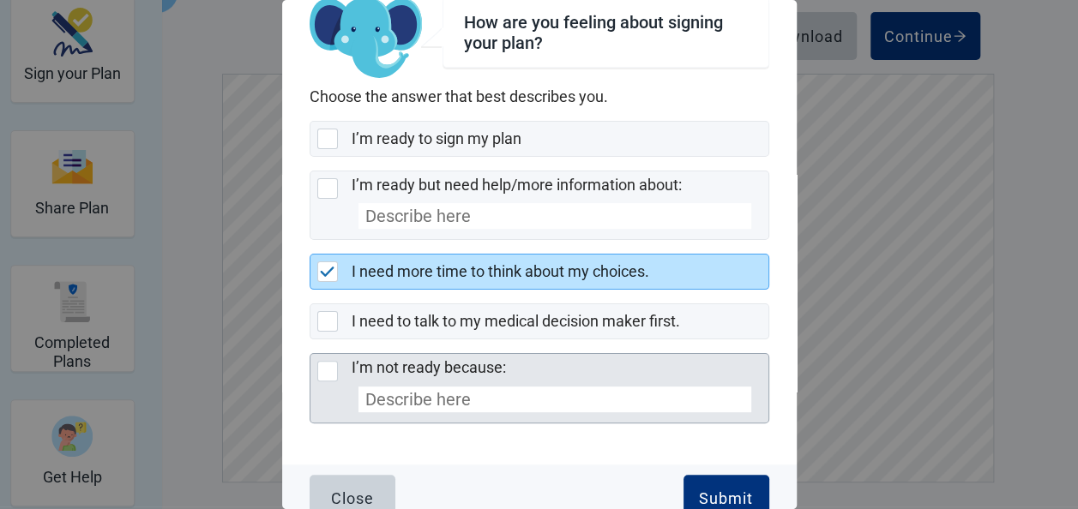
scroll to position [64, 0]
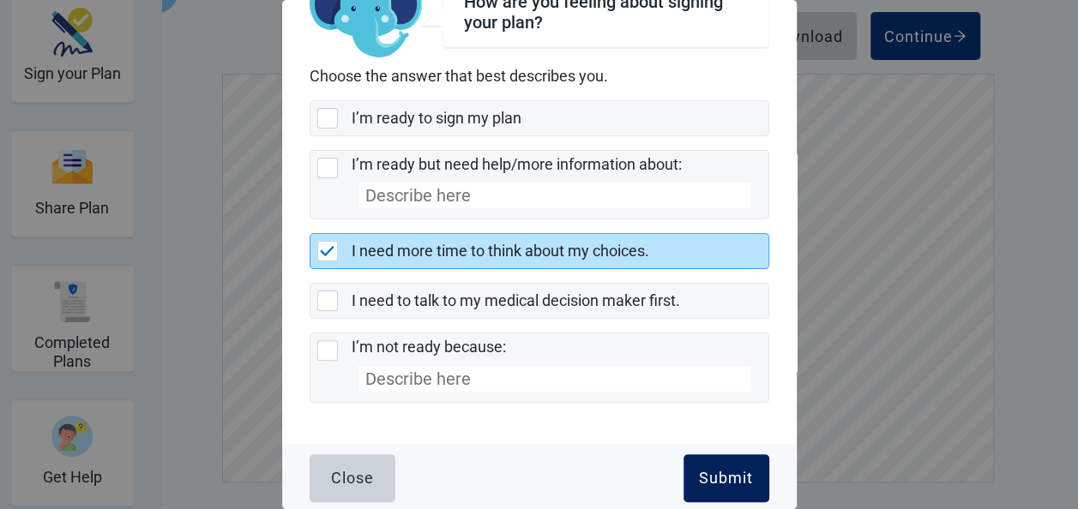
click at [710, 477] on div "Submit" at bounding box center [726, 478] width 54 height 17
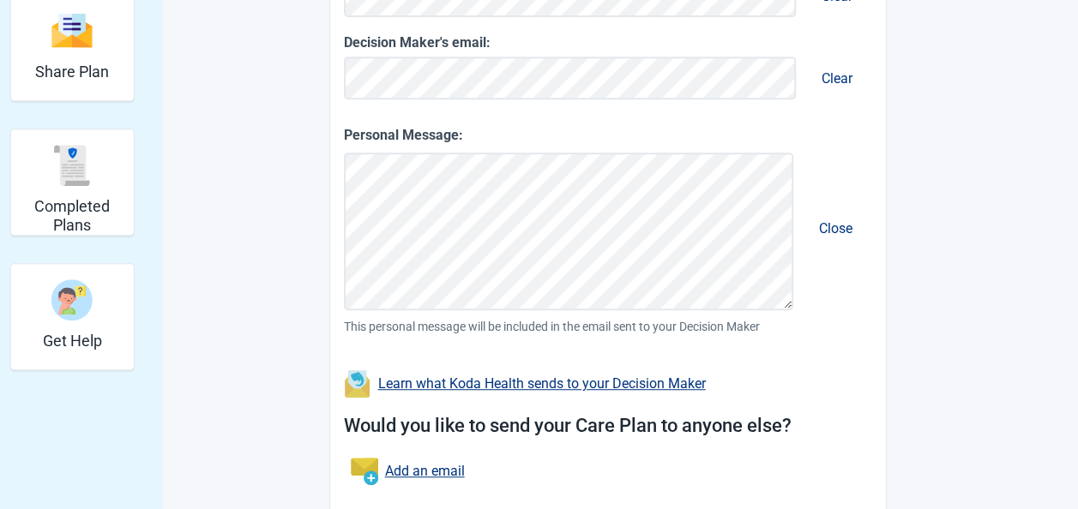
scroll to position [464, 0]
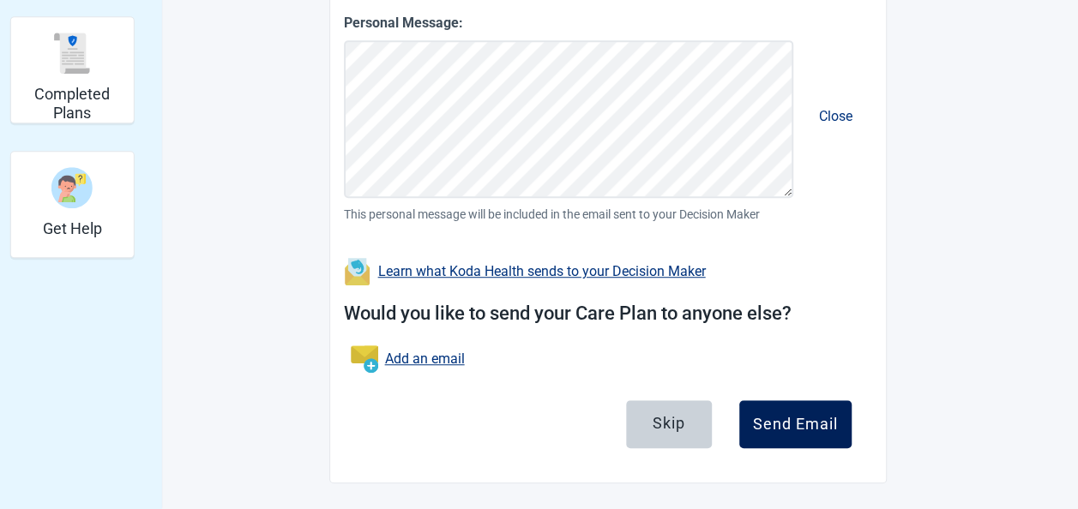
click at [779, 439] on button "Send Email" at bounding box center [795, 425] width 112 height 48
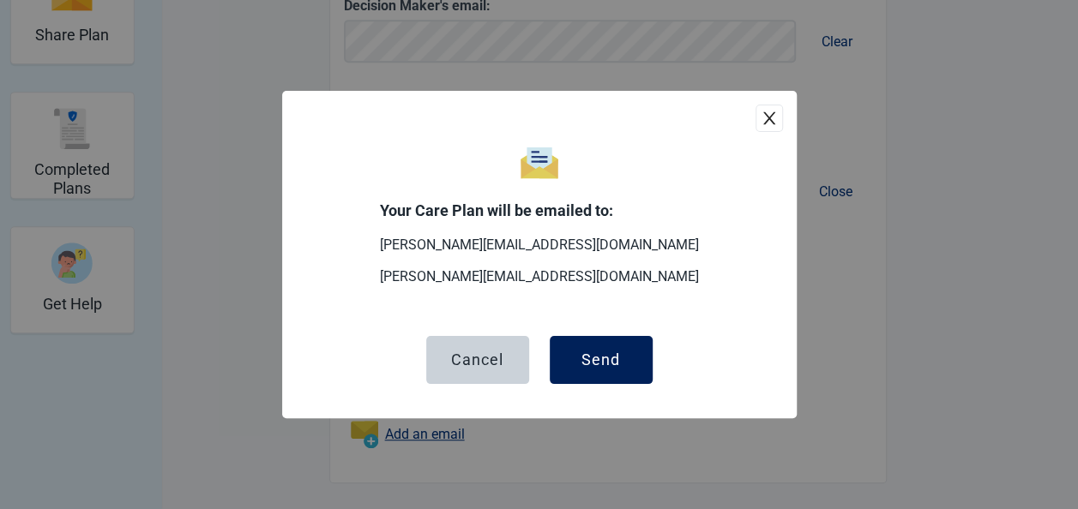
click at [628, 371] on button "Send" at bounding box center [601, 360] width 103 height 48
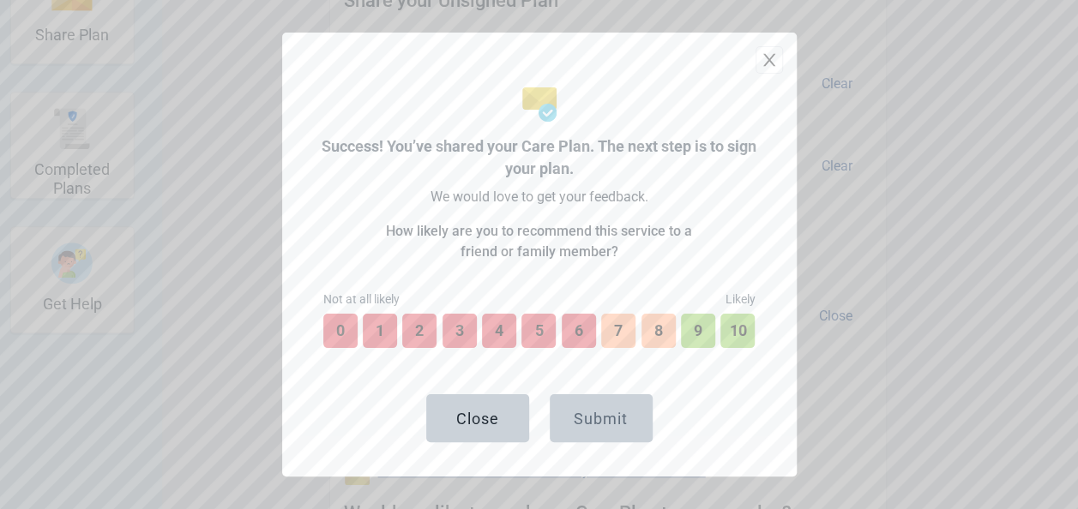
scroll to position [513, 0]
click at [702, 328] on button "9" at bounding box center [698, 331] width 38 height 38
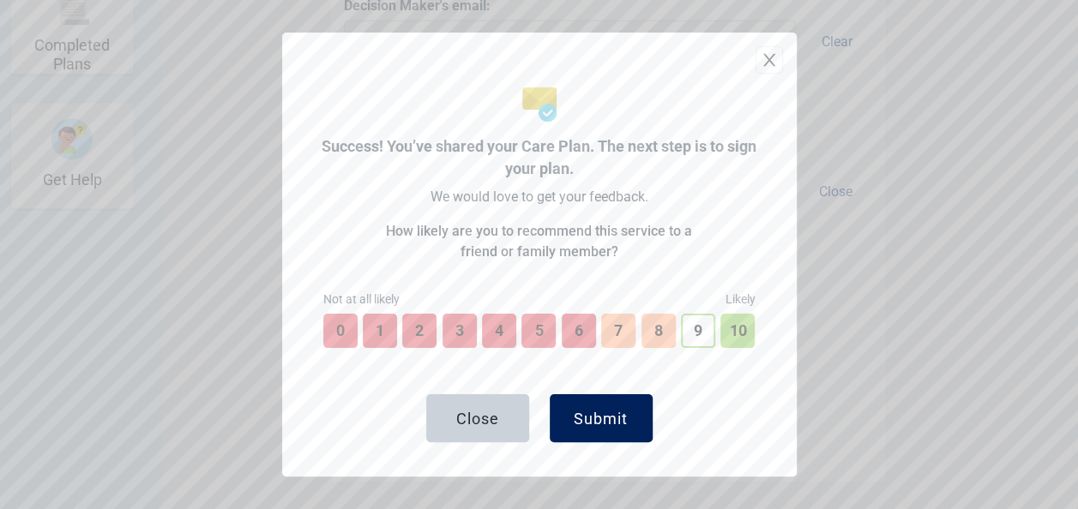
click at [612, 415] on div "Submit" at bounding box center [601, 418] width 54 height 17
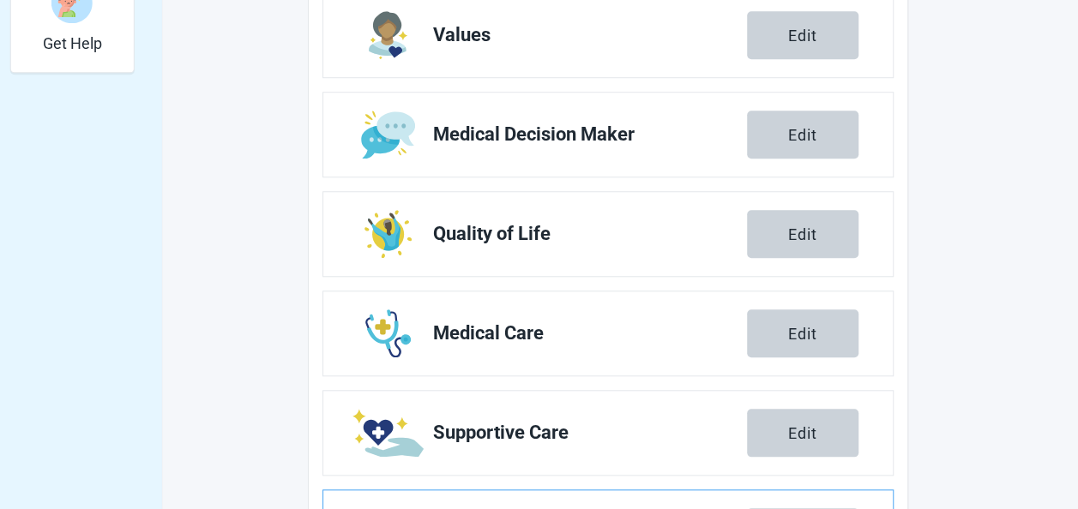
scroll to position [756, 0]
